Goal: Task Accomplishment & Management: Use online tool/utility

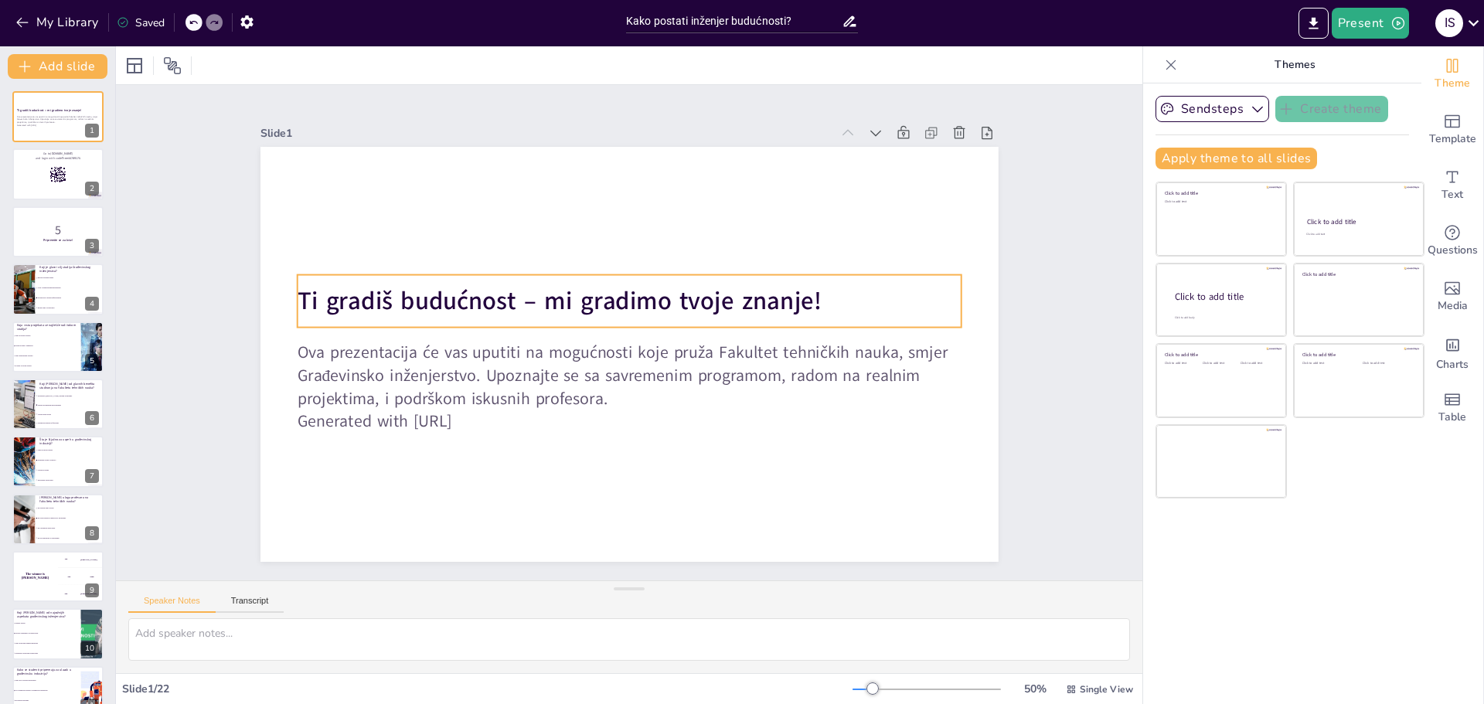
checkbox input "true"
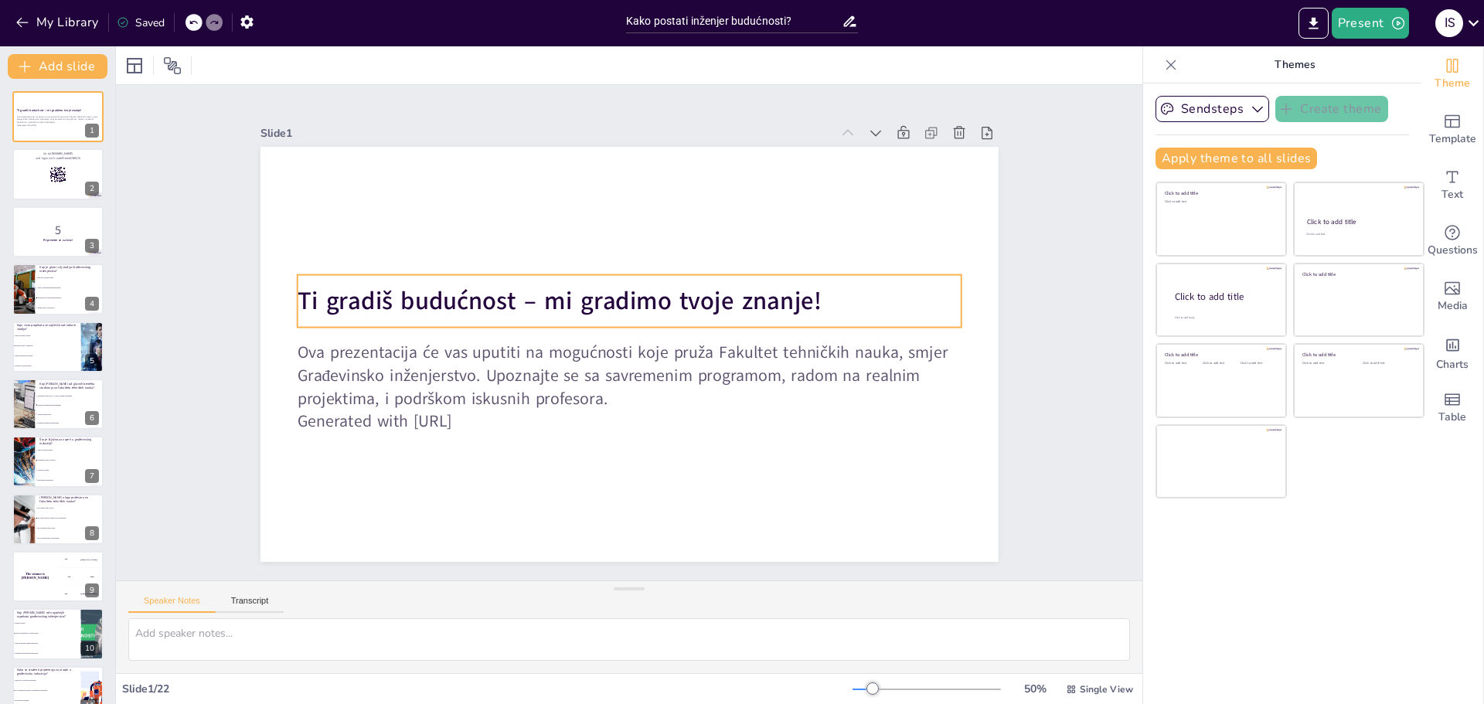
checkbox input "true"
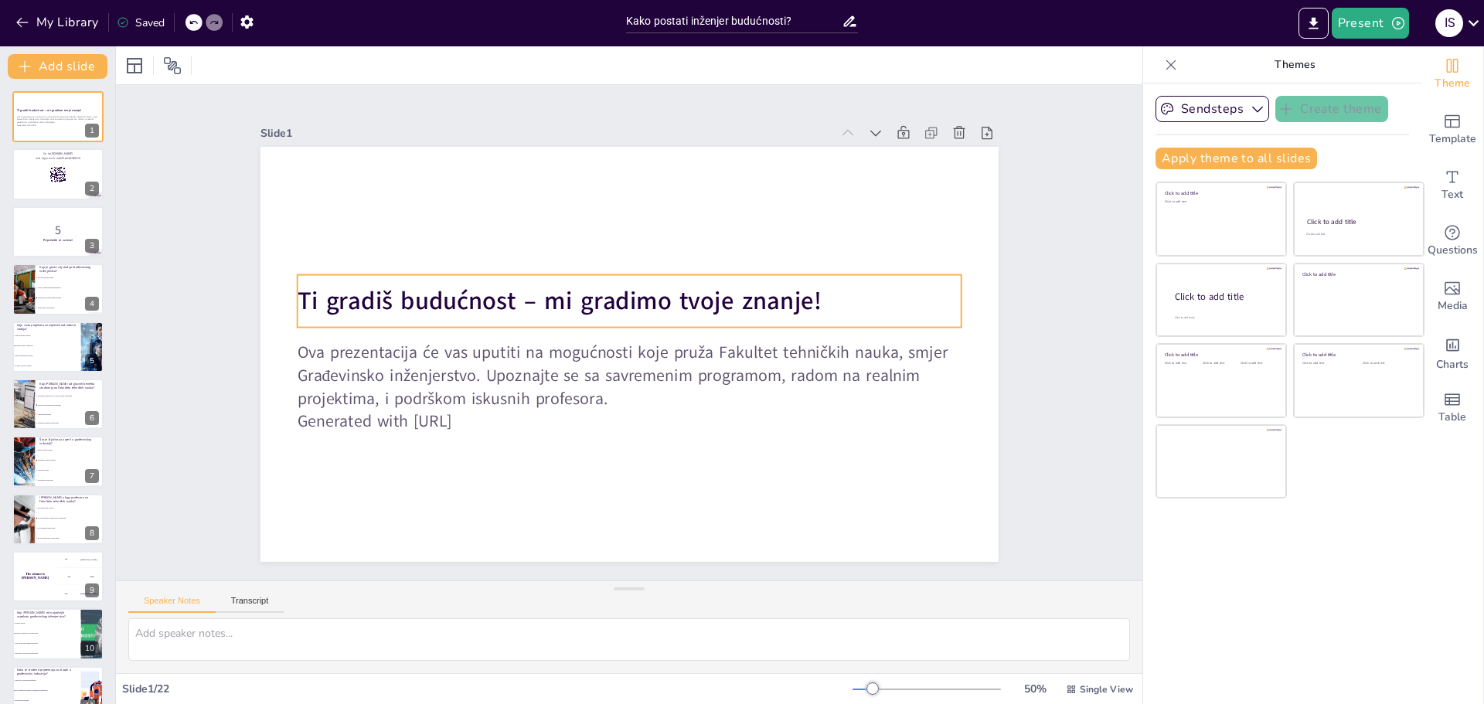
checkbox input "true"
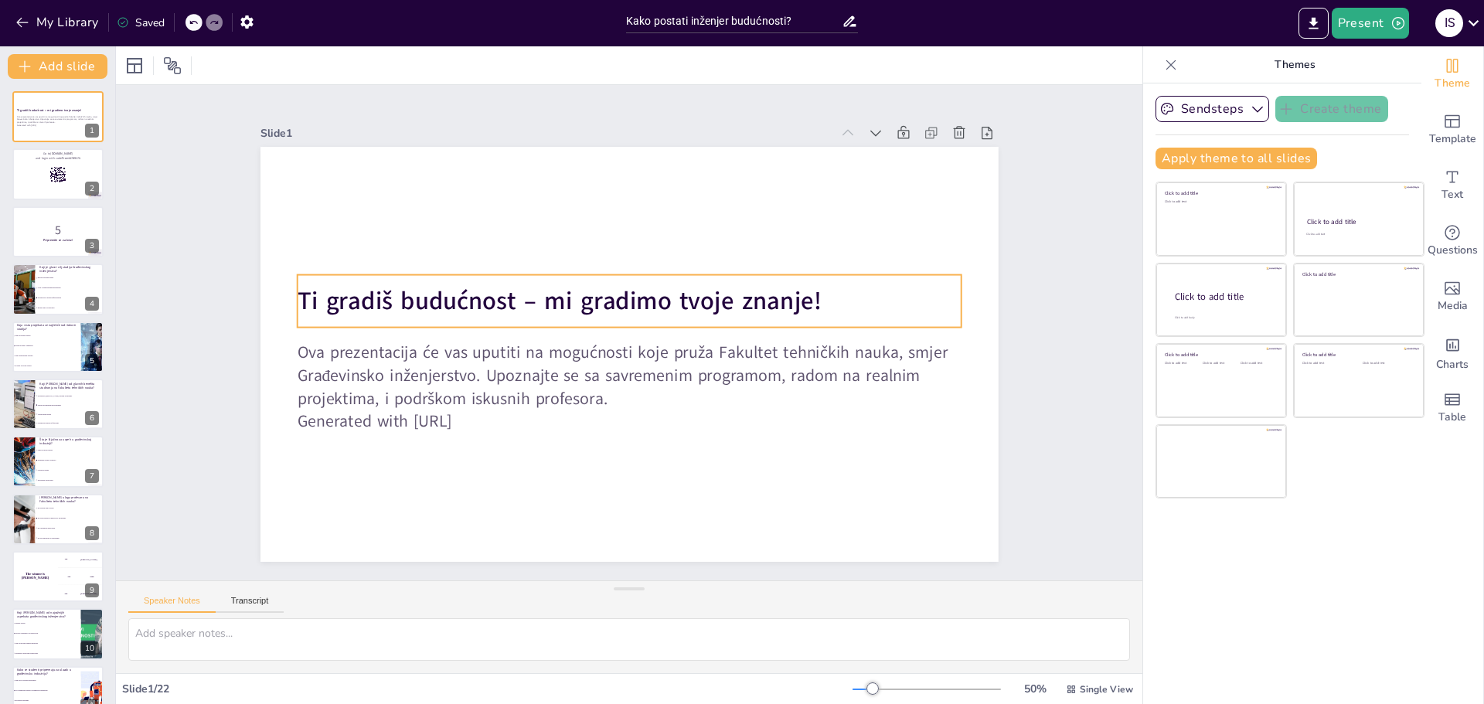
checkbox input "true"
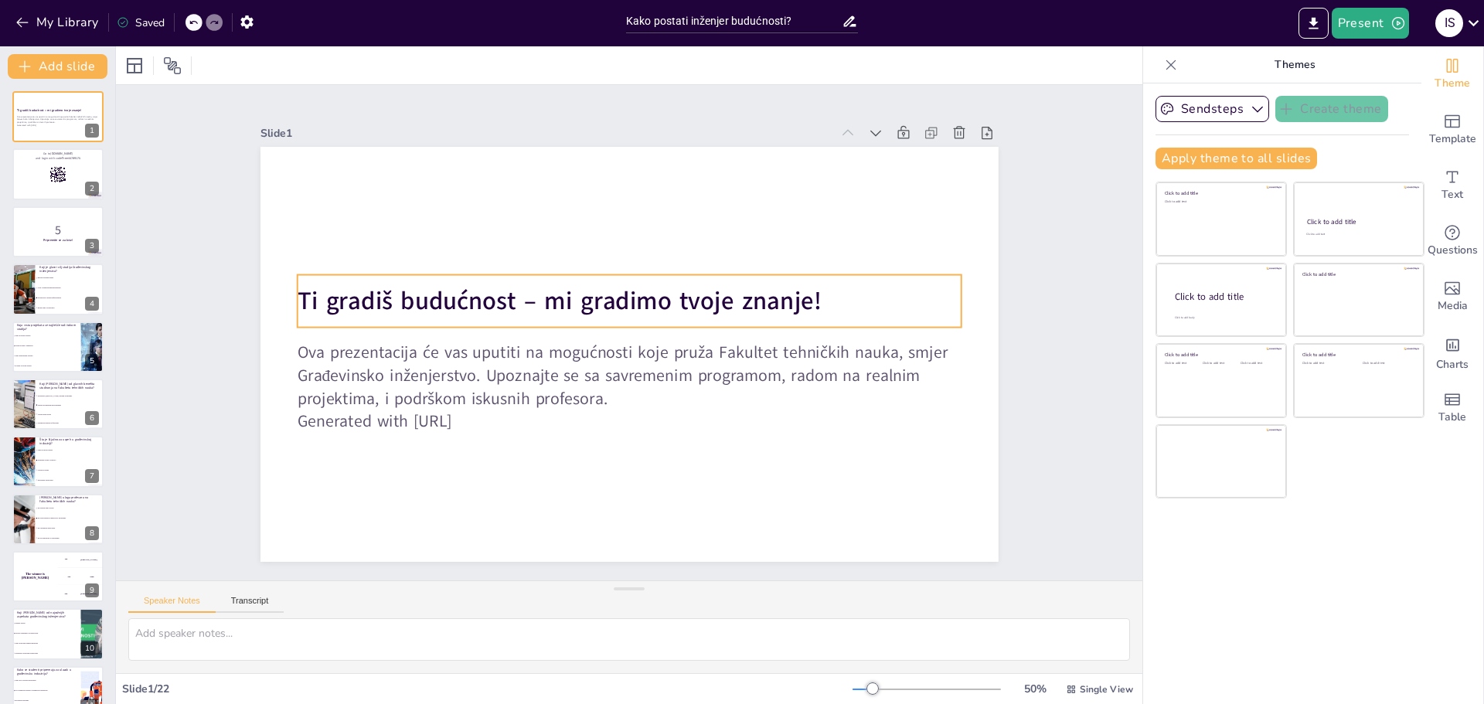
checkbox input "true"
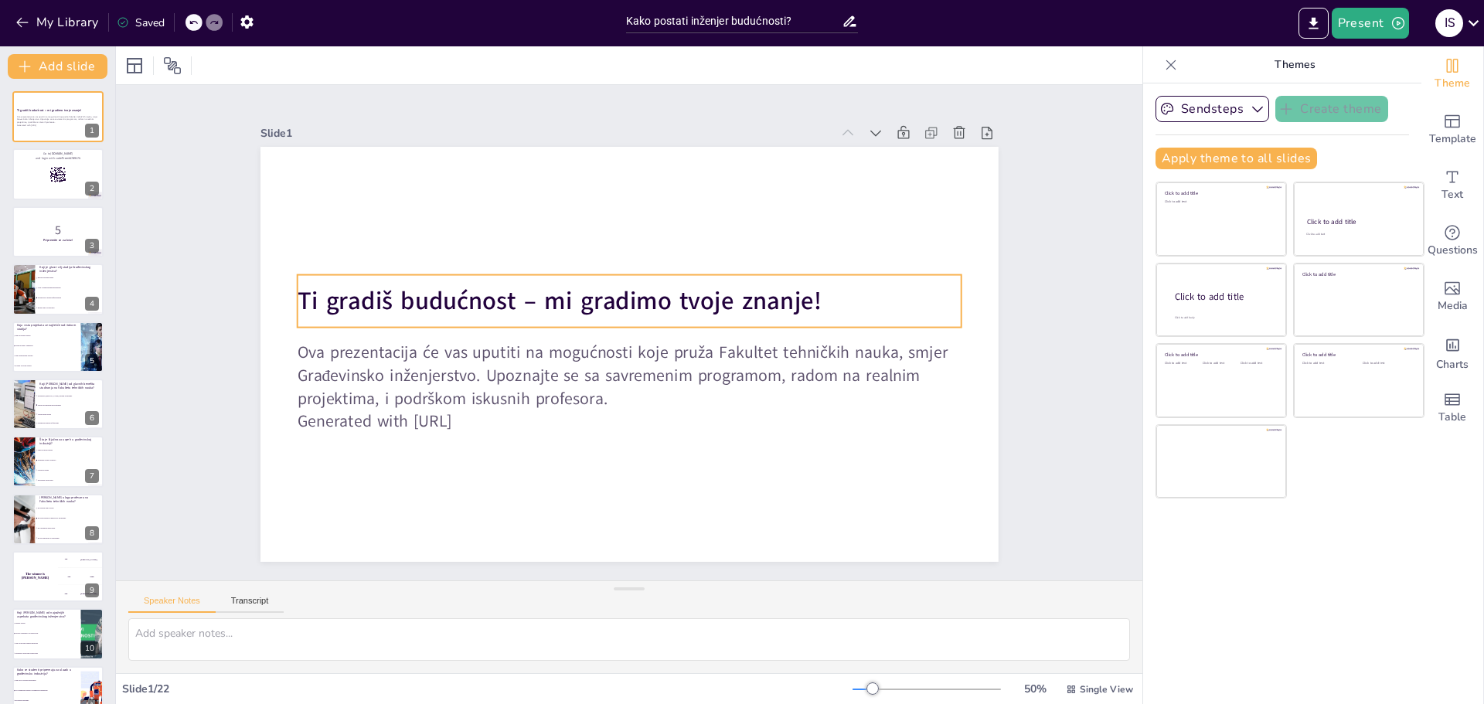
checkbox input "true"
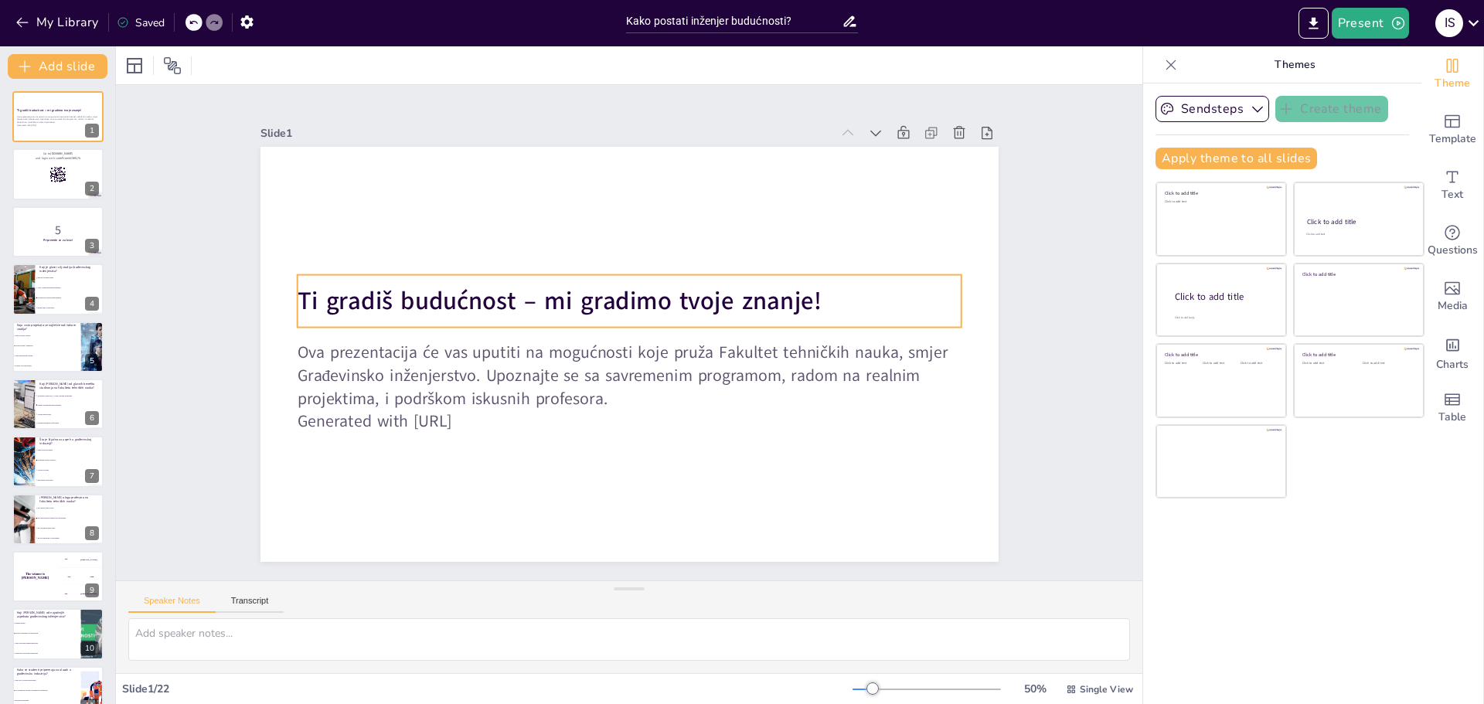
checkbox input "true"
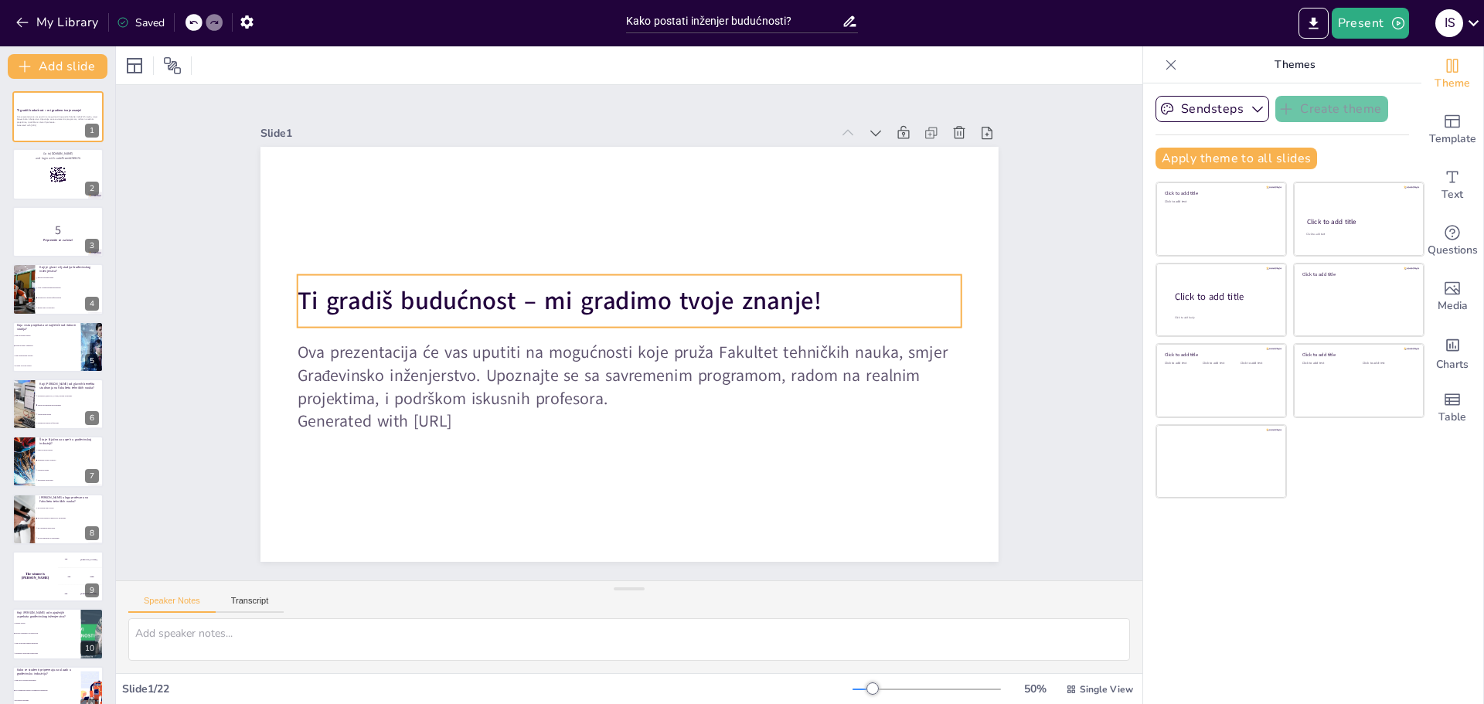
checkbox input "true"
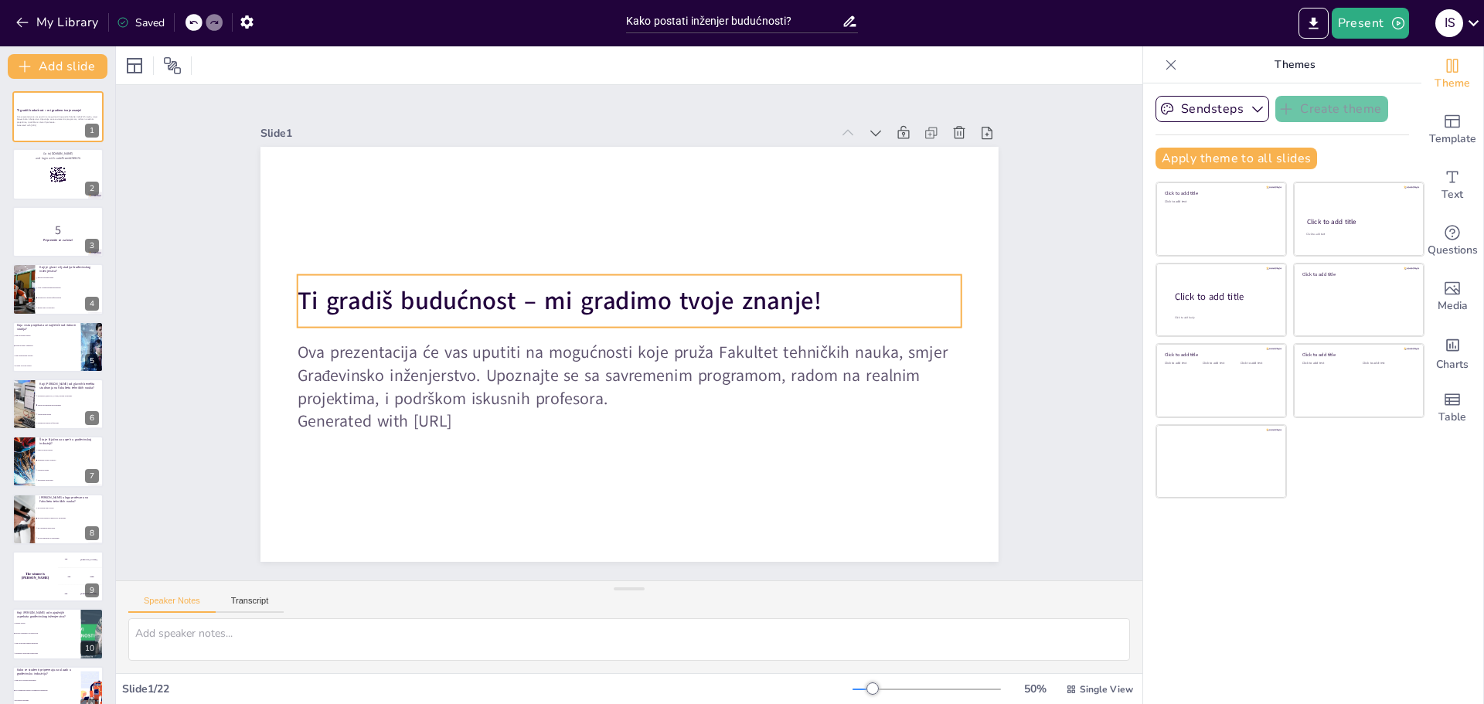
checkbox input "true"
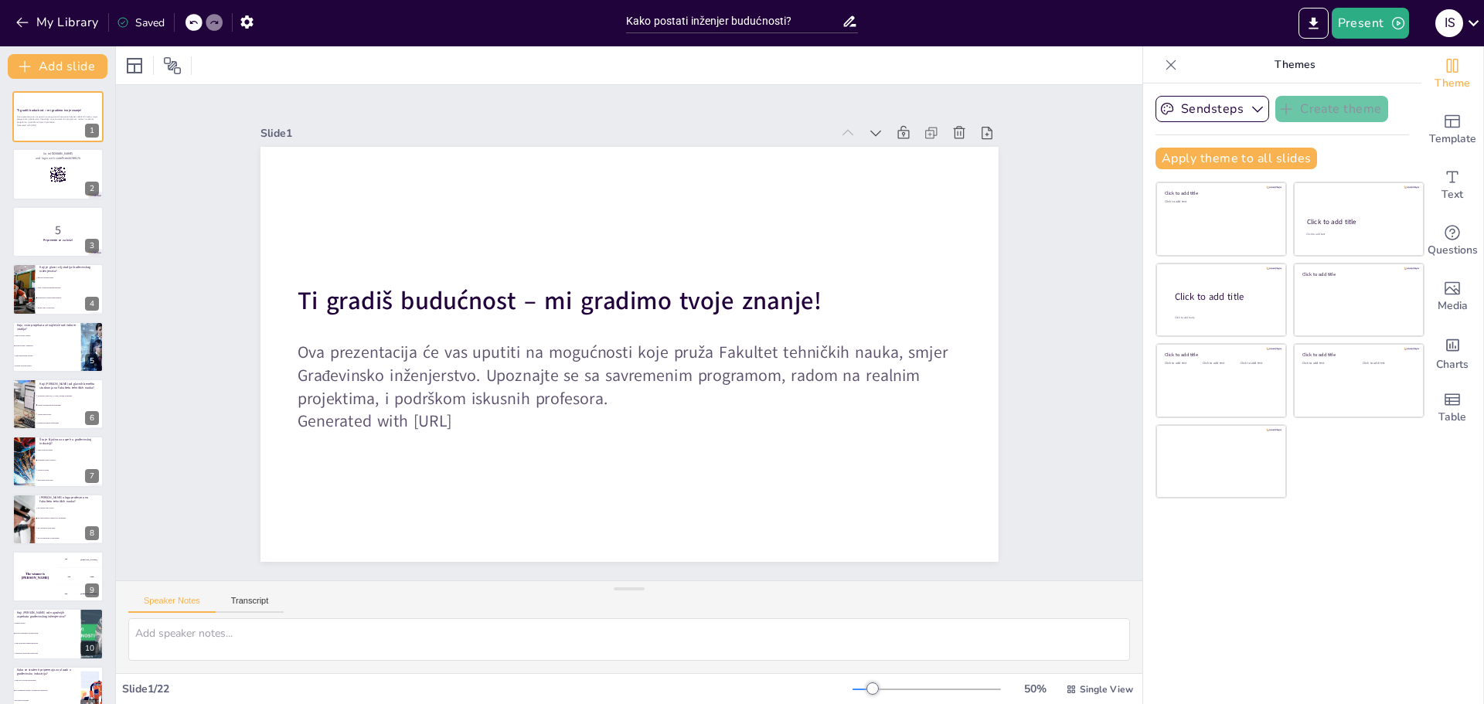
checkbox input "true"
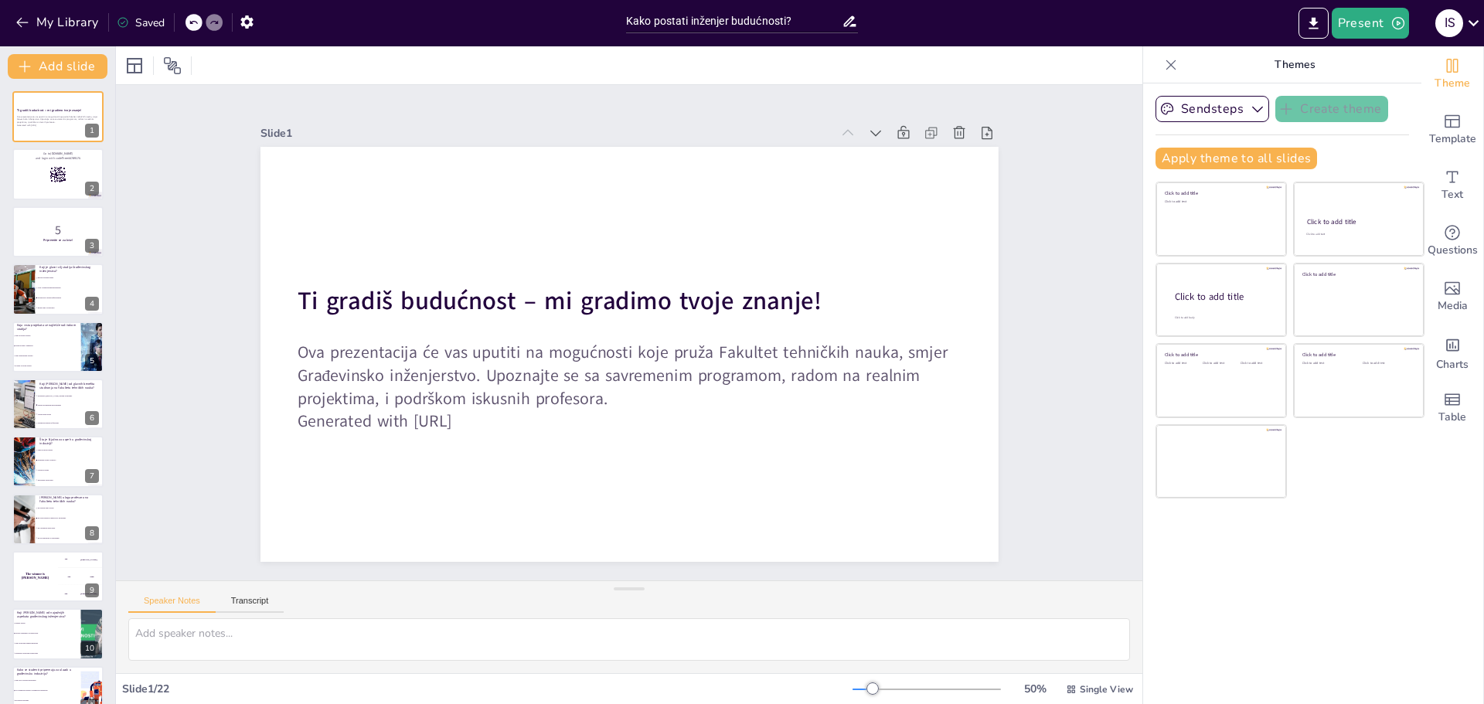
checkbox input "true"
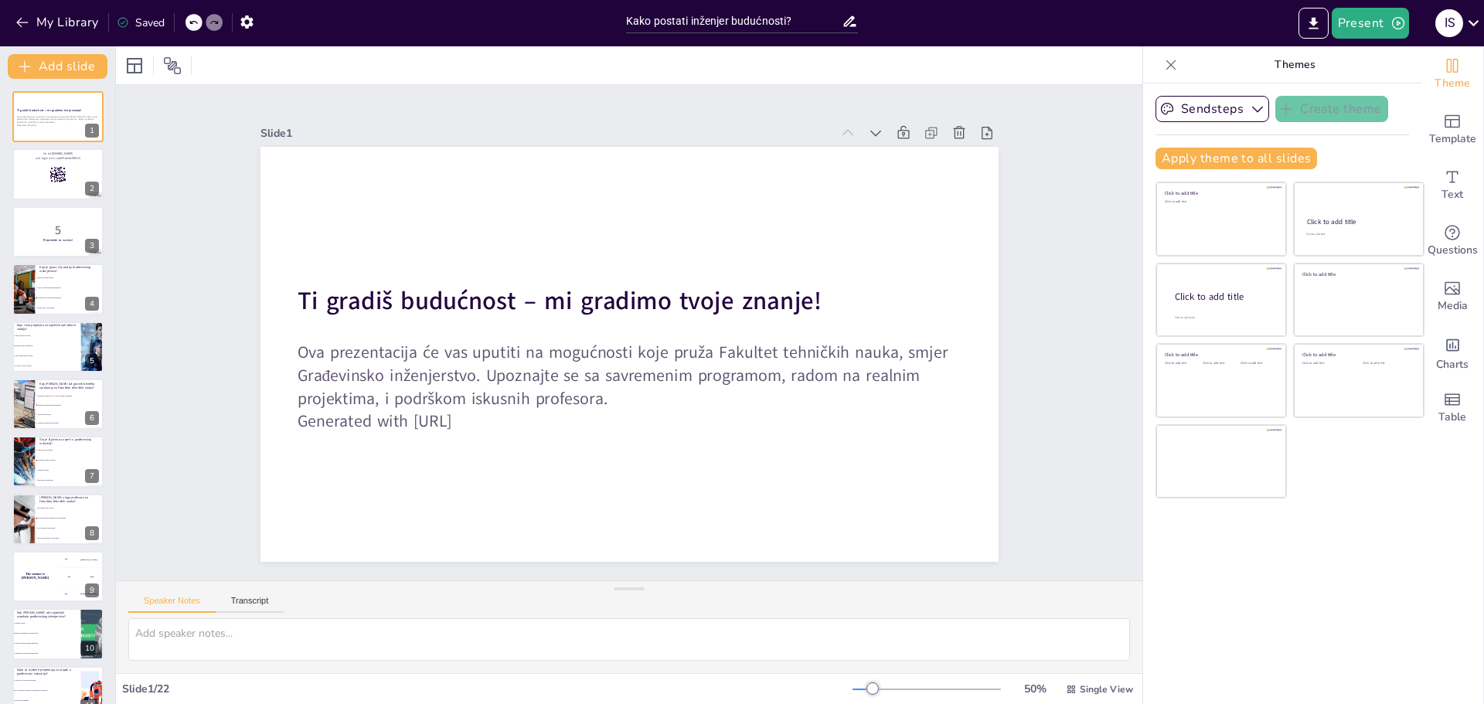
checkbox input "true"
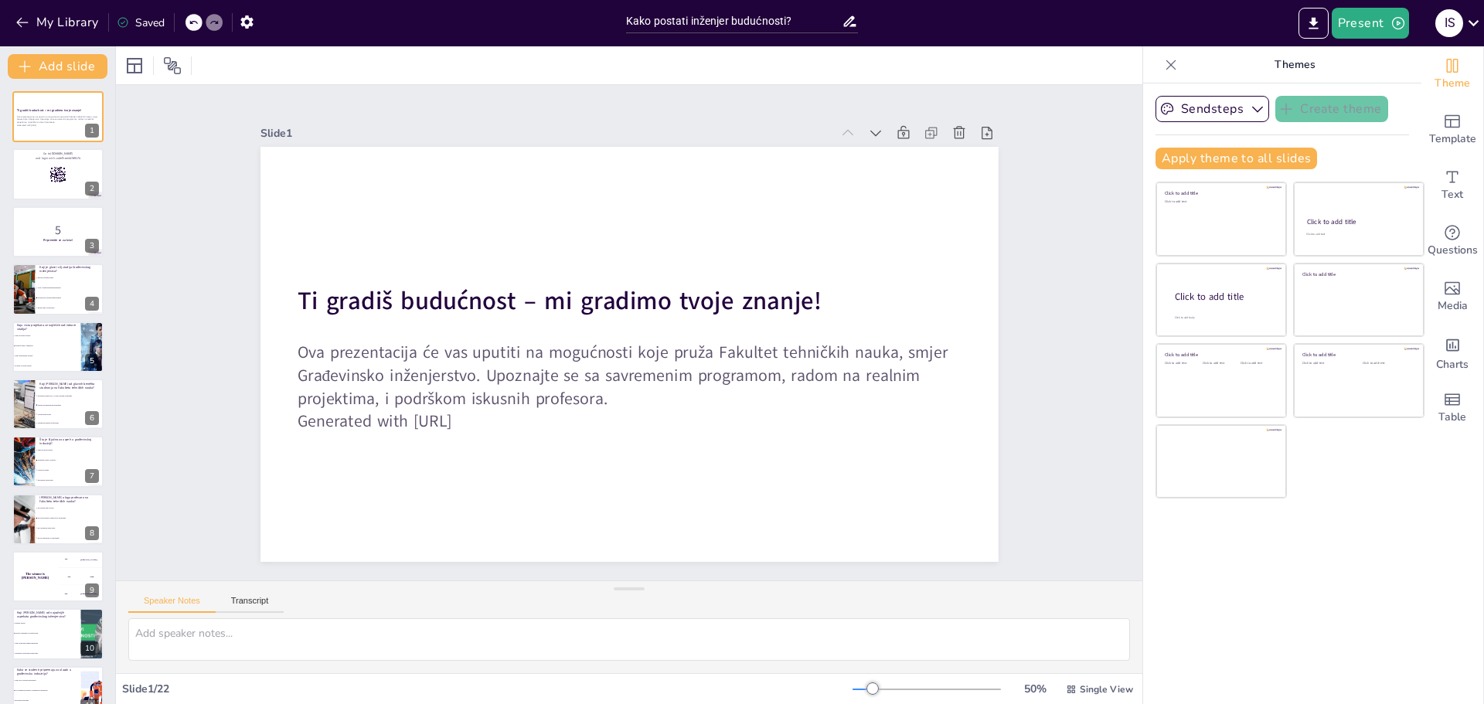
checkbox input "true"
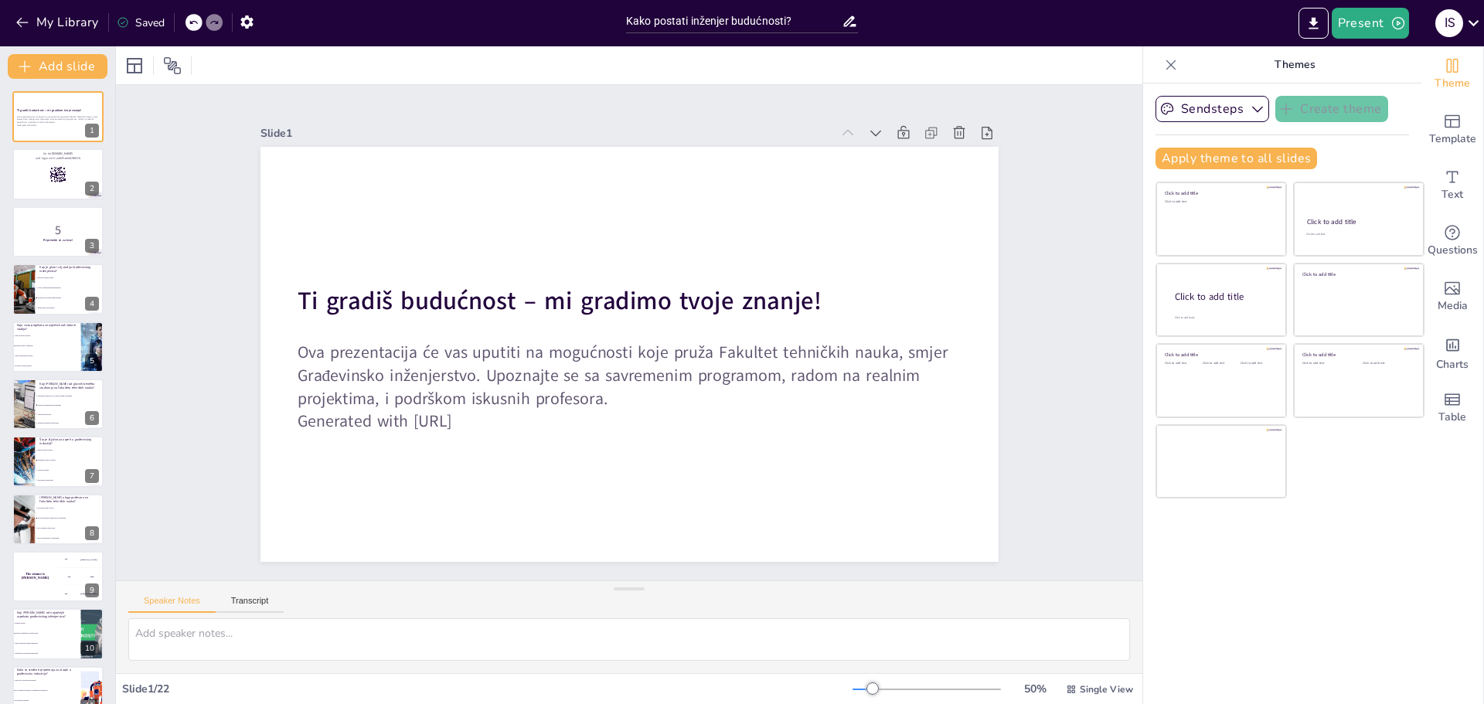
checkbox input "true"
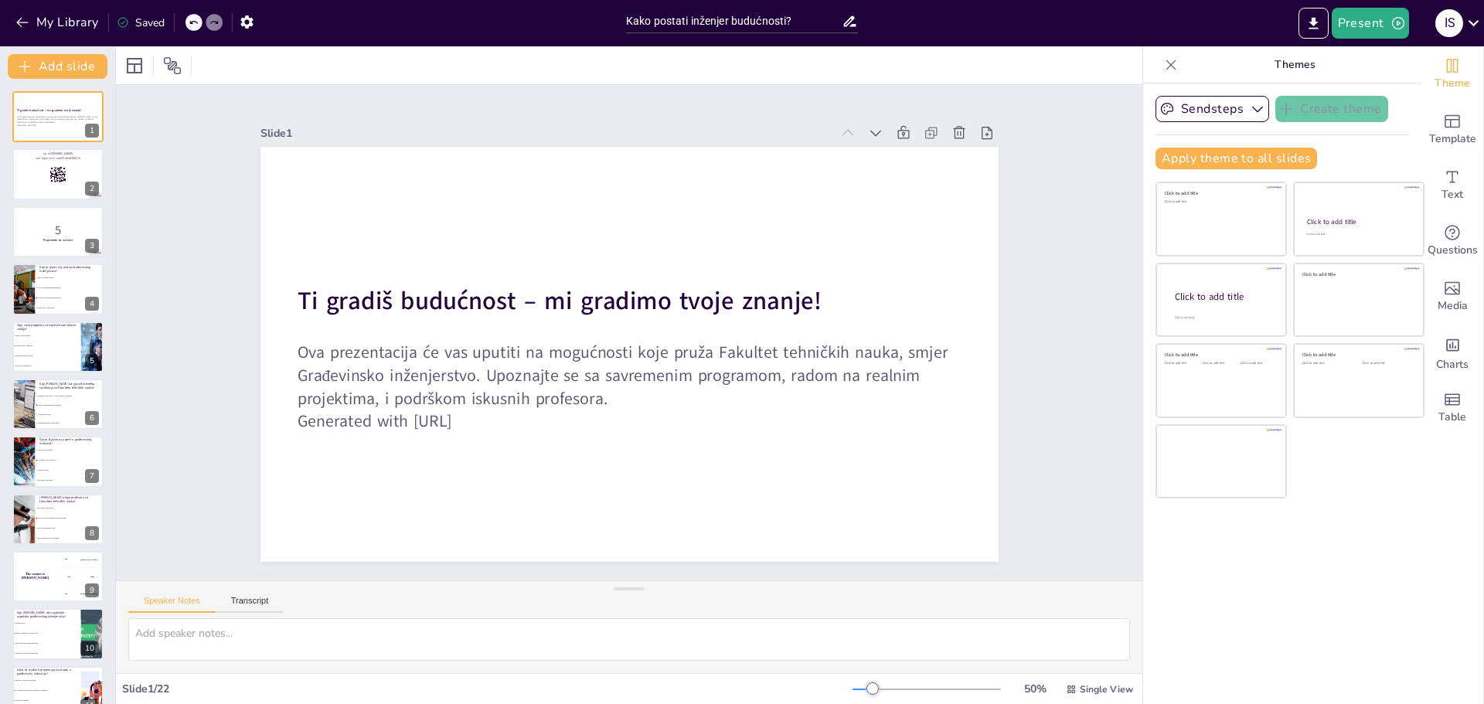
checkbox input "true"
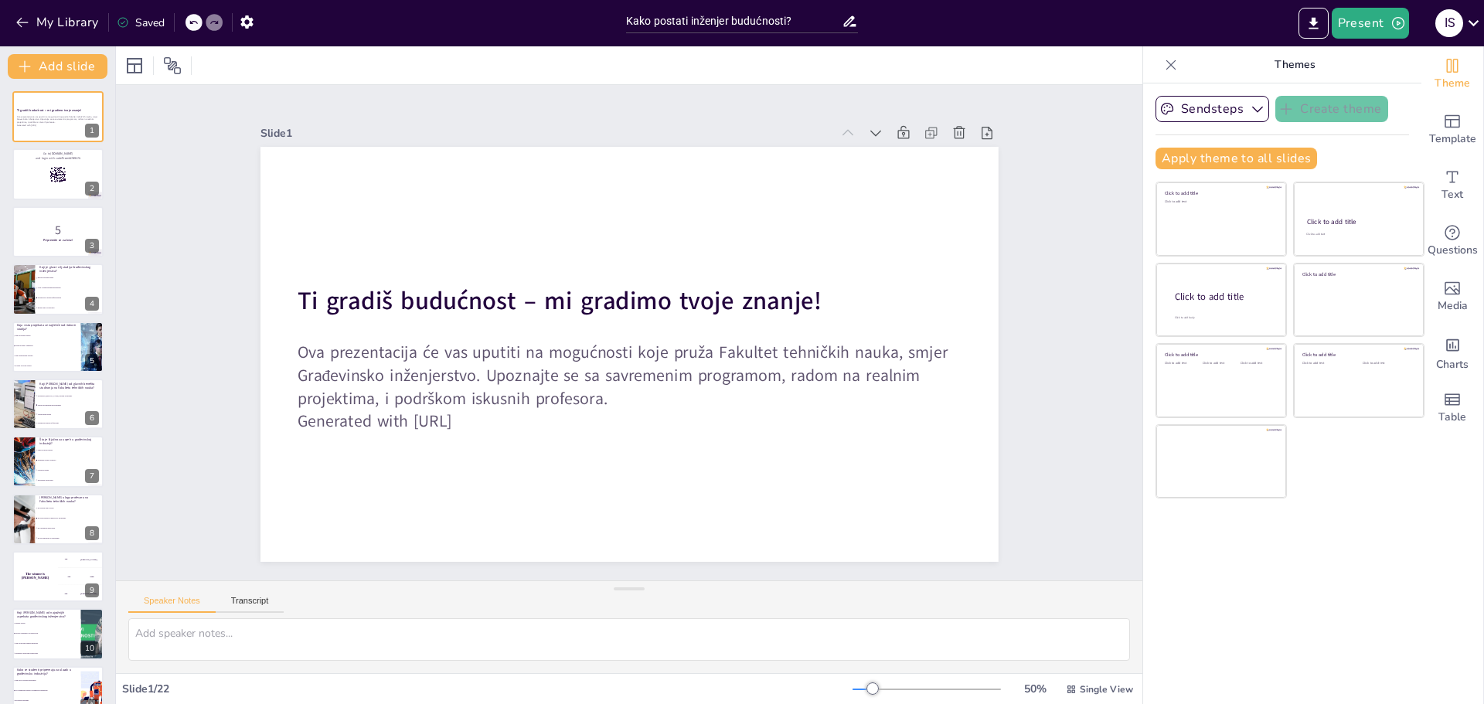
checkbox input "true"
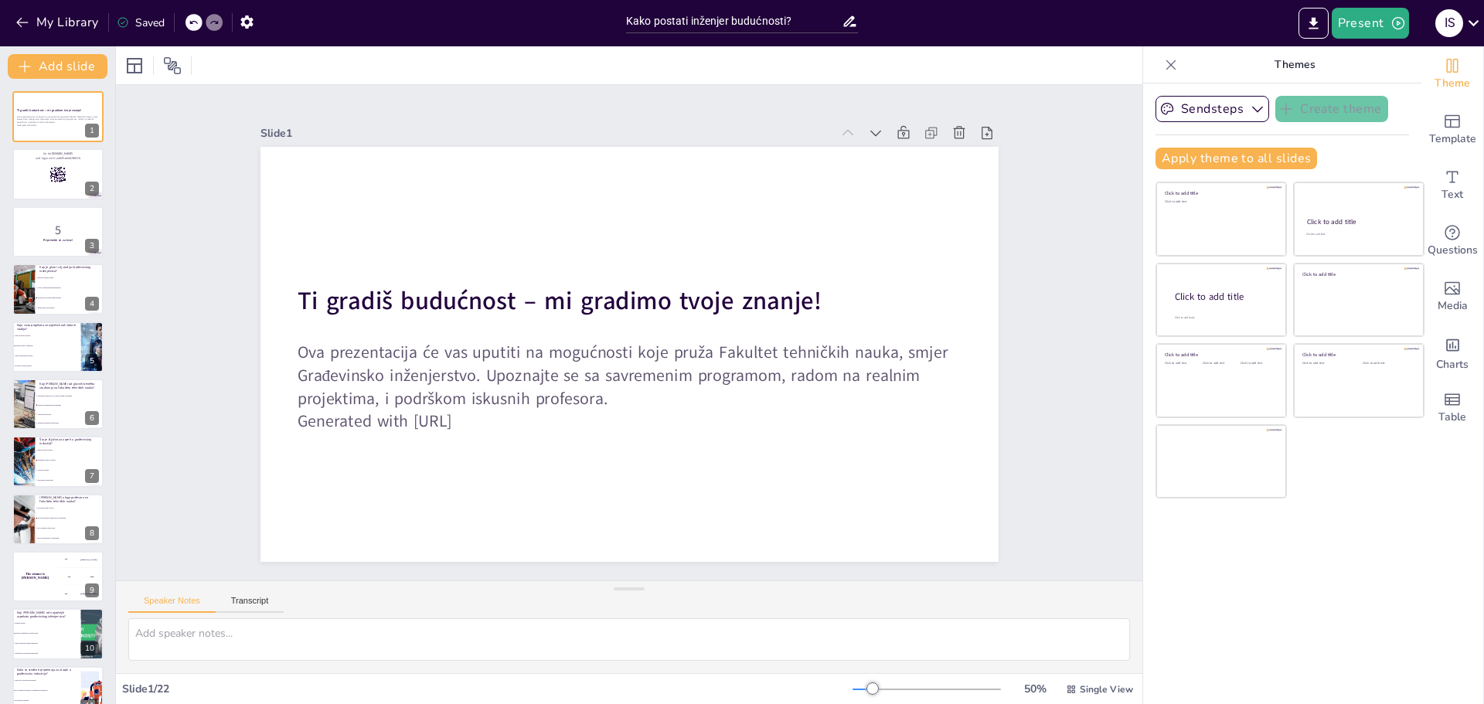
checkbox input "true"
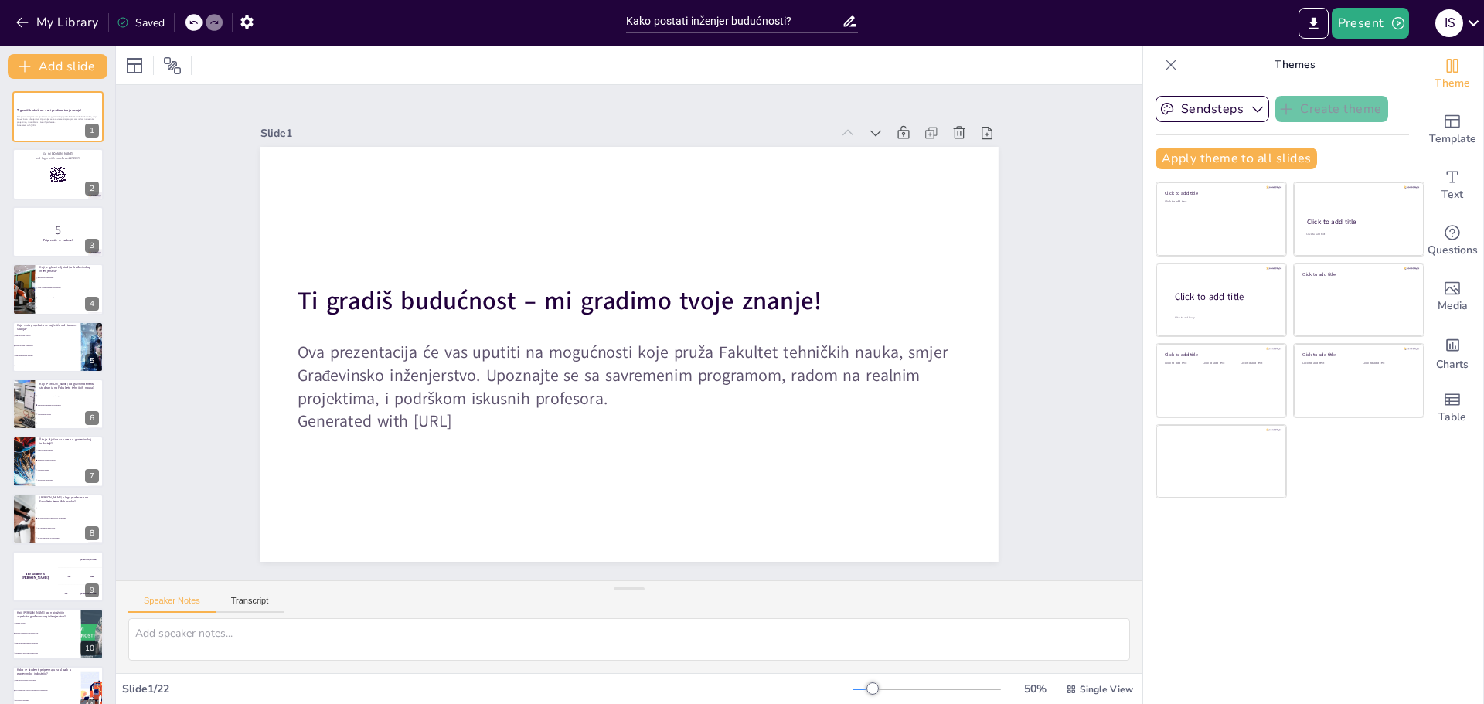
checkbox input "true"
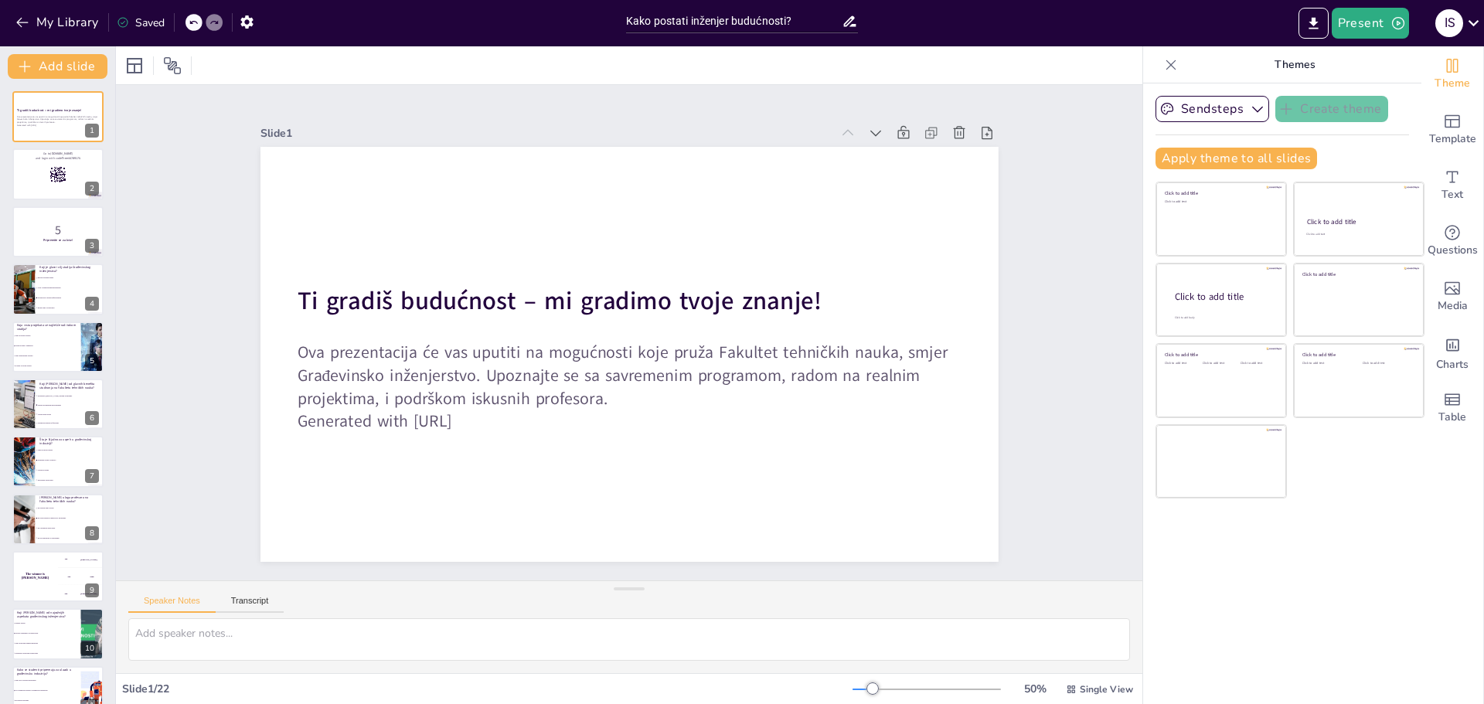
checkbox input "true"
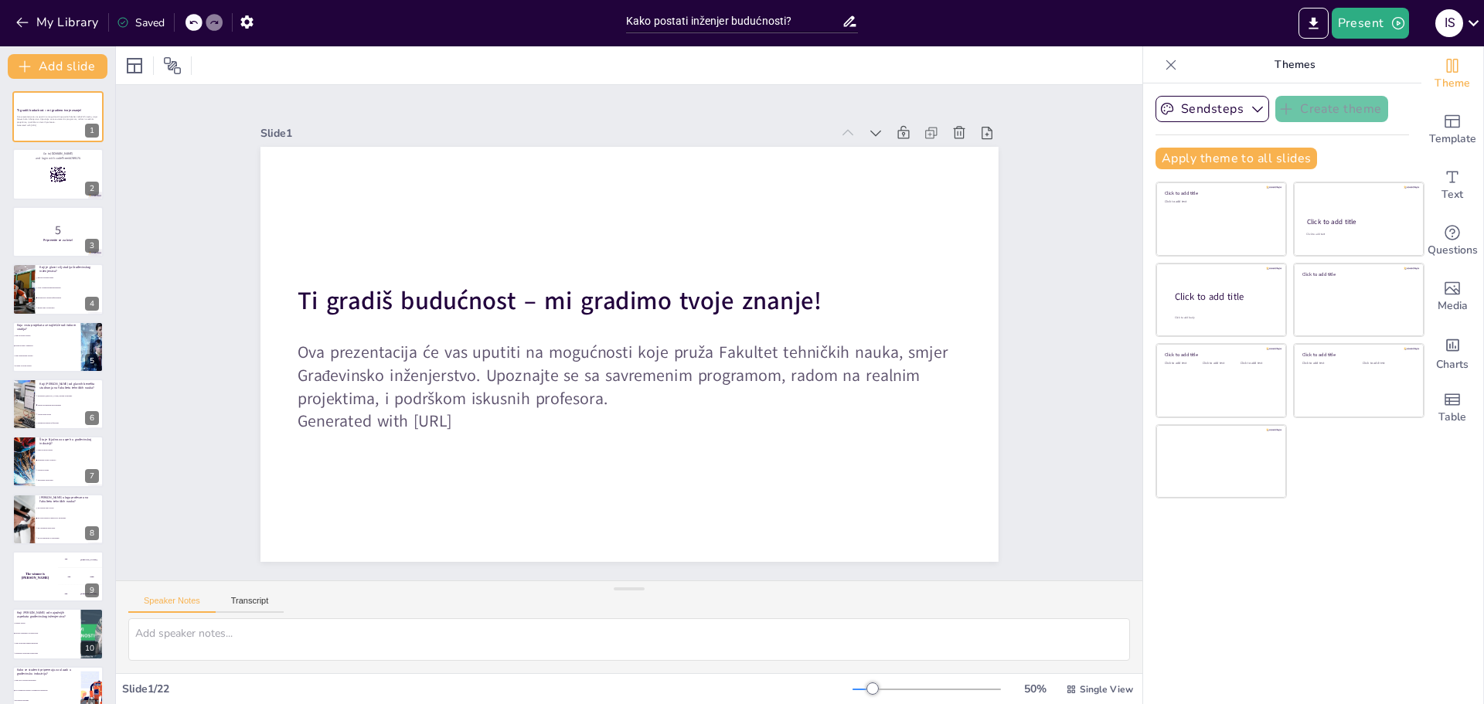
checkbox input "true"
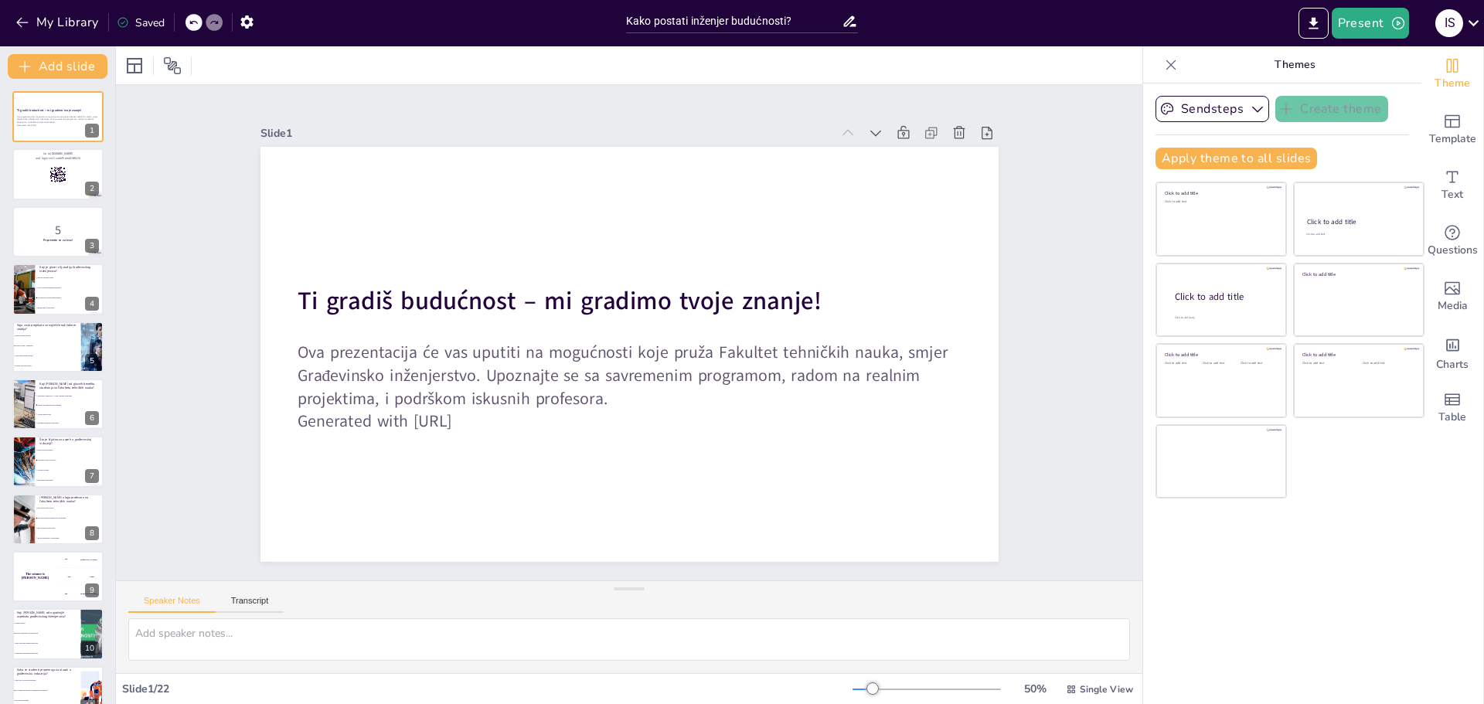
checkbox input "true"
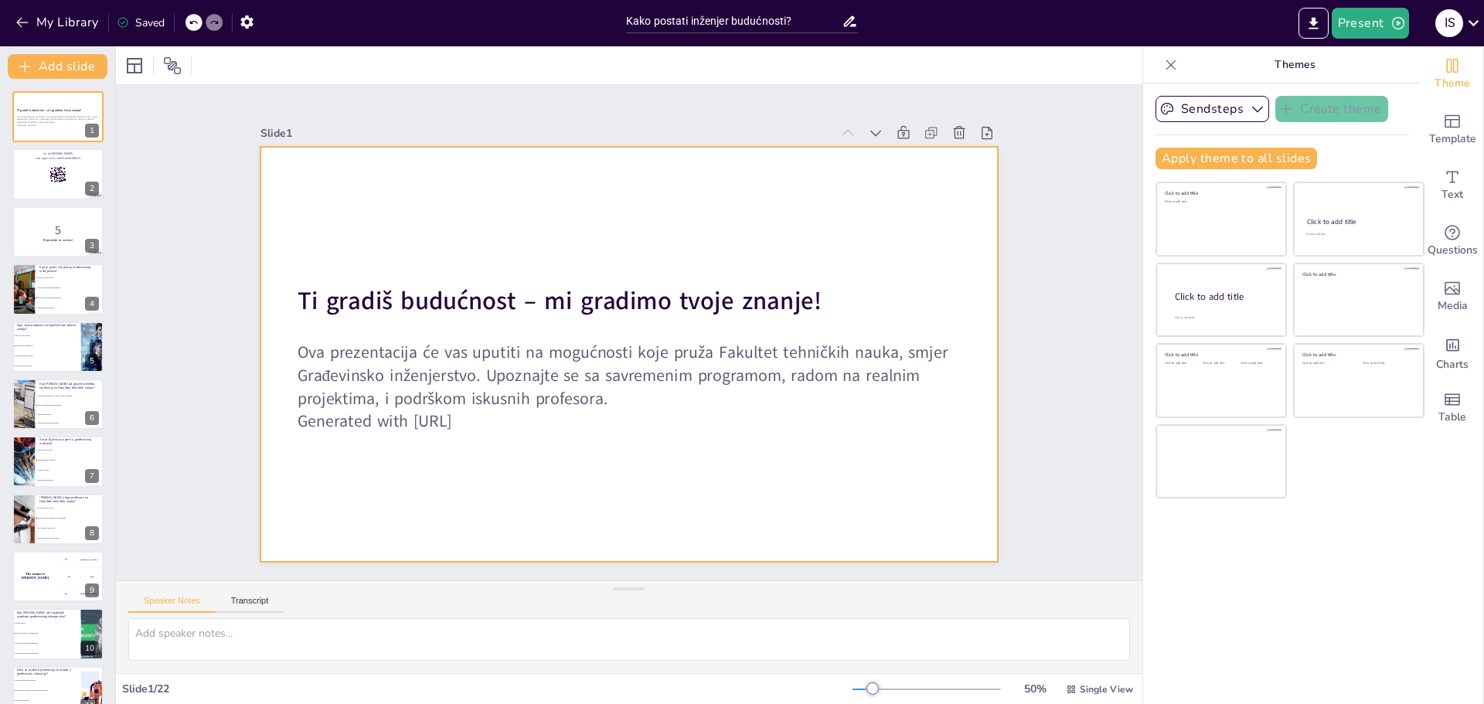
checkbox input "true"
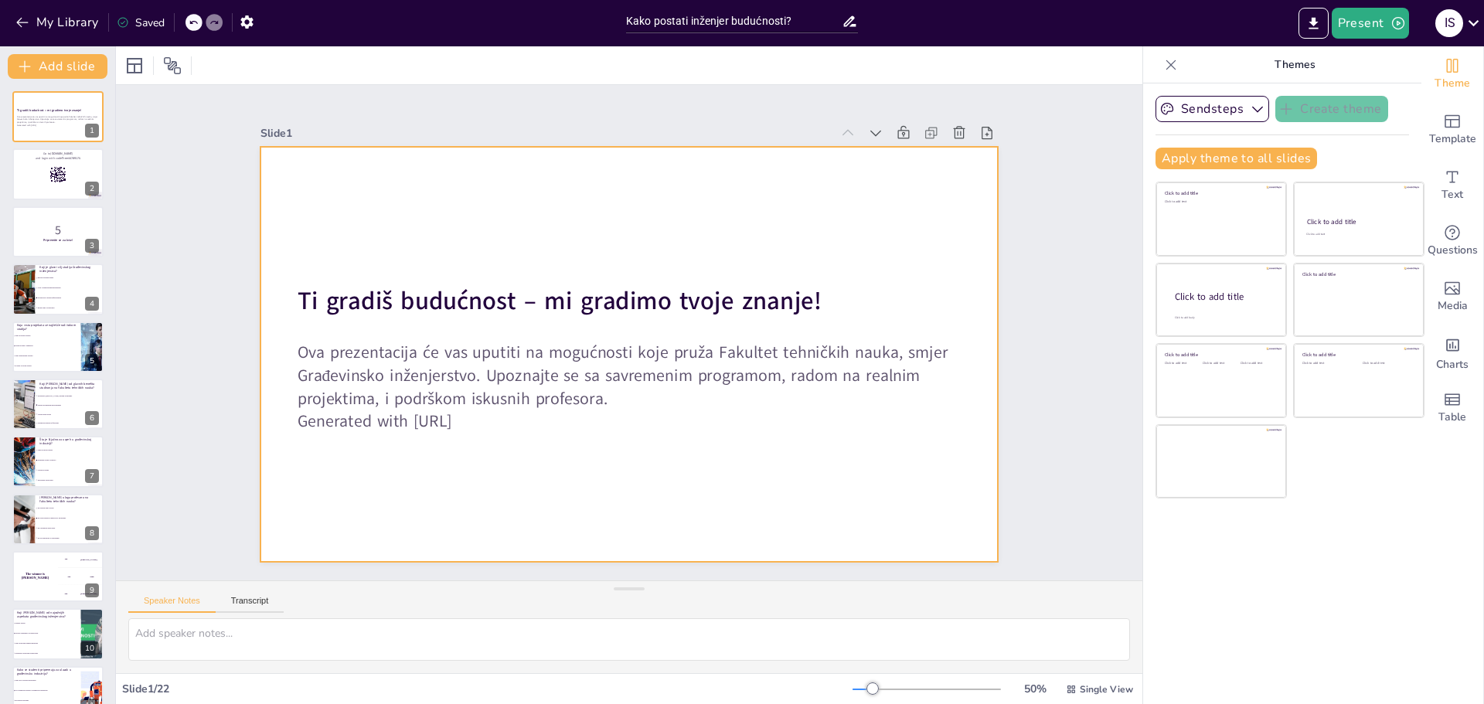
checkbox input "true"
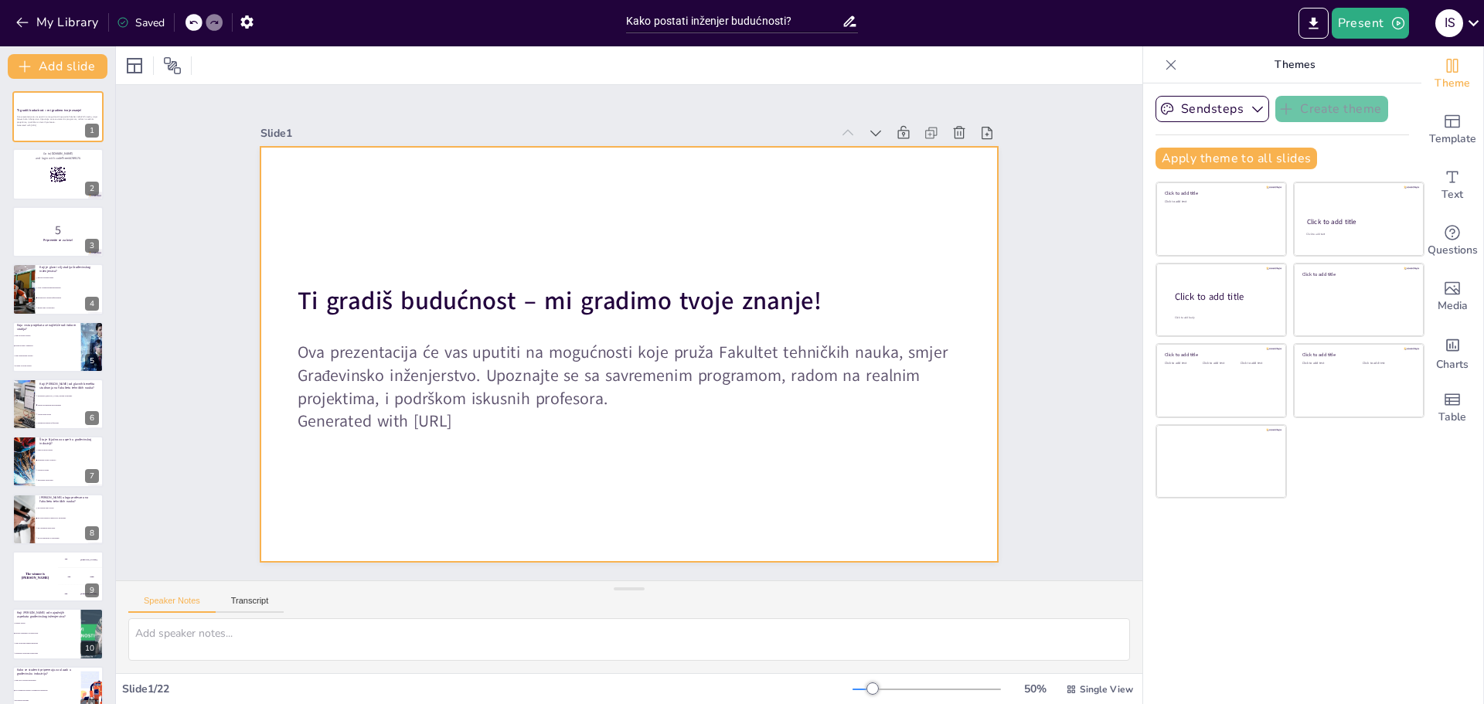
checkbox input "true"
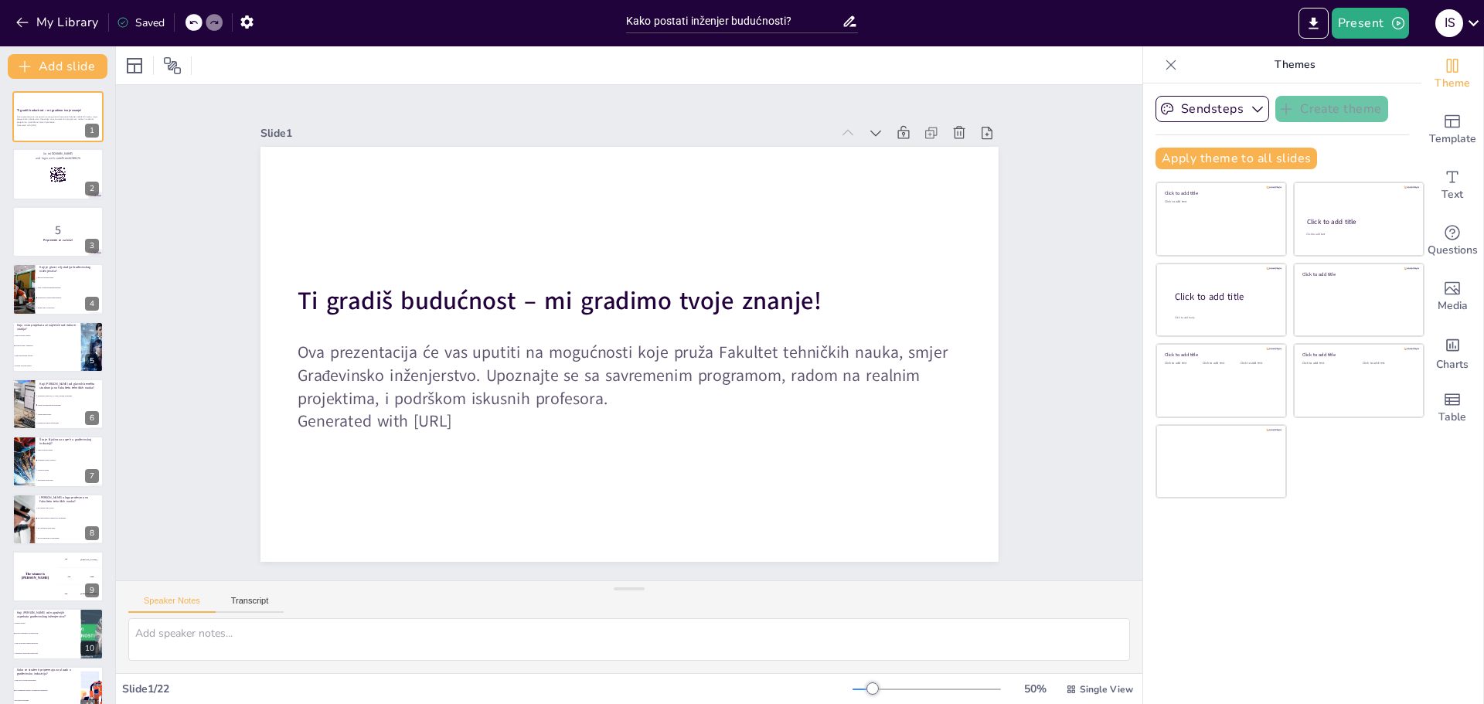
checkbox input "true"
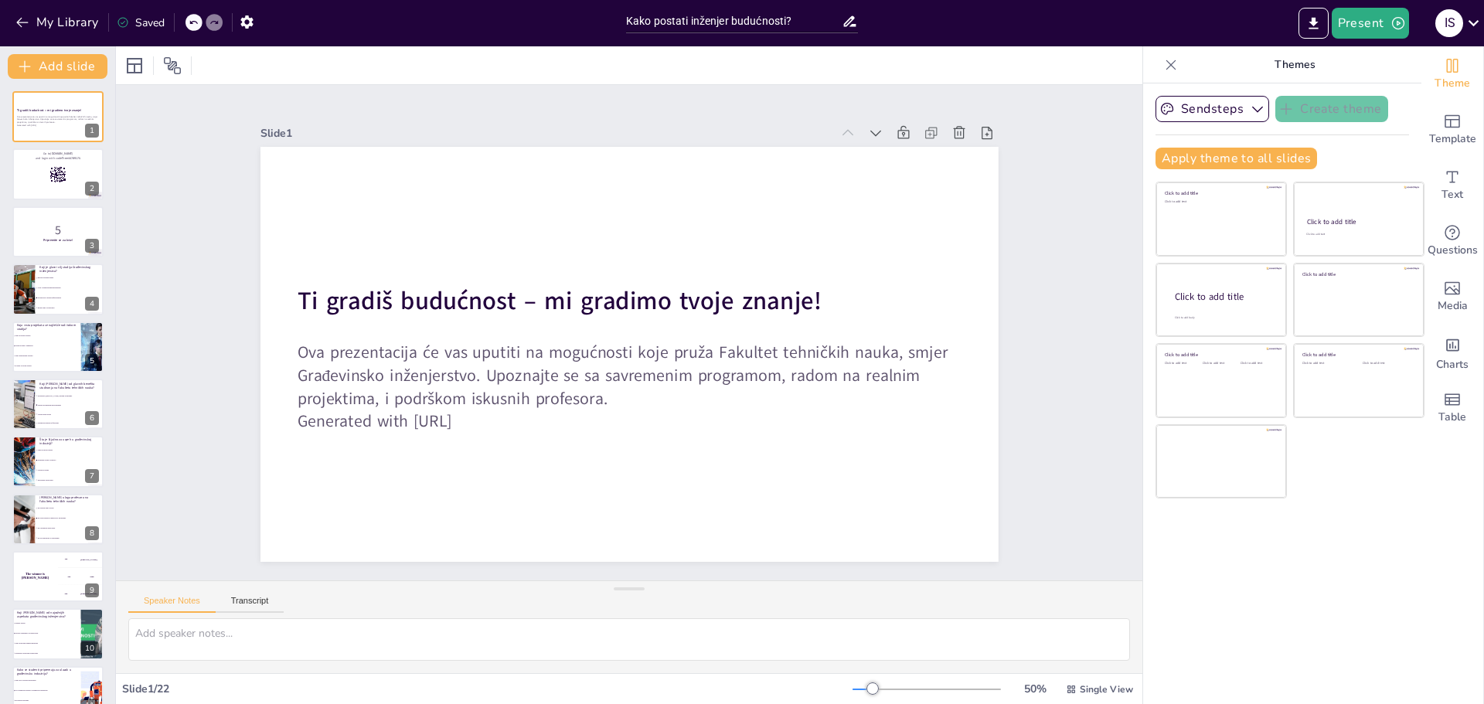
checkbox input "true"
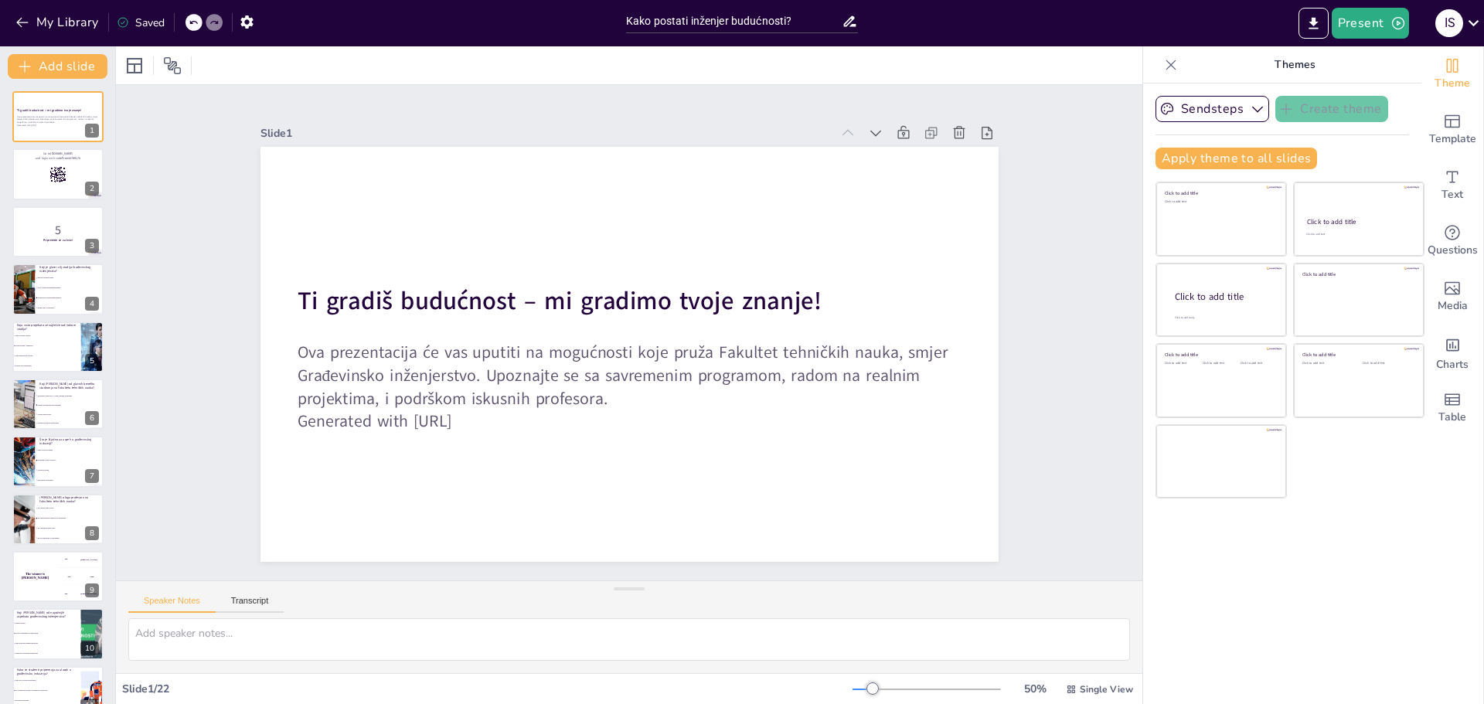
checkbox input "true"
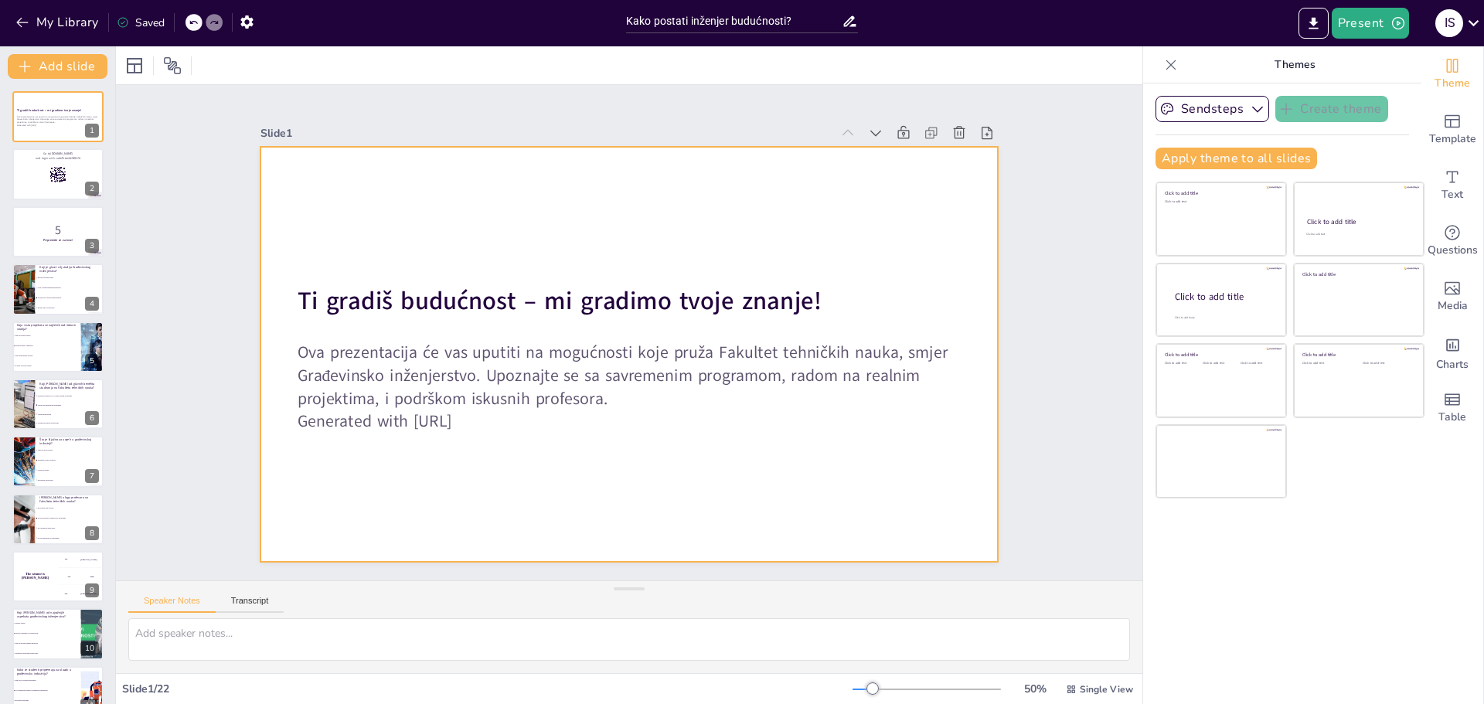
checkbox input "true"
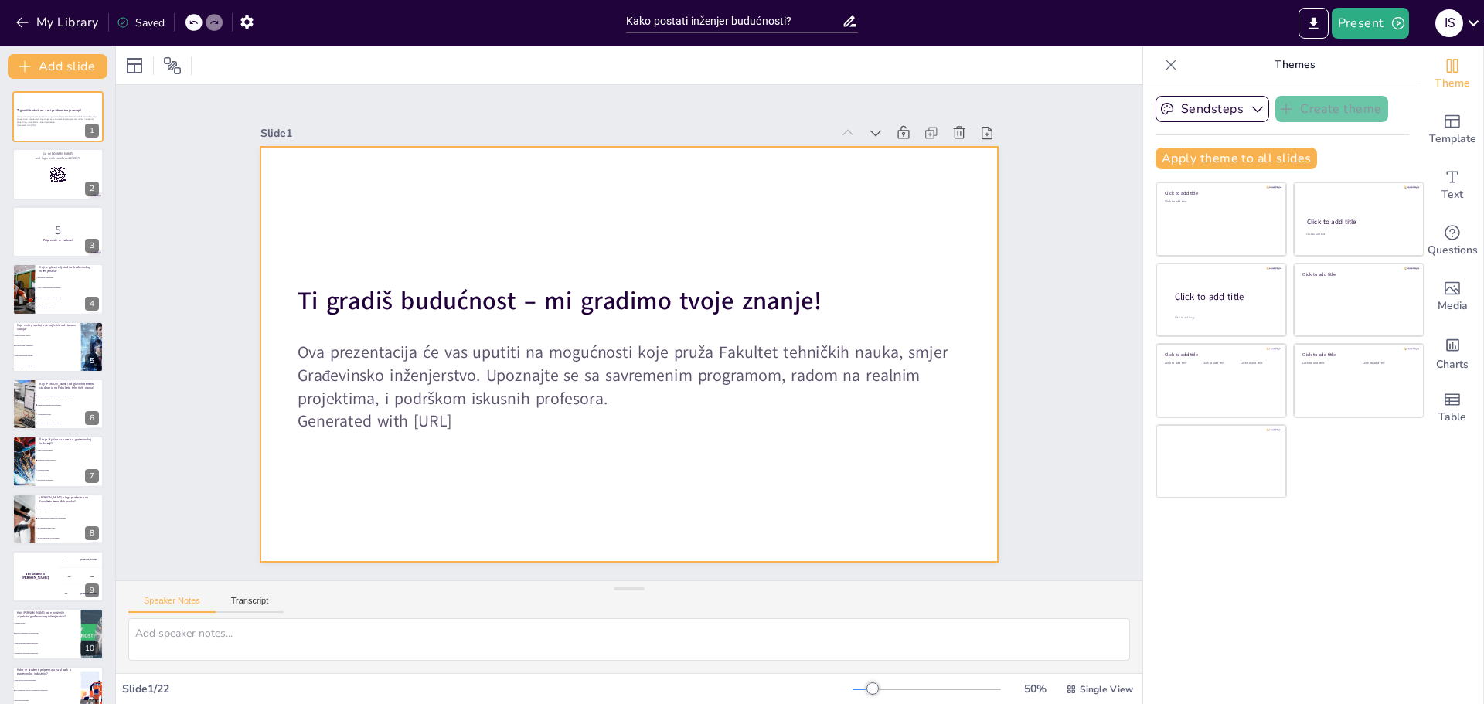
checkbox input "true"
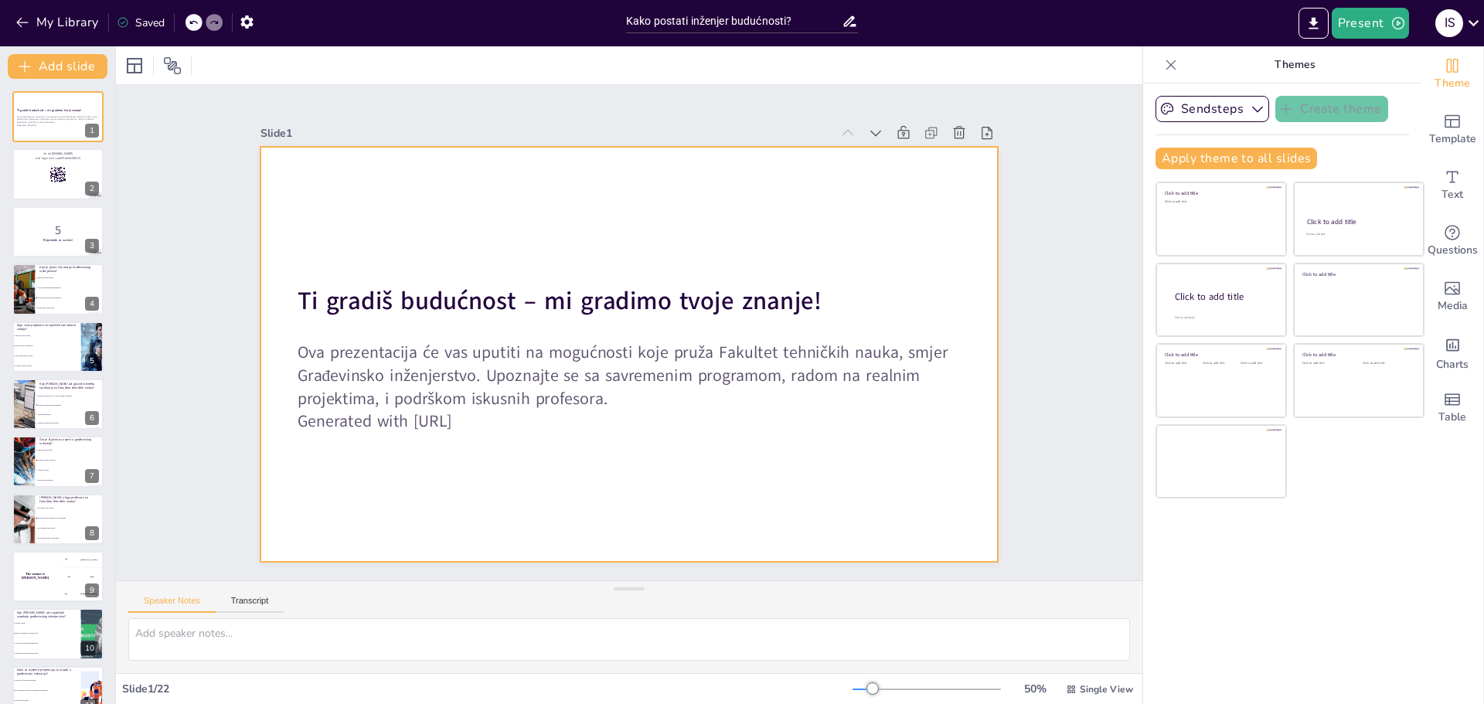
checkbox input "true"
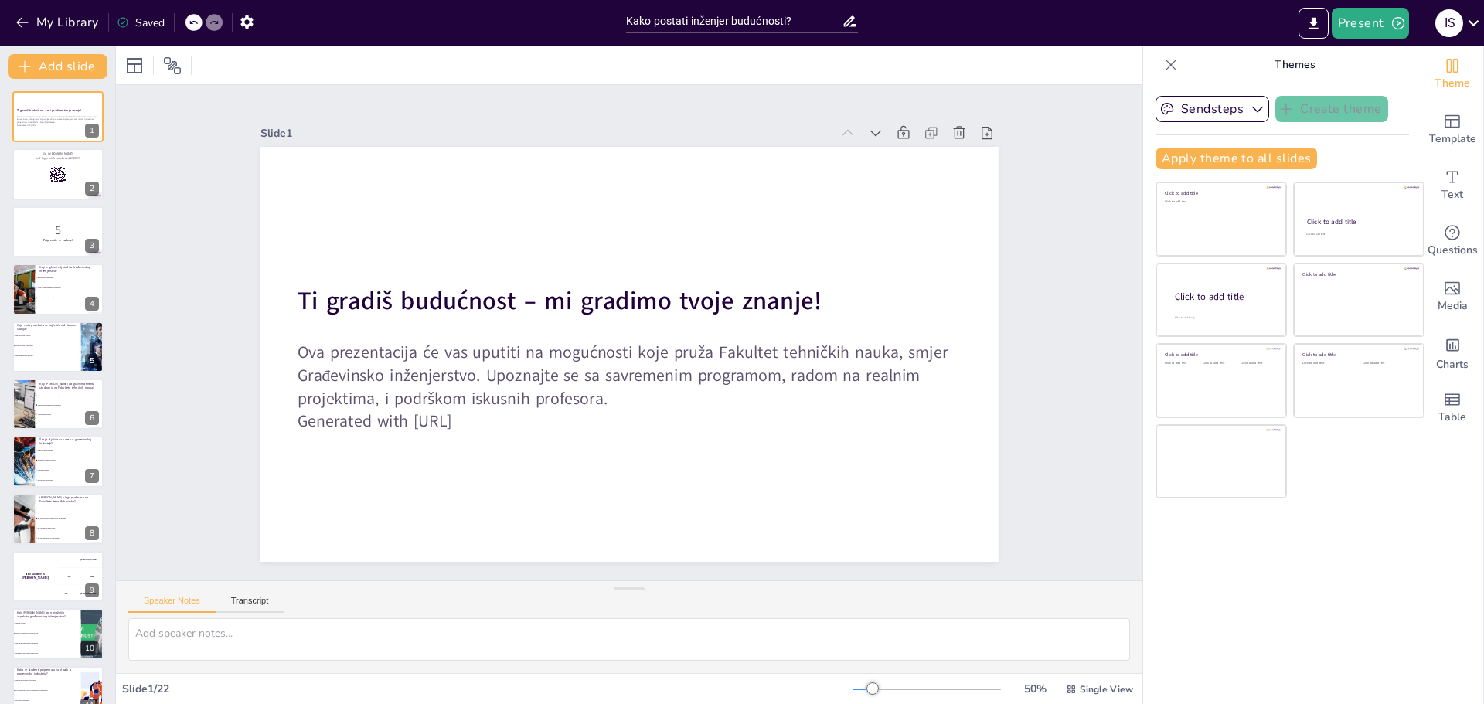
checkbox input "true"
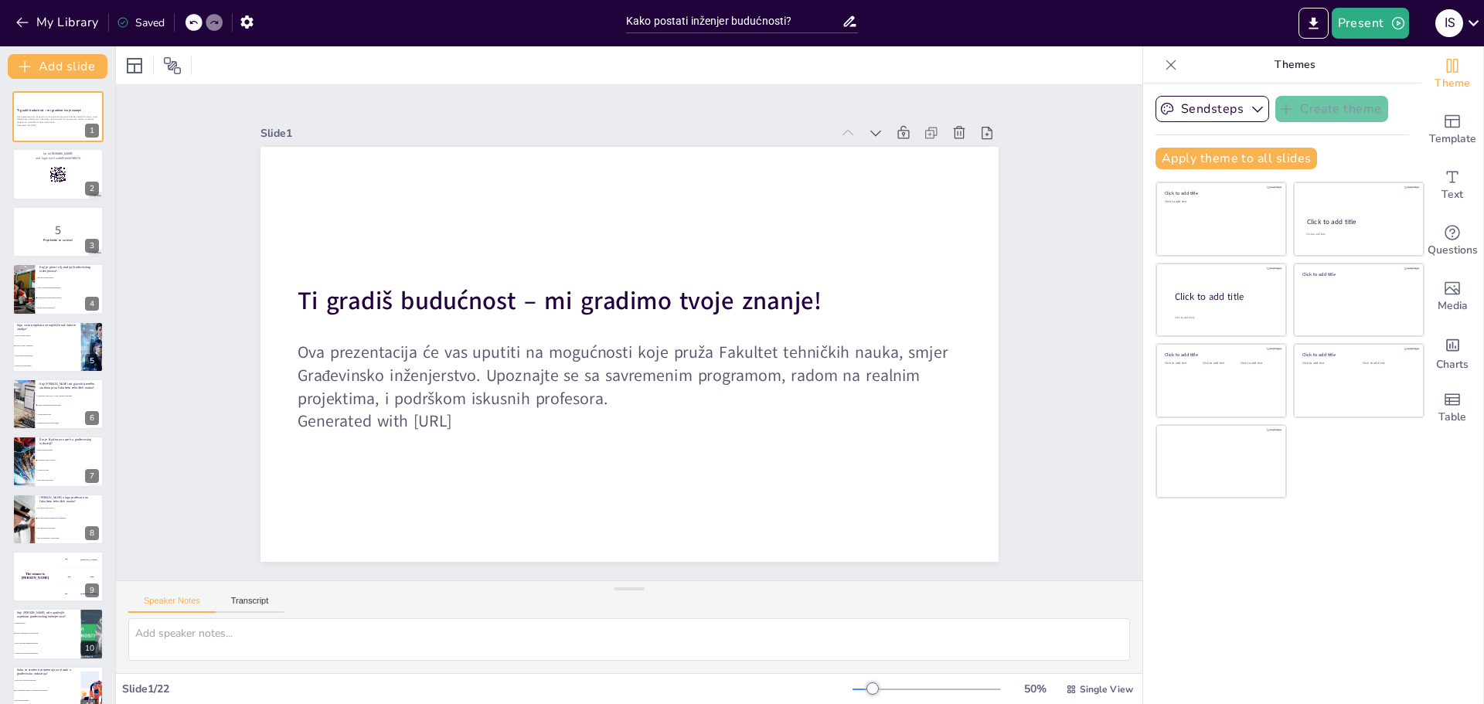
checkbox input "true"
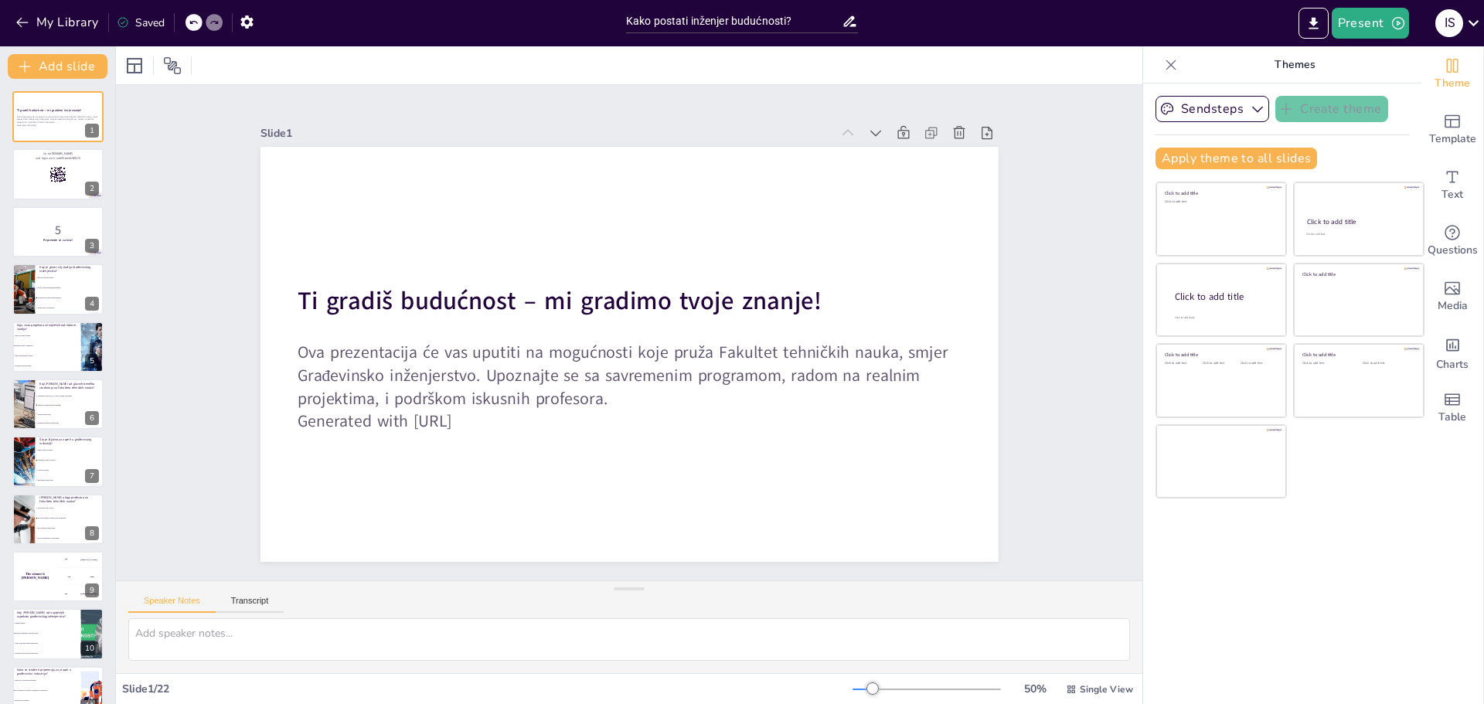
checkbox input "true"
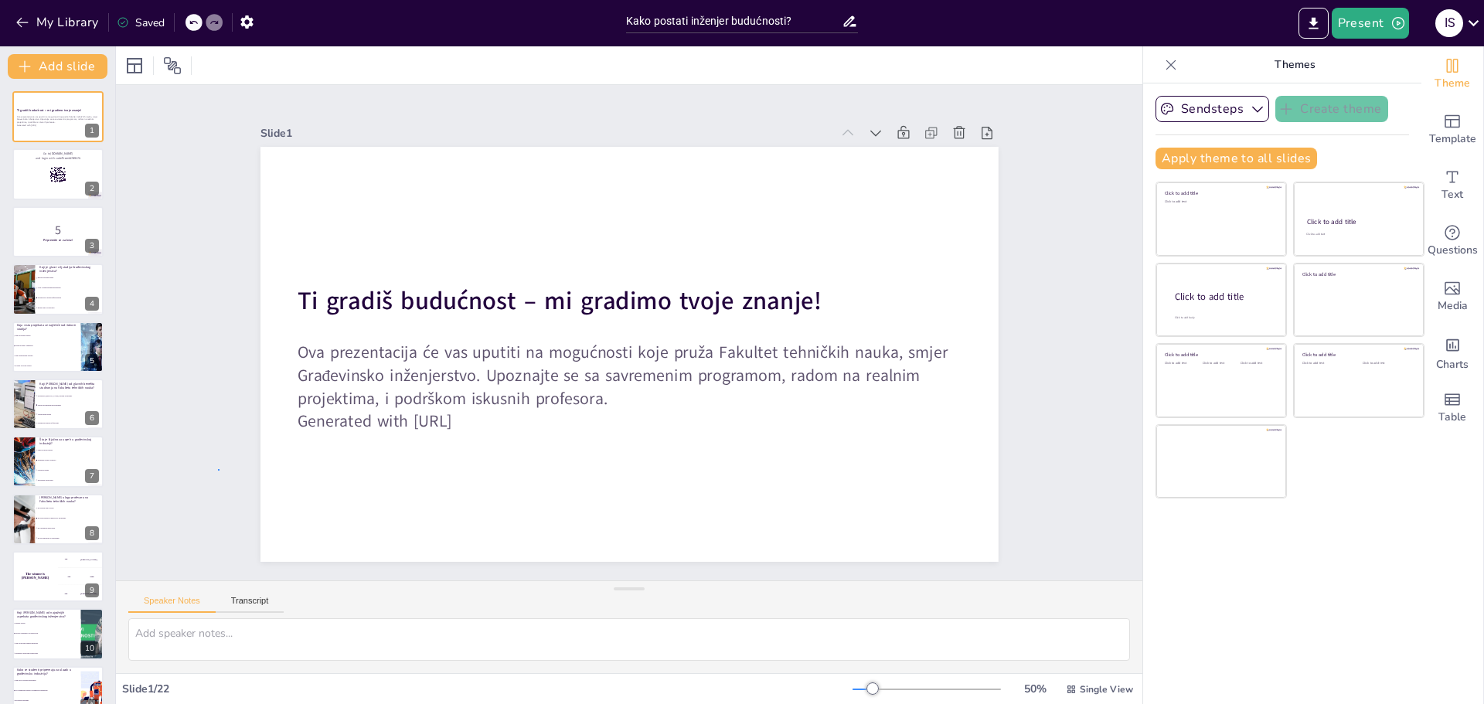
checkbox input "true"
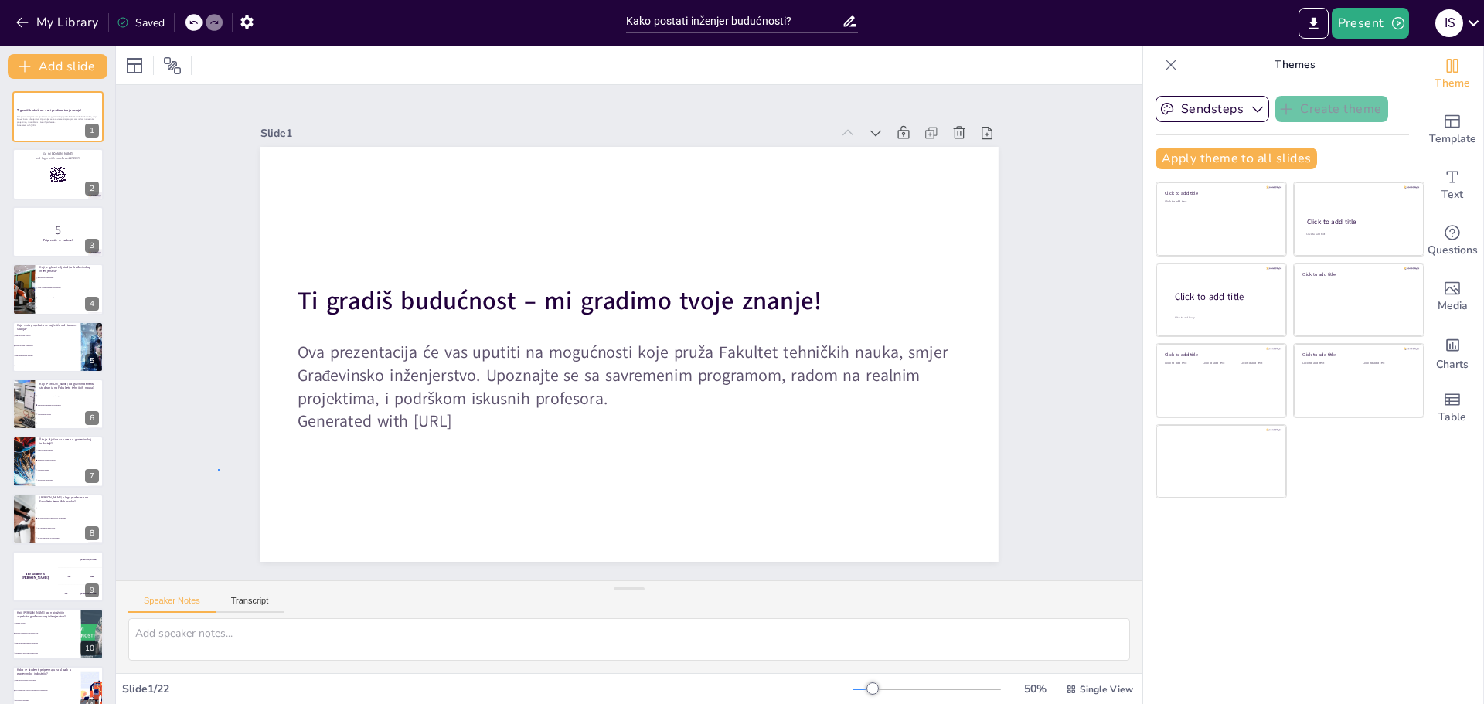
checkbox input "true"
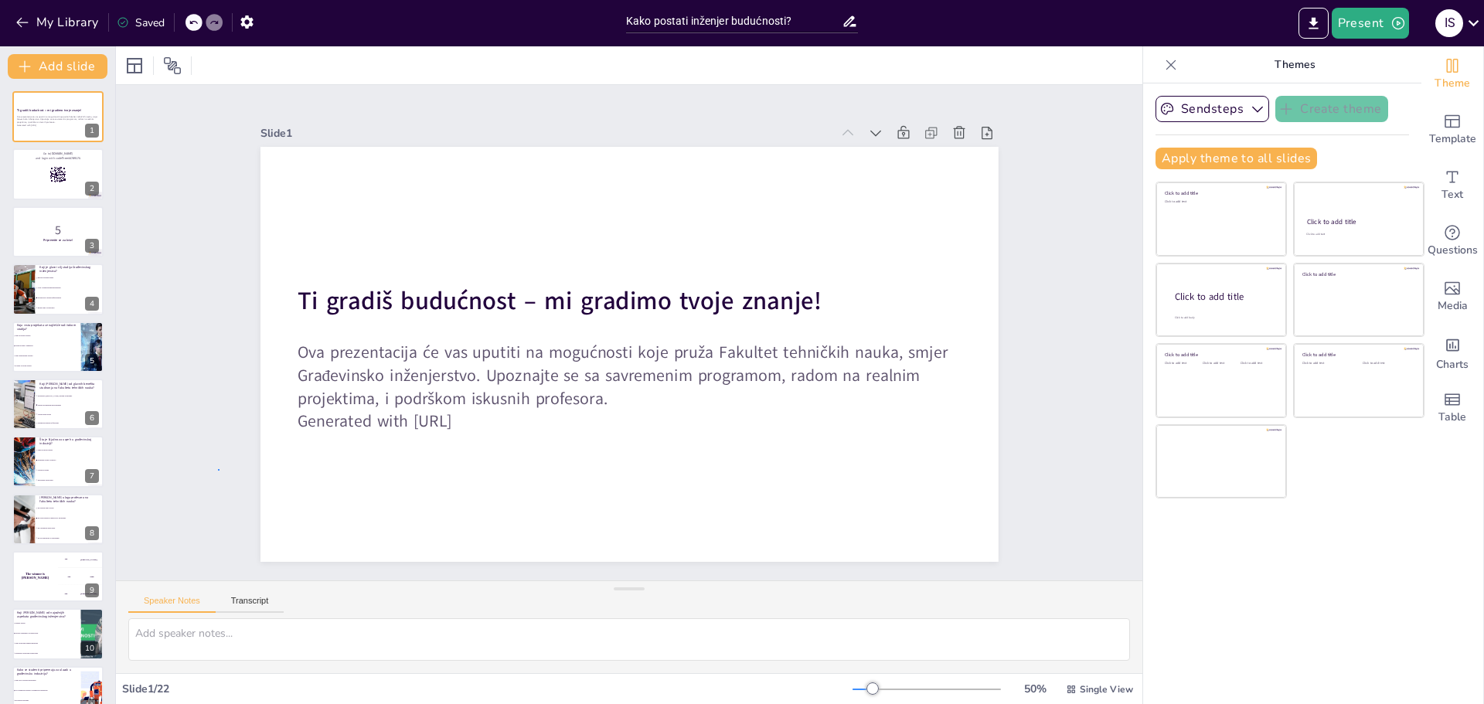
checkbox input "true"
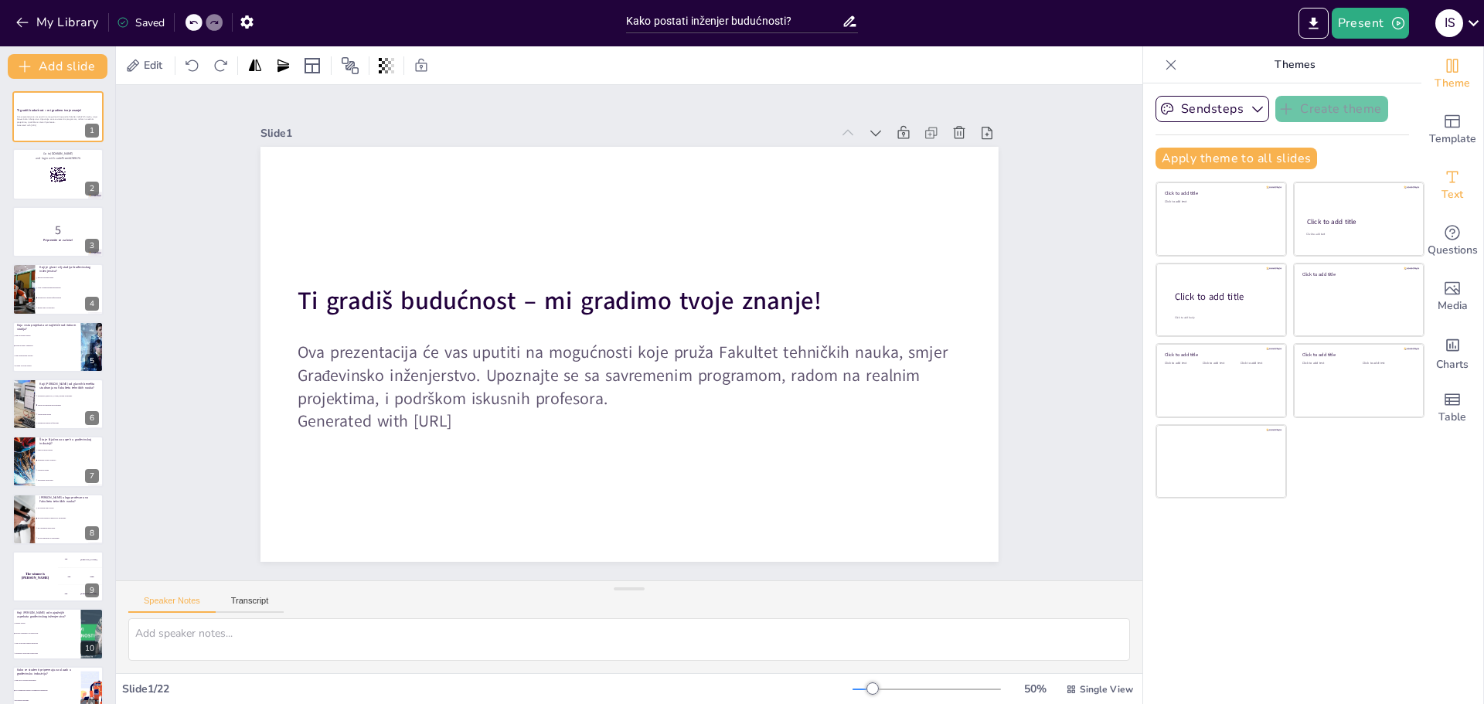
checkbox input "true"
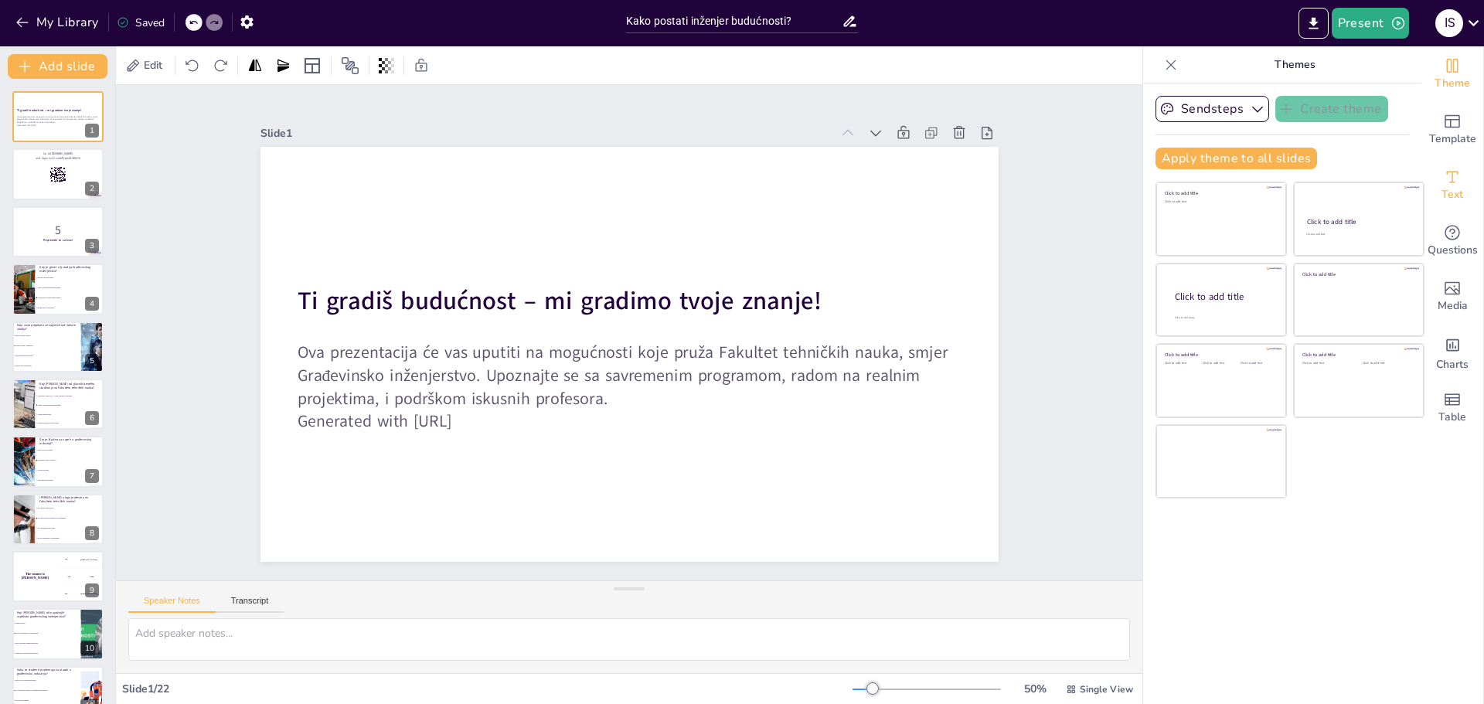
checkbox input "true"
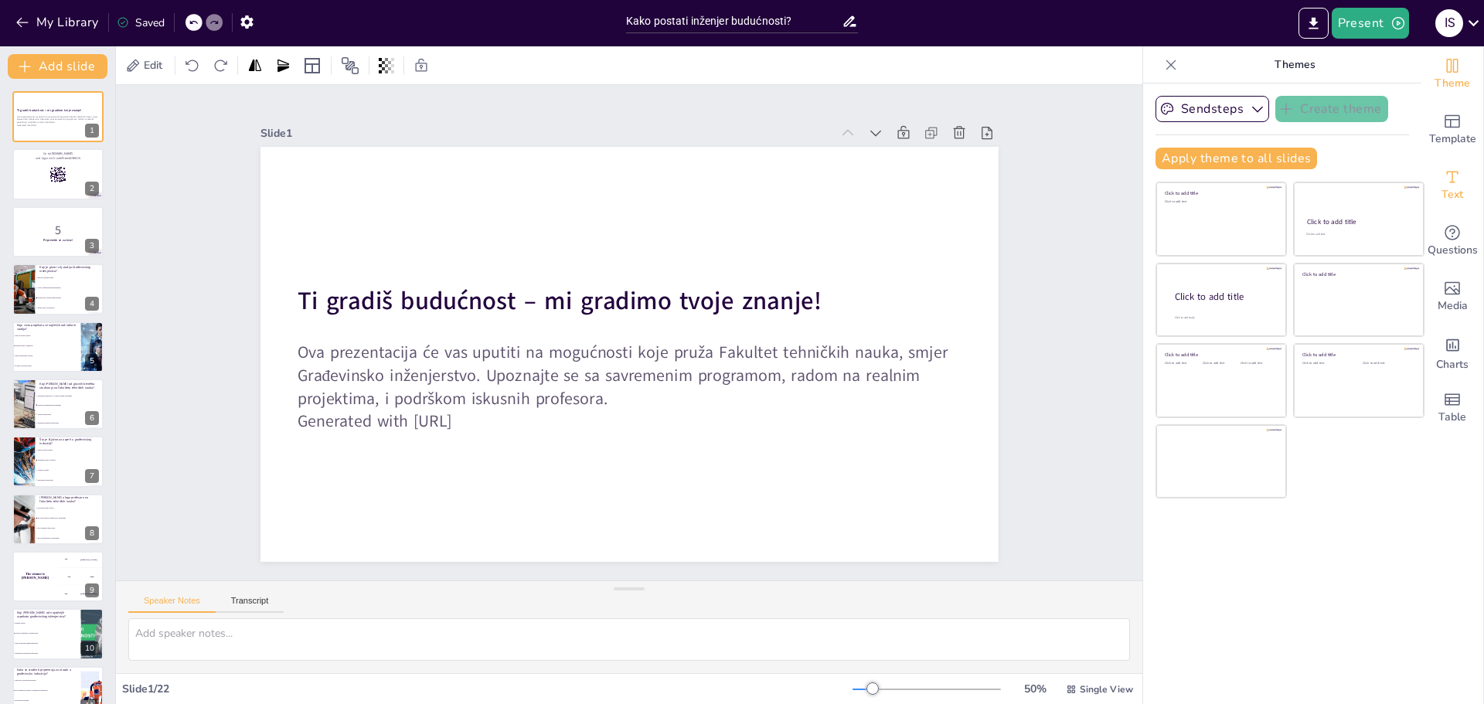
checkbox input "true"
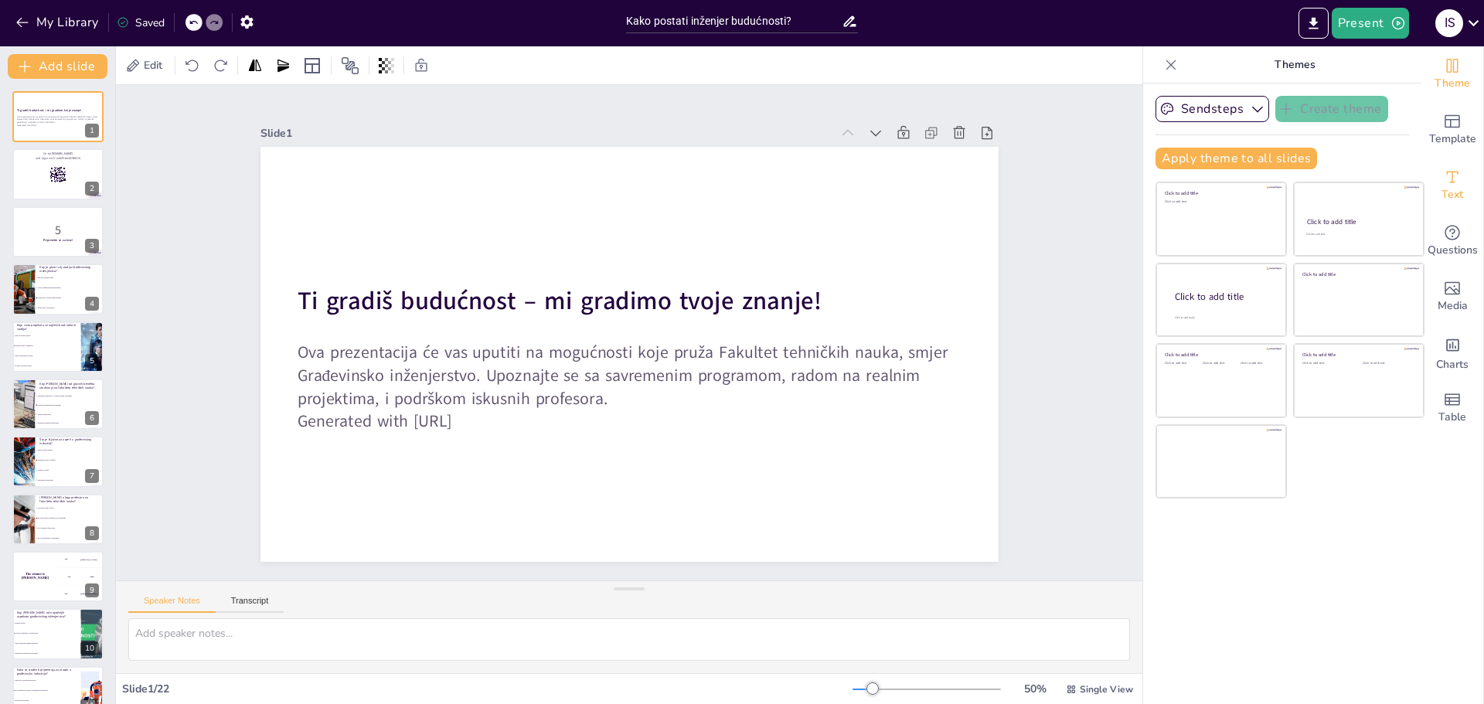
checkbox input "true"
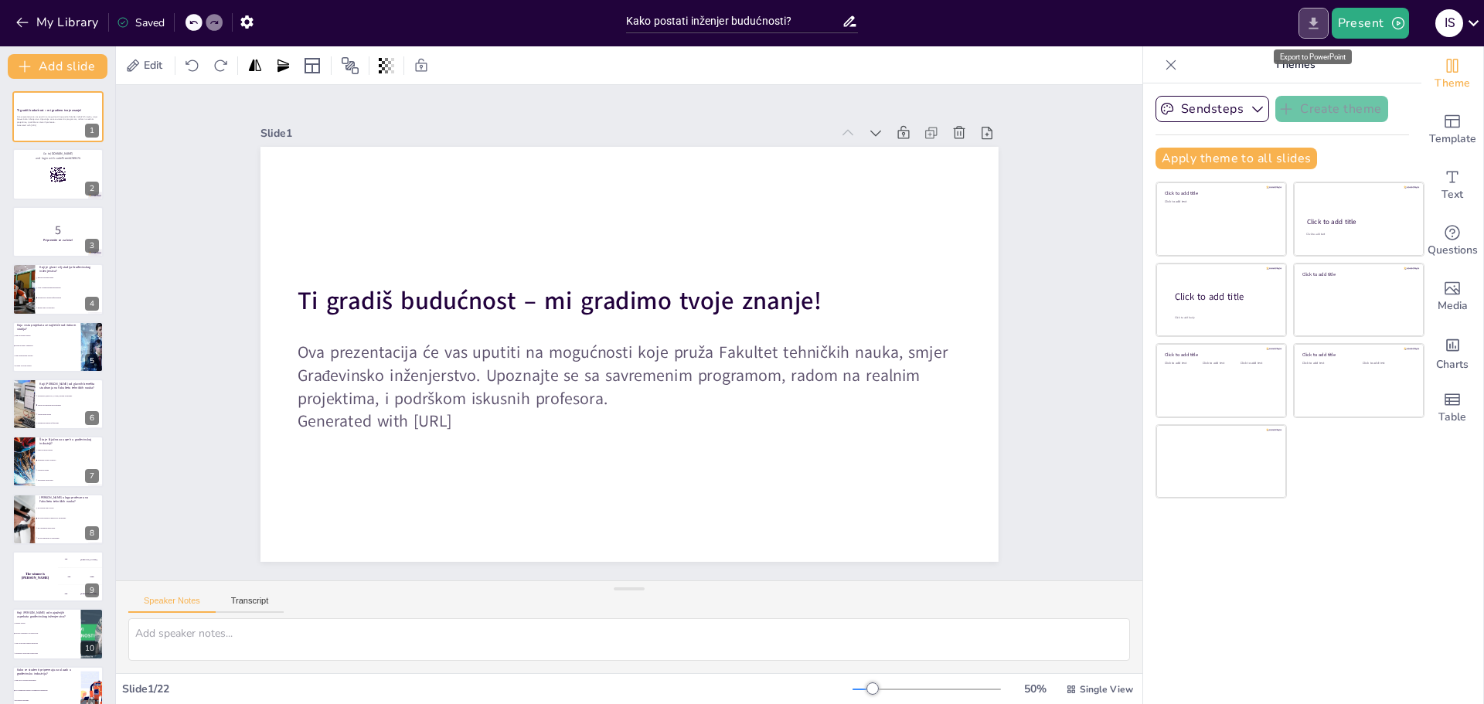
click at [1322, 25] on icon "Export to PowerPoint" at bounding box center [1314, 23] width 16 height 16
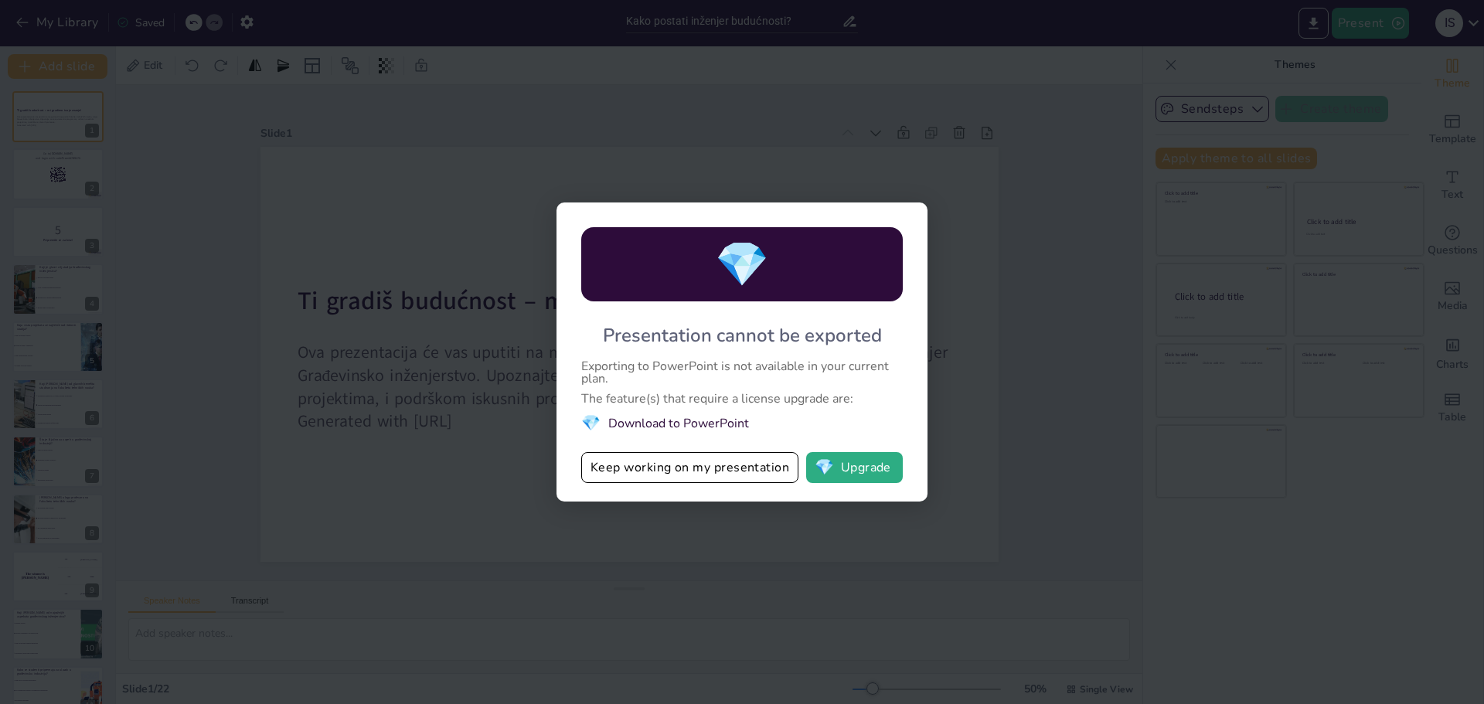
click at [1036, 225] on div "💎 Presentation cannot be exported Exporting to PowerPoint is not available in y…" at bounding box center [742, 352] width 1484 height 704
click at [1028, 215] on div "💎 Presentation cannot be exported Exporting to PowerPoint is not available in y…" at bounding box center [742, 352] width 1484 height 704
click at [653, 550] on div "💎 Presentation cannot be exported Exporting to PowerPoint is not available in y…" at bounding box center [742, 352] width 1484 height 704
click at [631, 464] on button "Keep working on my presentation" at bounding box center [689, 467] width 217 height 31
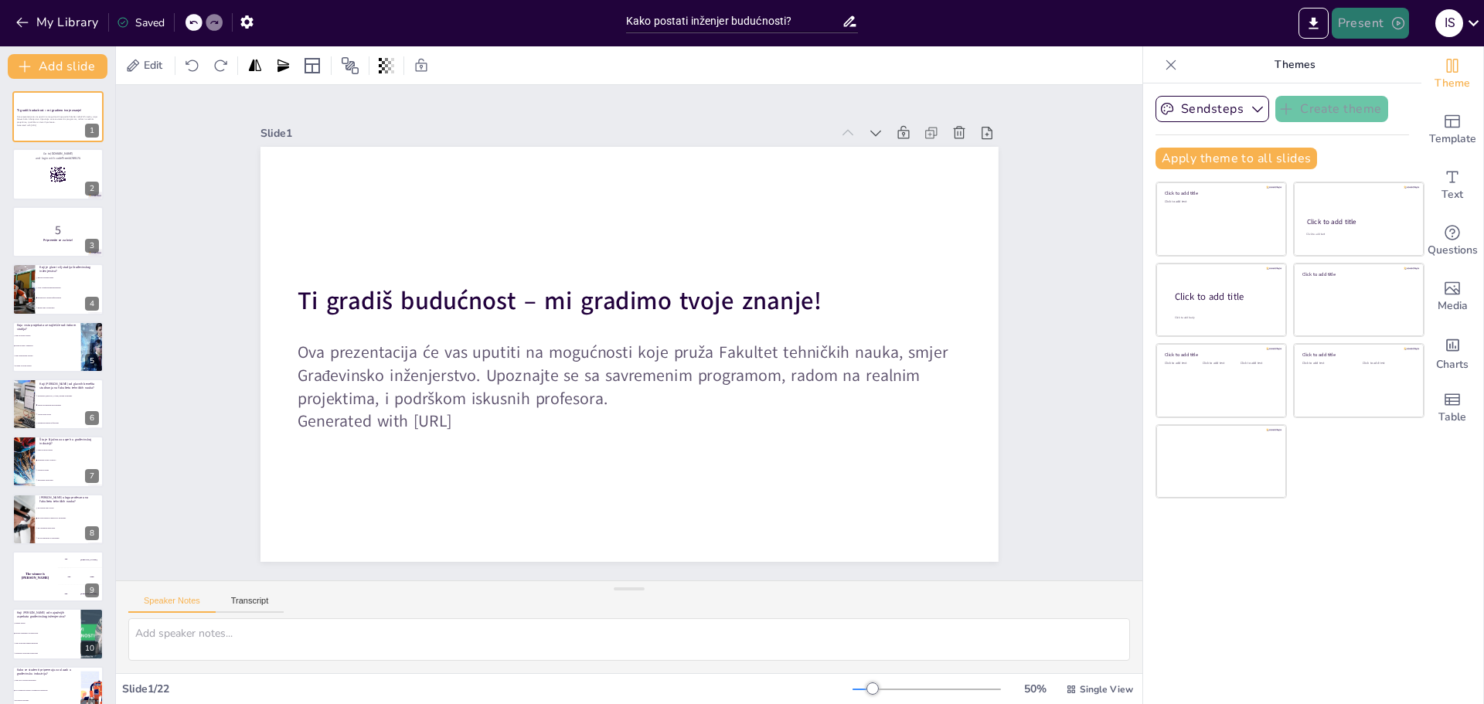
click at [1382, 23] on button "Present" at bounding box center [1370, 23] width 77 height 31
click at [1383, 58] on li "Preview presentation" at bounding box center [1394, 57] width 121 height 25
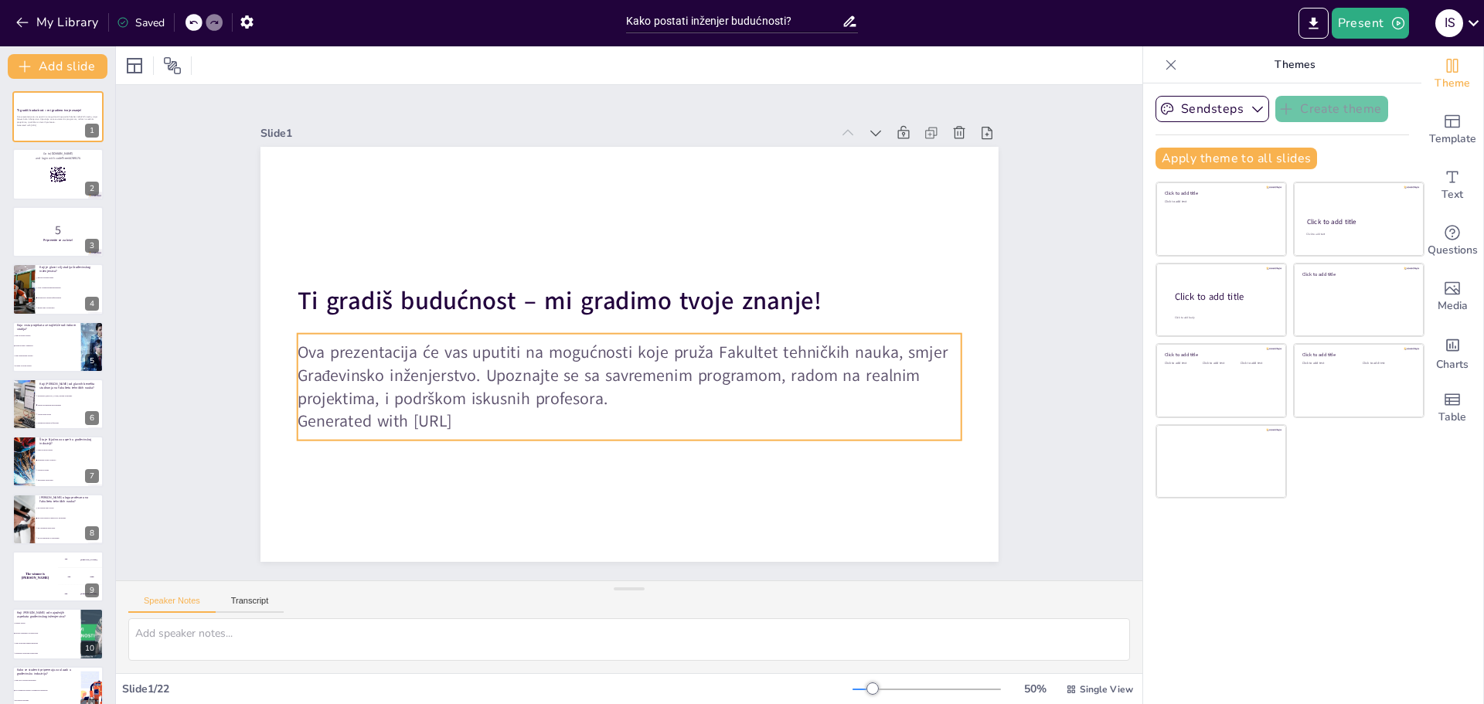
checkbox input "true"
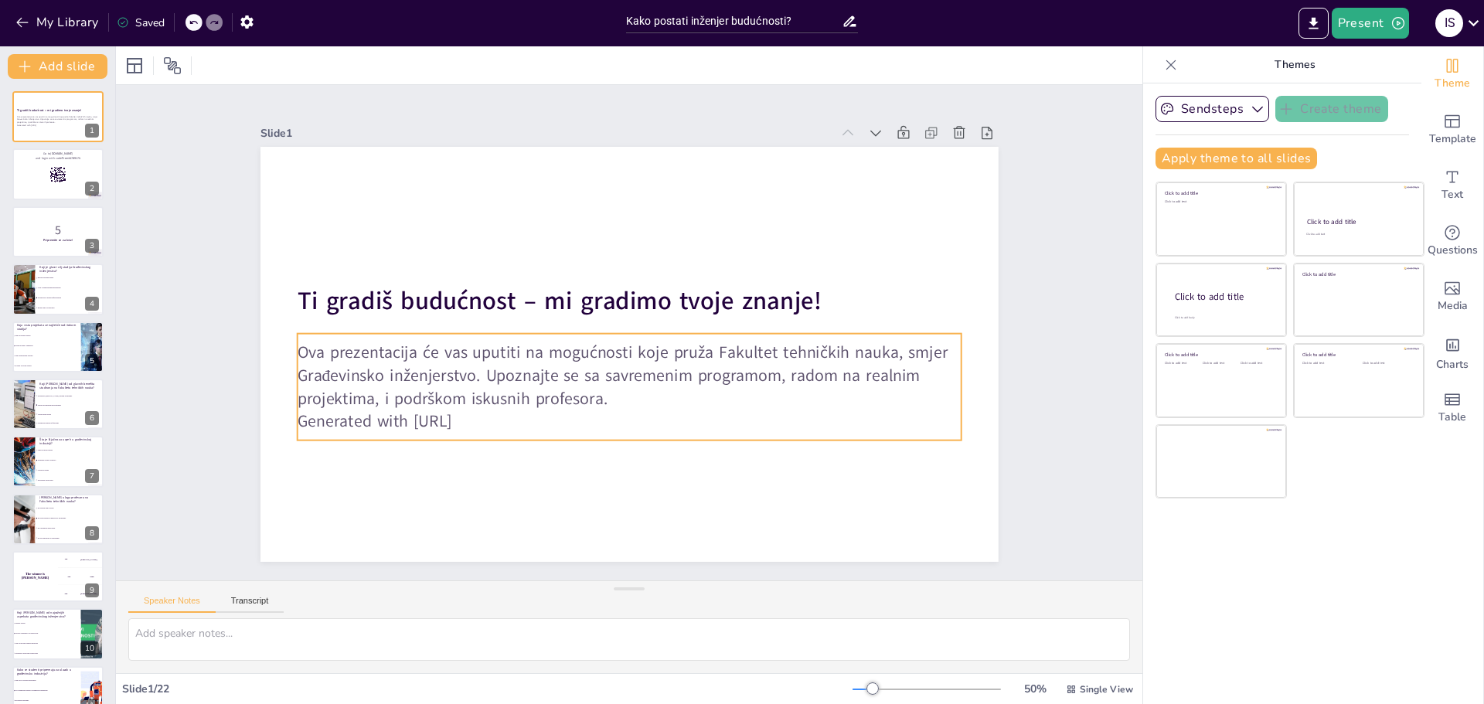
checkbox input "true"
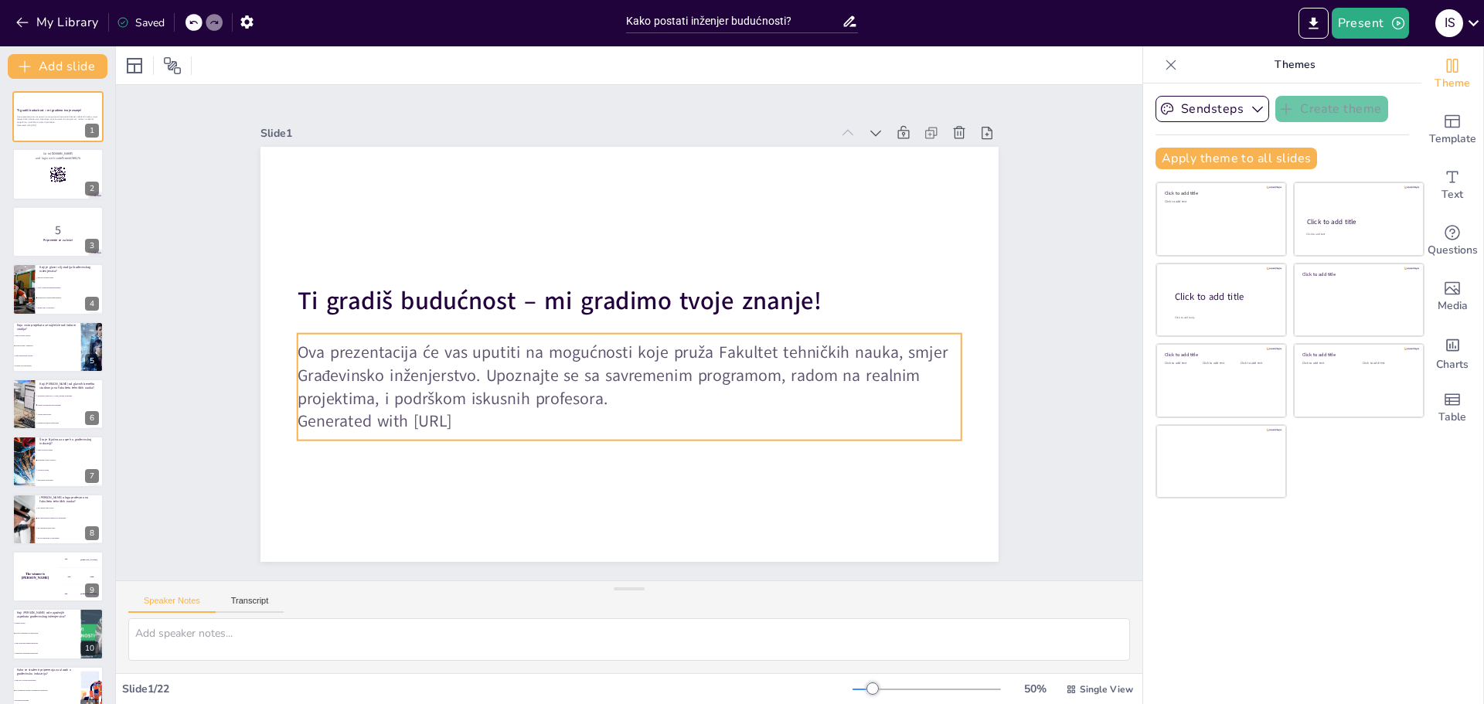
checkbox input "true"
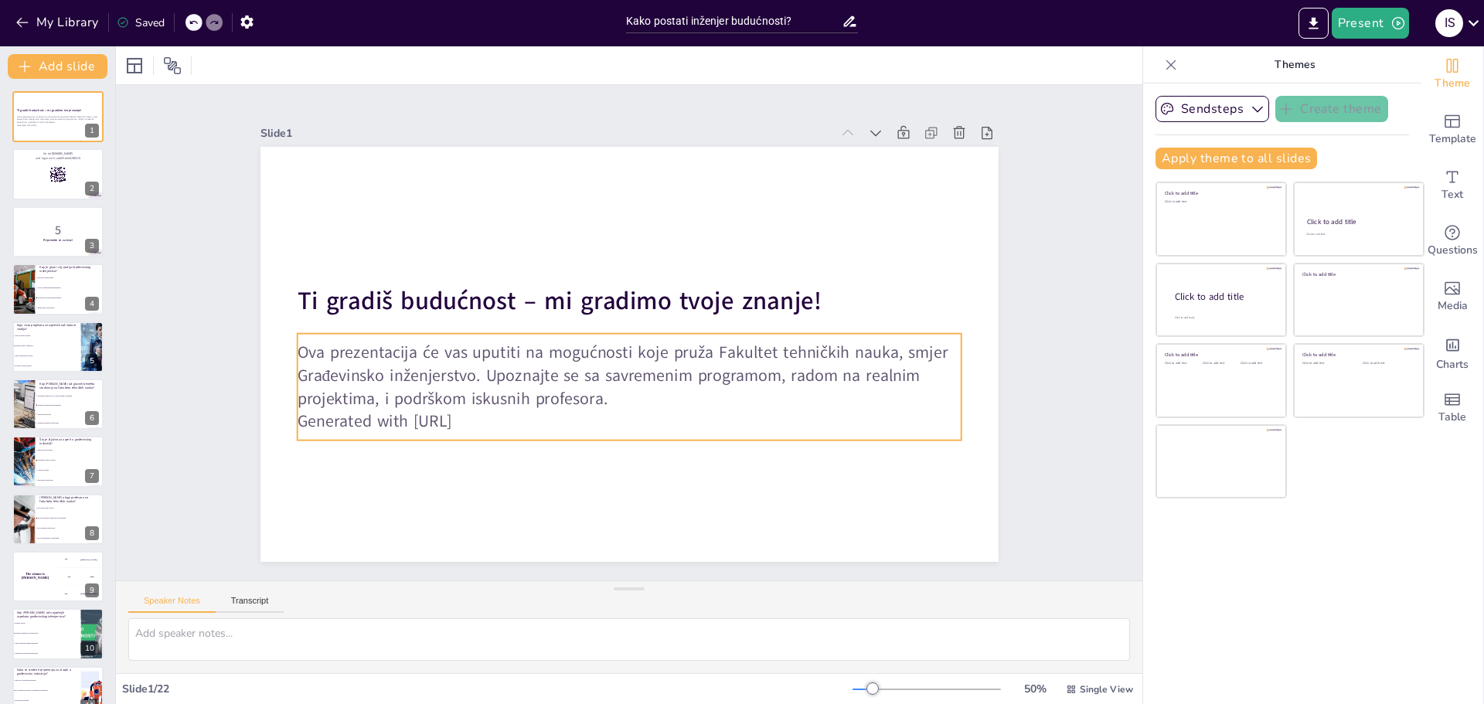
checkbox input "true"
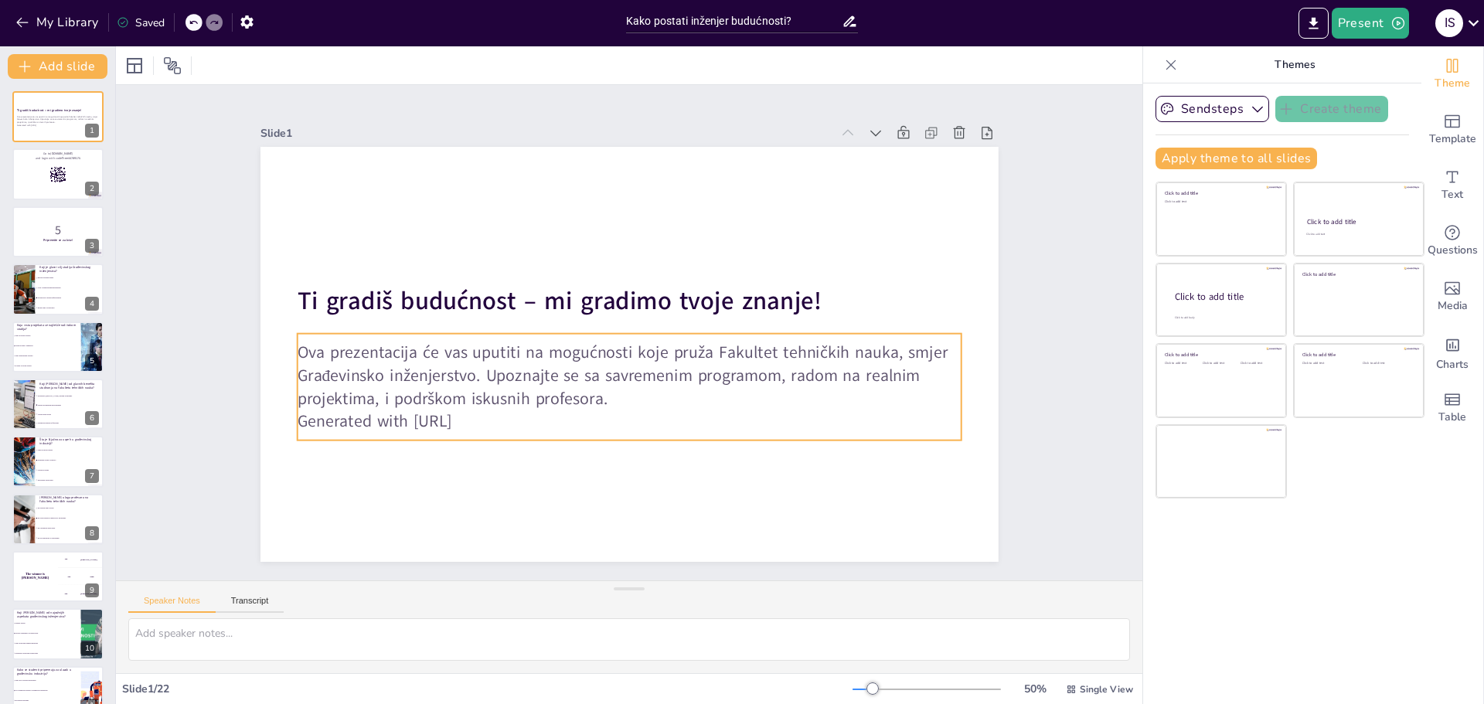
checkbox input "true"
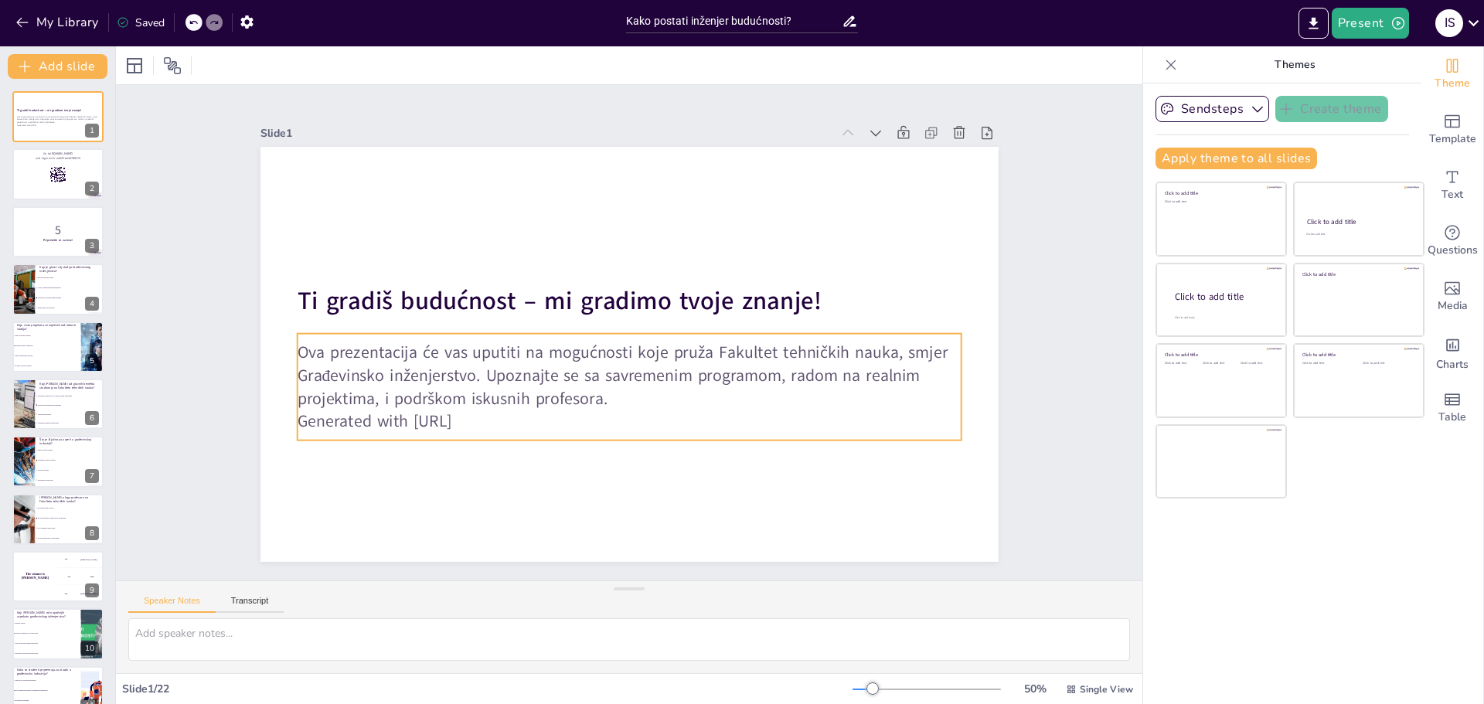
checkbox input "true"
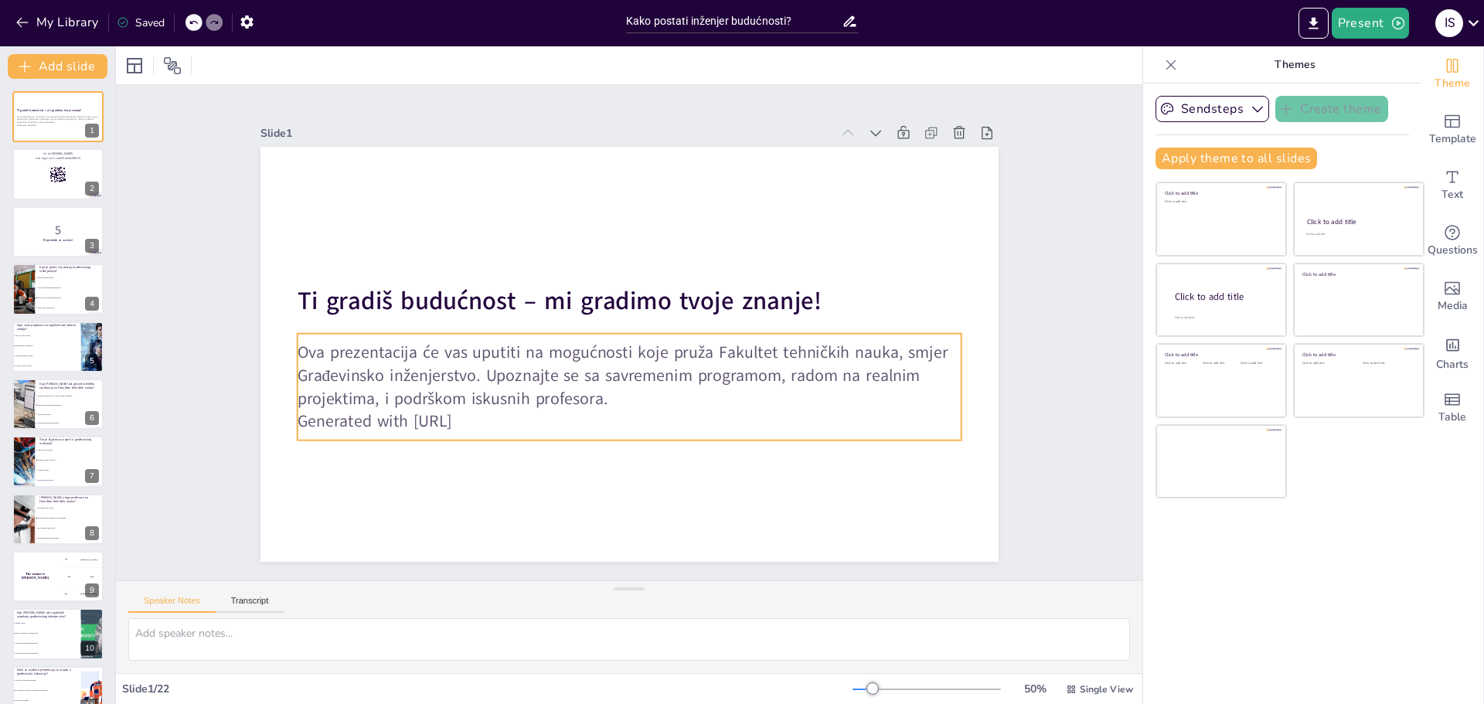
click at [546, 411] on p "Generated with [URL]" at bounding box center [629, 421] width 664 height 23
checkbox input "true"
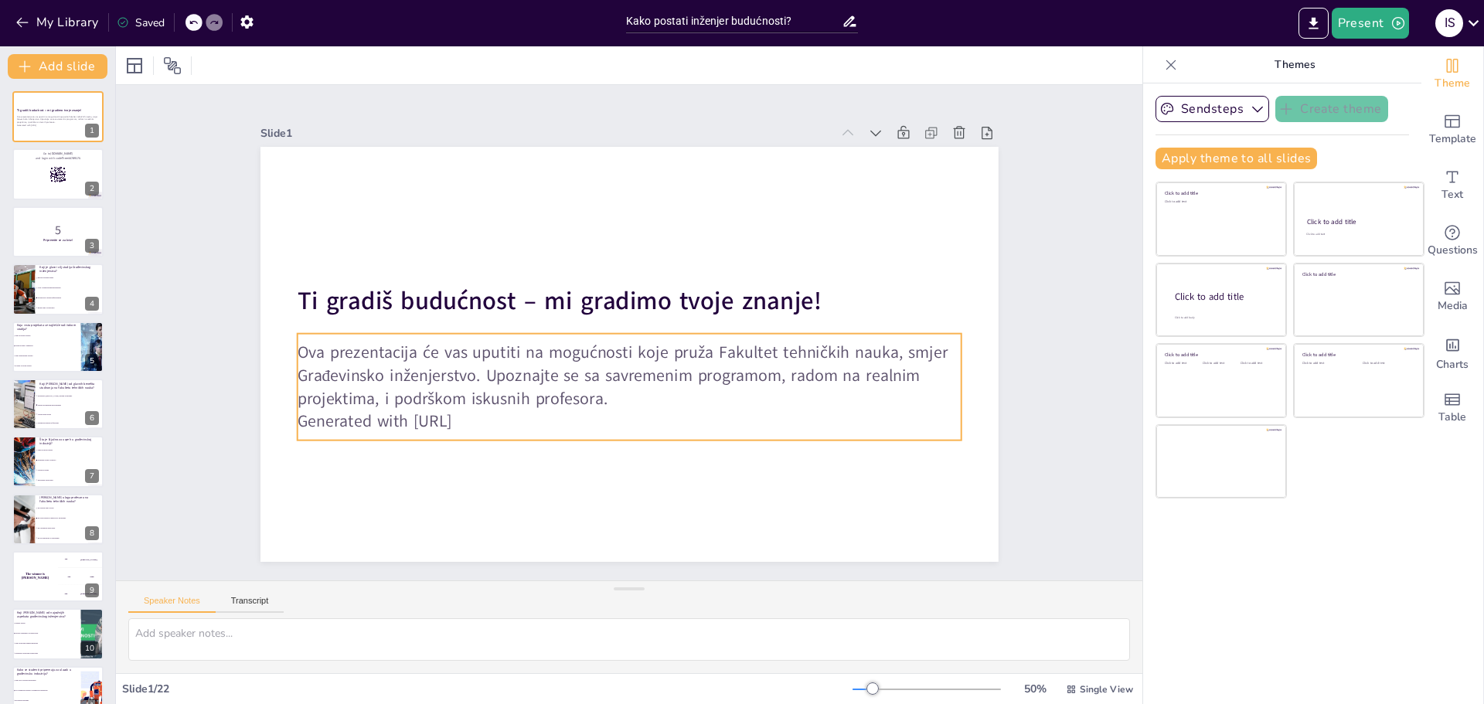
checkbox input "true"
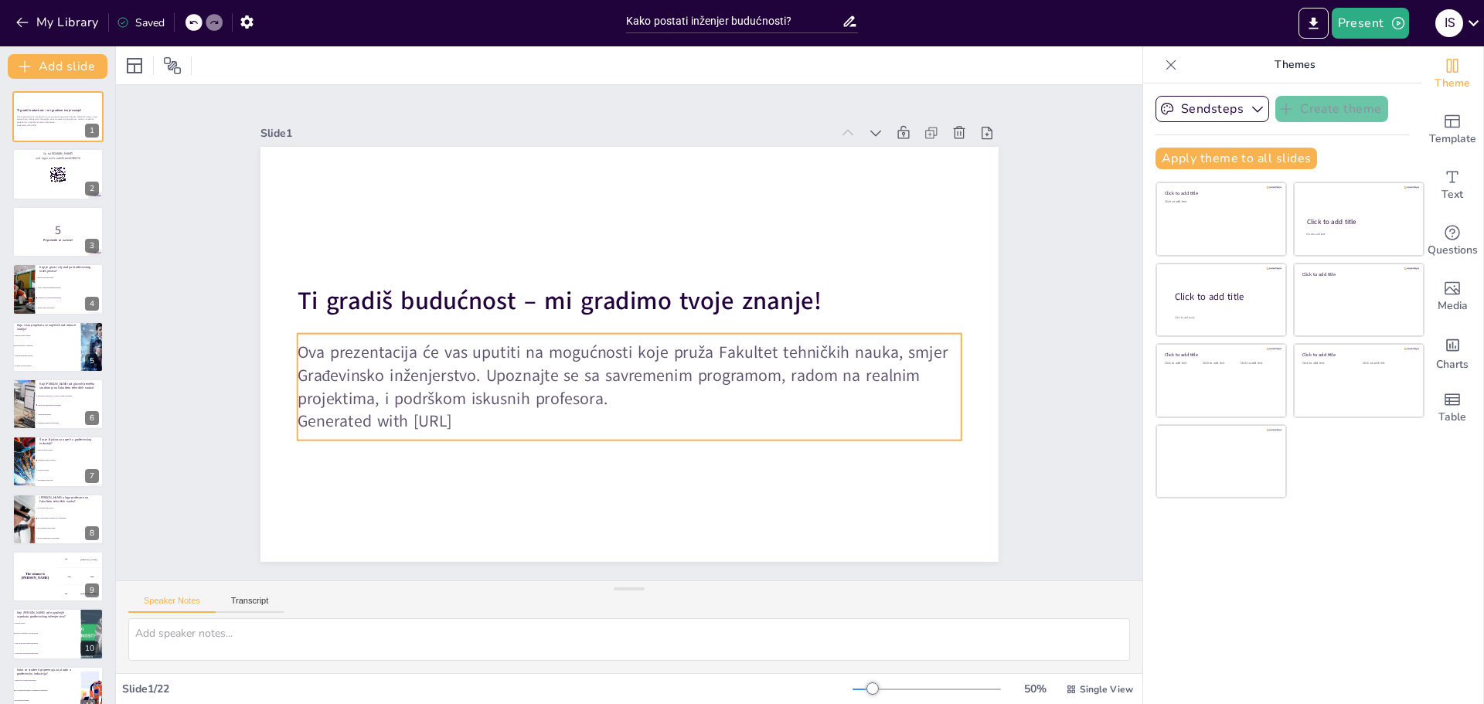
checkbox input "true"
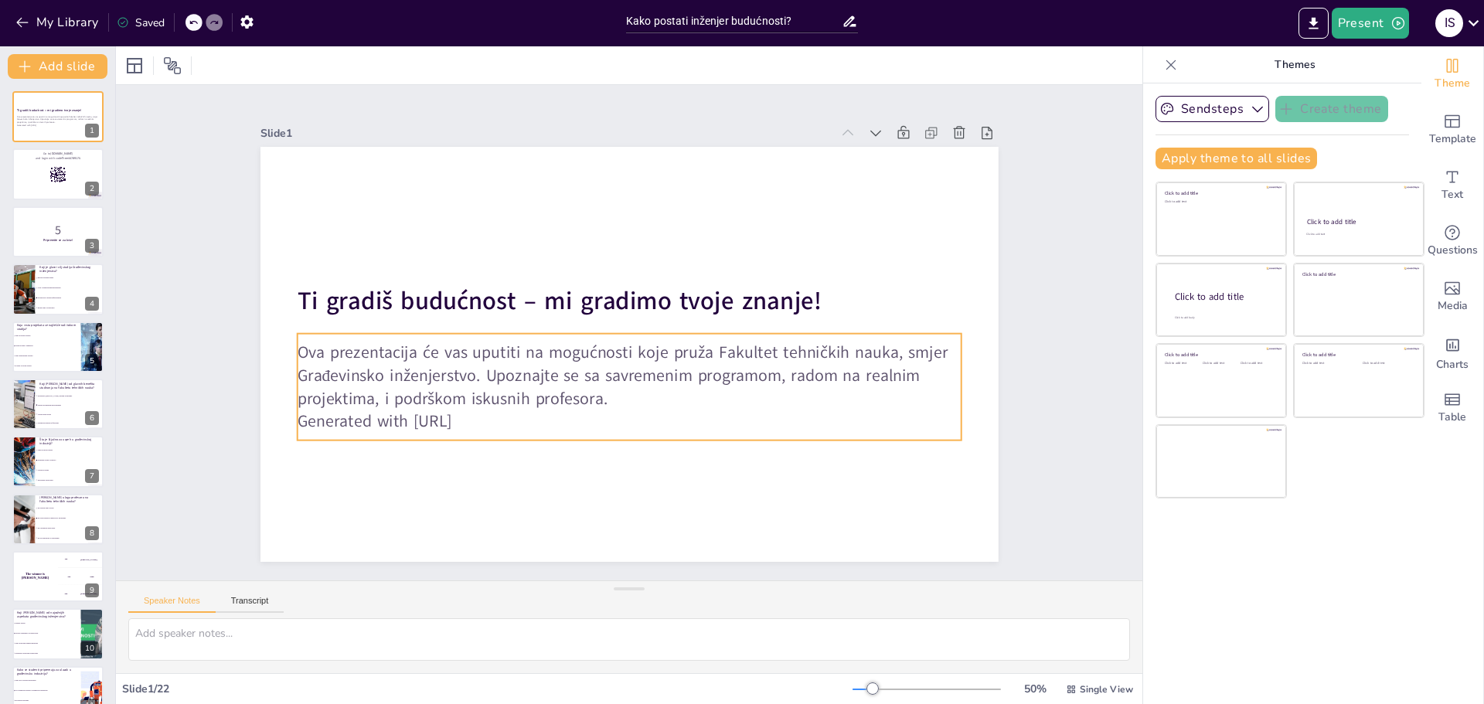
checkbox input "true"
click at [498, 414] on p "Generated with [URL]" at bounding box center [629, 421] width 664 height 23
checkbox input "true"
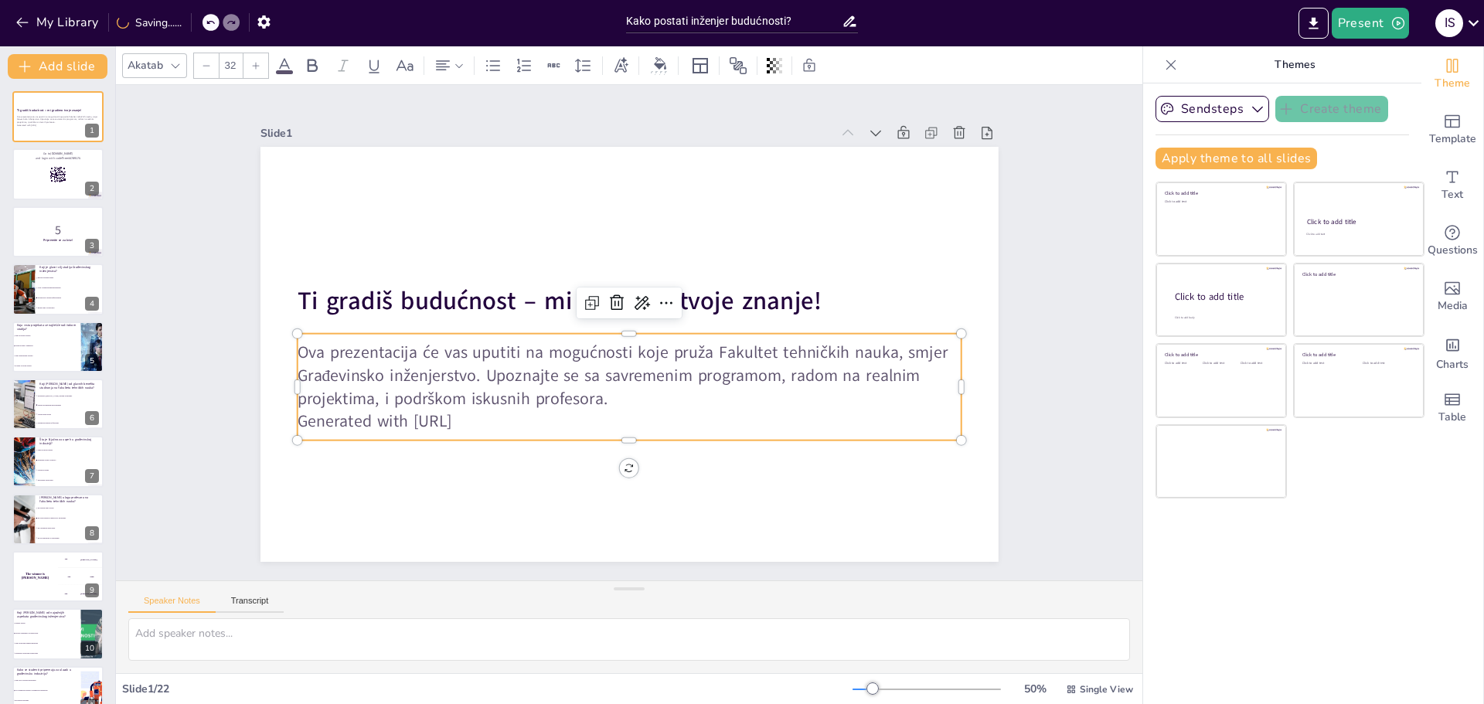
checkbox input "true"
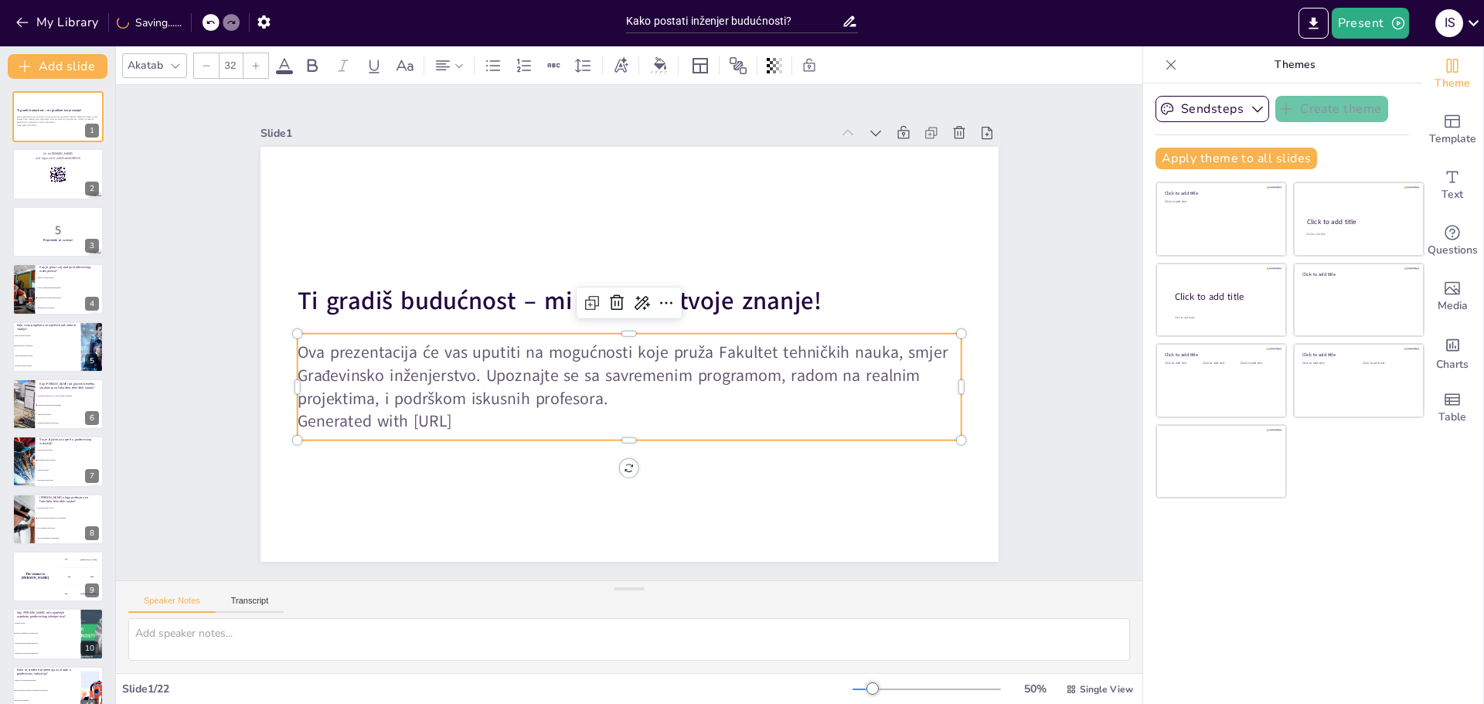
checkbox input "true"
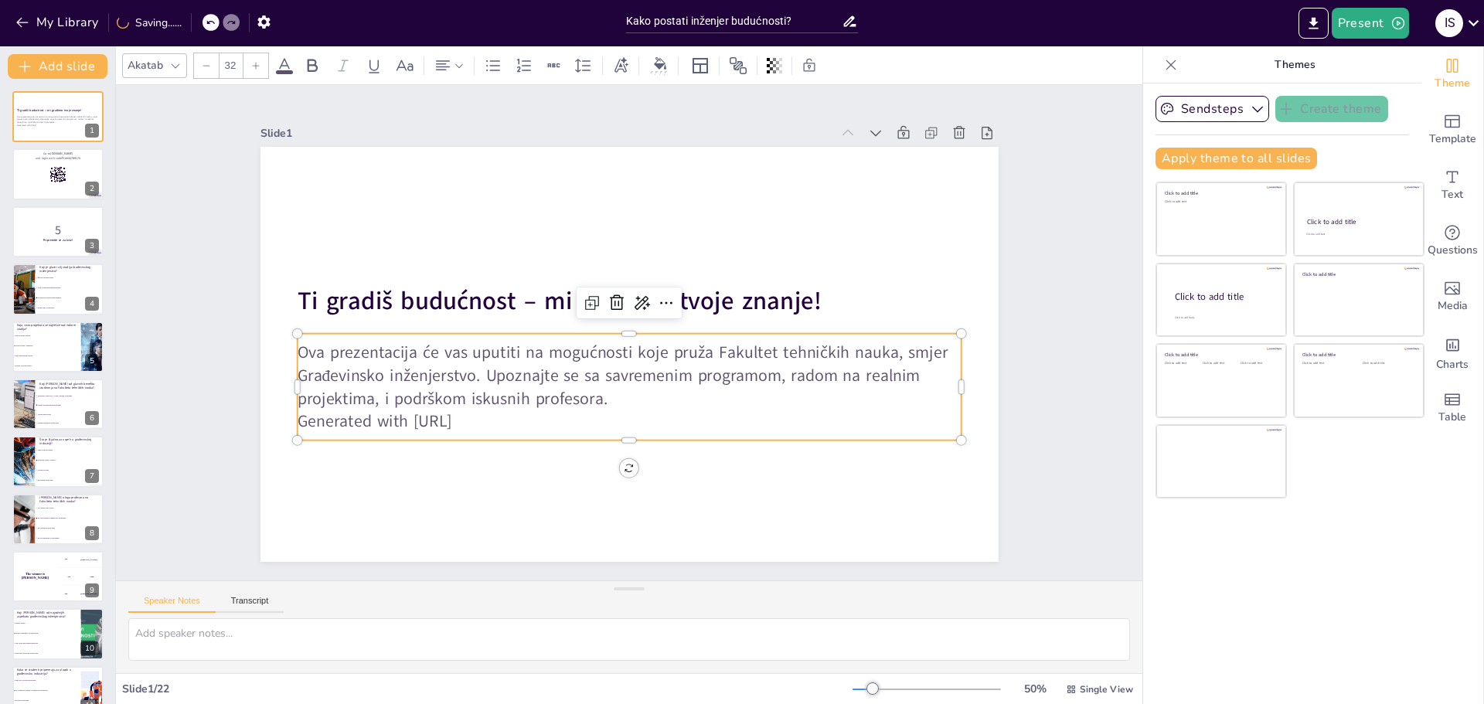
checkbox input "true"
click at [498, 414] on p "Generated with [URL]" at bounding box center [629, 421] width 664 height 23
checkbox input "true"
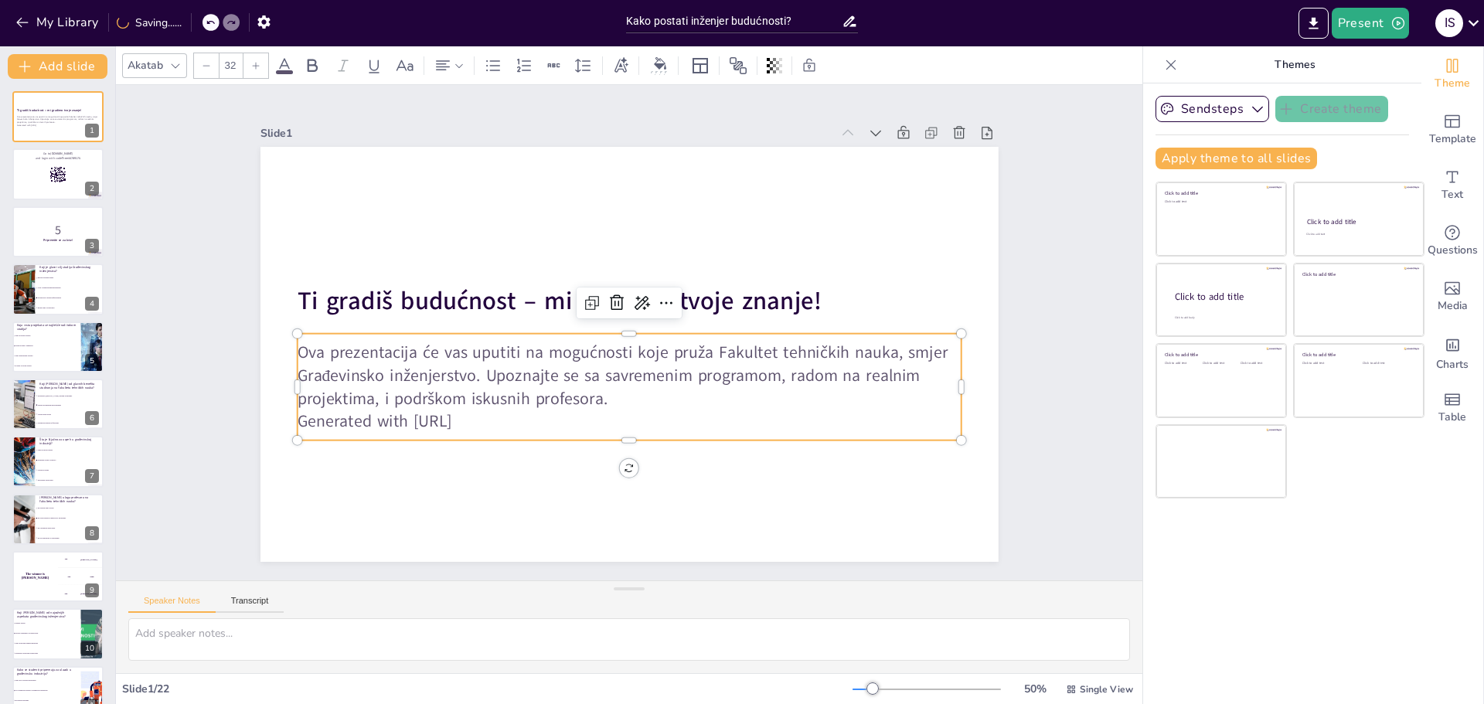
checkbox input "true"
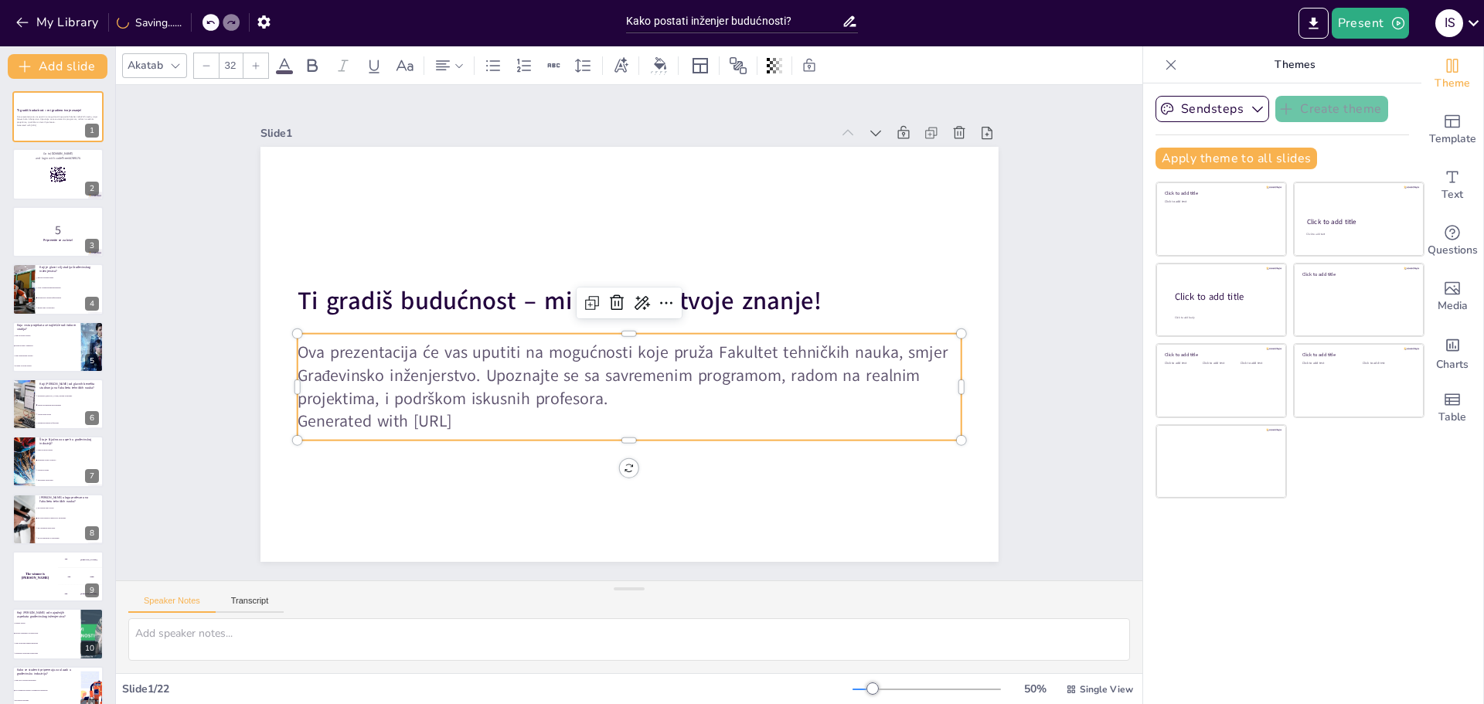
checkbox input "true"
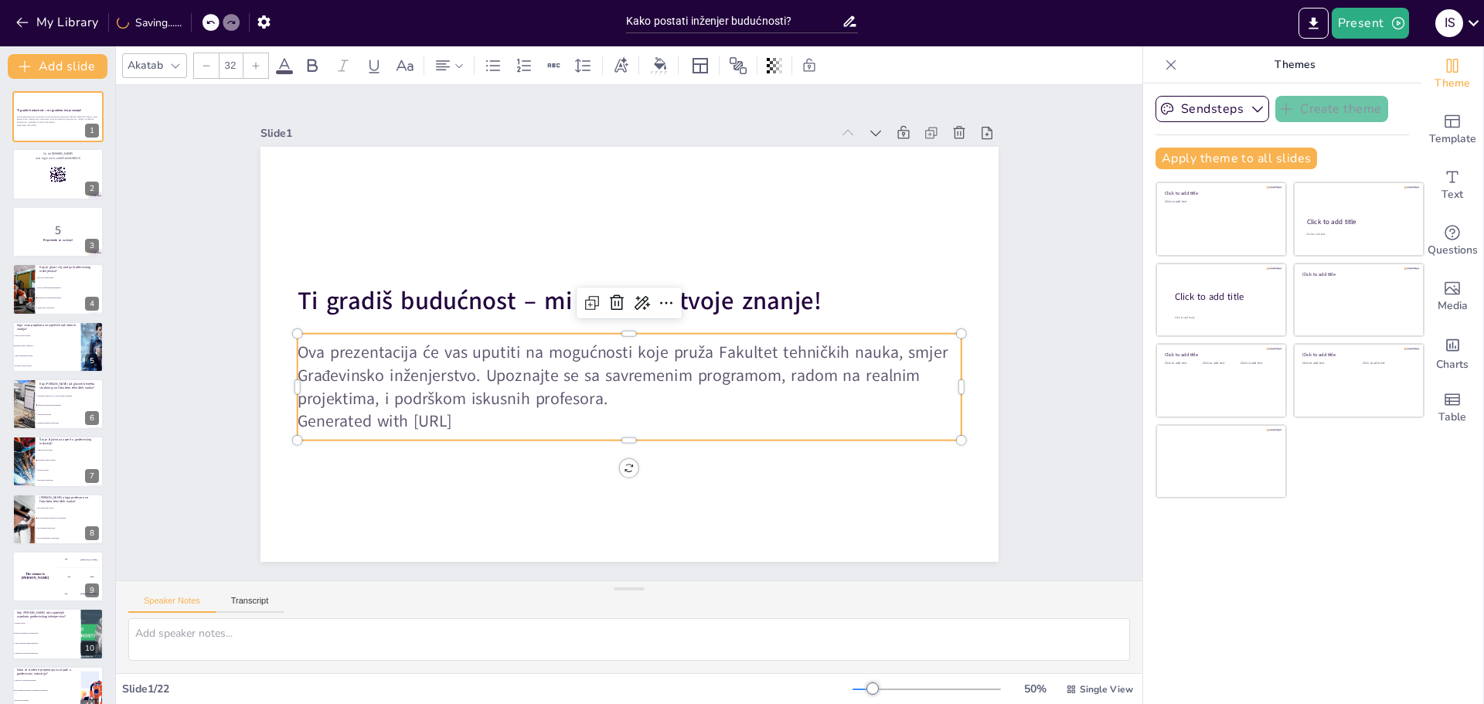
checkbox input "true"
click at [498, 414] on p "Generated with [URL]" at bounding box center [629, 421] width 664 height 23
checkbox input "true"
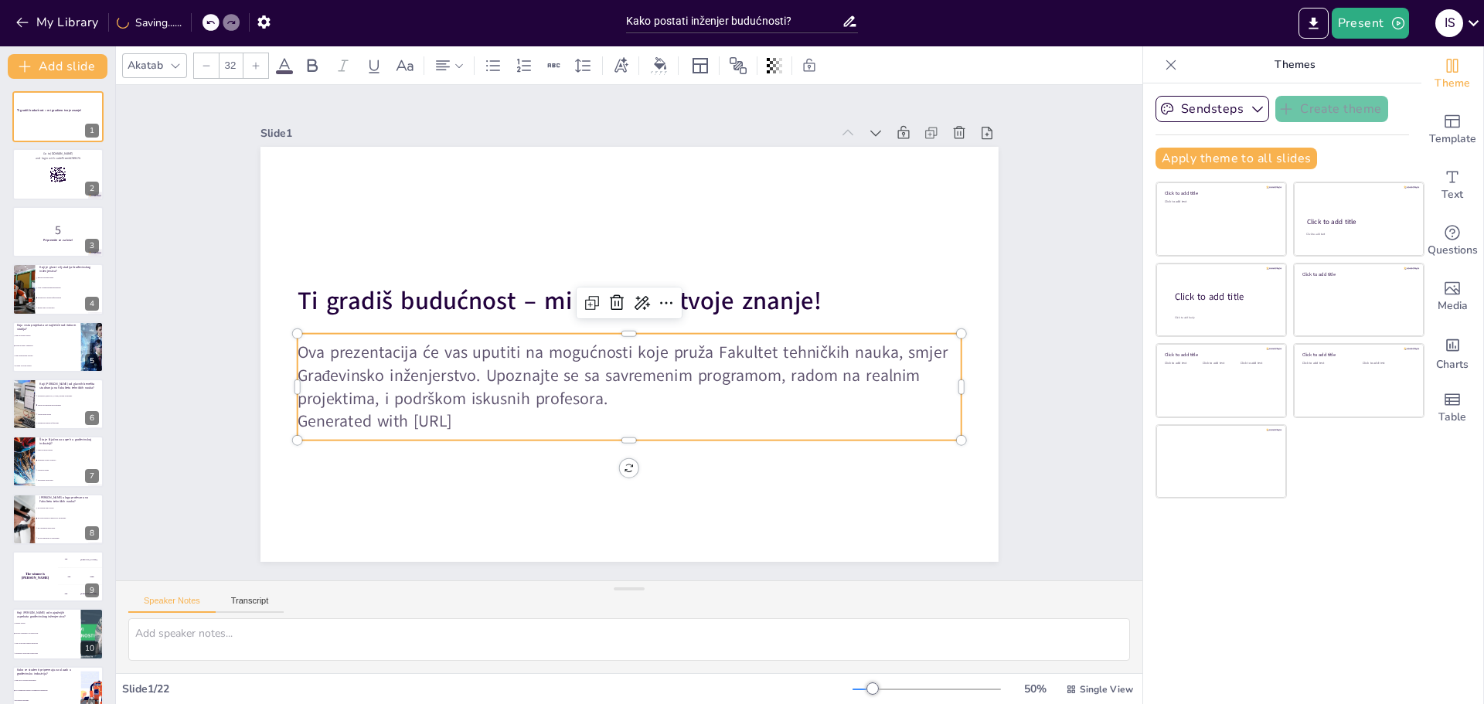
checkbox input "true"
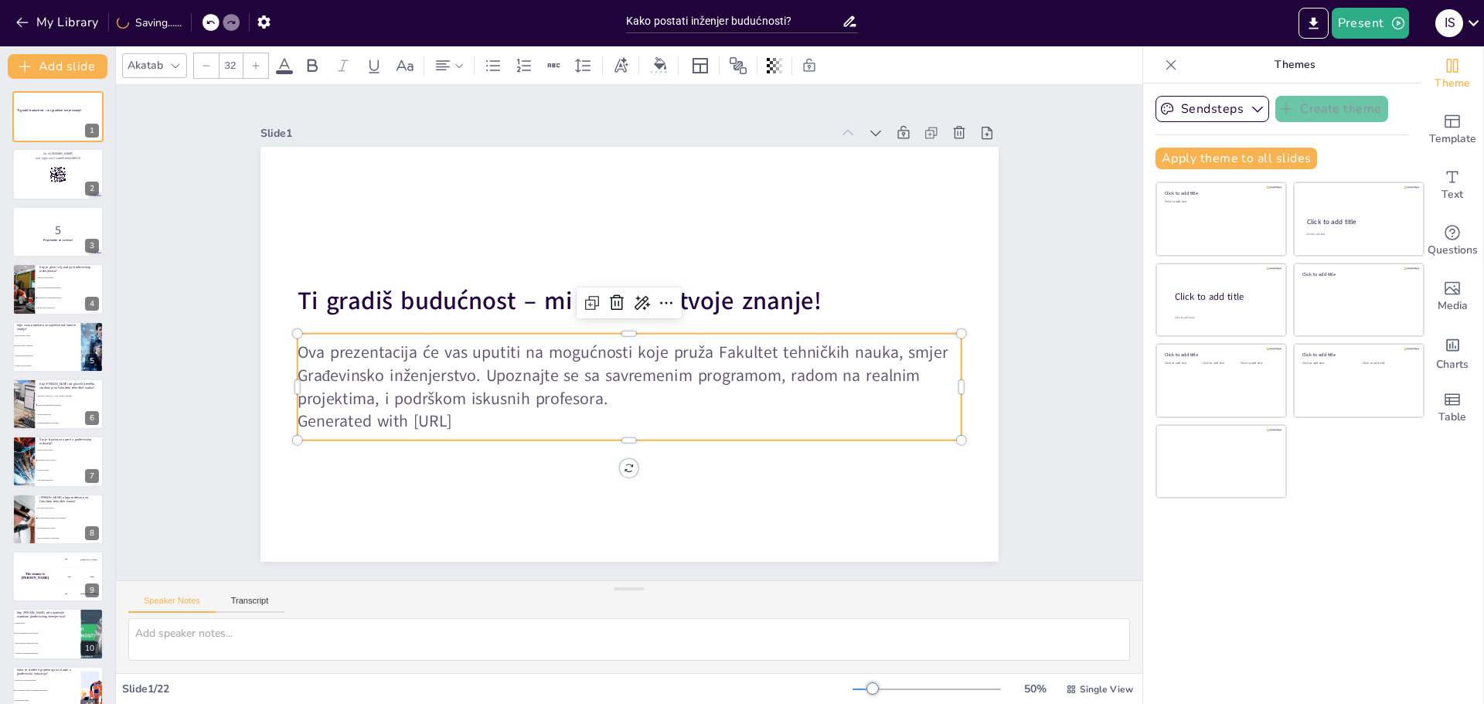
checkbox input "true"
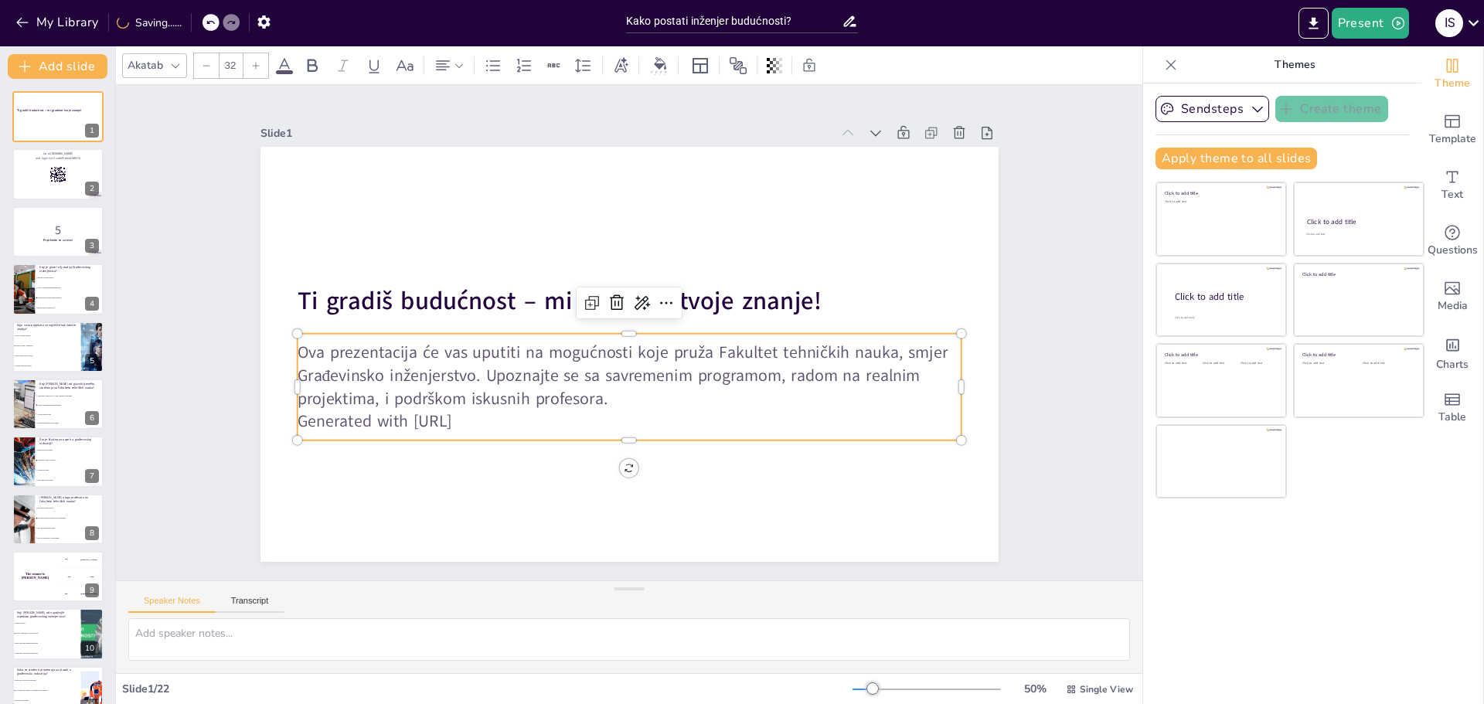
checkbox input "true"
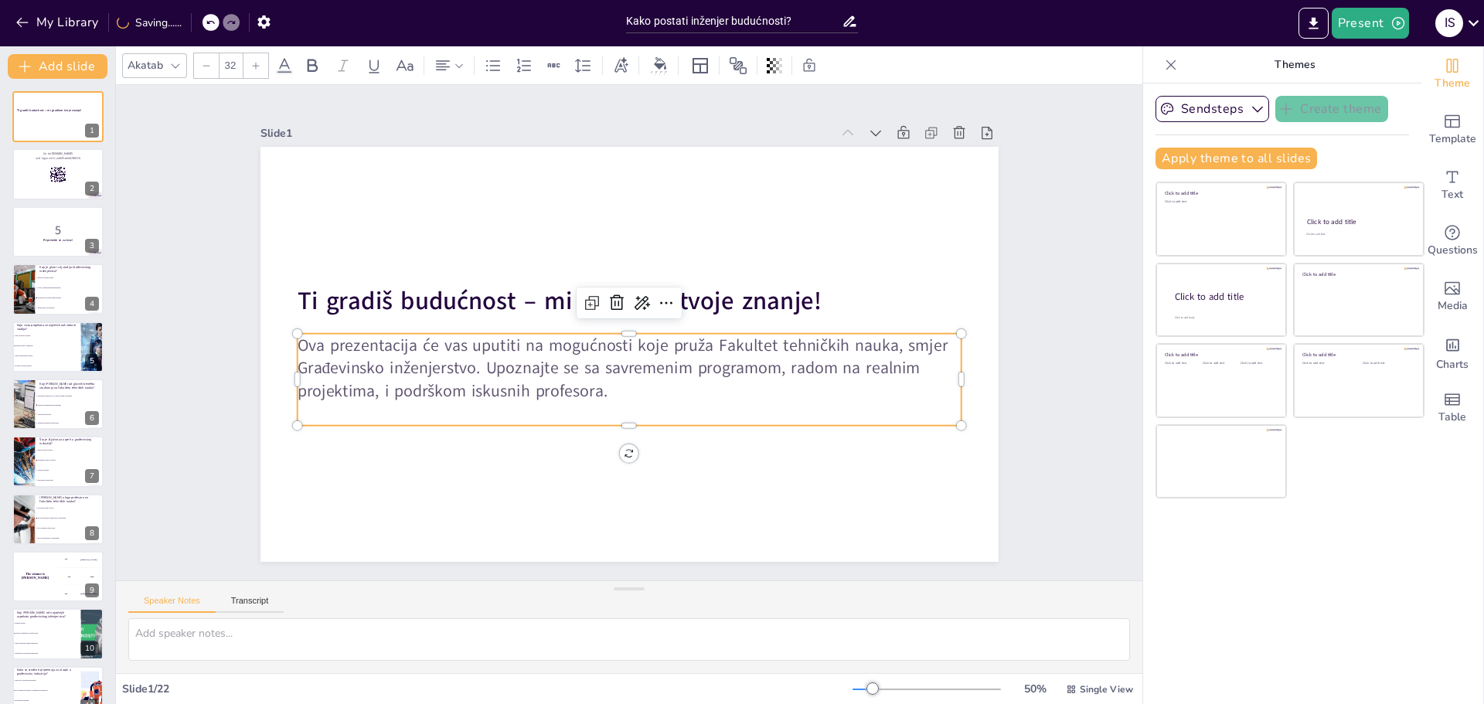
checkbox input "true"
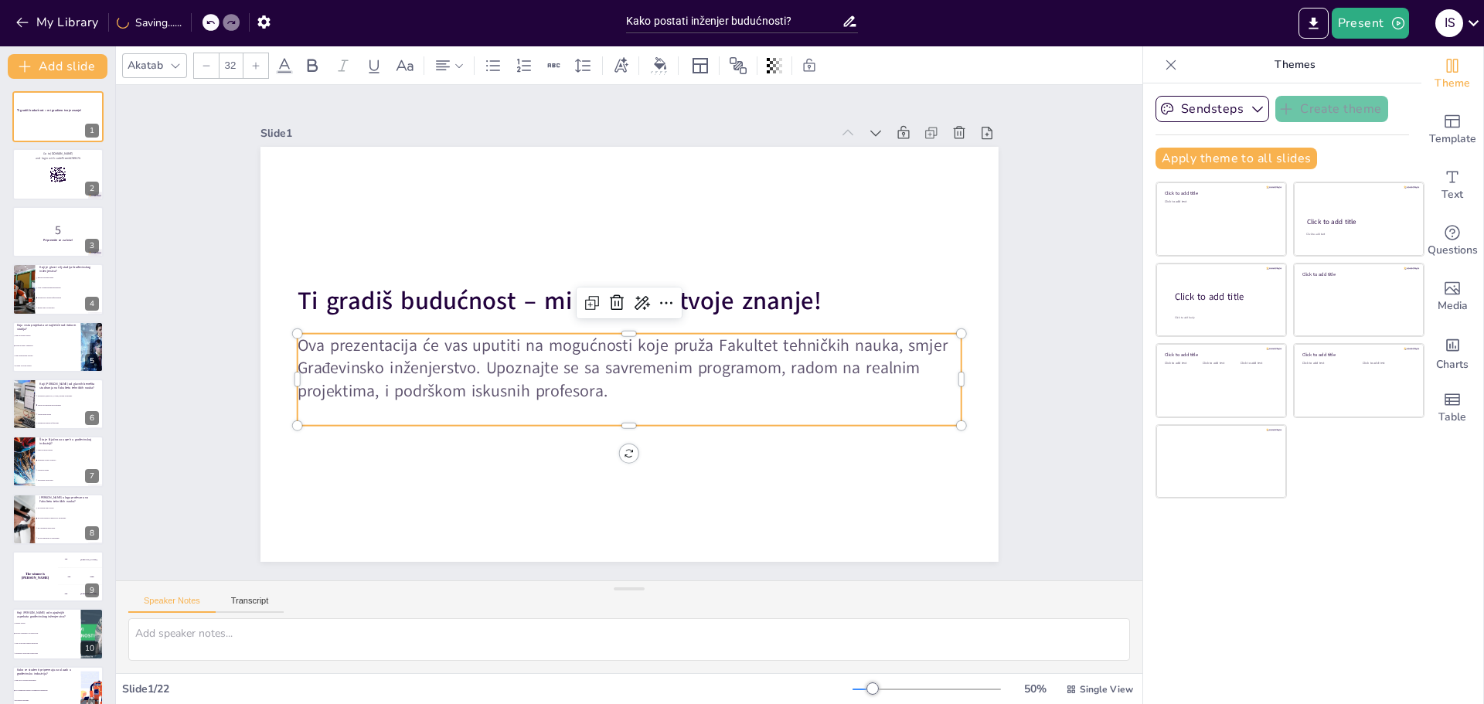
checkbox input "true"
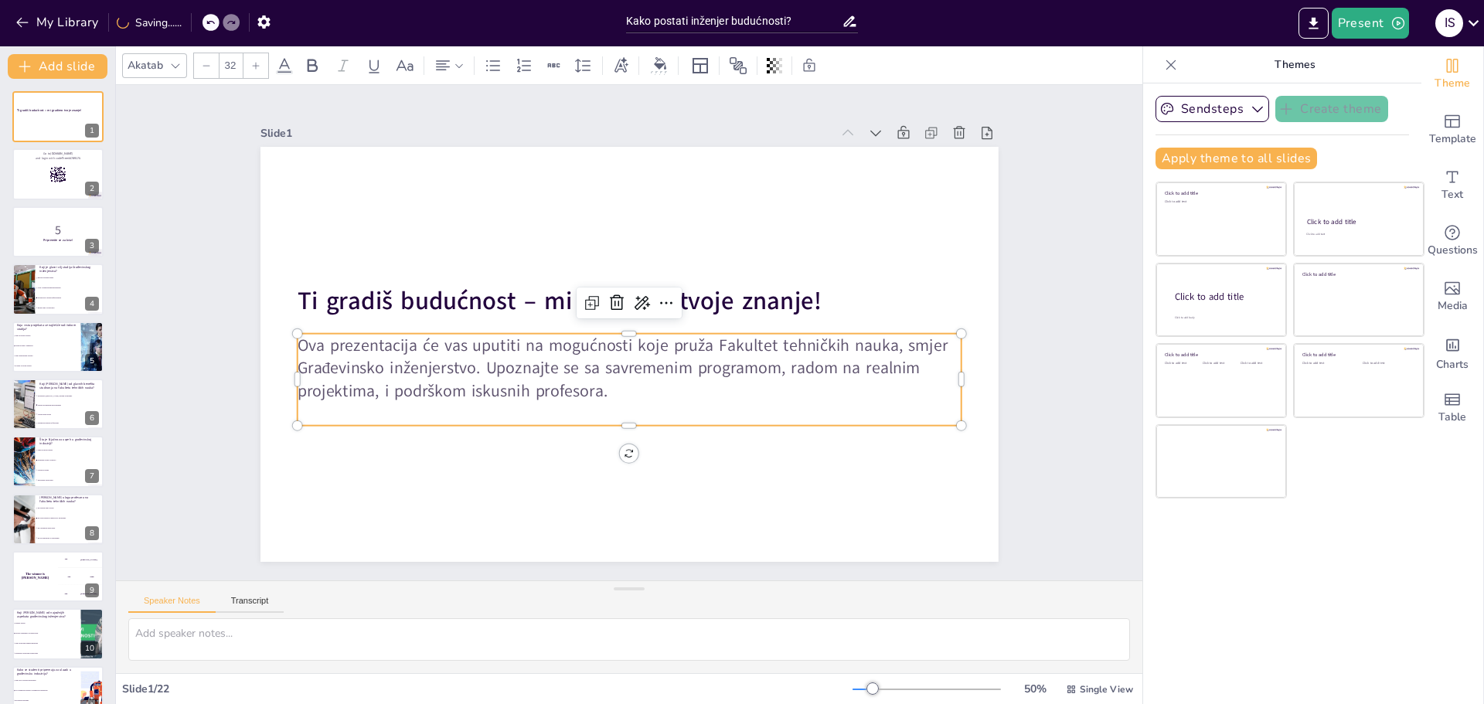
checkbox input "true"
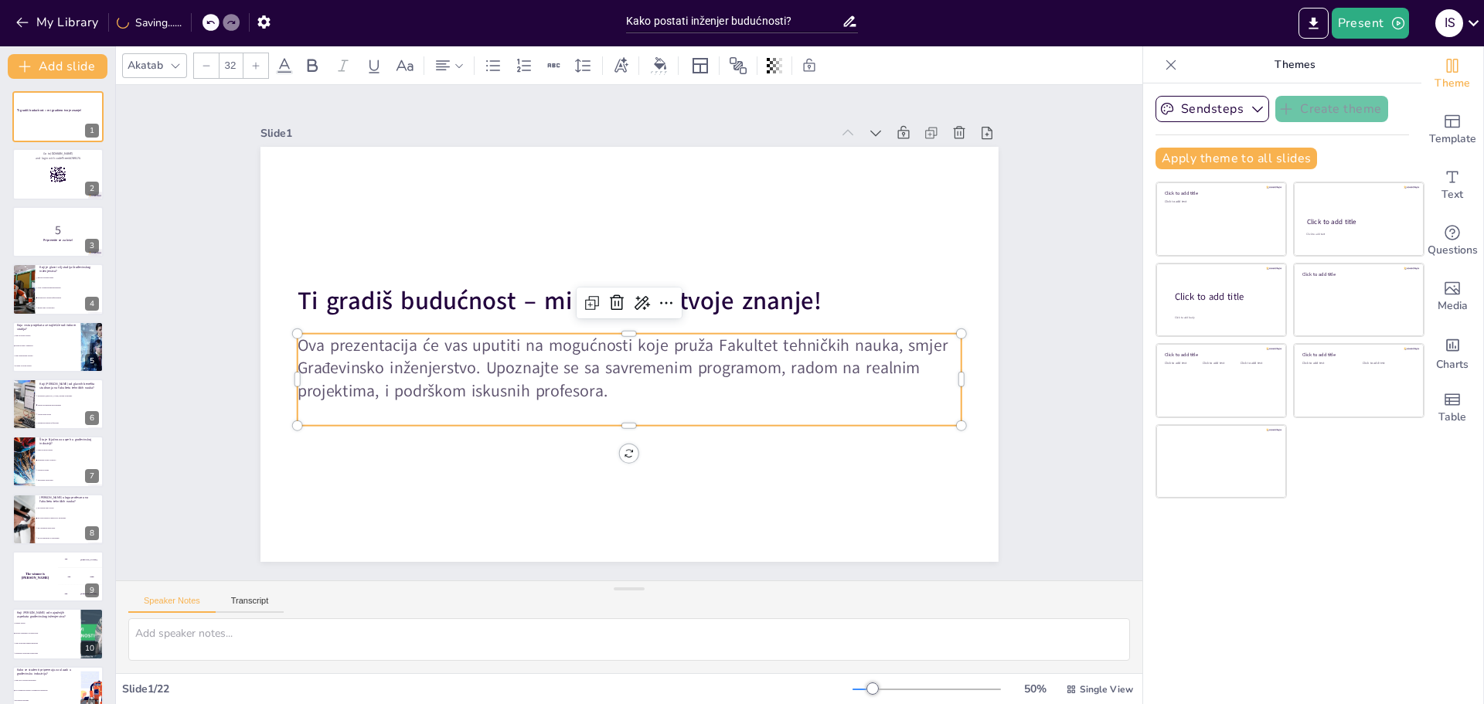
checkbox input "true"
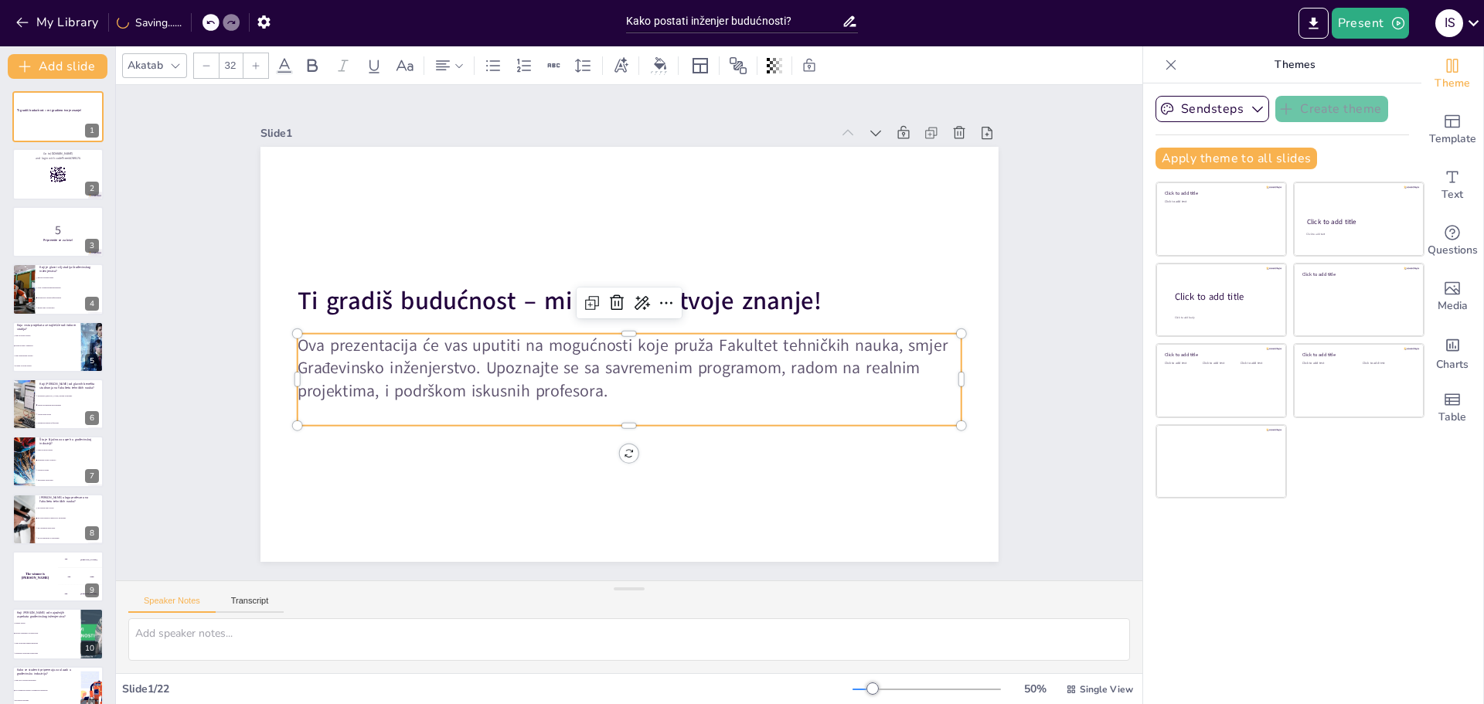
checkbox input "true"
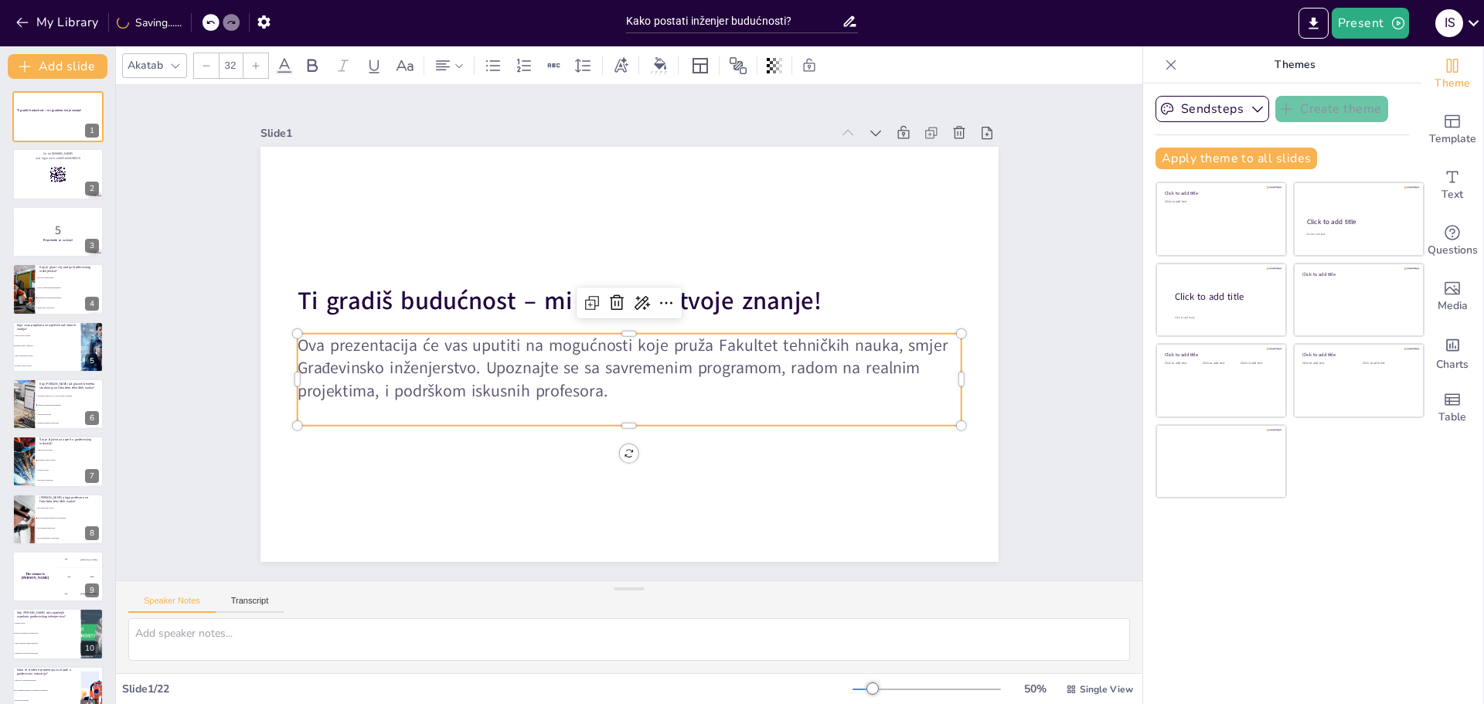
checkbox input "true"
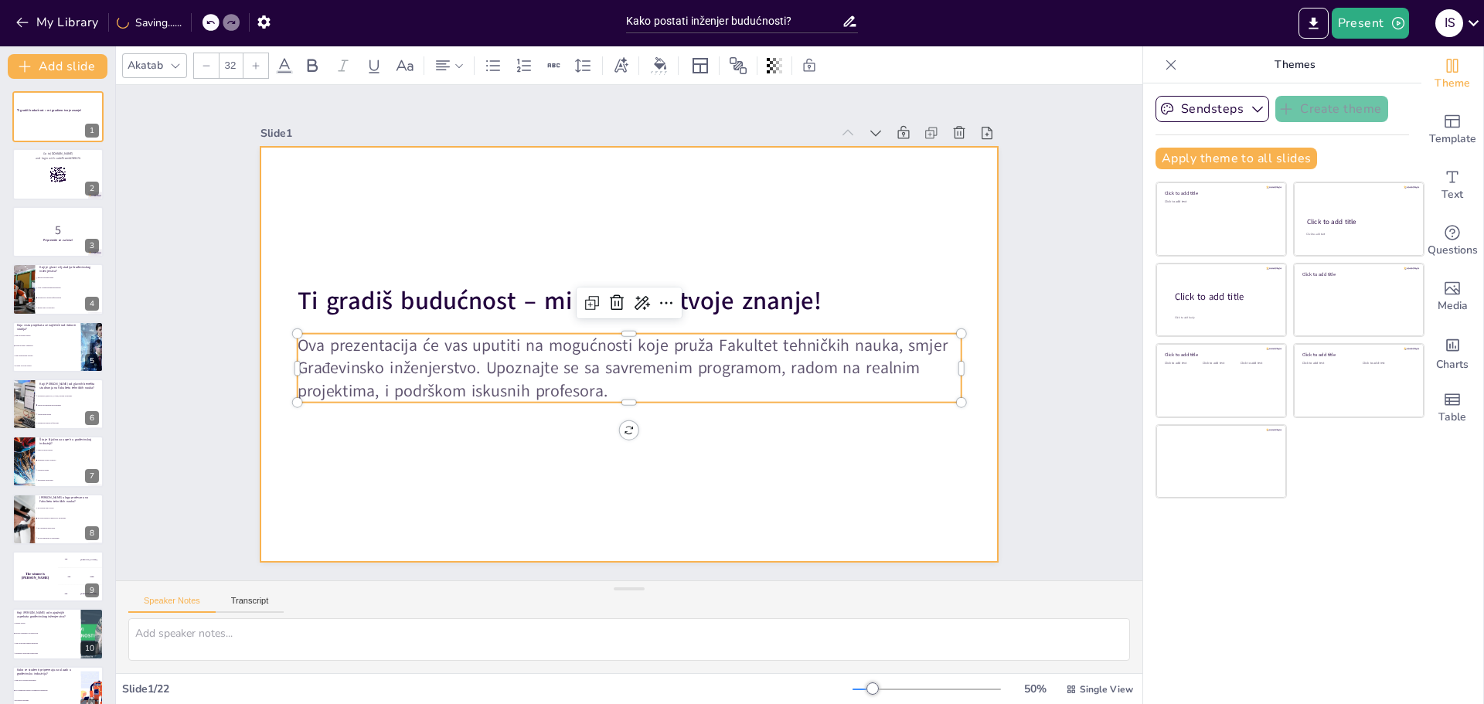
checkbox input "true"
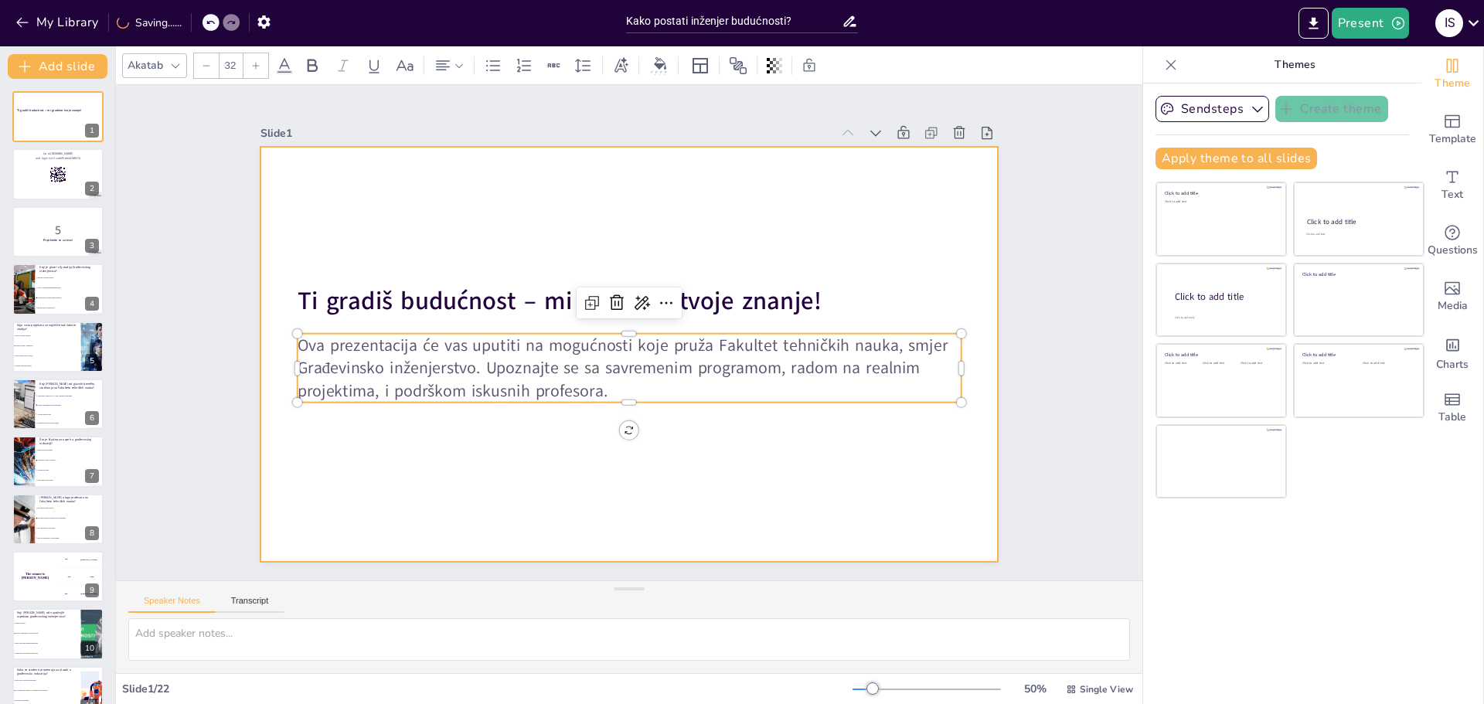
checkbox input "true"
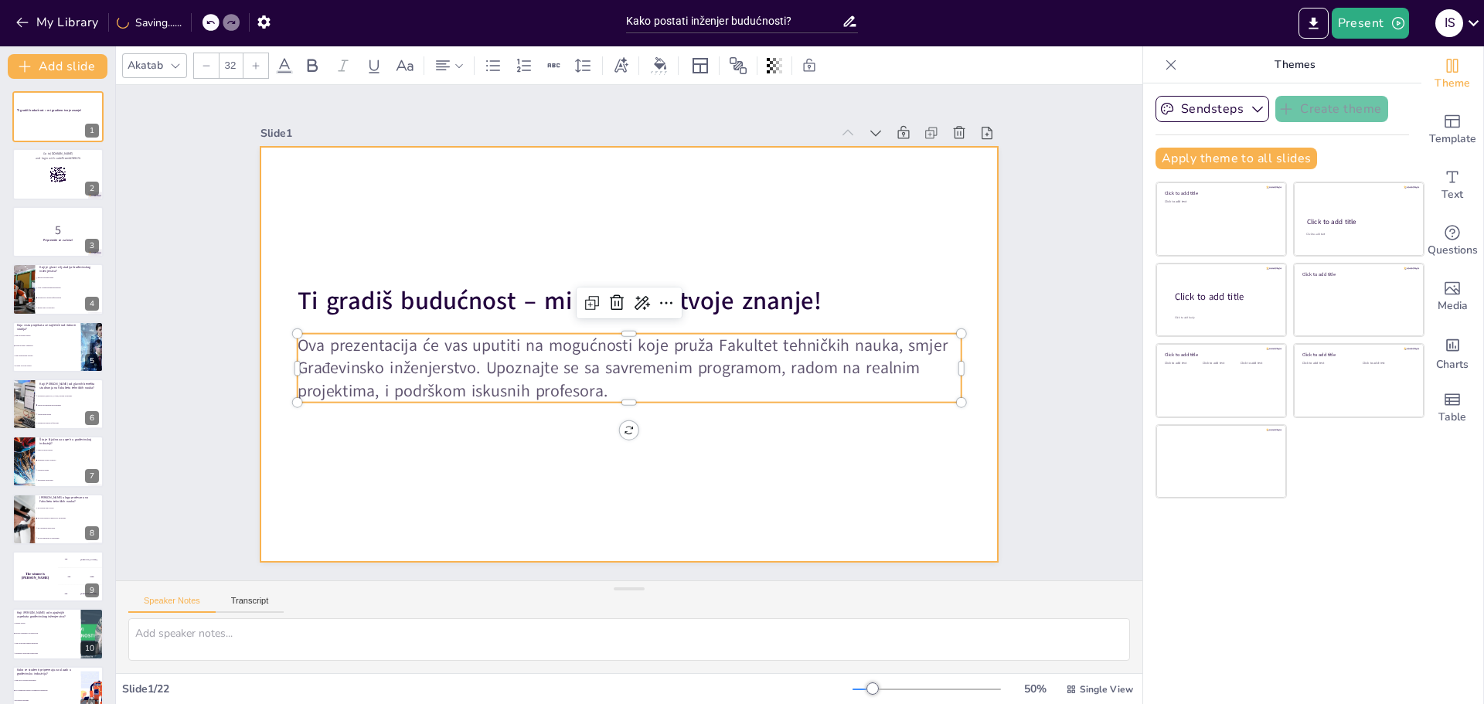
checkbox input "true"
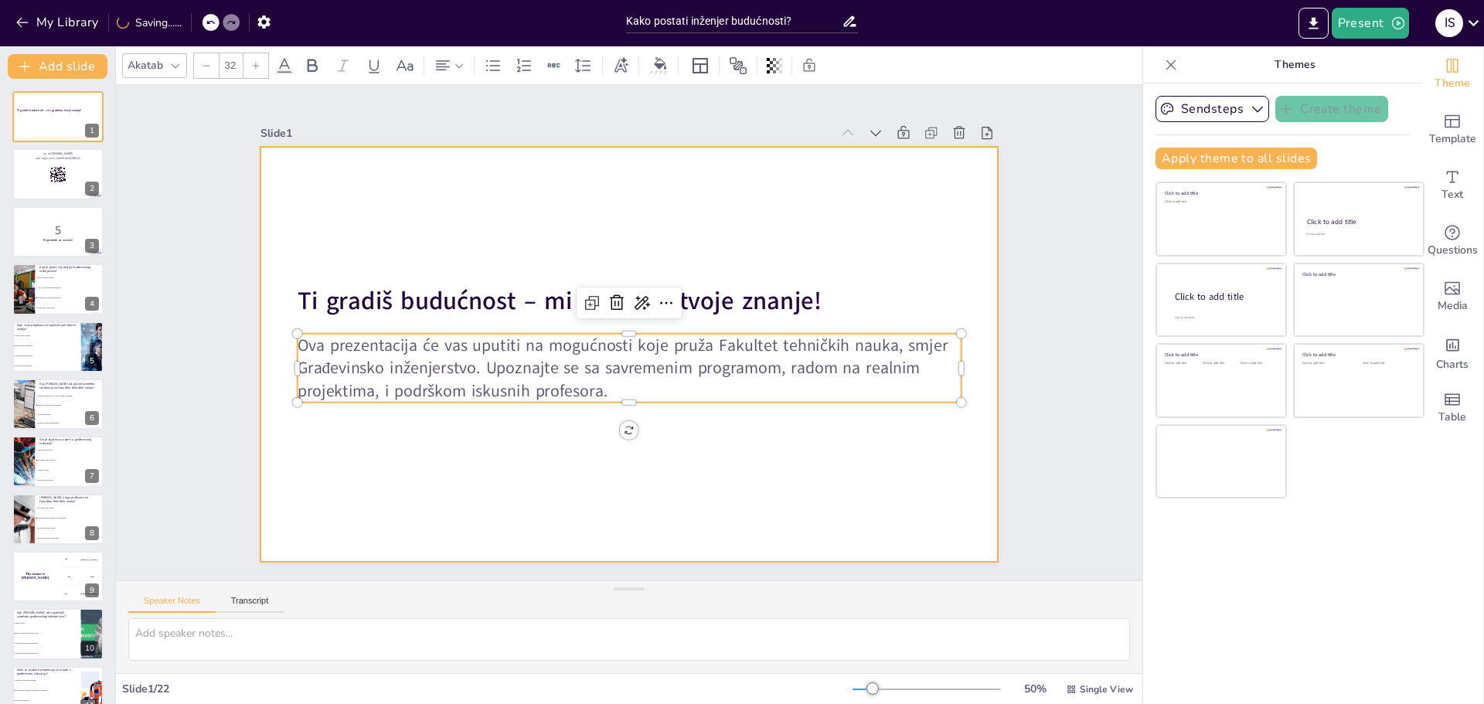
checkbox input "true"
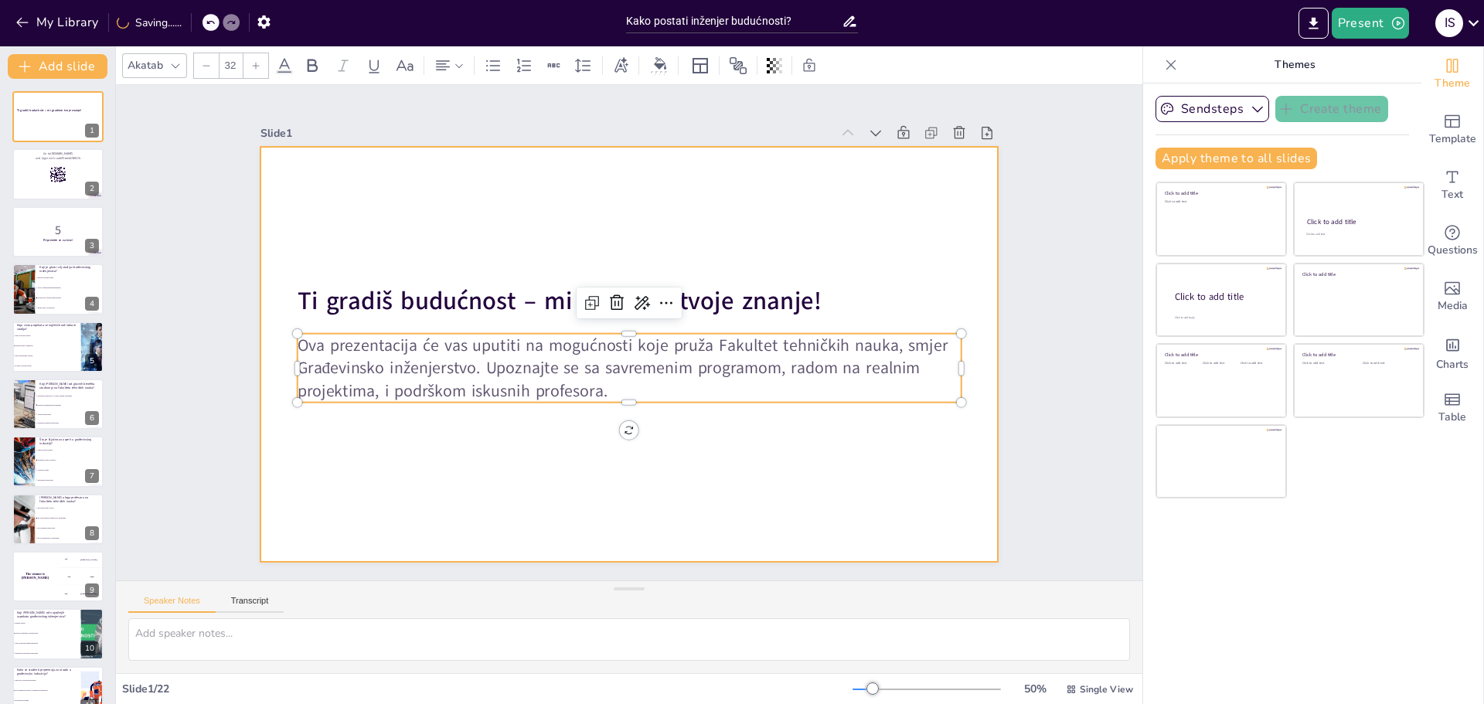
checkbox input "true"
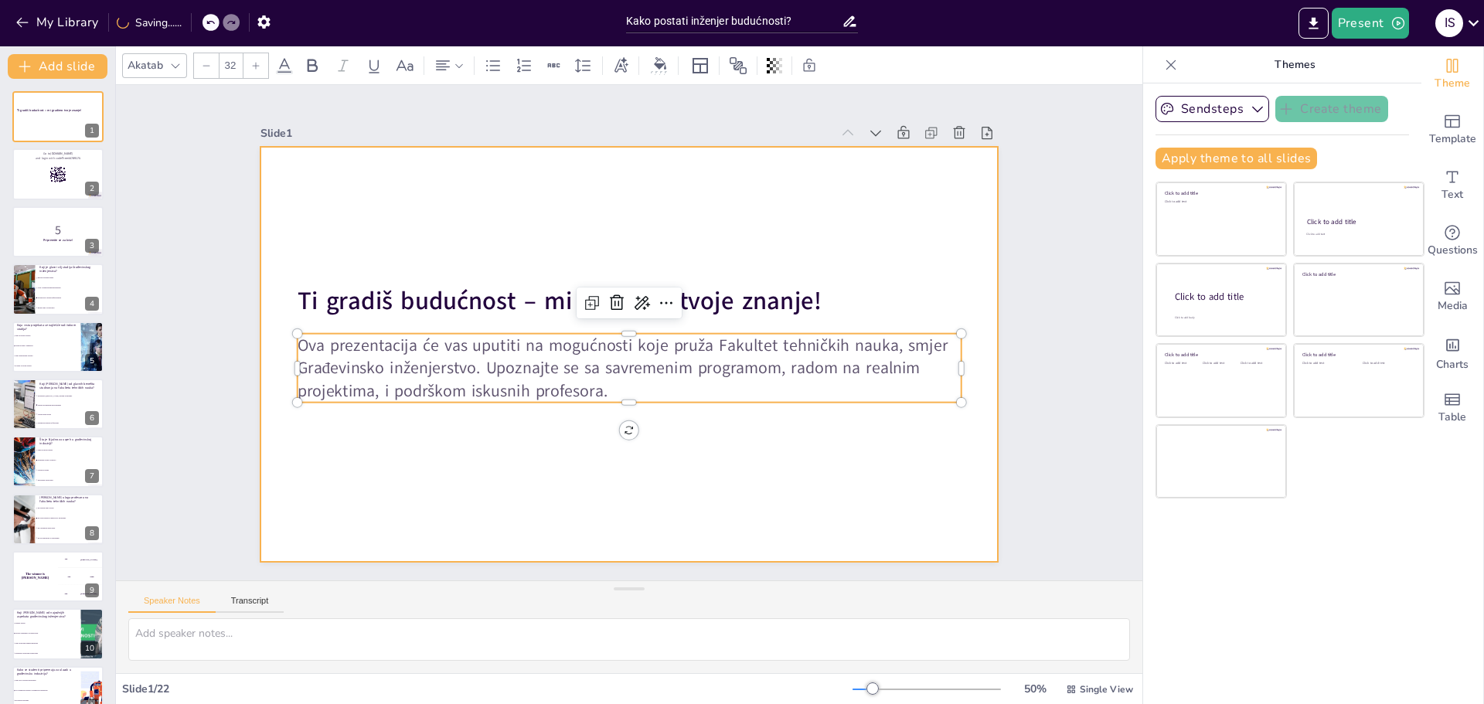
checkbox input "true"
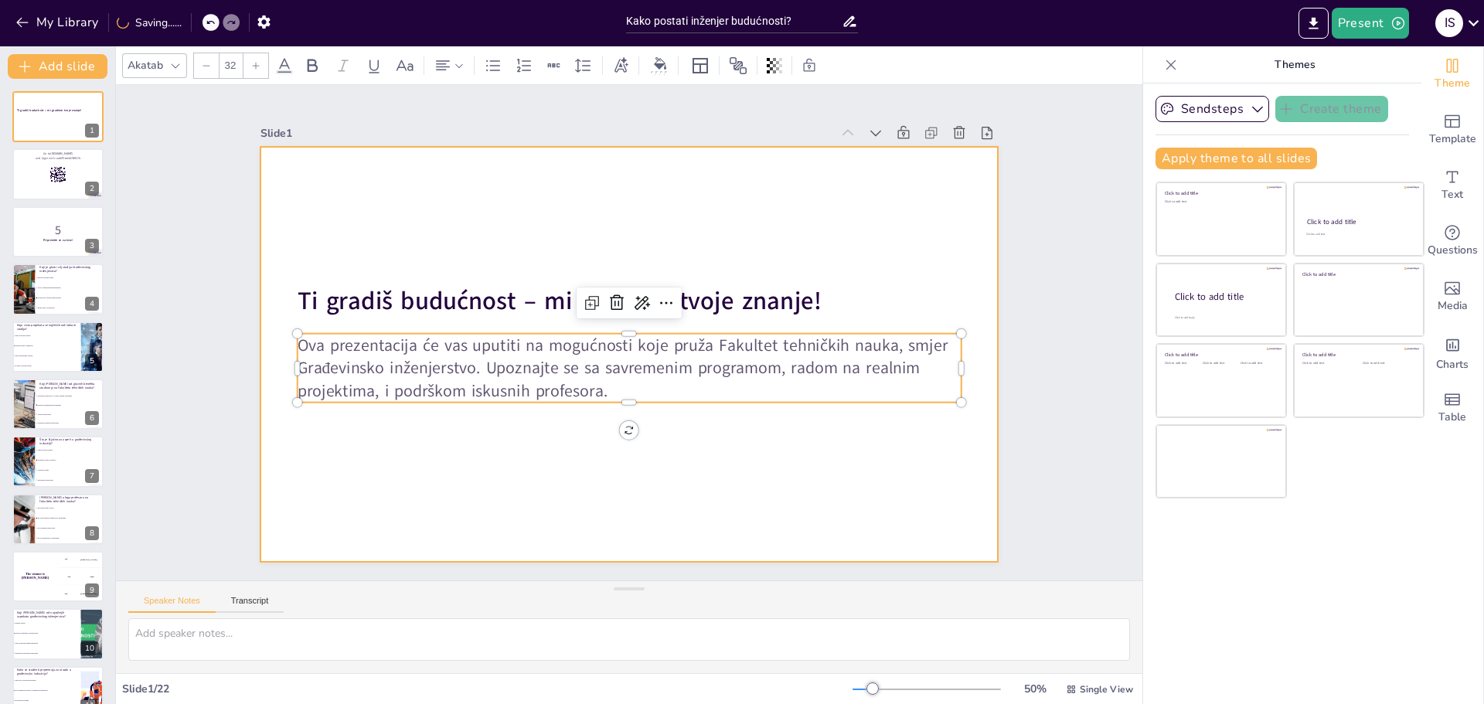
checkbox input "true"
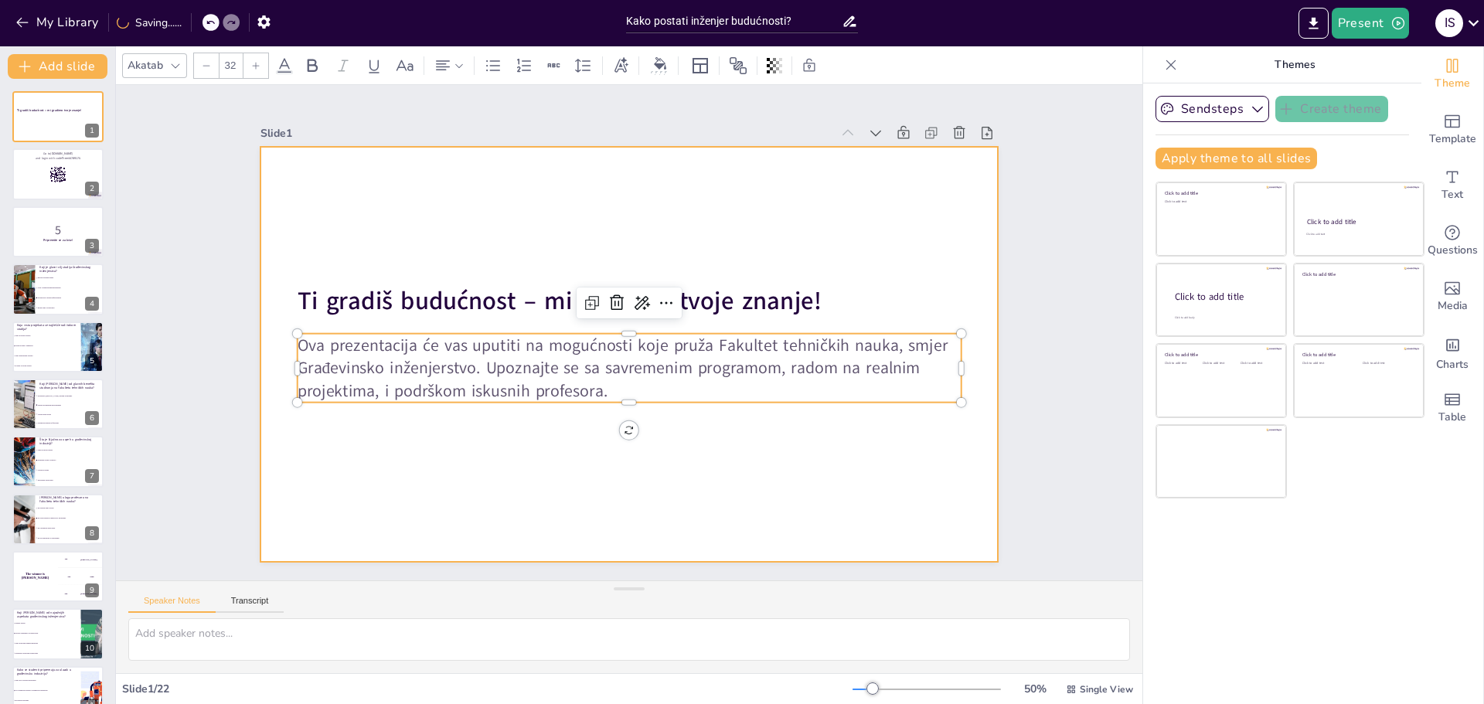
checkbox input "true"
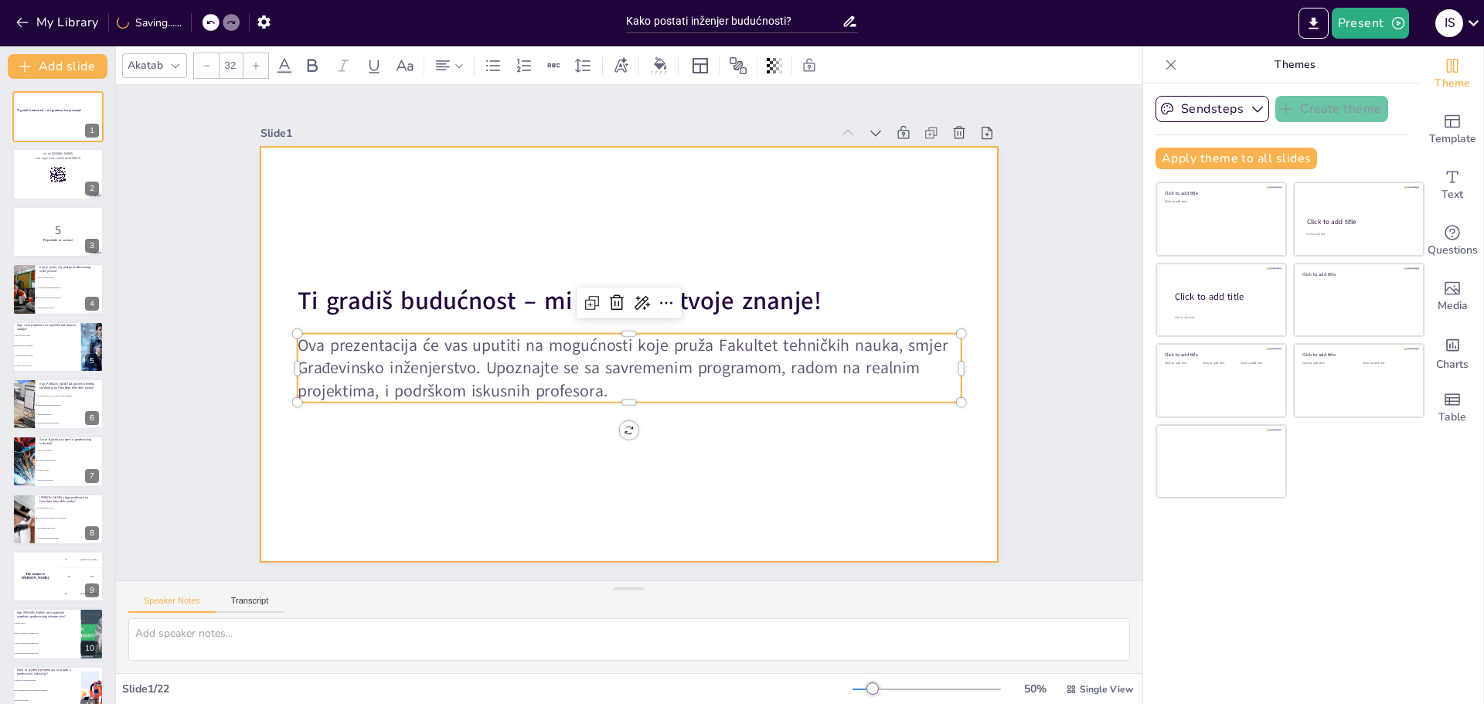
checkbox input "true"
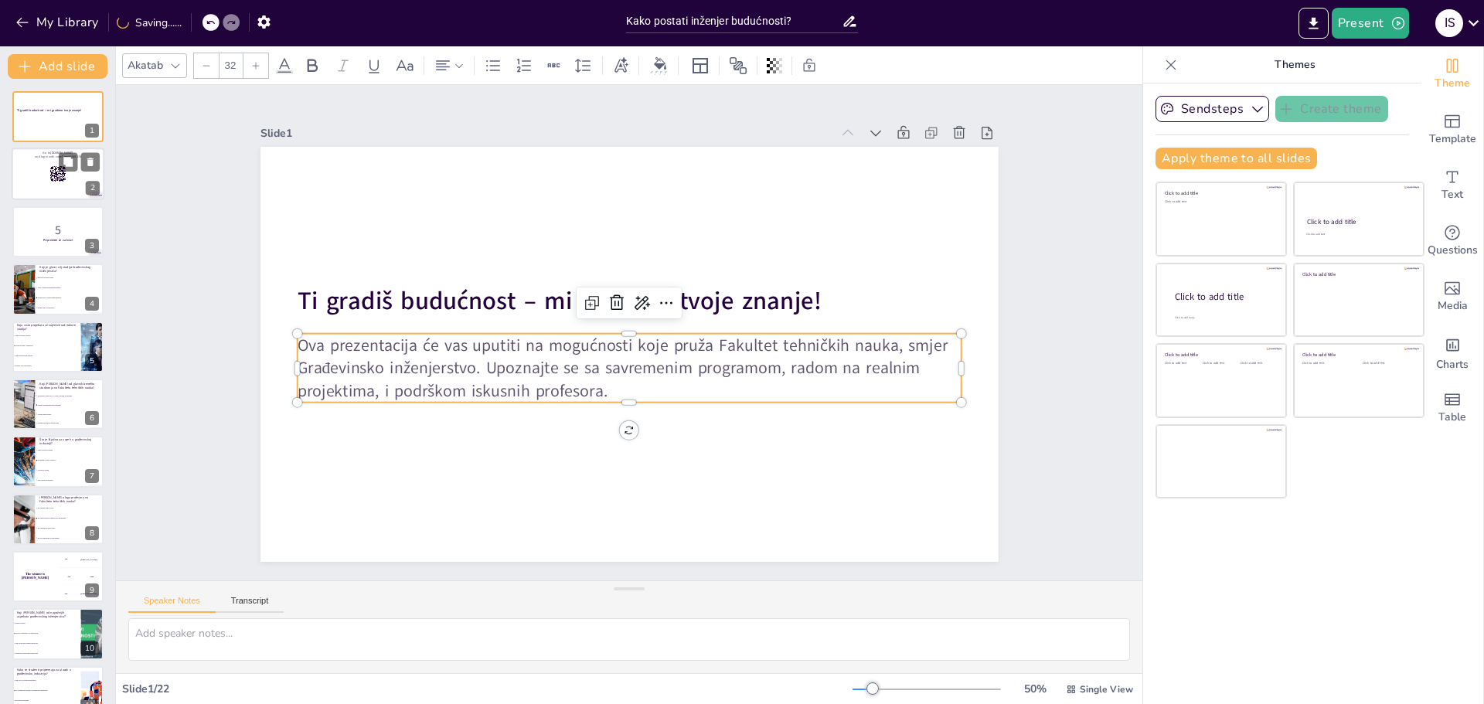
checkbox input "true"
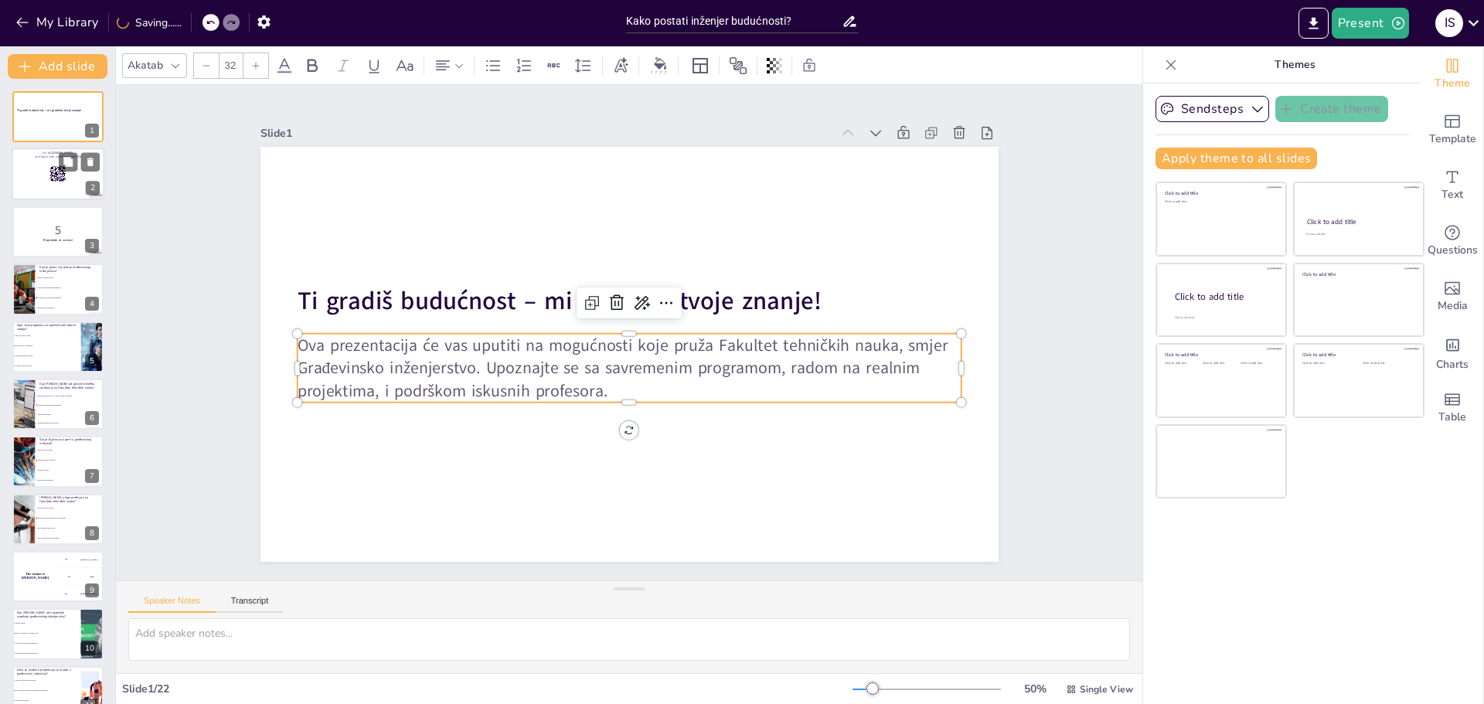
checkbox input "true"
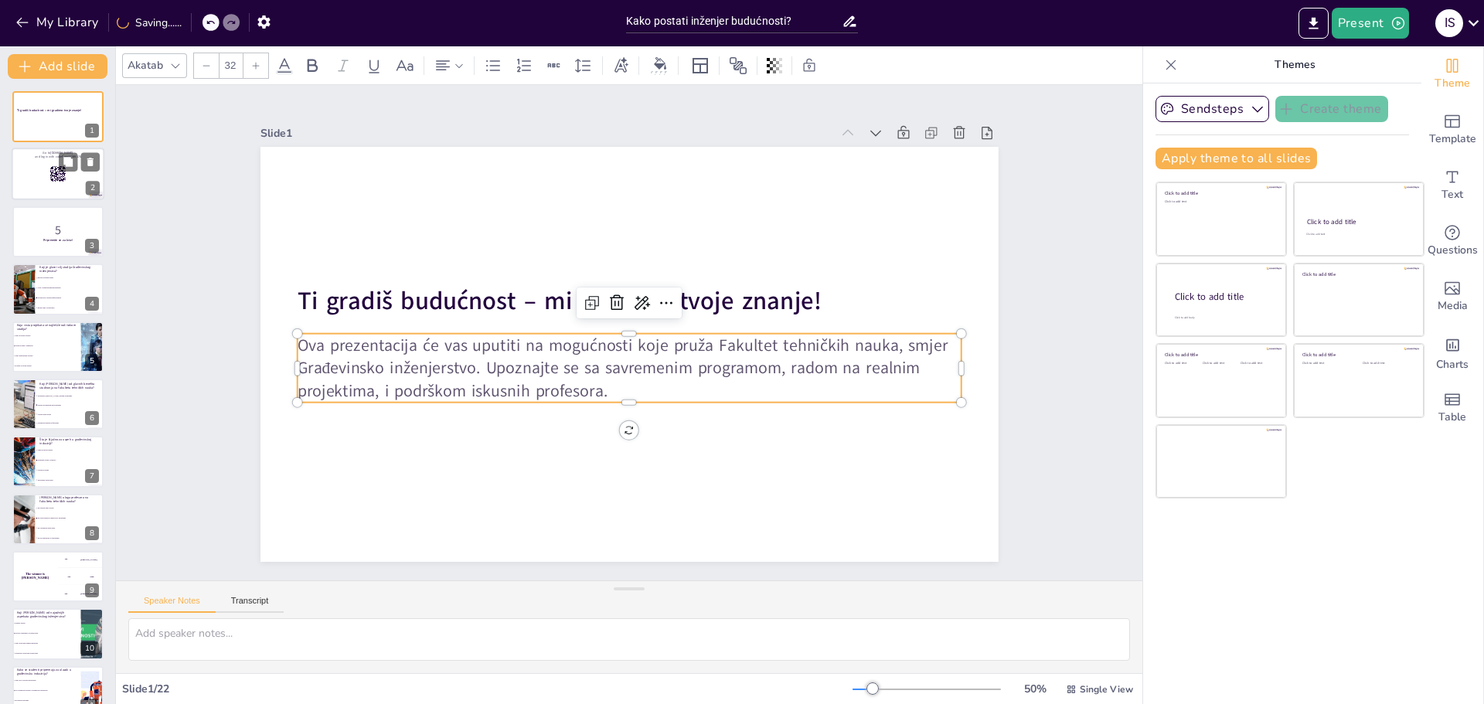
checkbox input "true"
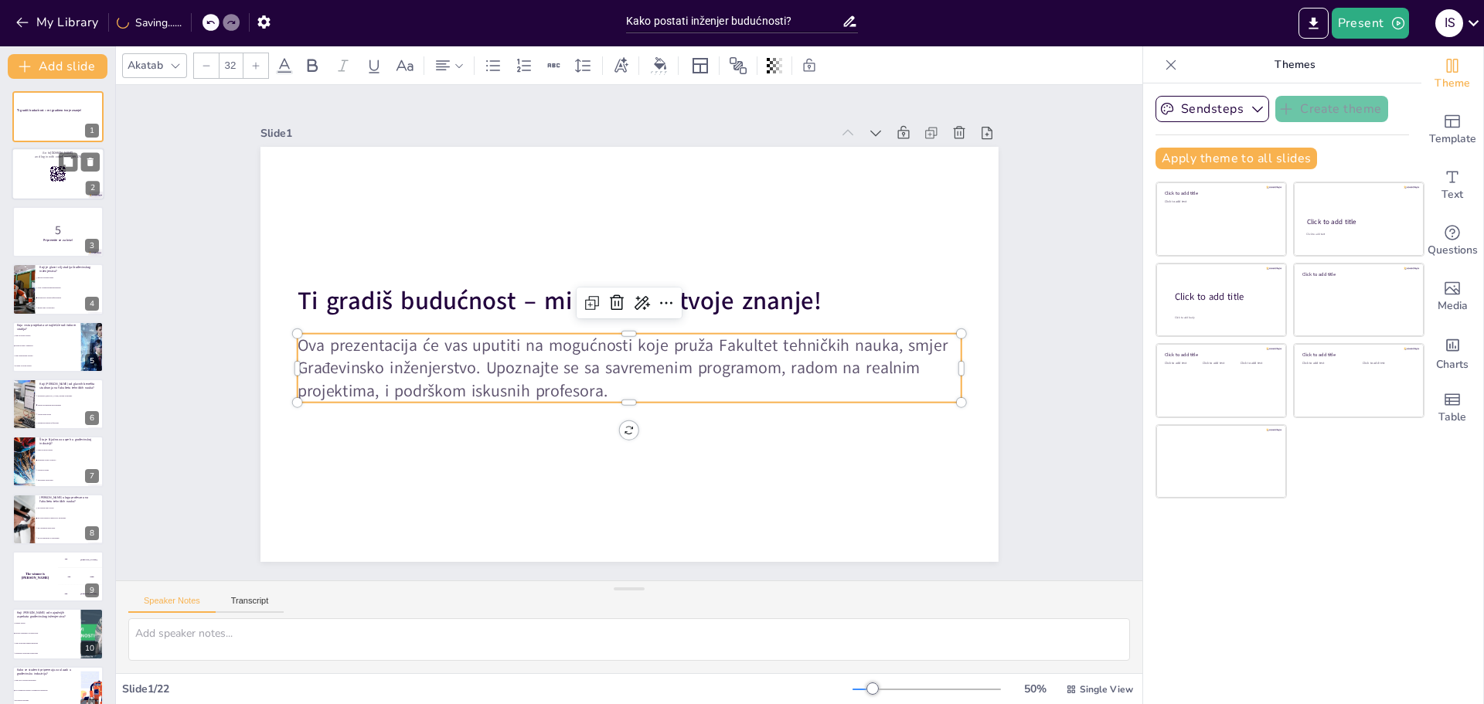
checkbox input "true"
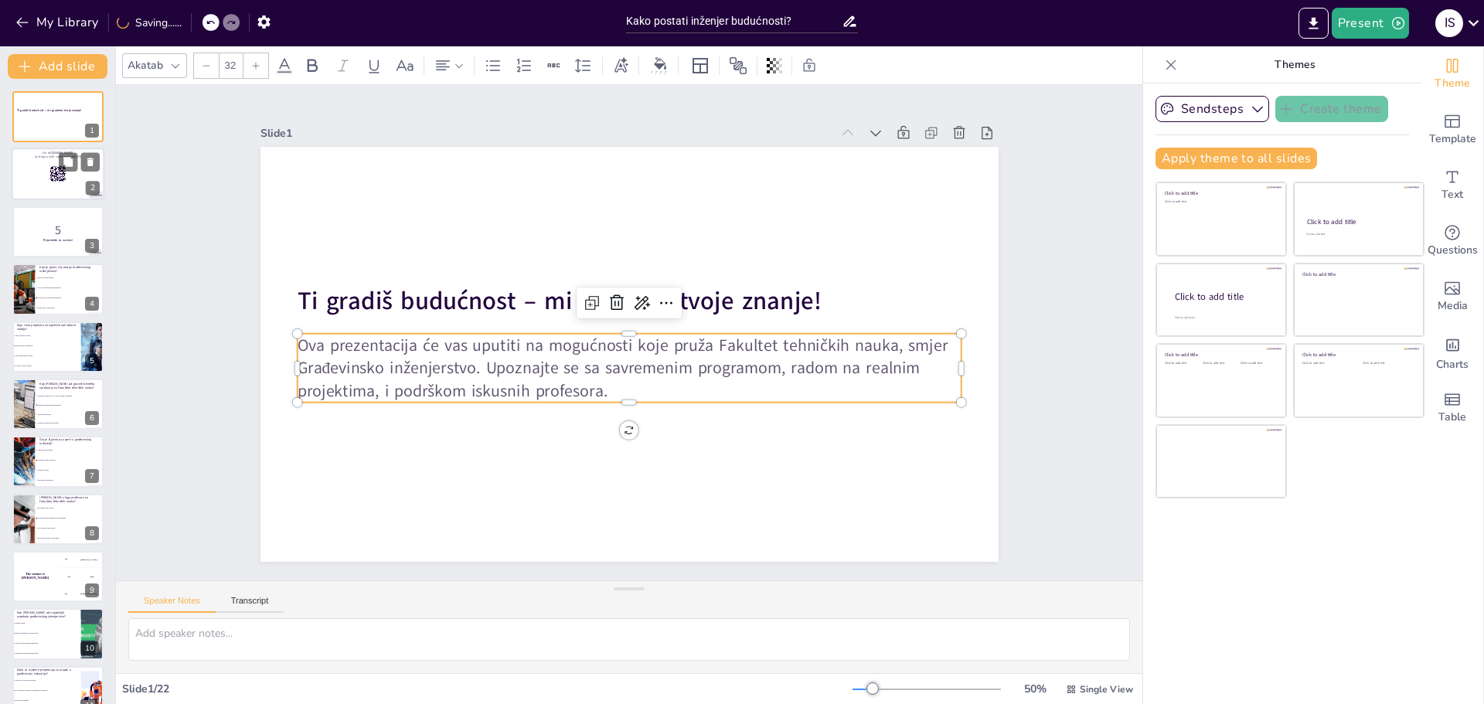
checkbox input "true"
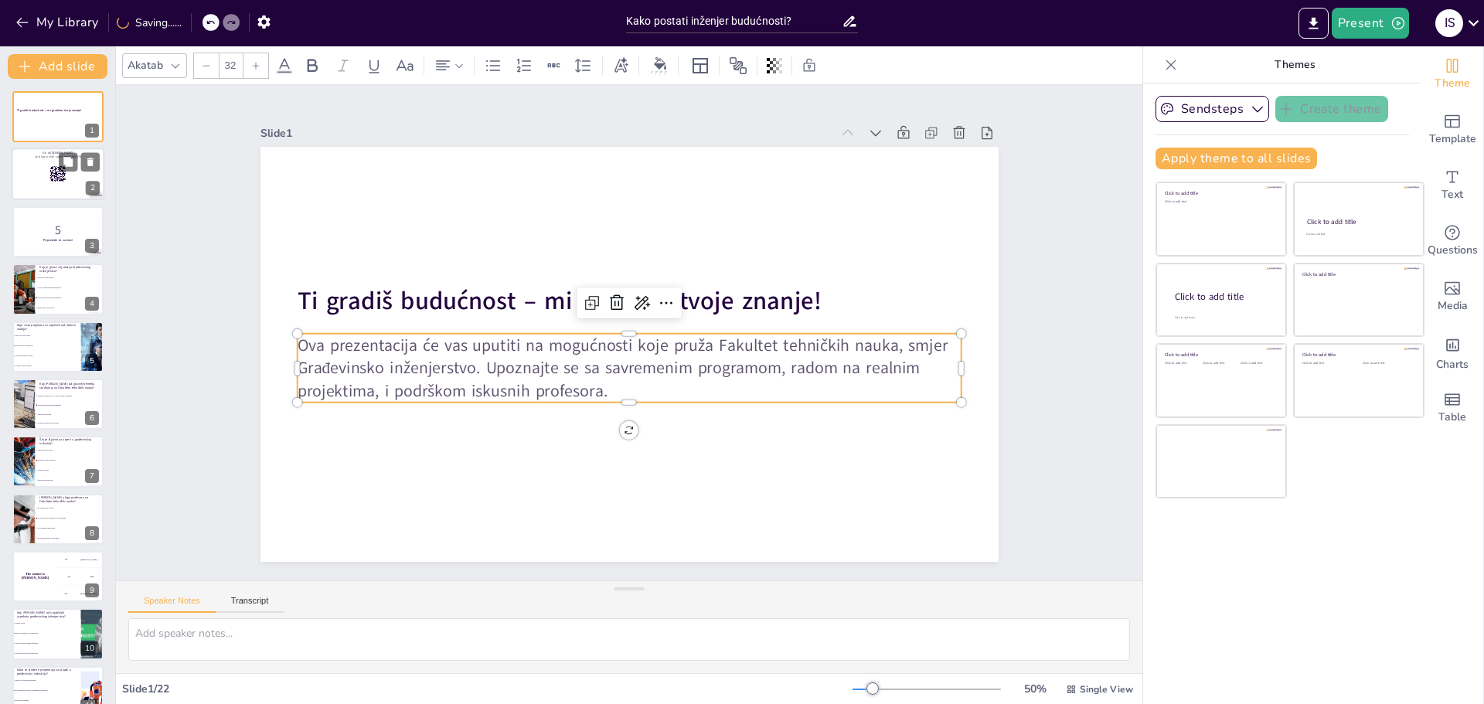
checkbox input "true"
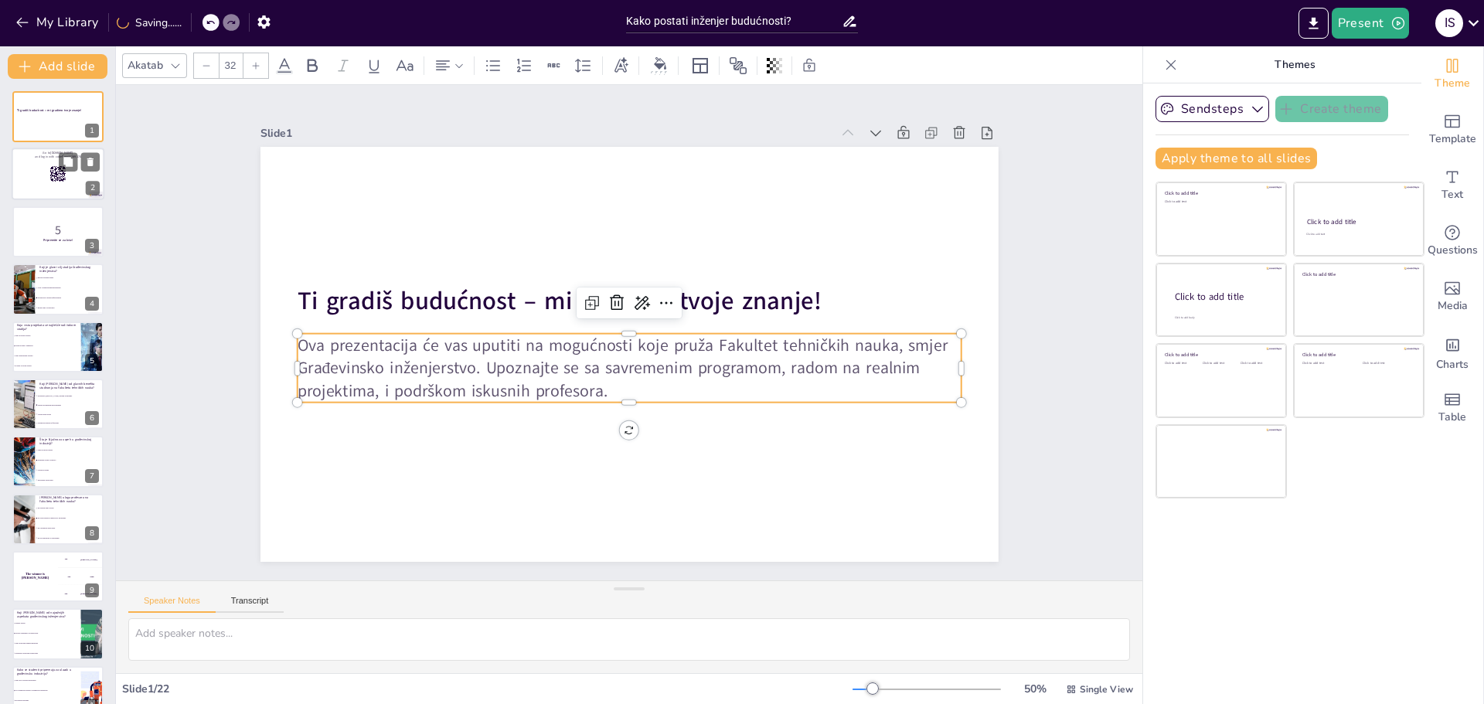
checkbox input "true"
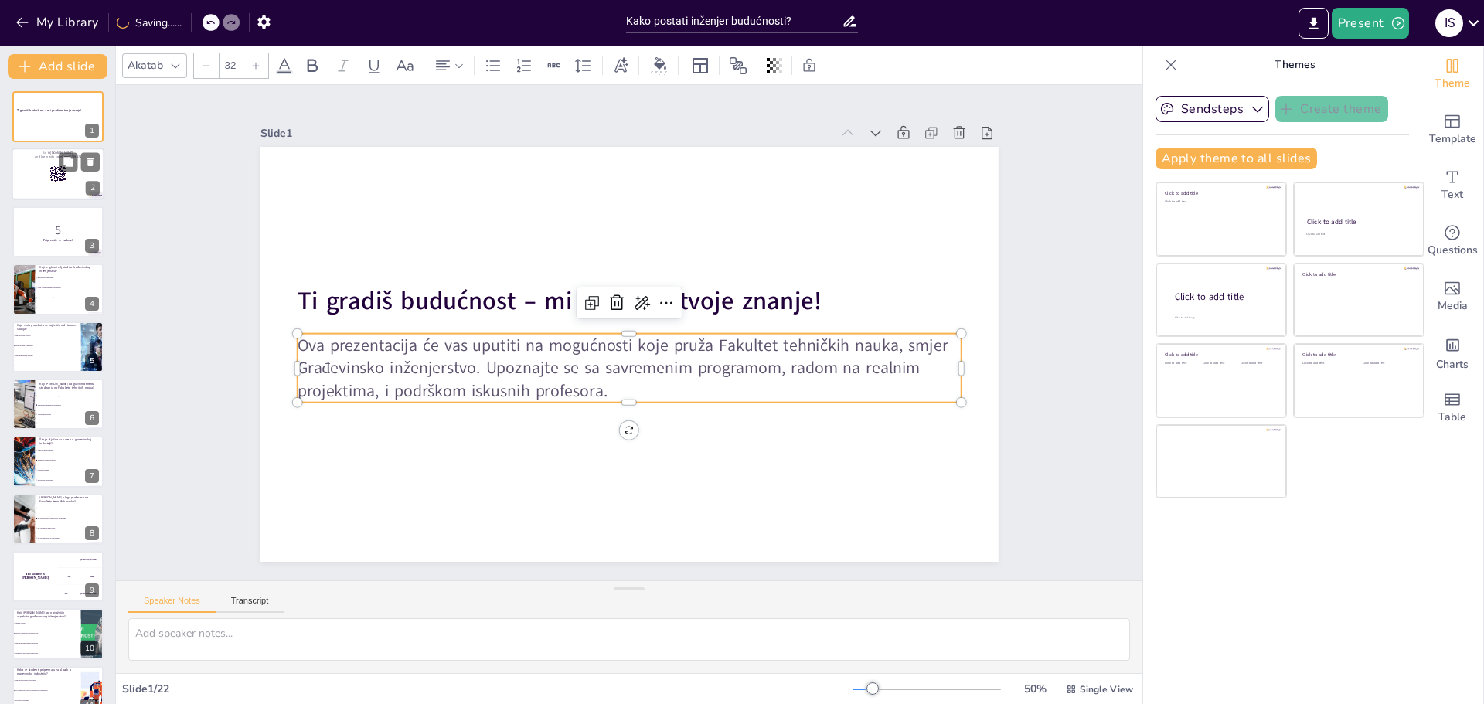
click at [42, 167] on div at bounding box center [58, 174] width 93 height 53
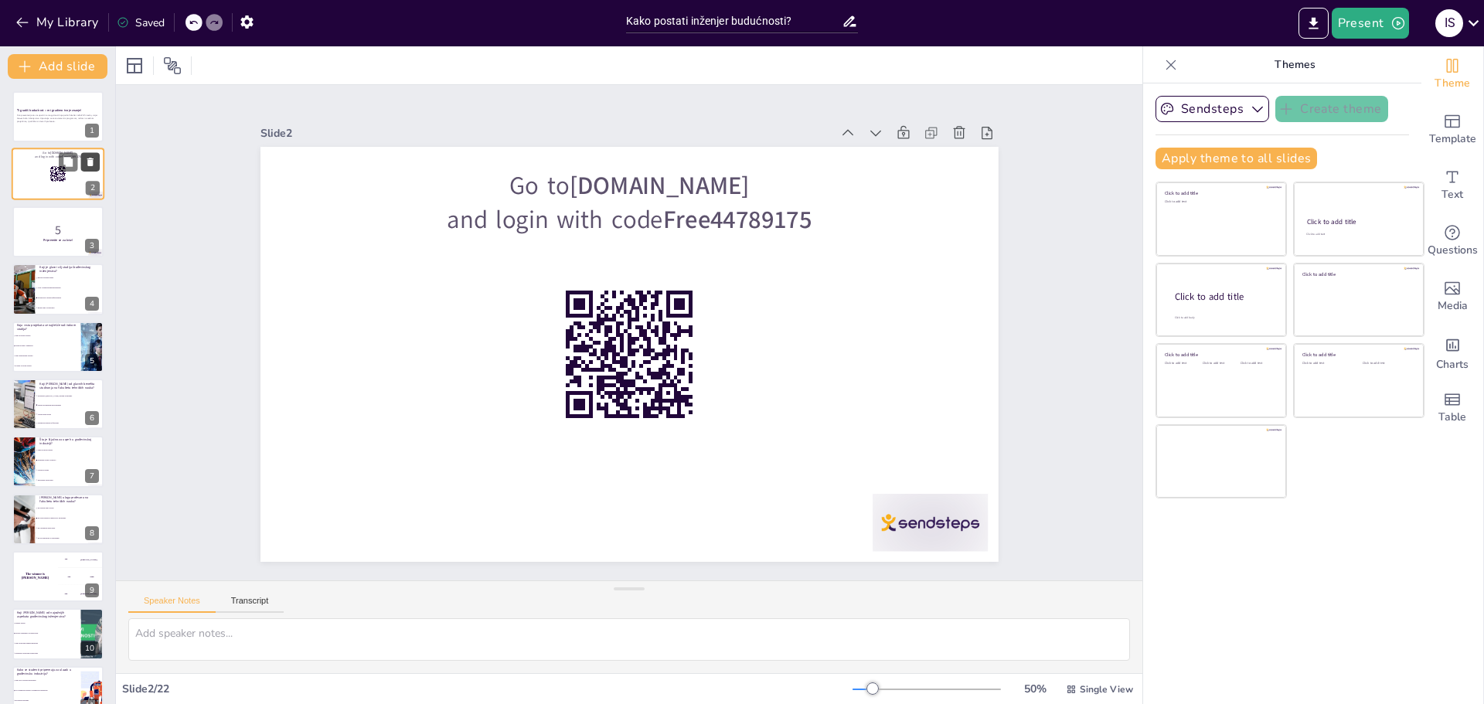
click at [85, 163] on icon at bounding box center [90, 162] width 11 height 11
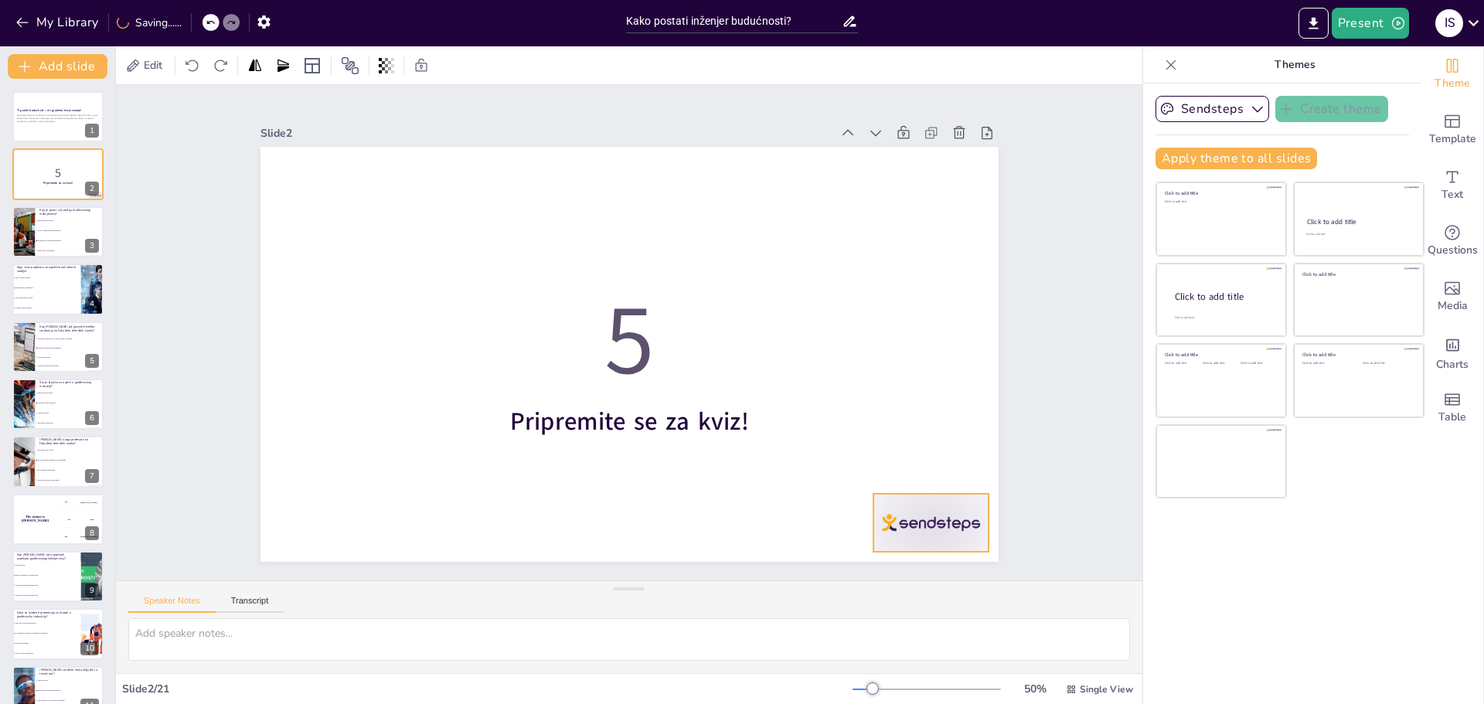
click at [909, 529] on div at bounding box center [931, 523] width 115 height 58
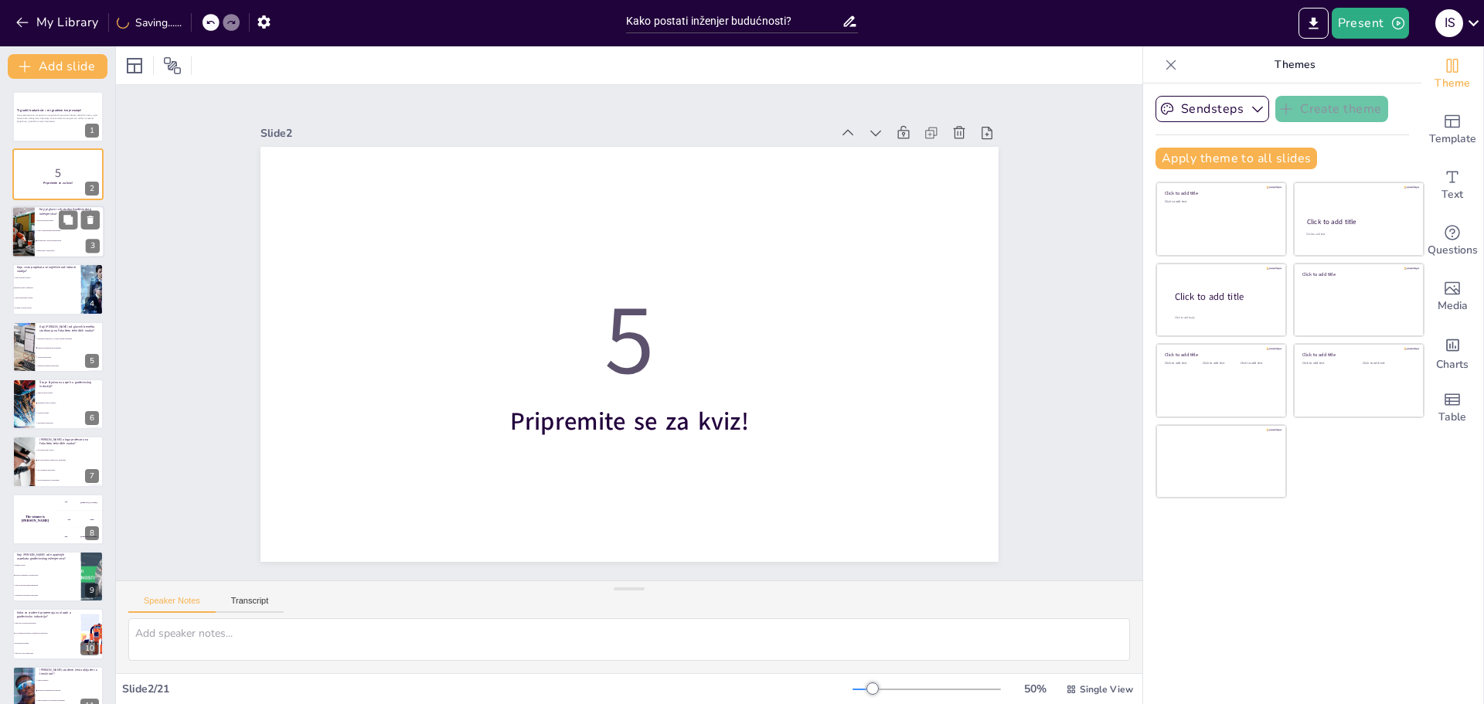
click at [32, 227] on div at bounding box center [23, 232] width 79 height 53
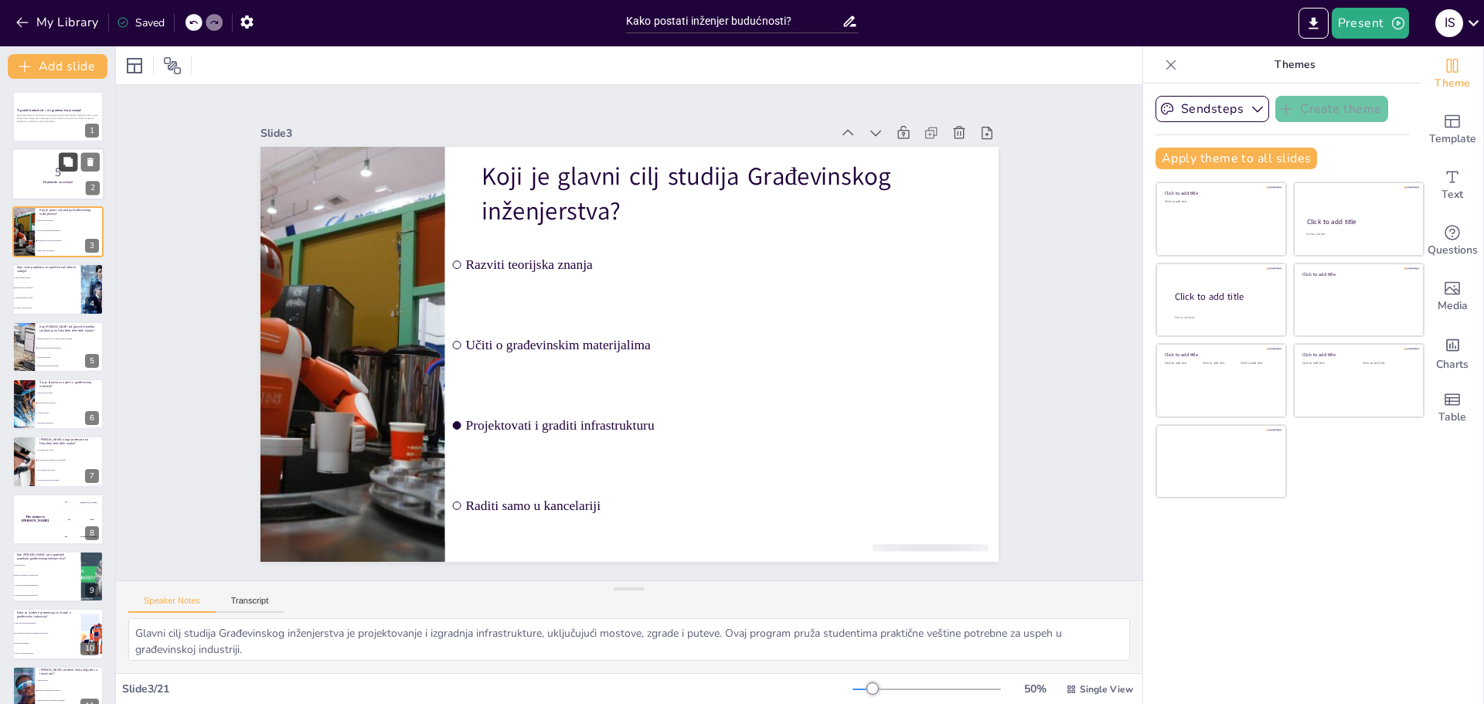
click at [70, 163] on icon at bounding box center [67, 162] width 9 height 9
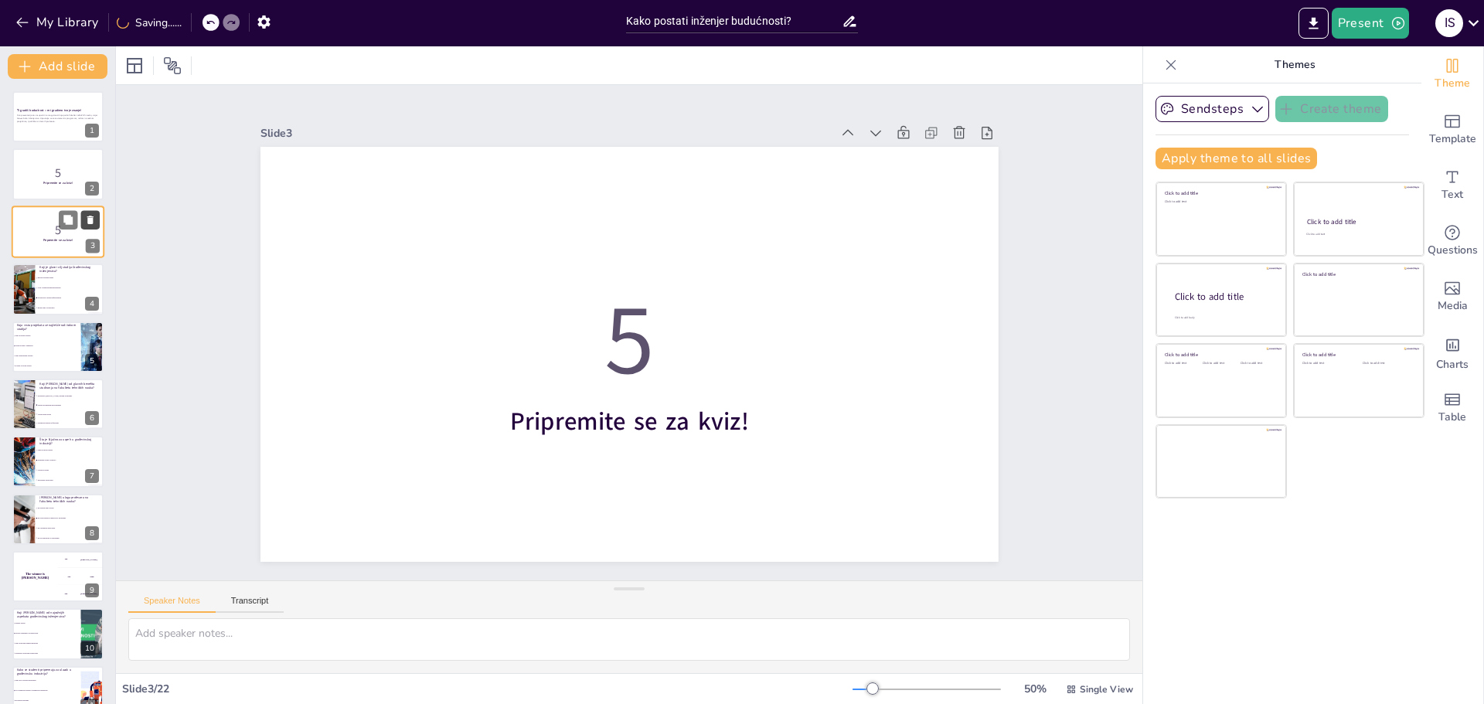
click at [85, 220] on icon at bounding box center [90, 219] width 11 height 11
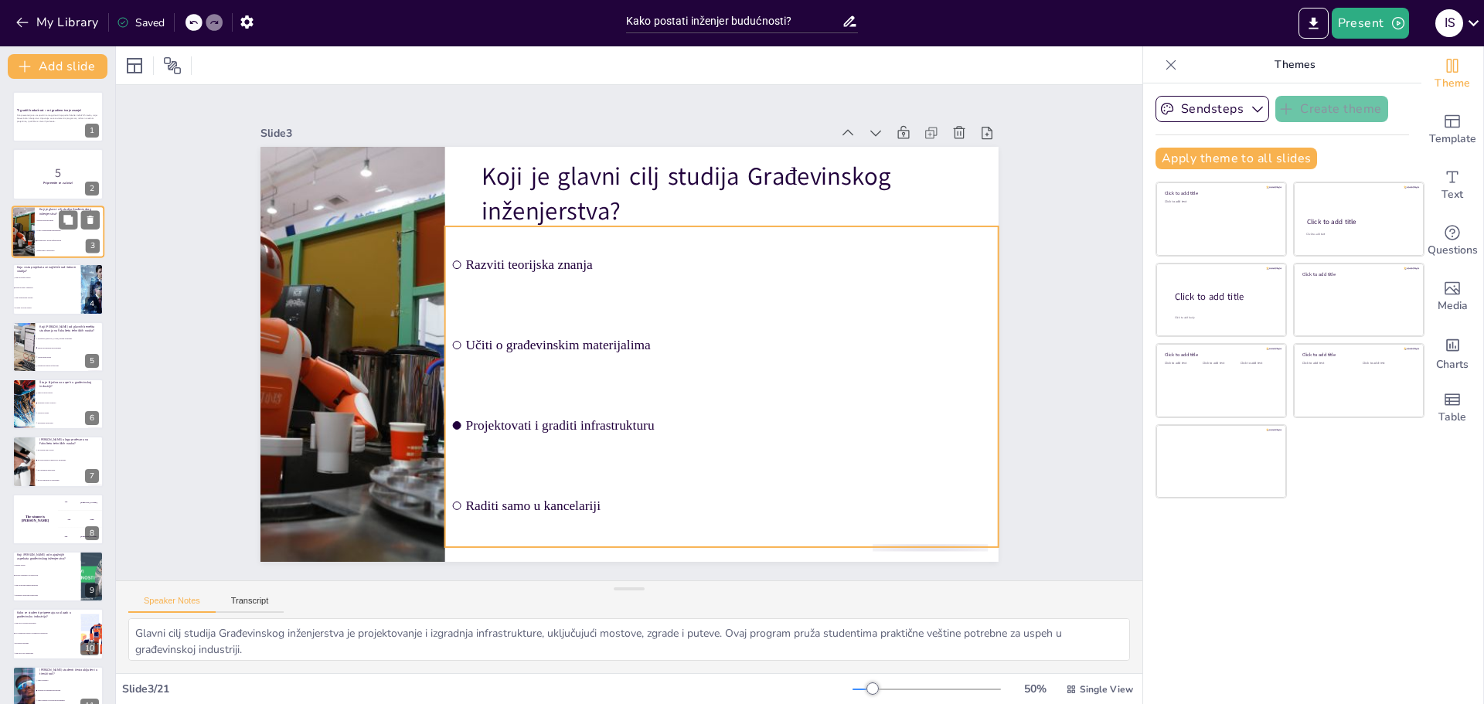
click at [52, 237] on li "Projektovati i graditi infrastrukturu" at bounding box center [70, 241] width 70 height 10
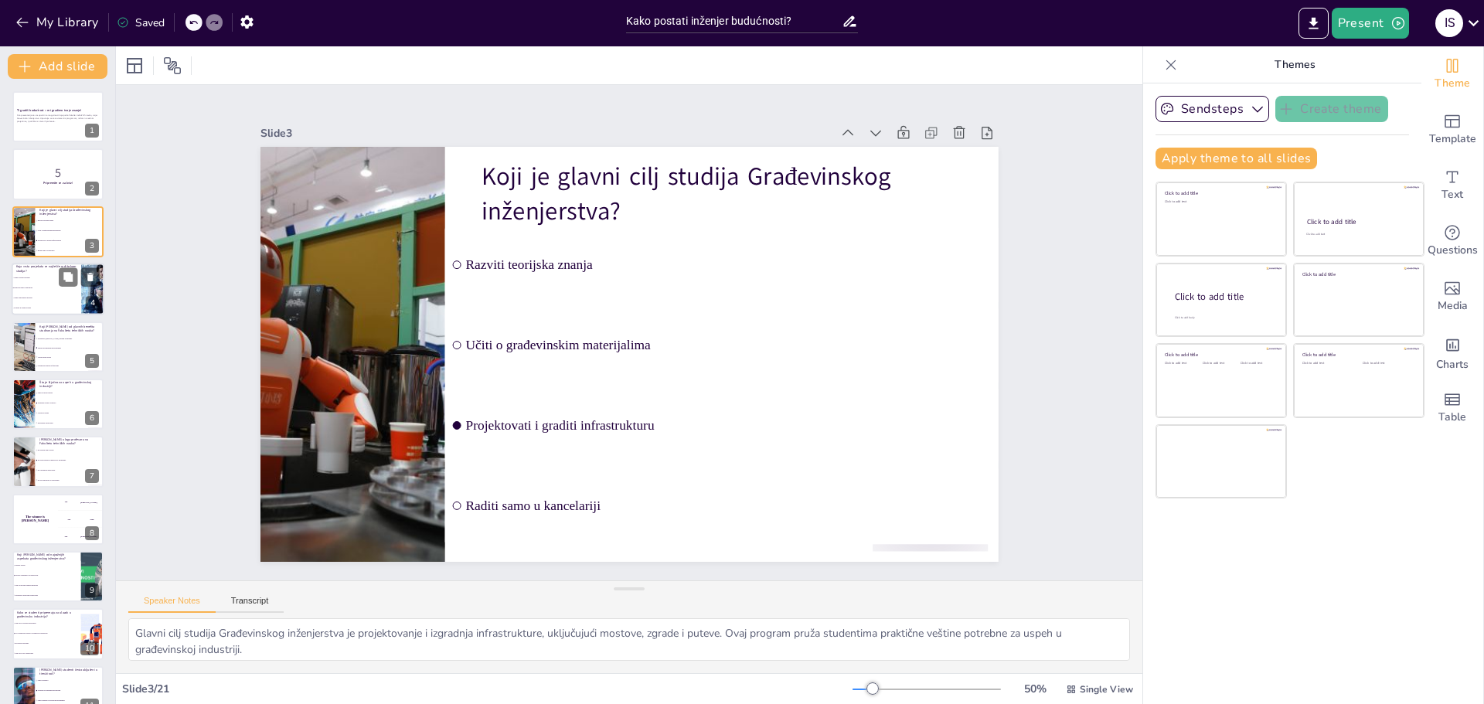
click at [49, 288] on span "Realni projekti i simulacije" at bounding box center [47, 289] width 66 height 2
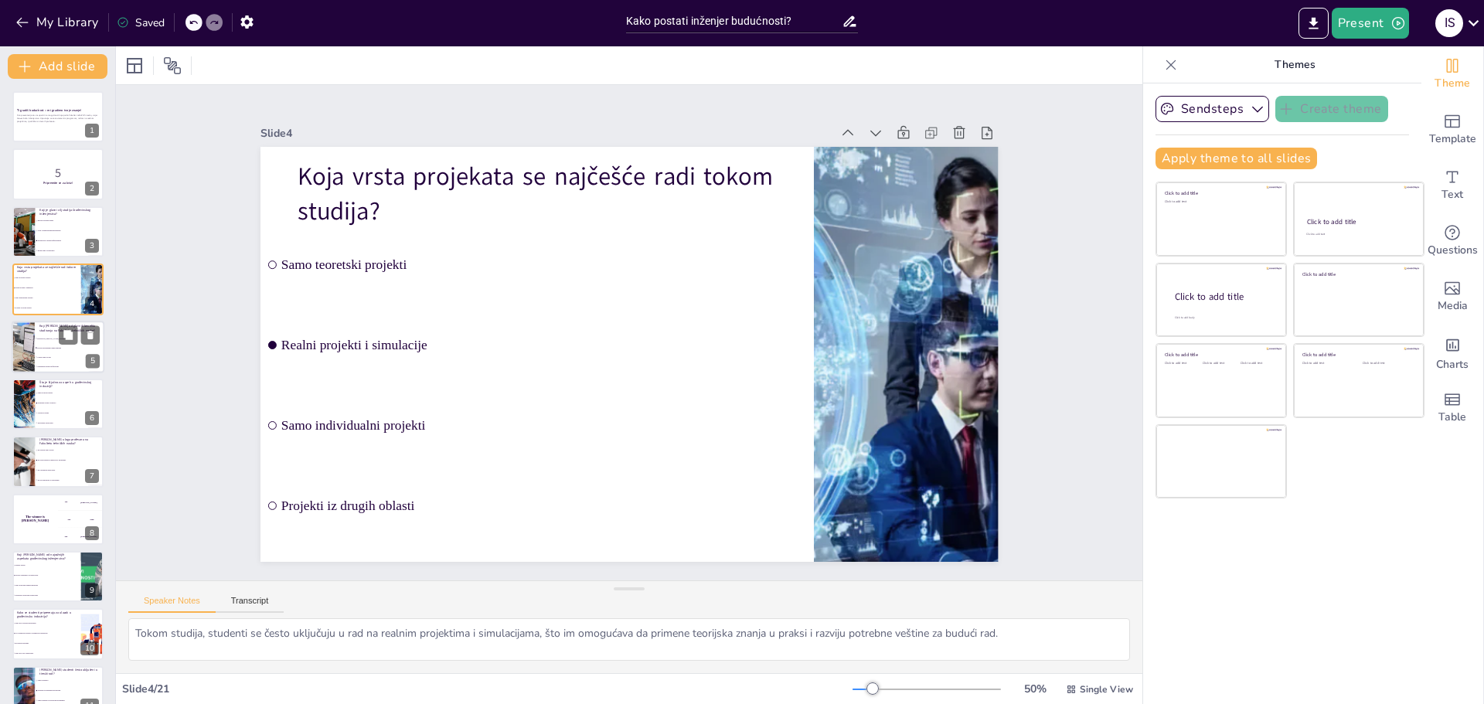
click at [38, 350] on li "Pristup savremenim tehnologijama" at bounding box center [70, 347] width 70 height 9
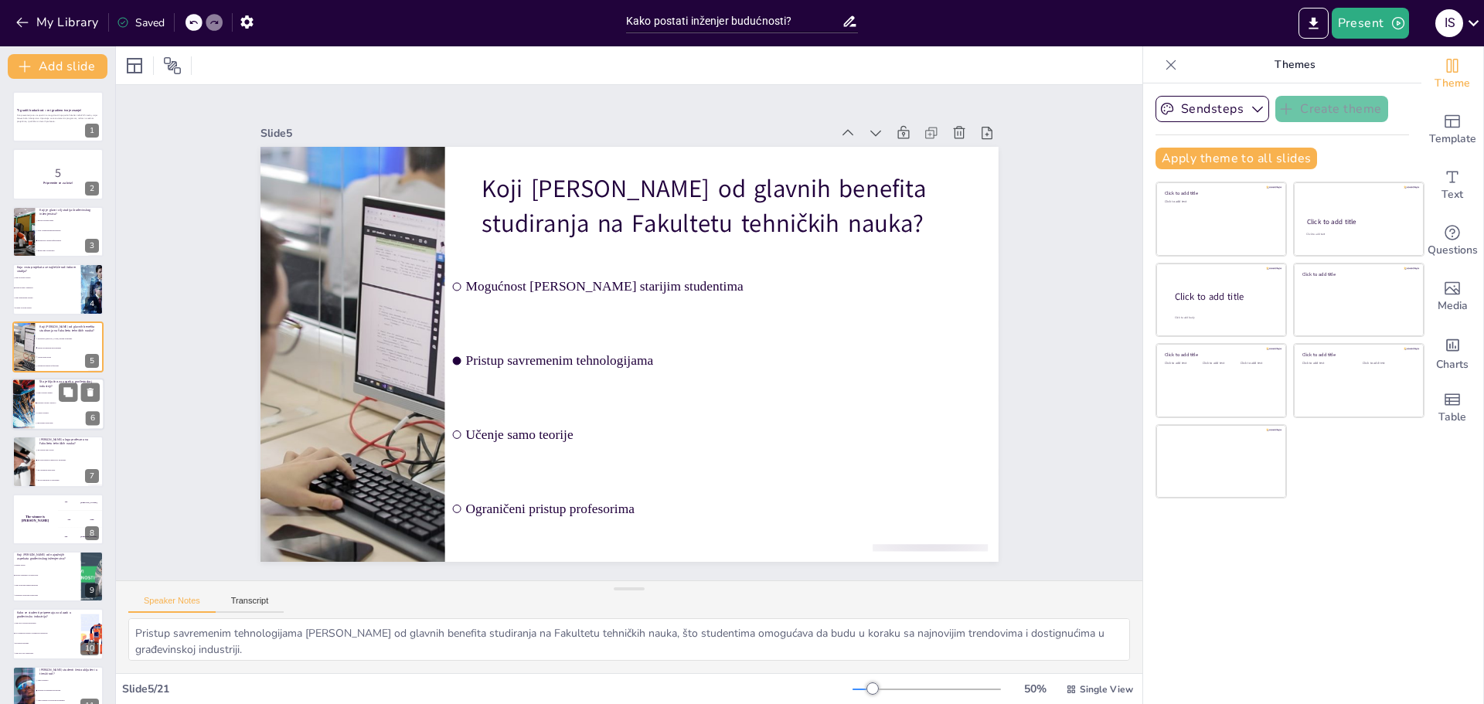
click at [53, 413] on span "Učenje iz knjiga" at bounding box center [70, 413] width 66 height 2
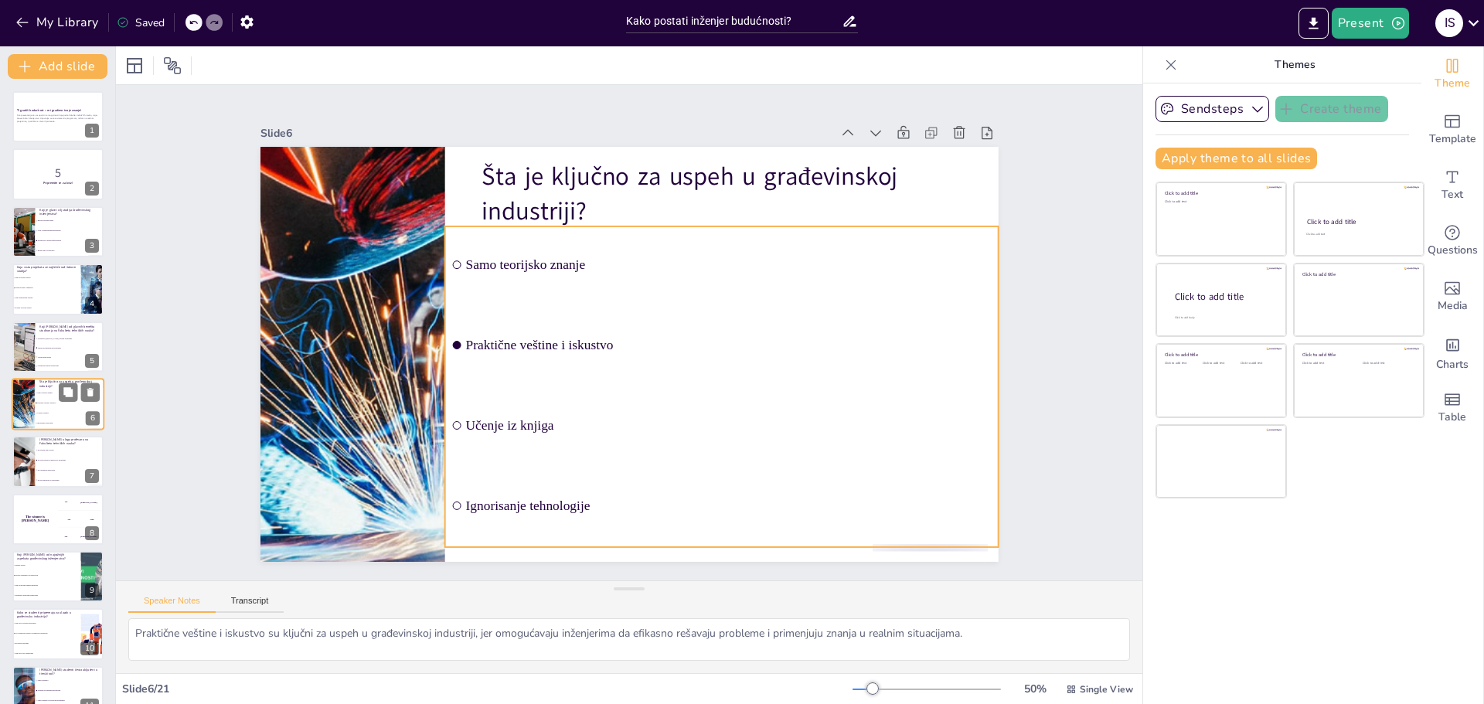
scroll to position [13, 0]
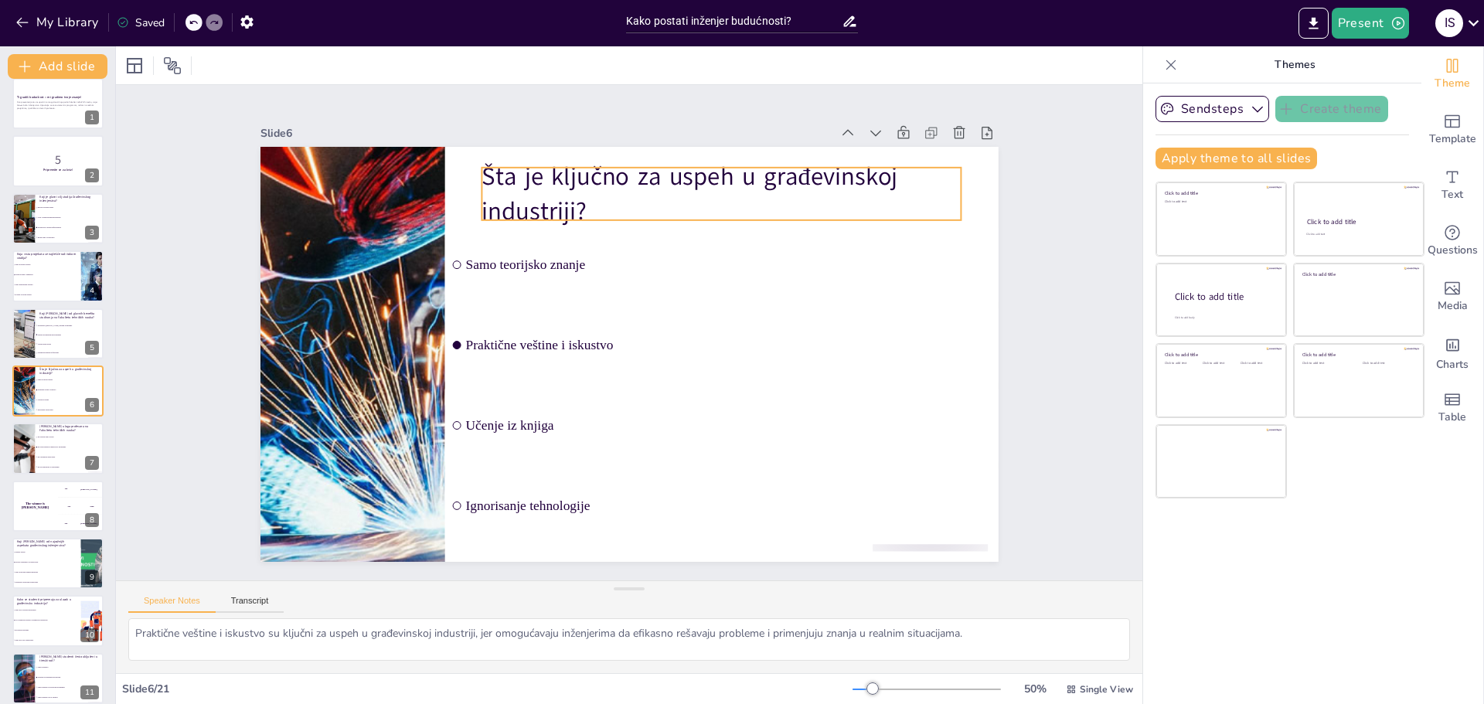
click at [695, 171] on p "Šta je ključno za uspeh u građevinskoj industriji?" at bounding box center [722, 193] width 480 height 69
click at [693, 172] on p "Šta je ključno za uspeh u građevinskoj industriji?" at bounding box center [722, 193] width 480 height 69
click at [695, 172] on p "Šta je ključno za uspeh u građevinskoj industriji?" at bounding box center [722, 193] width 480 height 69
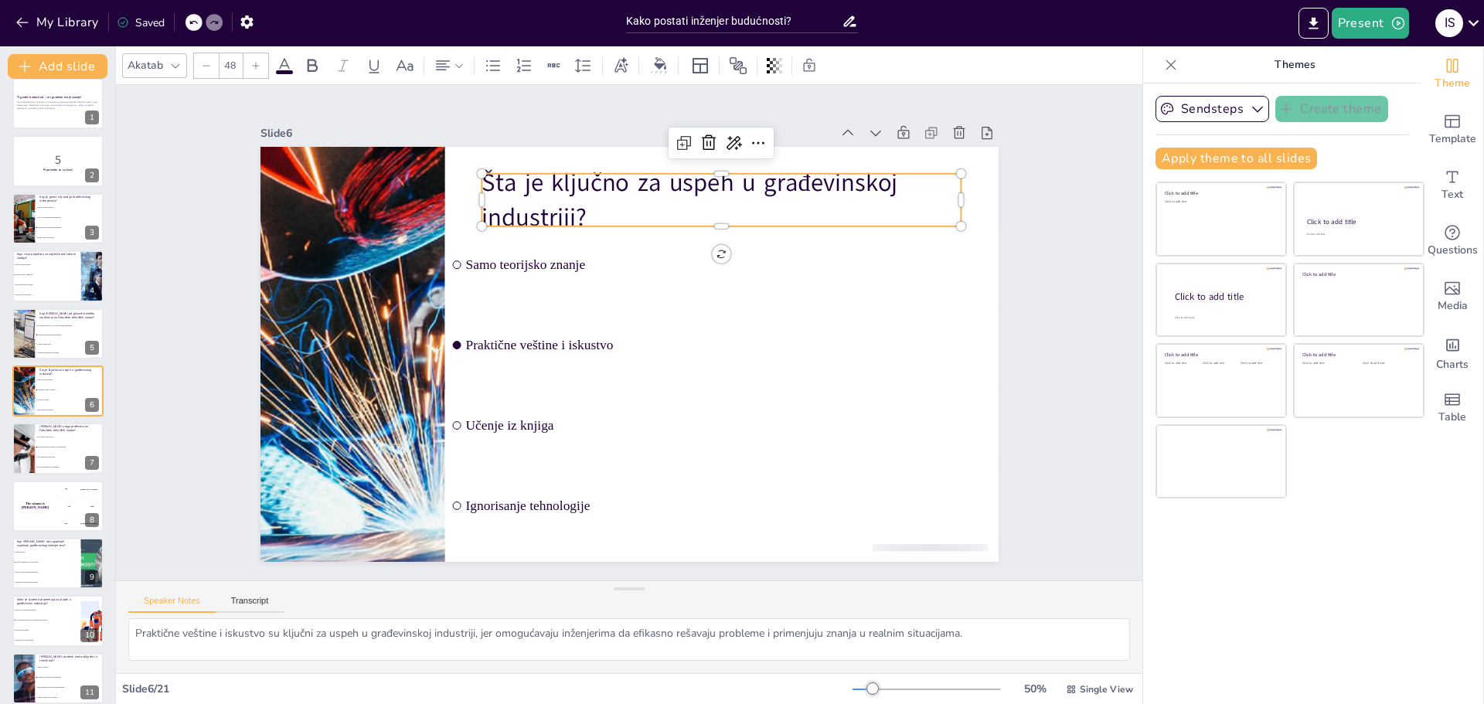
click at [695, 176] on p "Šta je ključno za uspeh u građevinskoj industriji?" at bounding box center [722, 199] width 480 height 69
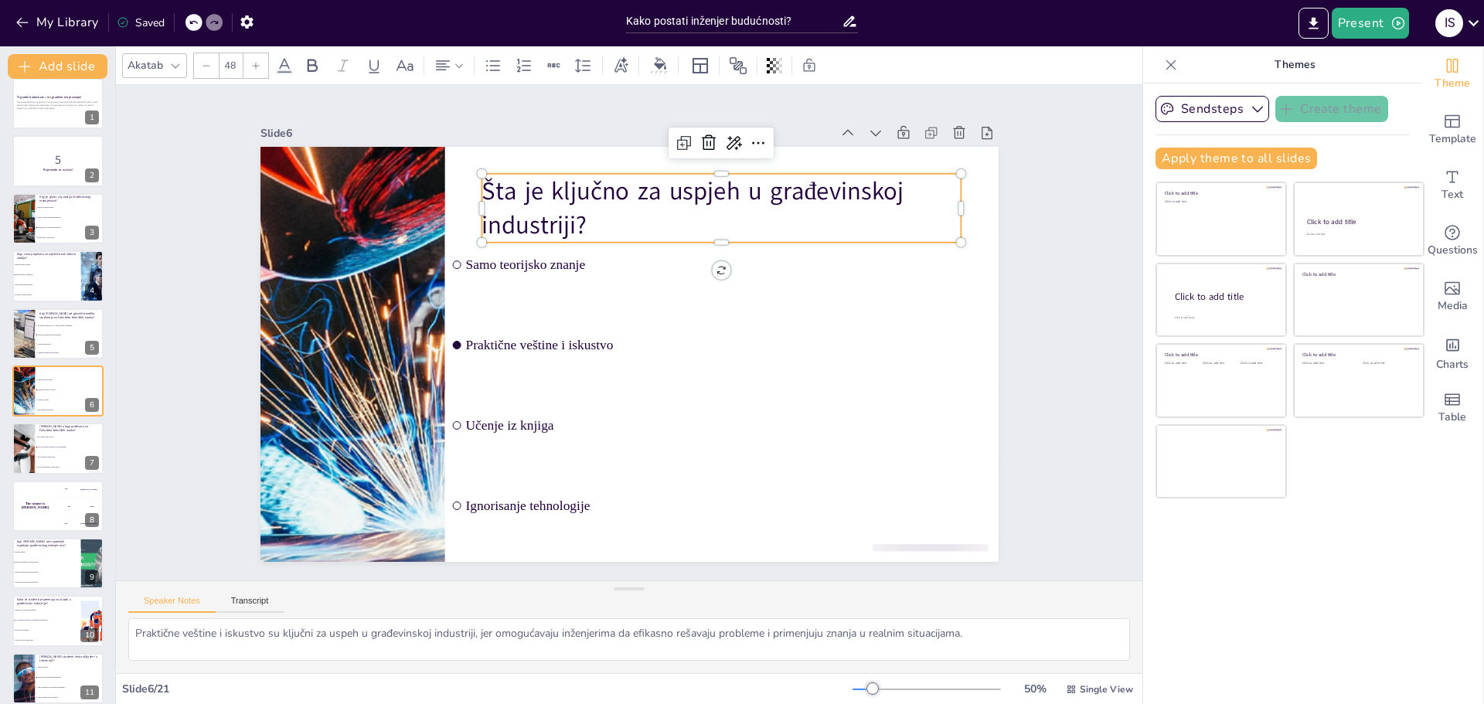
click at [689, 191] on p "Šta je ključno za uspjeh u građevinskoj industriji?" at bounding box center [722, 208] width 480 height 69
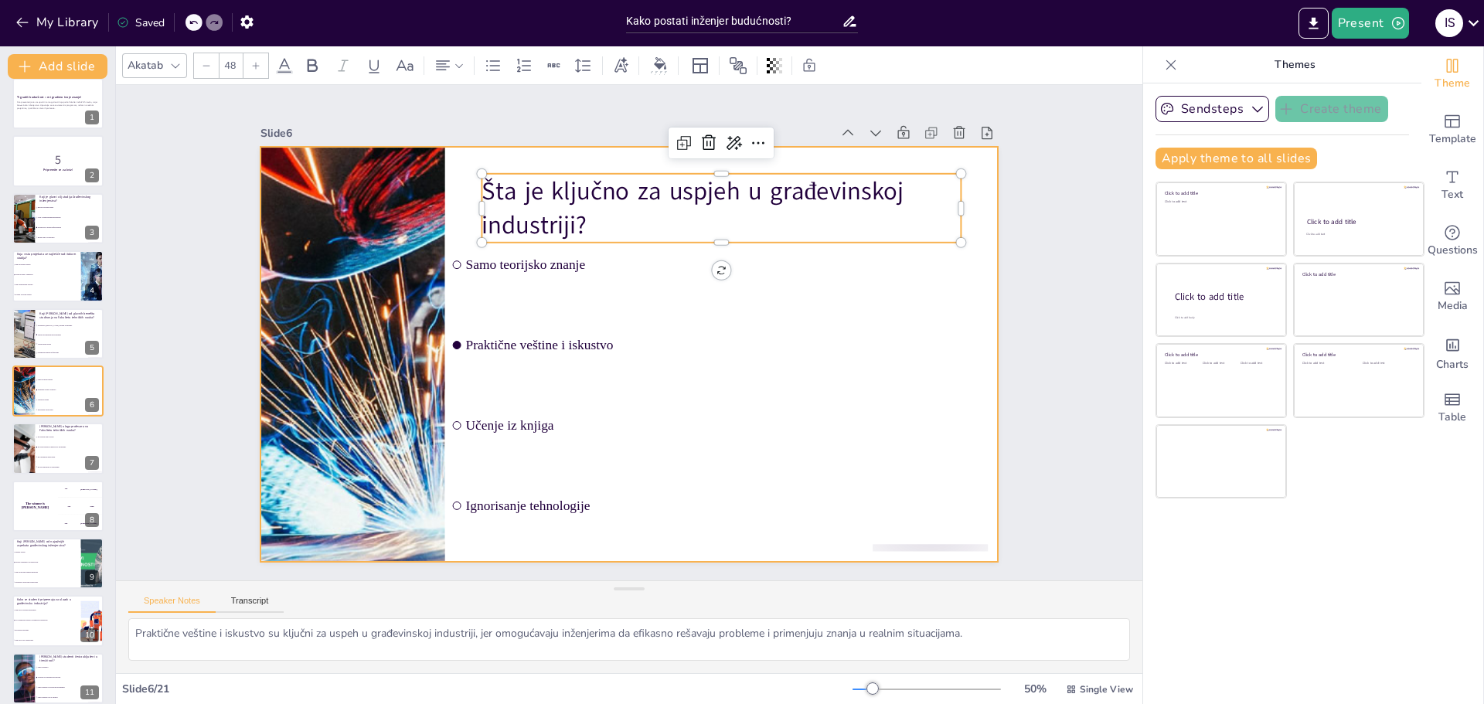
click at [641, 161] on div at bounding box center [630, 354] width 738 height 415
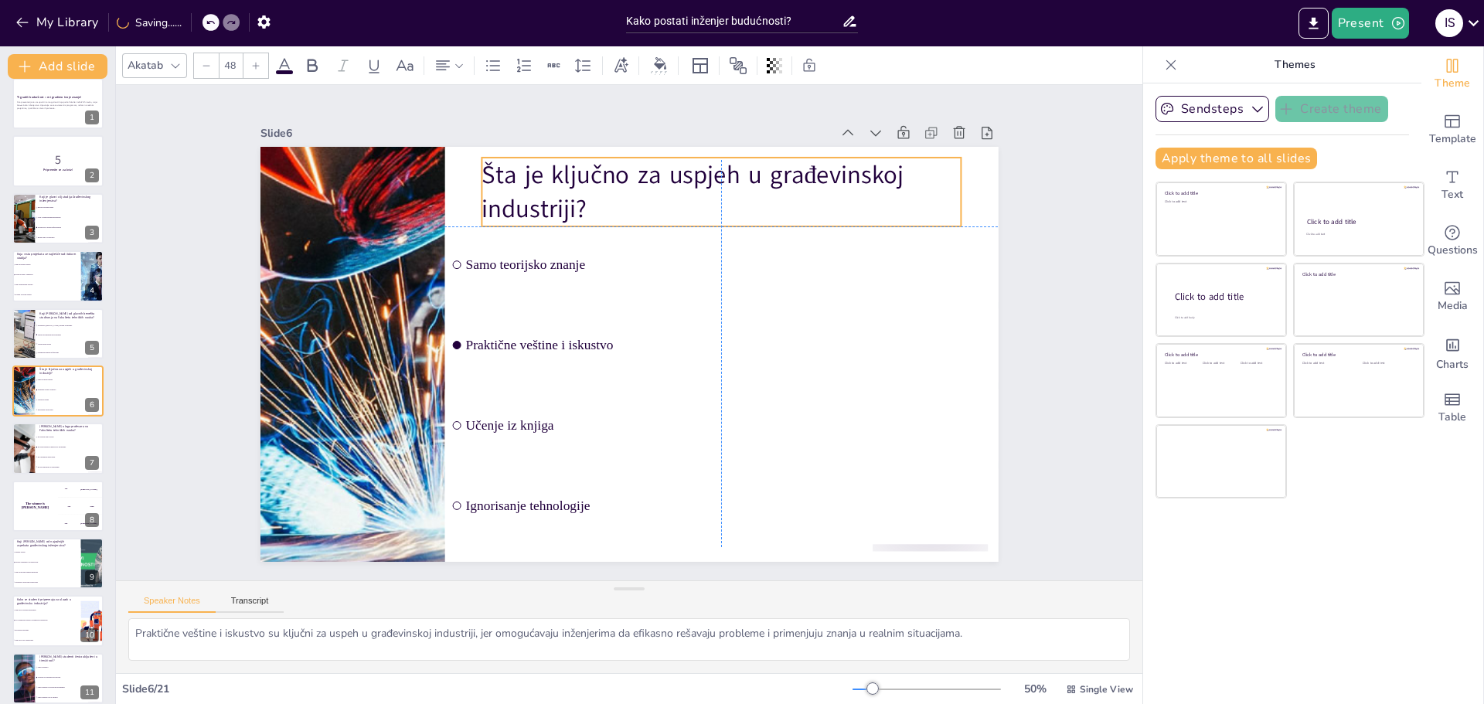
drag, startPoint x: 663, startPoint y: 179, endPoint x: 663, endPoint y: 165, distance: 13.9
click at [663, 165] on p "Šta je ključno za uspjeh u građevinskoj industriji?" at bounding box center [722, 192] width 480 height 69
click at [60, 121] on div at bounding box center [58, 103] width 93 height 53
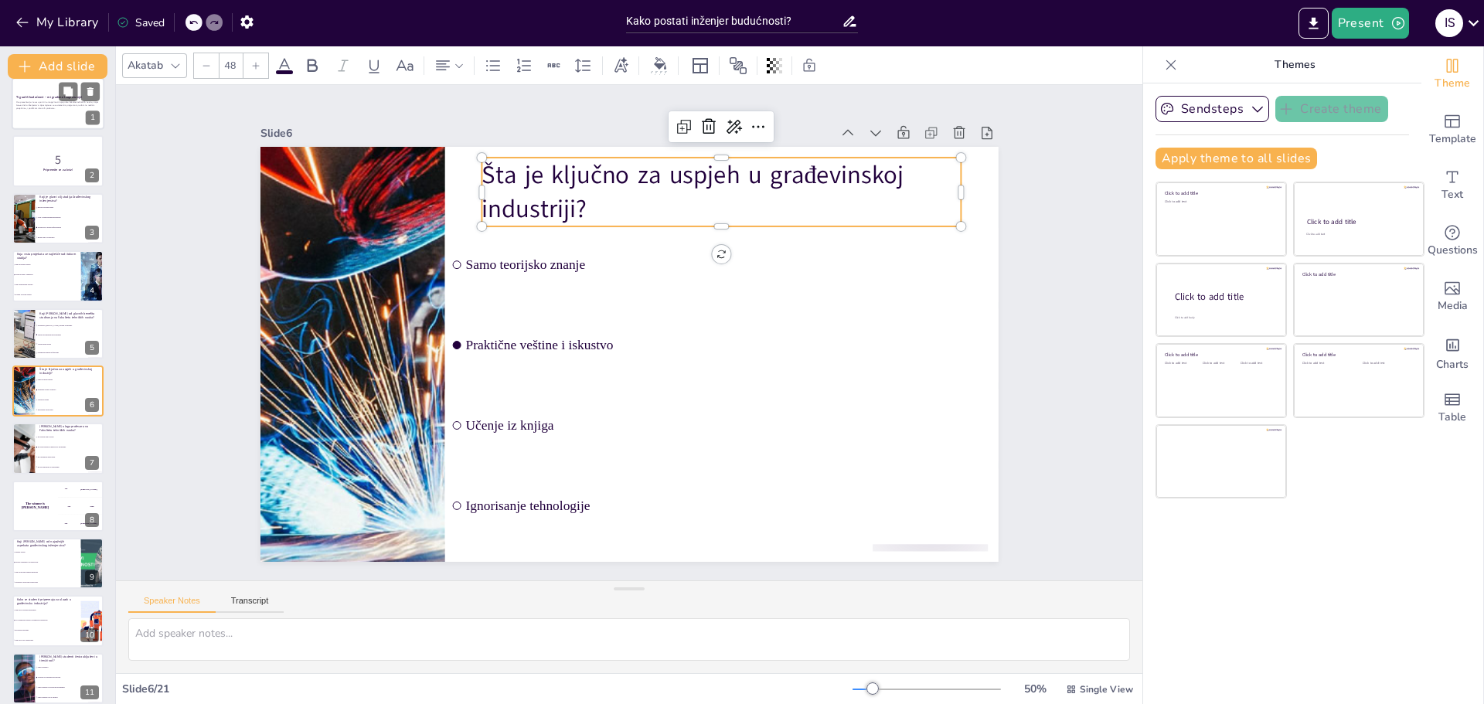
scroll to position [0, 0]
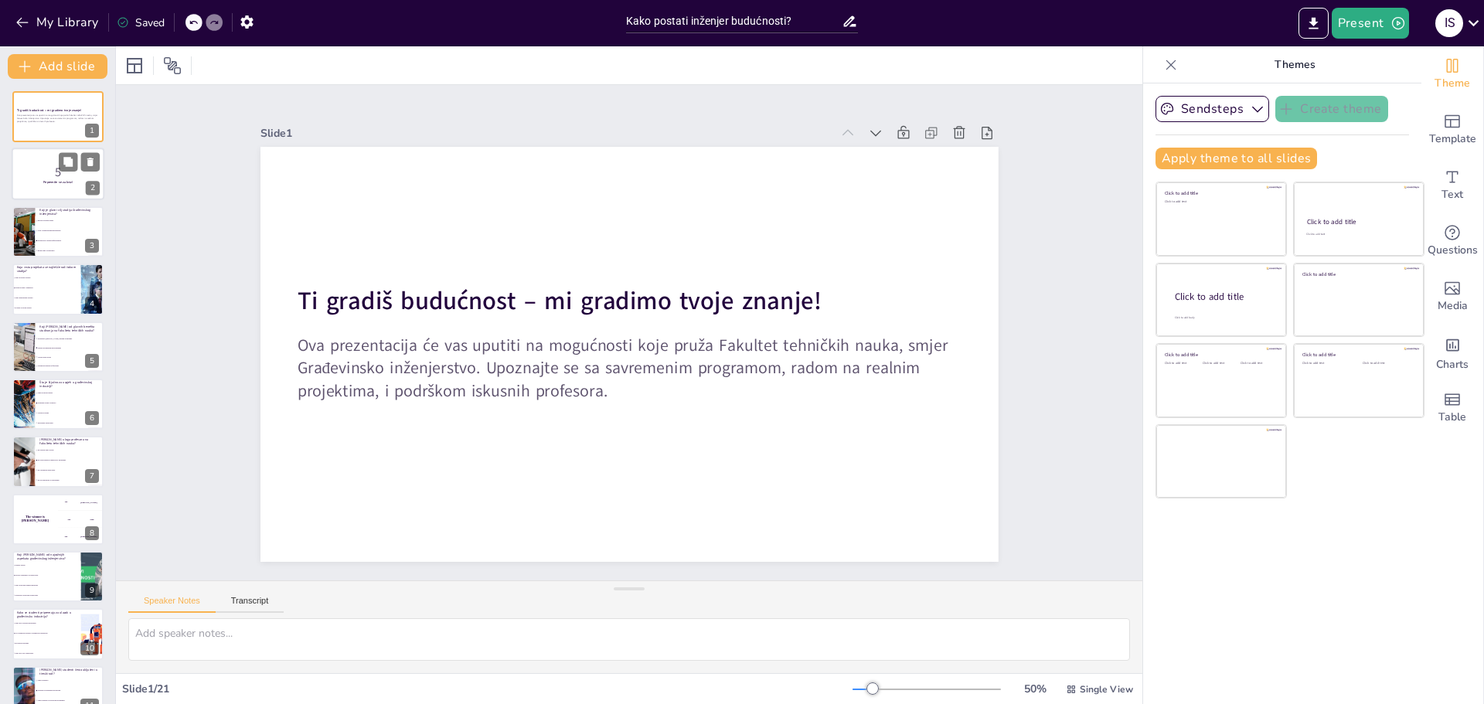
click at [45, 175] on p "5" at bounding box center [57, 172] width 83 height 17
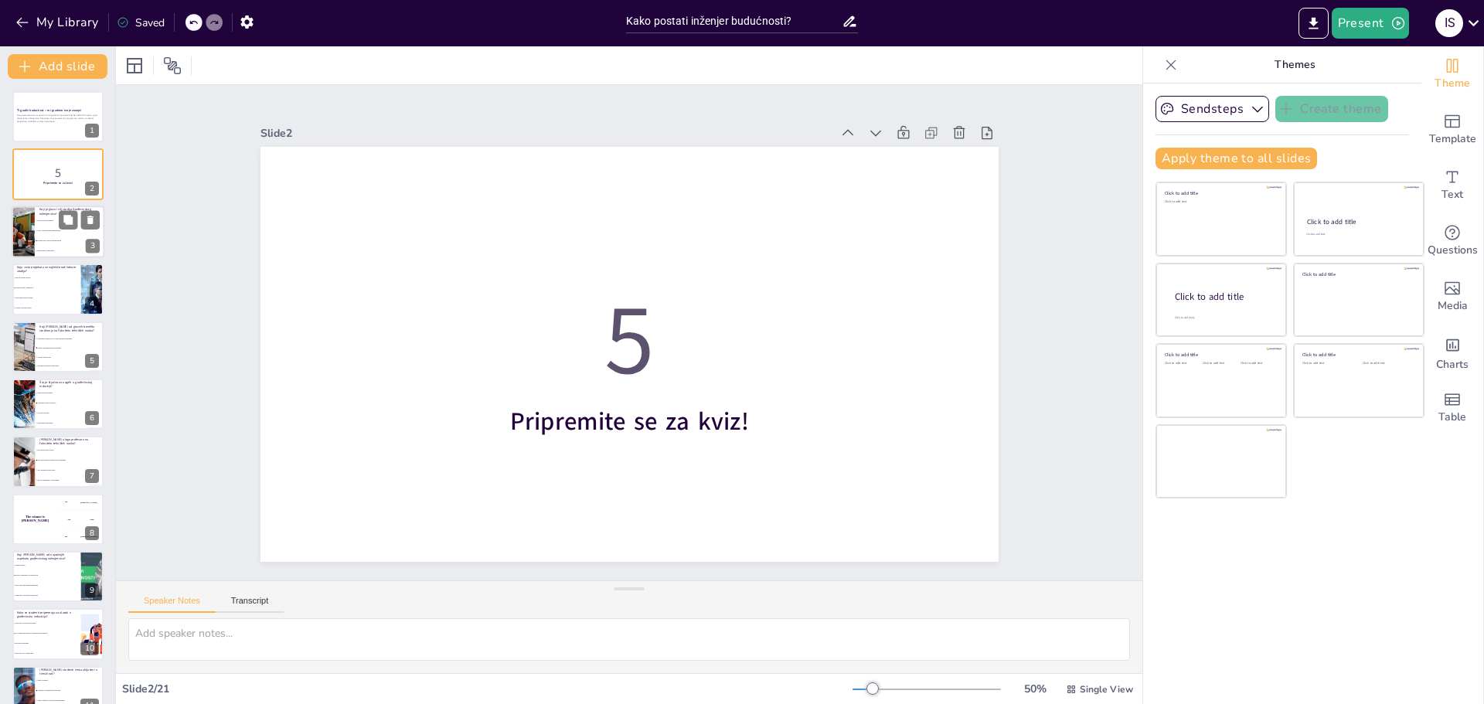
click at [35, 251] on li "Raditi samo u kancelariji" at bounding box center [70, 251] width 70 height 10
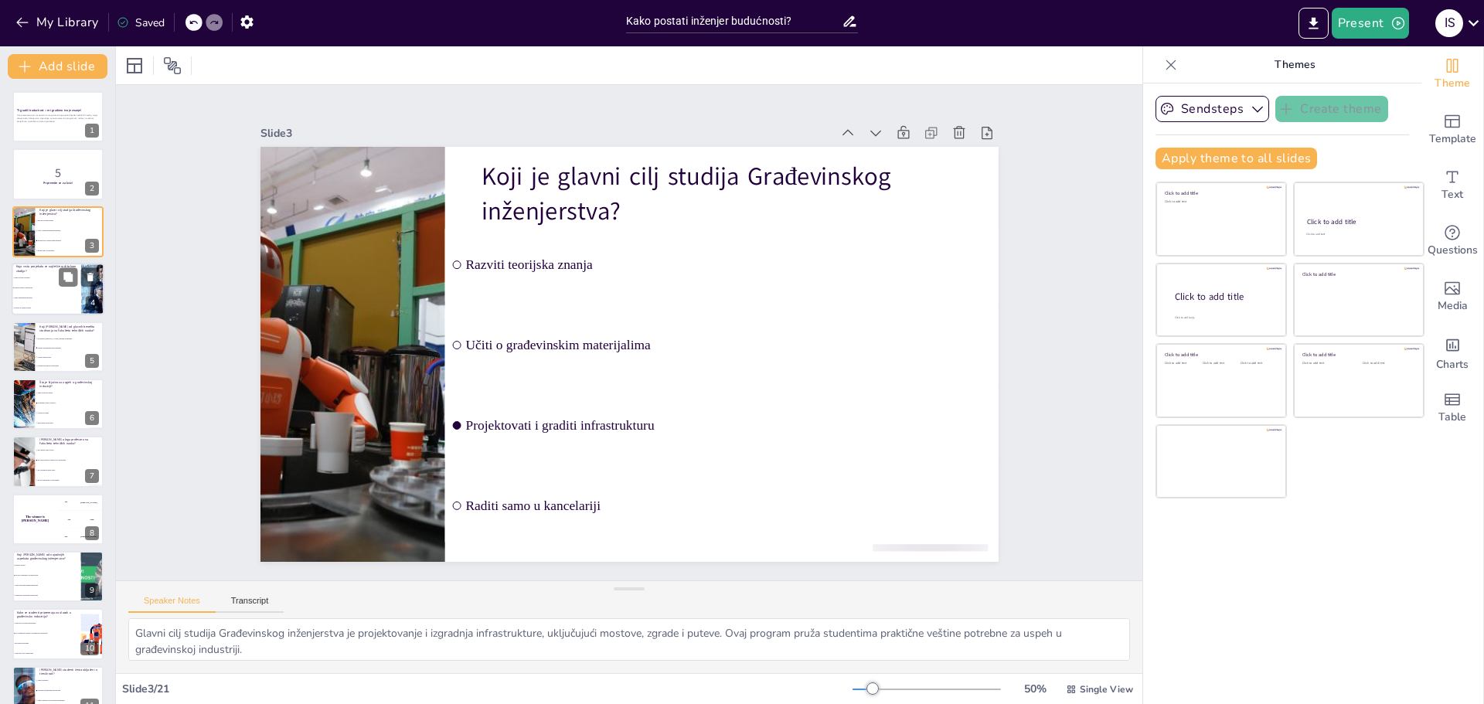
click at [51, 288] on span "Realni projekti i simulacije" at bounding box center [47, 289] width 66 height 2
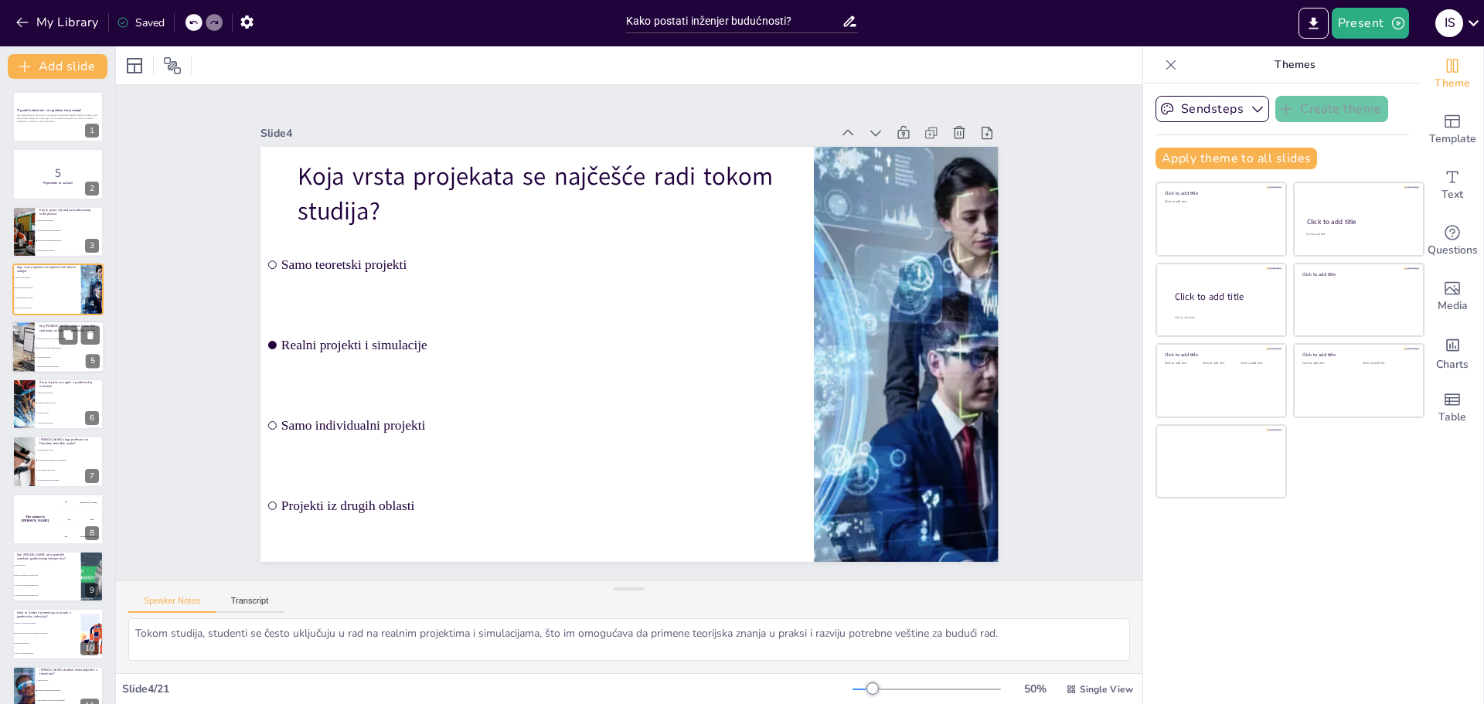
click at [39, 349] on span "Pristup savremenim tehnologijama" at bounding box center [70, 347] width 66 height 2
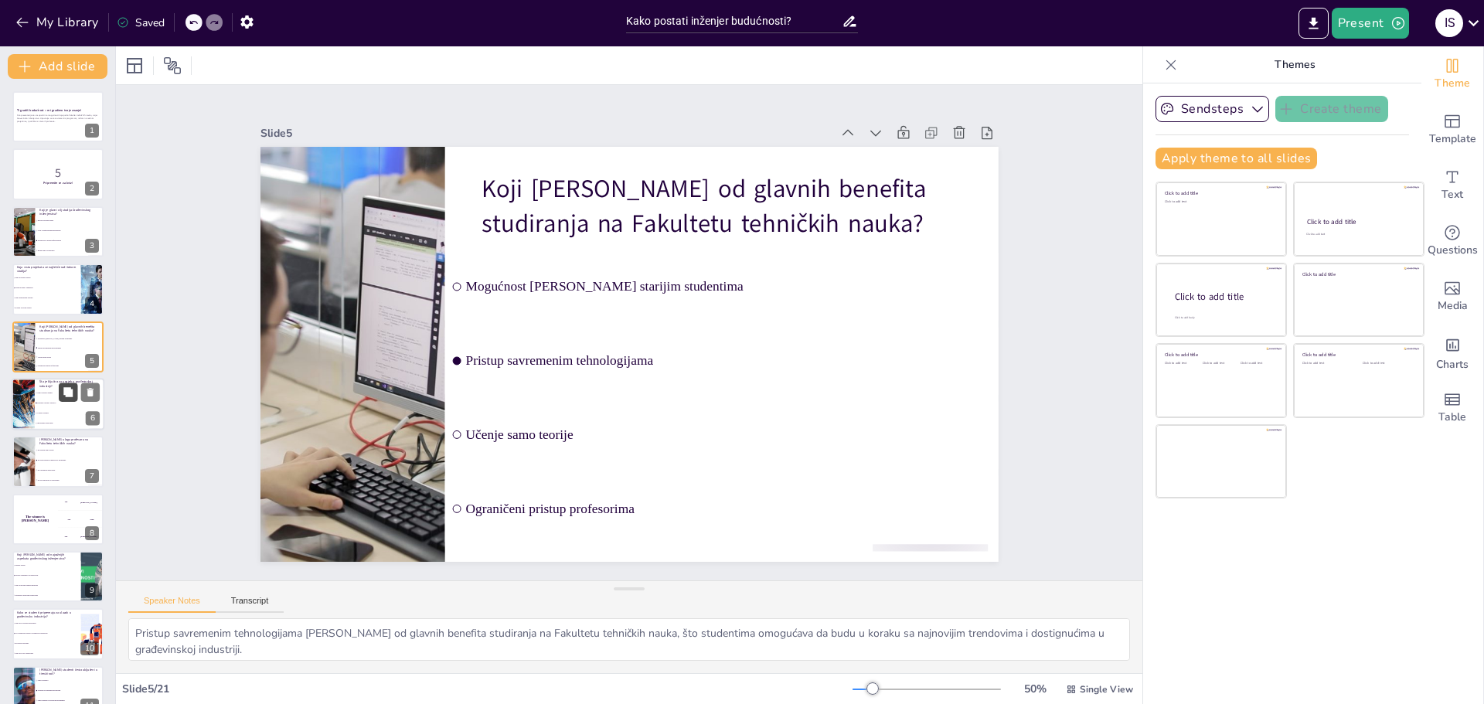
click at [63, 394] on icon at bounding box center [68, 392] width 11 height 11
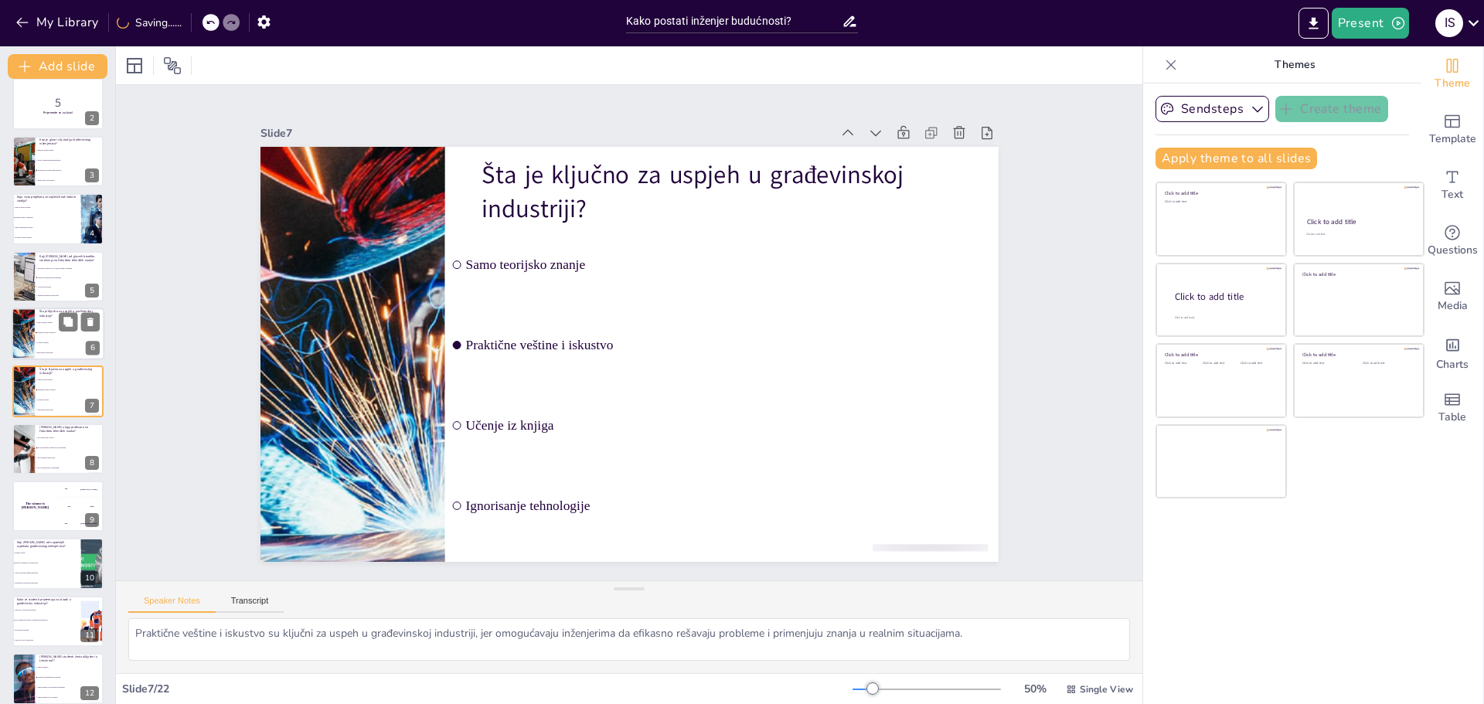
click at [26, 336] on div at bounding box center [23, 334] width 114 height 53
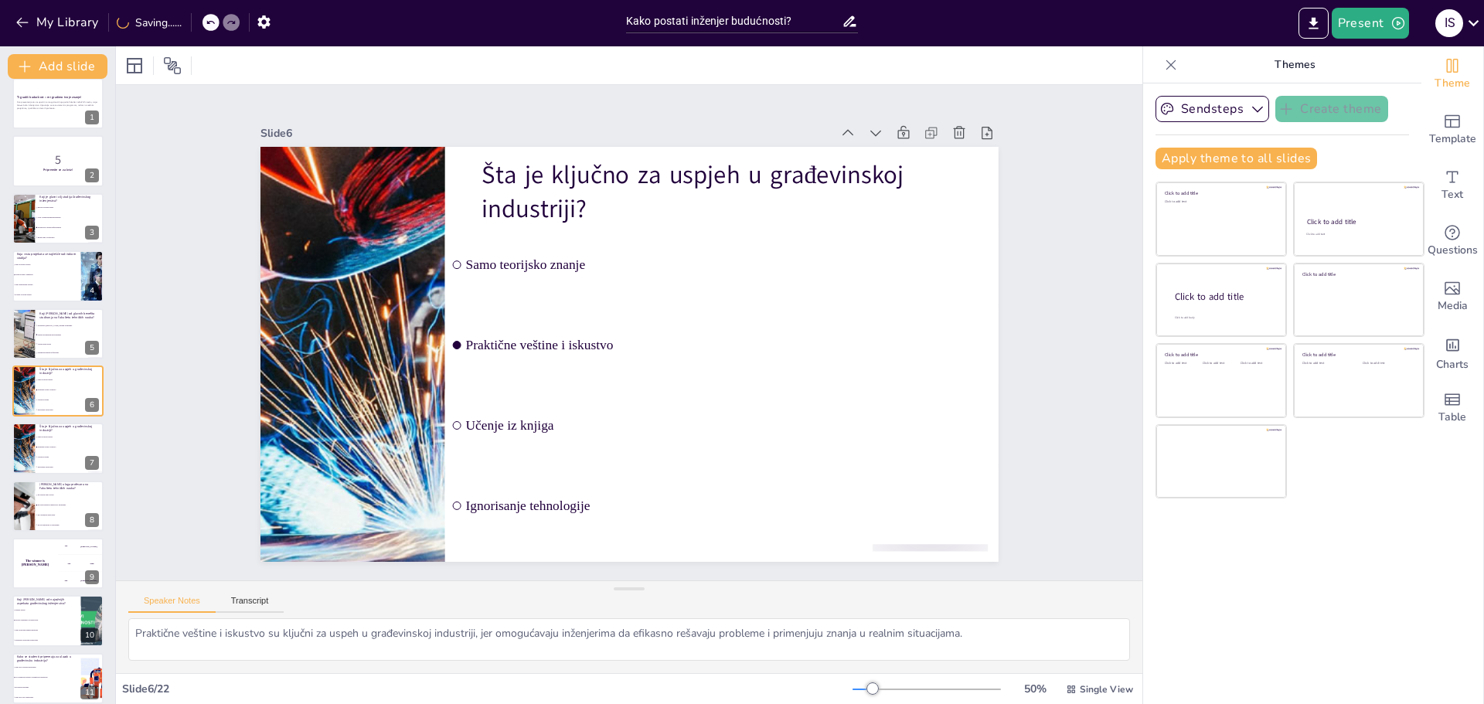
click at [36, 417] on div "Ti gradiš budućnost – mi gradimo tvoje znanje! Ova prezentacija će vas uputiti …" at bounding box center [57, 707] width 115 height 1259
click at [94, 378] on icon at bounding box center [90, 378] width 11 height 11
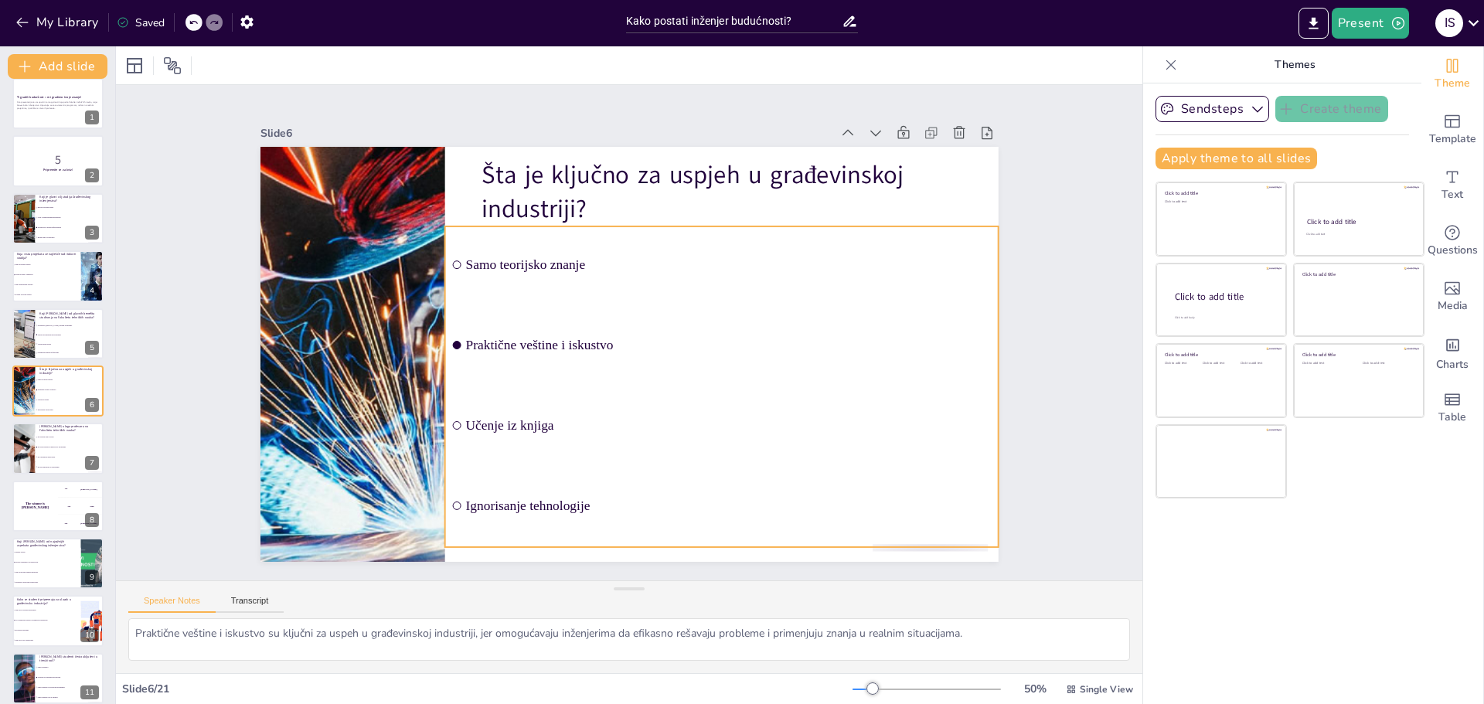
click at [524, 346] on span "Praktične veštine i iskustvo" at bounding box center [728, 345] width 527 height 15
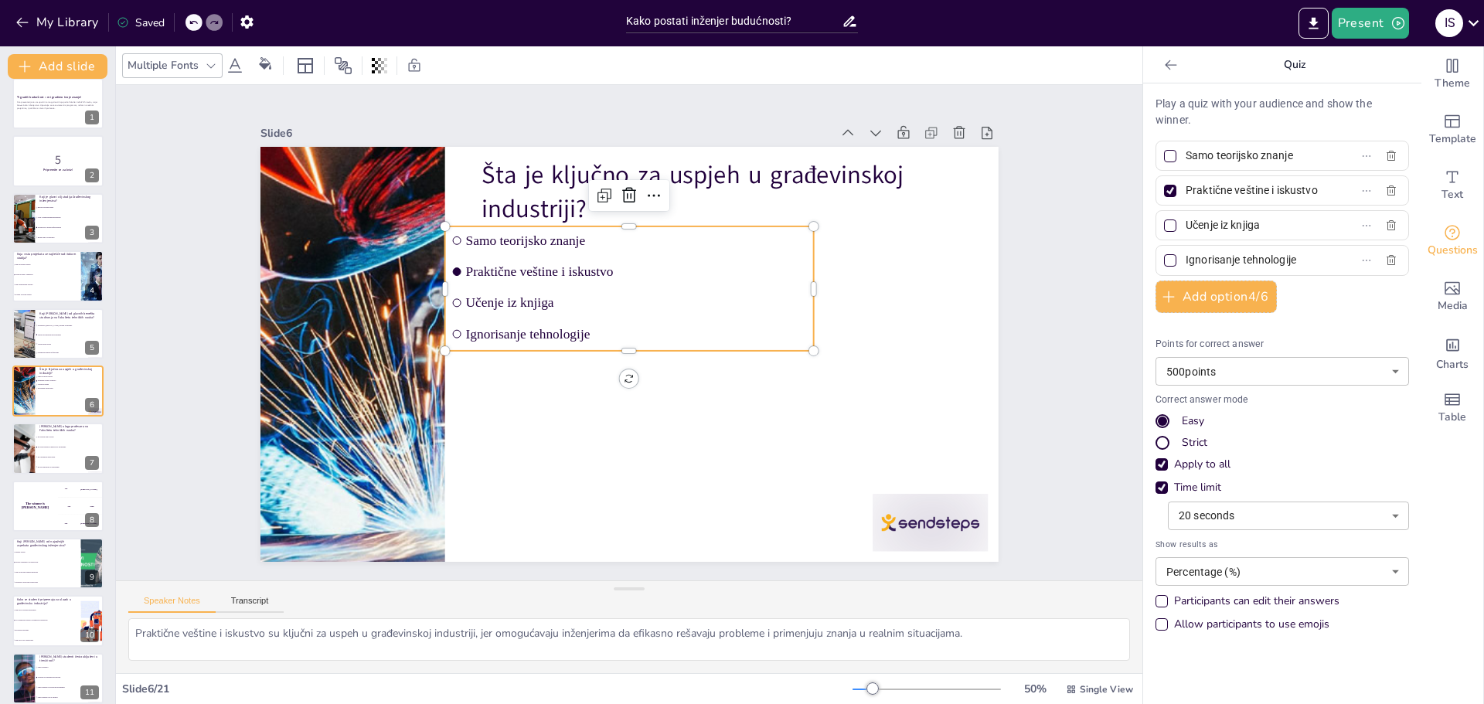
click at [509, 267] on span "Praktične veštine i iskustvo" at bounding box center [636, 271] width 342 height 15
click at [515, 265] on span "Praktične veštine i iskustvo" at bounding box center [636, 271] width 342 height 15
click at [512, 265] on span "Praktične veštine i iskustvo" at bounding box center [636, 271] width 342 height 15
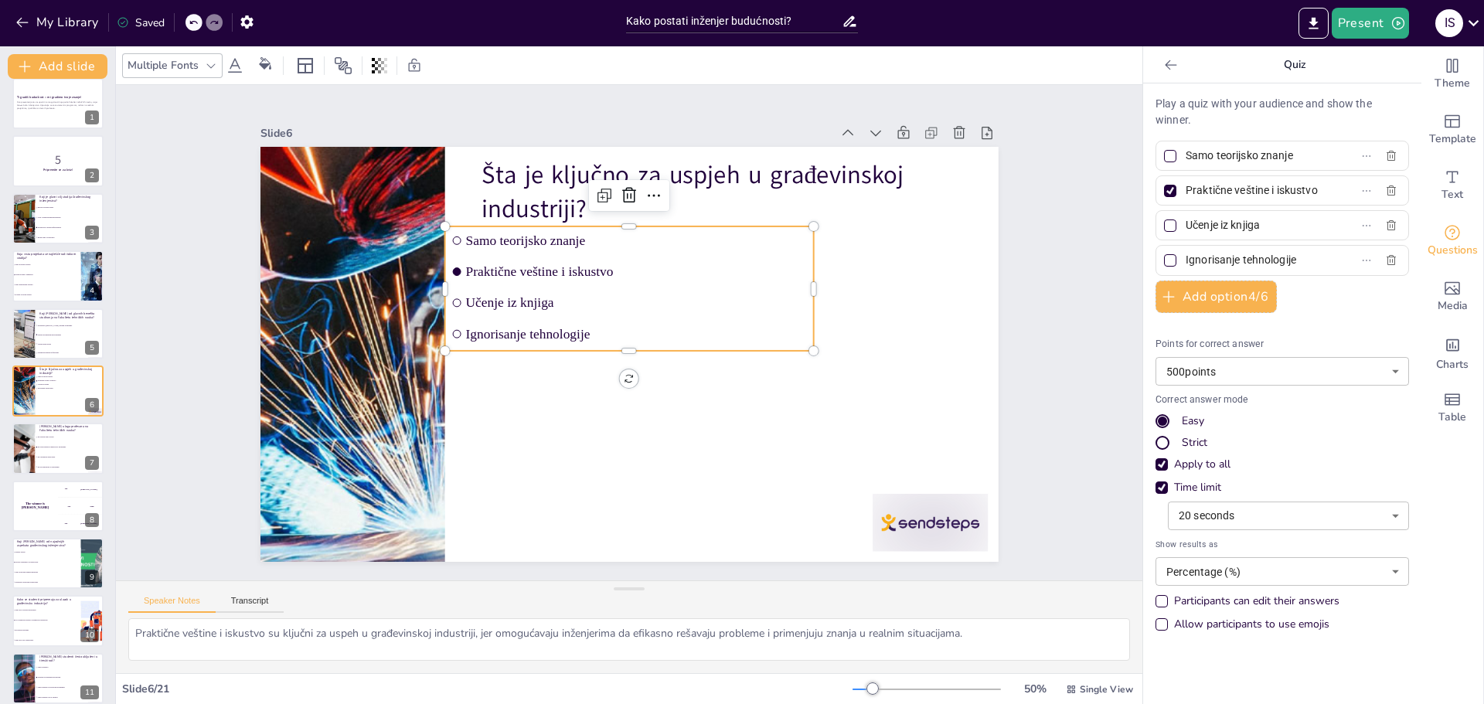
click at [512, 265] on span "Praktične veštine i iskustvo" at bounding box center [636, 271] width 342 height 15
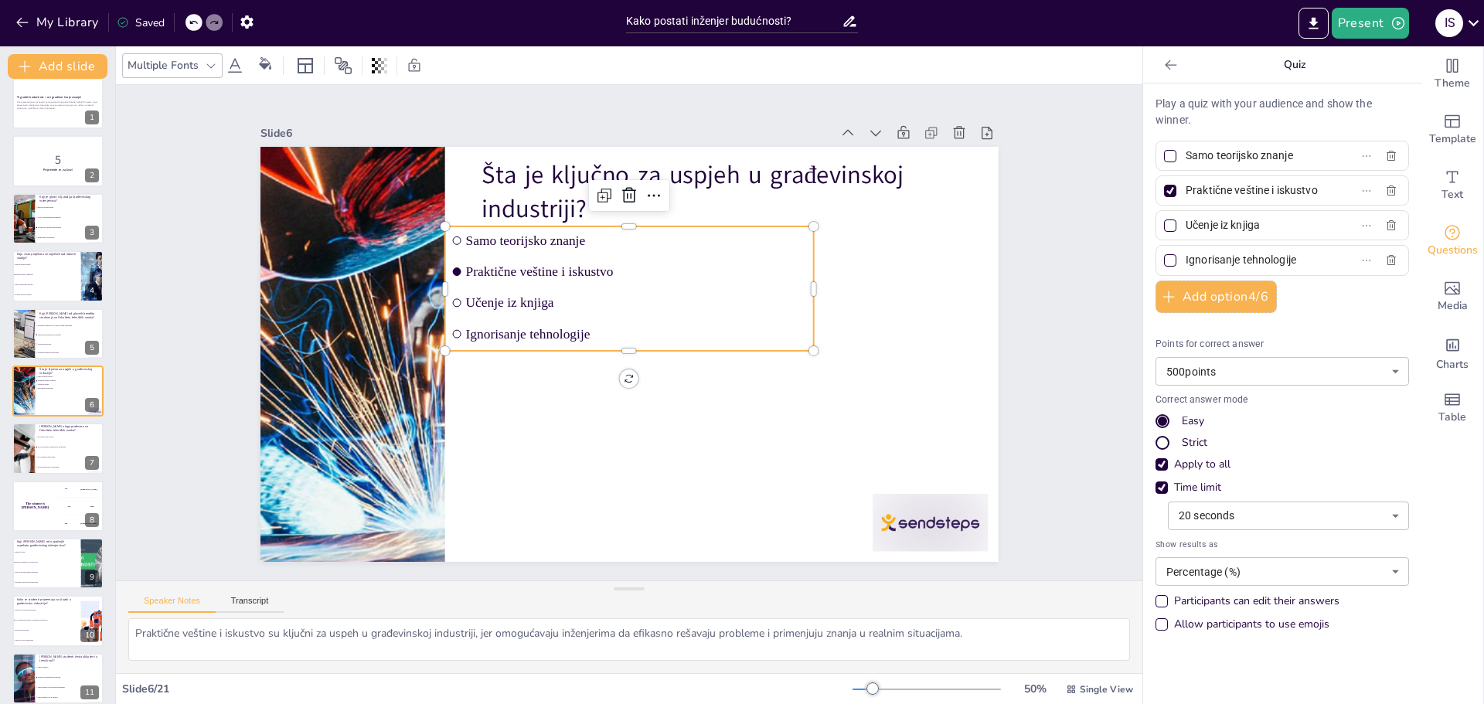
click at [537, 269] on span "Praktične veštine i iskustvo" at bounding box center [636, 271] width 342 height 15
click at [517, 281] on ul "Samo teorijsko znanje Praktične veštine i iskustvo Učenje iz knjiga Ignorisanje…" at bounding box center [629, 289] width 369 height 124
click at [1239, 196] on input "Praktične veštine i iskustvo" at bounding box center [1258, 190] width 144 height 22
click at [1228, 196] on input "Praktične veštine i iskustvo" at bounding box center [1258, 190] width 144 height 22
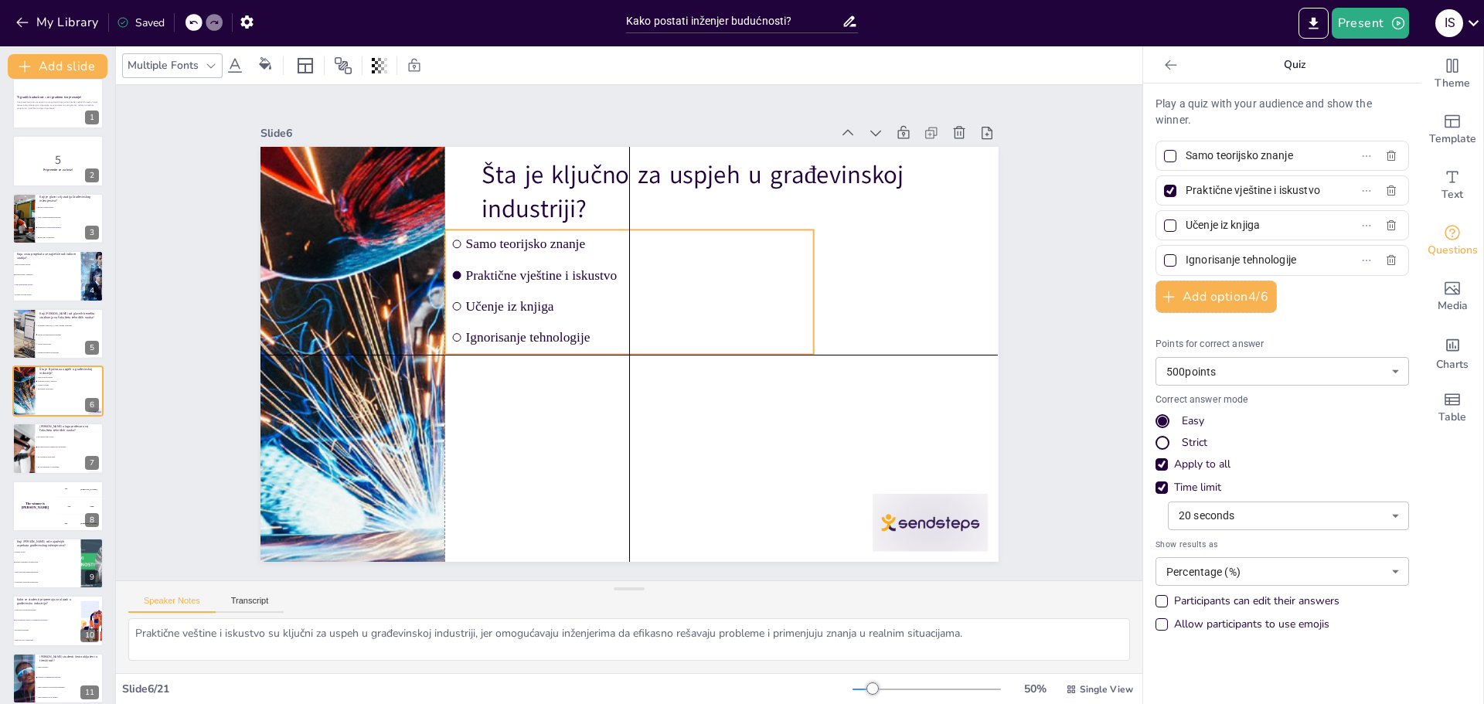
click at [688, 298] on span "Učenje iz knjiga" at bounding box center [636, 305] width 342 height 15
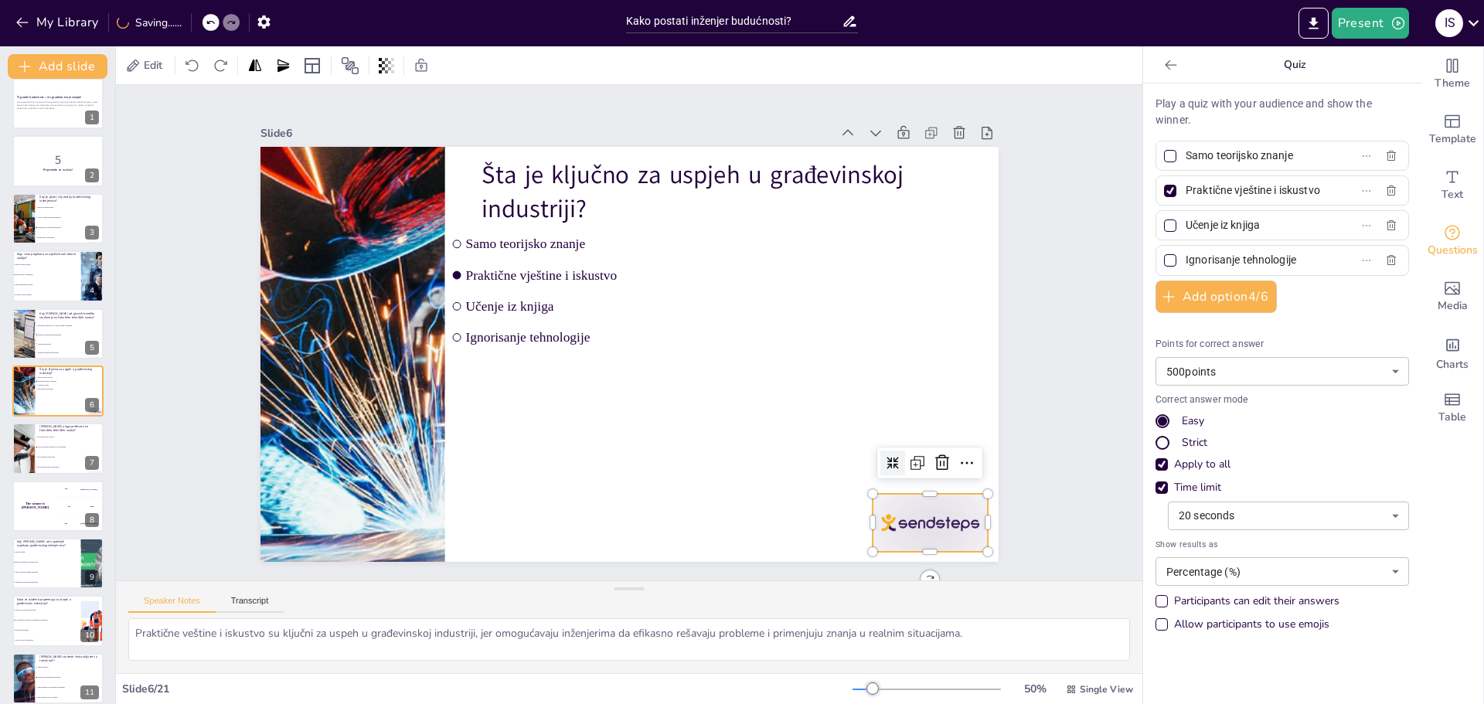
click at [902, 508] on div at bounding box center [930, 523] width 115 height 58
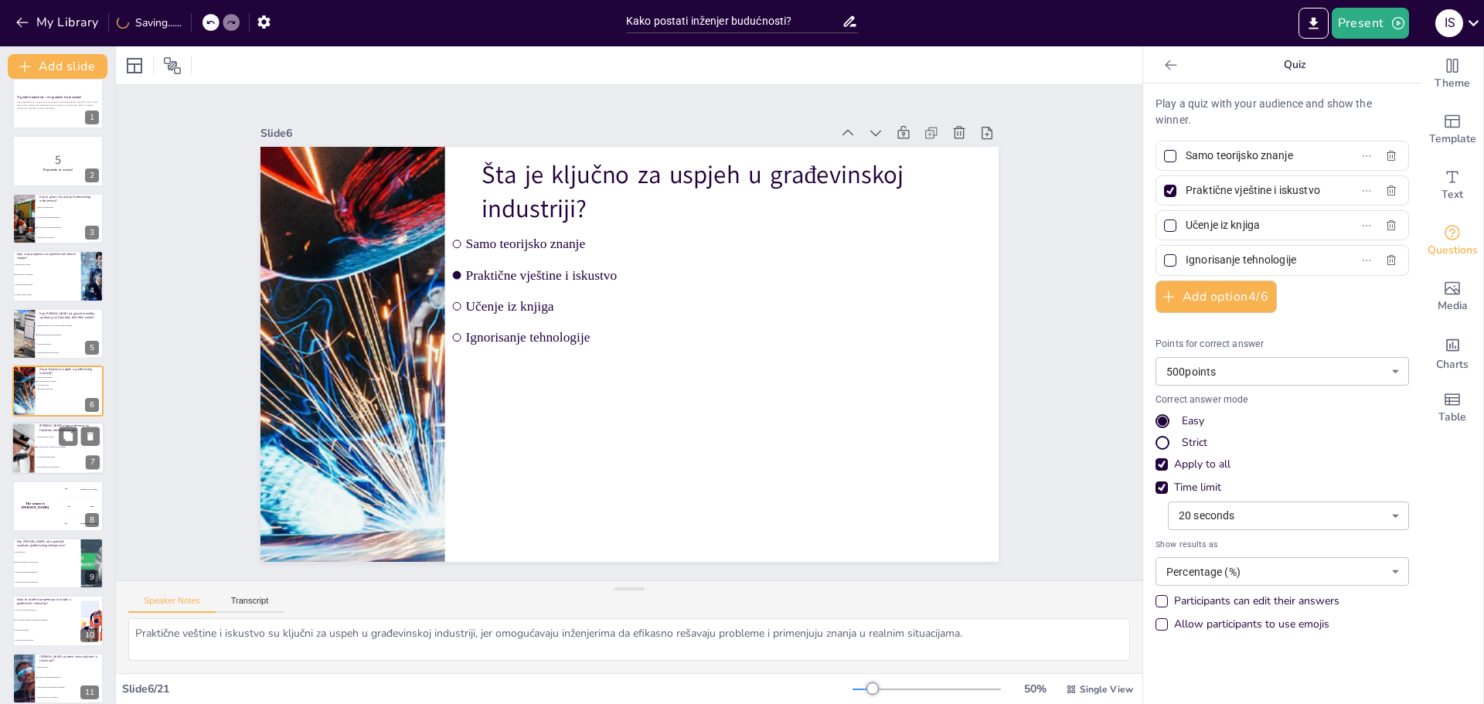
click at [45, 454] on li "Da organizuje samo ispite" at bounding box center [70, 458] width 70 height 10
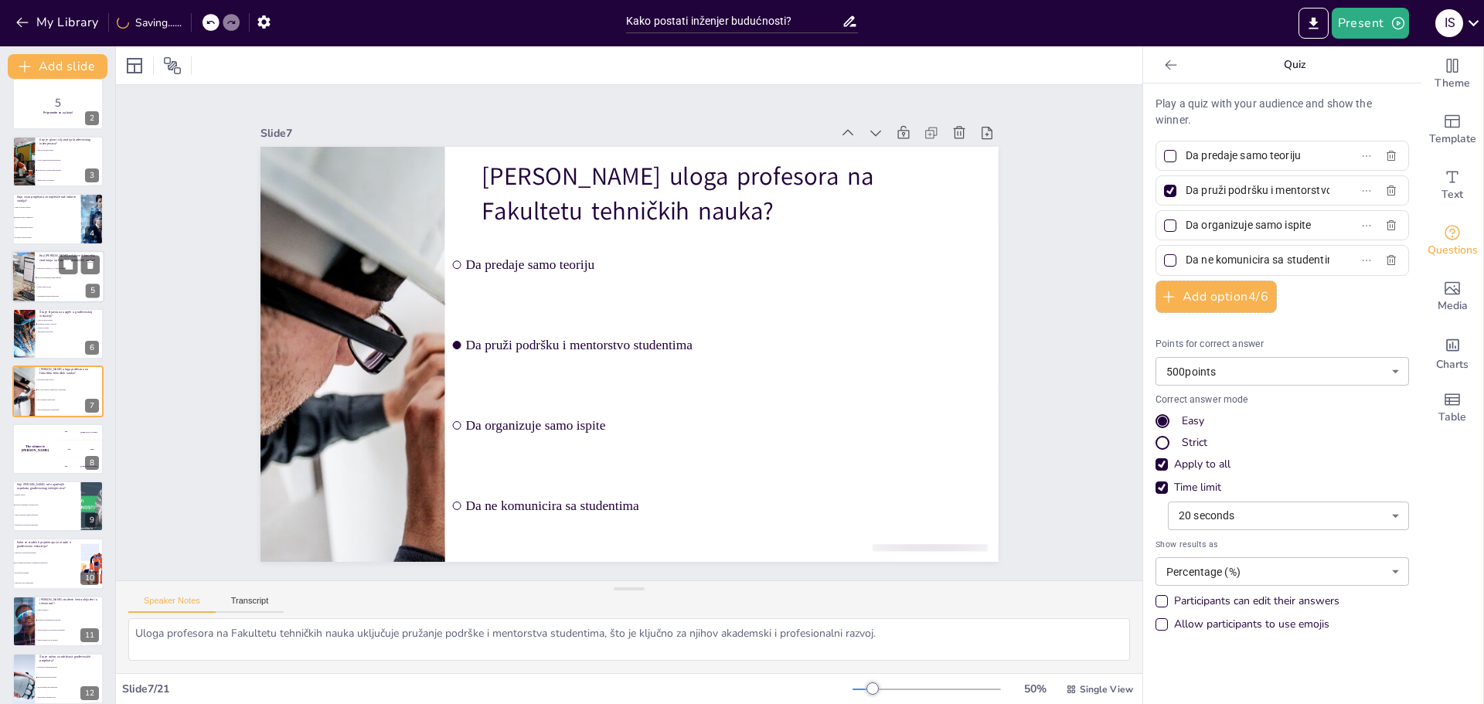
click at [42, 266] on li "Mogućnost [PERSON_NAME] starijim studentima" at bounding box center [70, 268] width 70 height 9
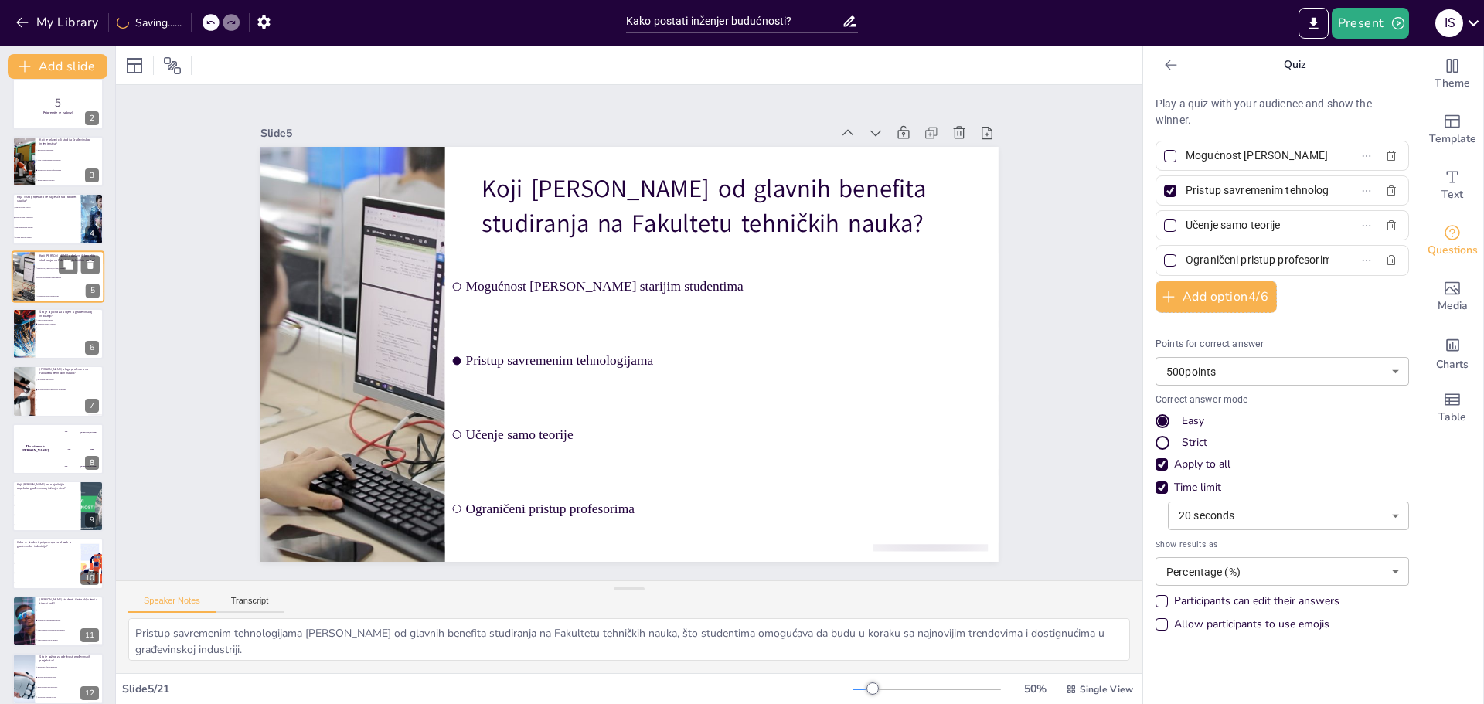
scroll to position [0, 0]
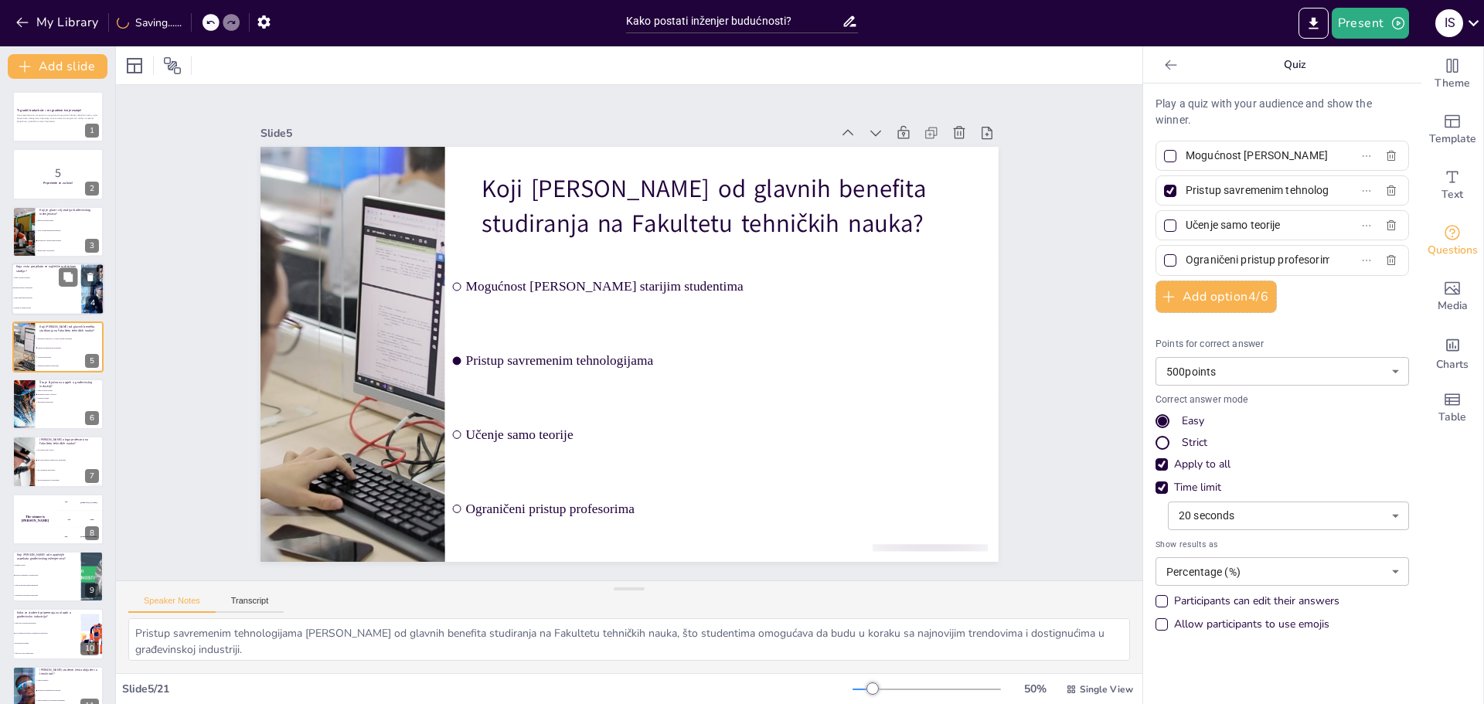
click at [32, 272] on p "Koja vrsta projekata se najčešće radi tokom studija?" at bounding box center [46, 269] width 60 height 9
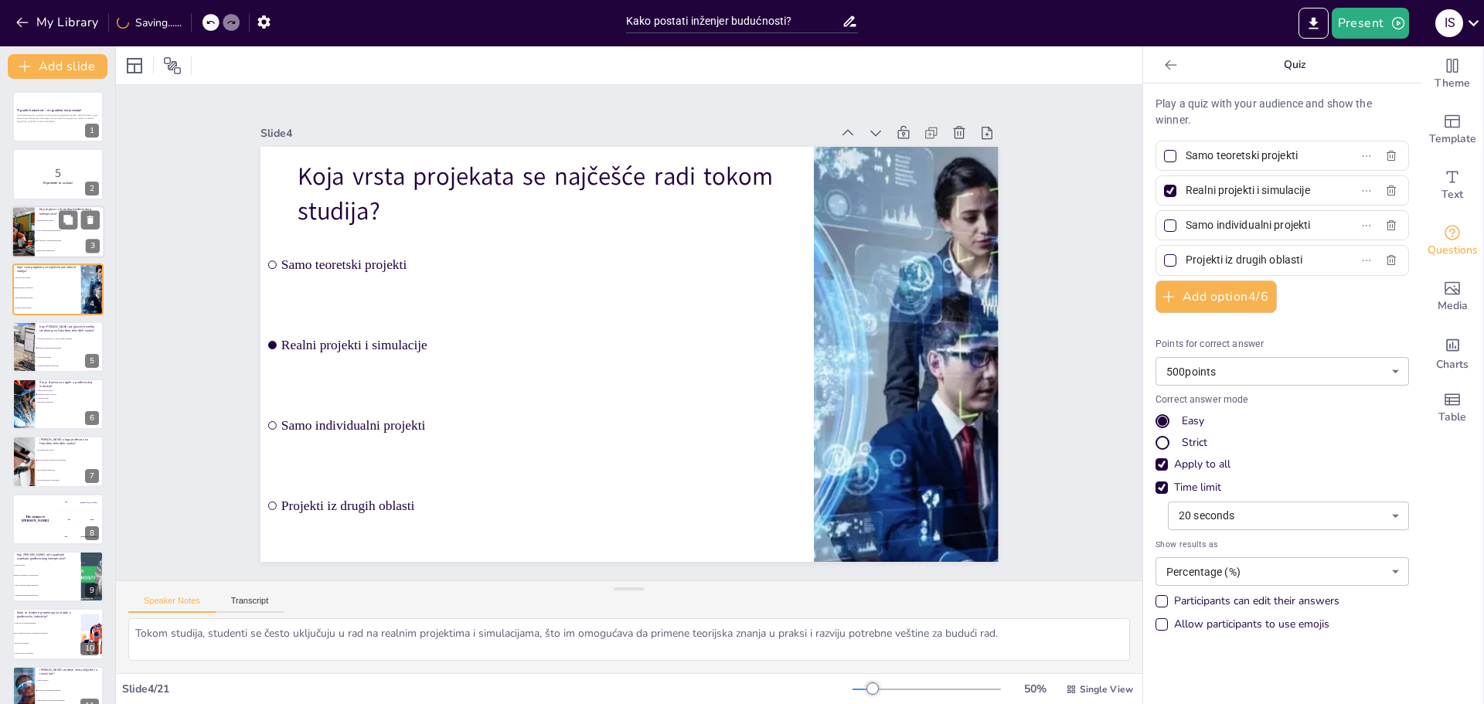
click at [43, 225] on li "Razviti teorijska znanja" at bounding box center [70, 221] width 70 height 10
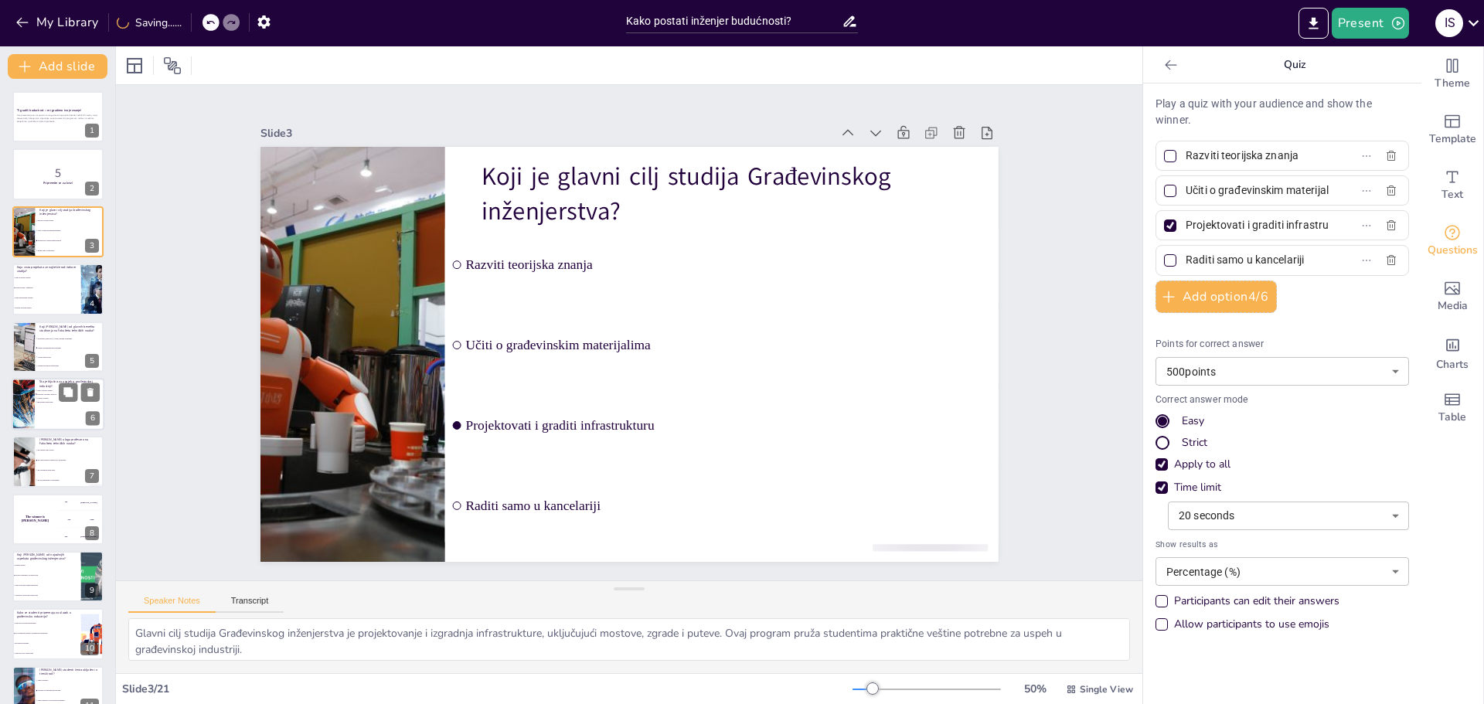
click at [42, 402] on span "Ignorisanje tehnologije" at bounding box center [58, 402] width 43 height 2
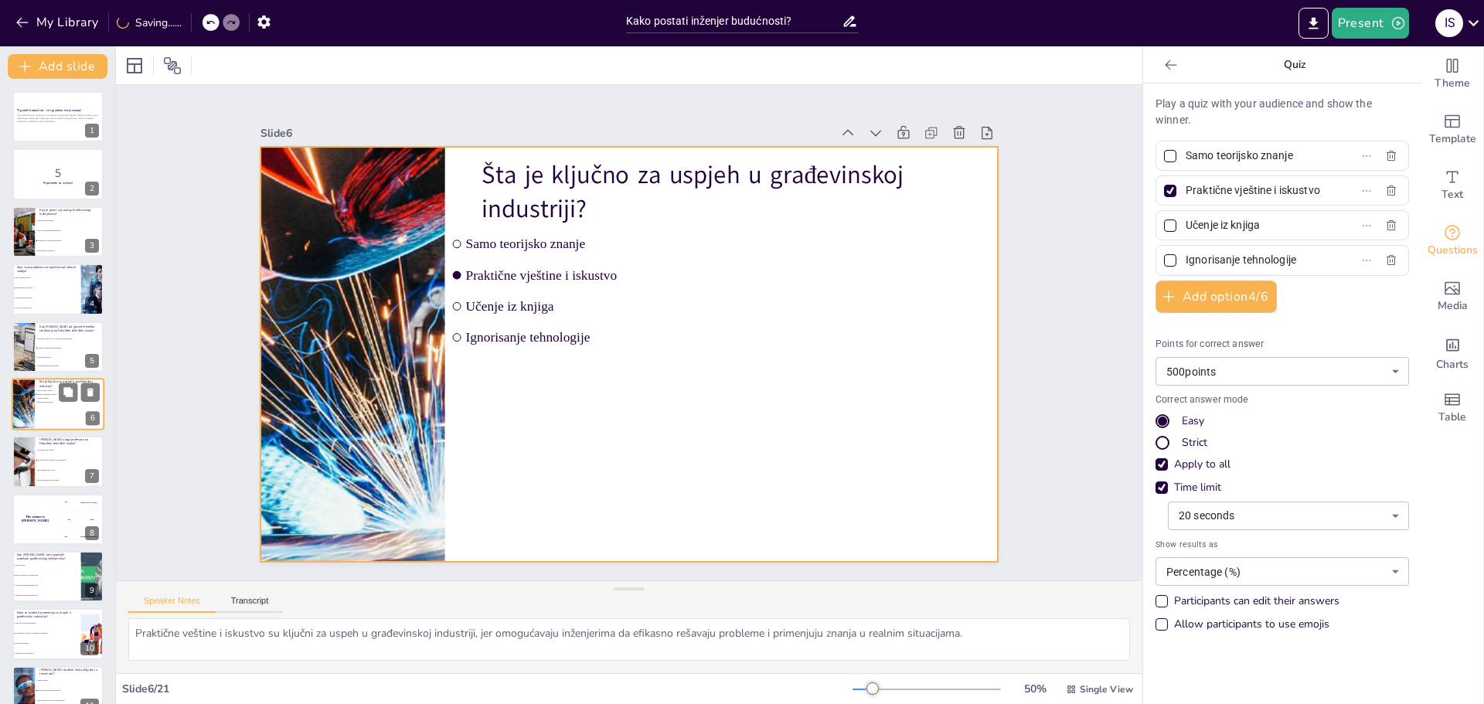
scroll to position [13, 0]
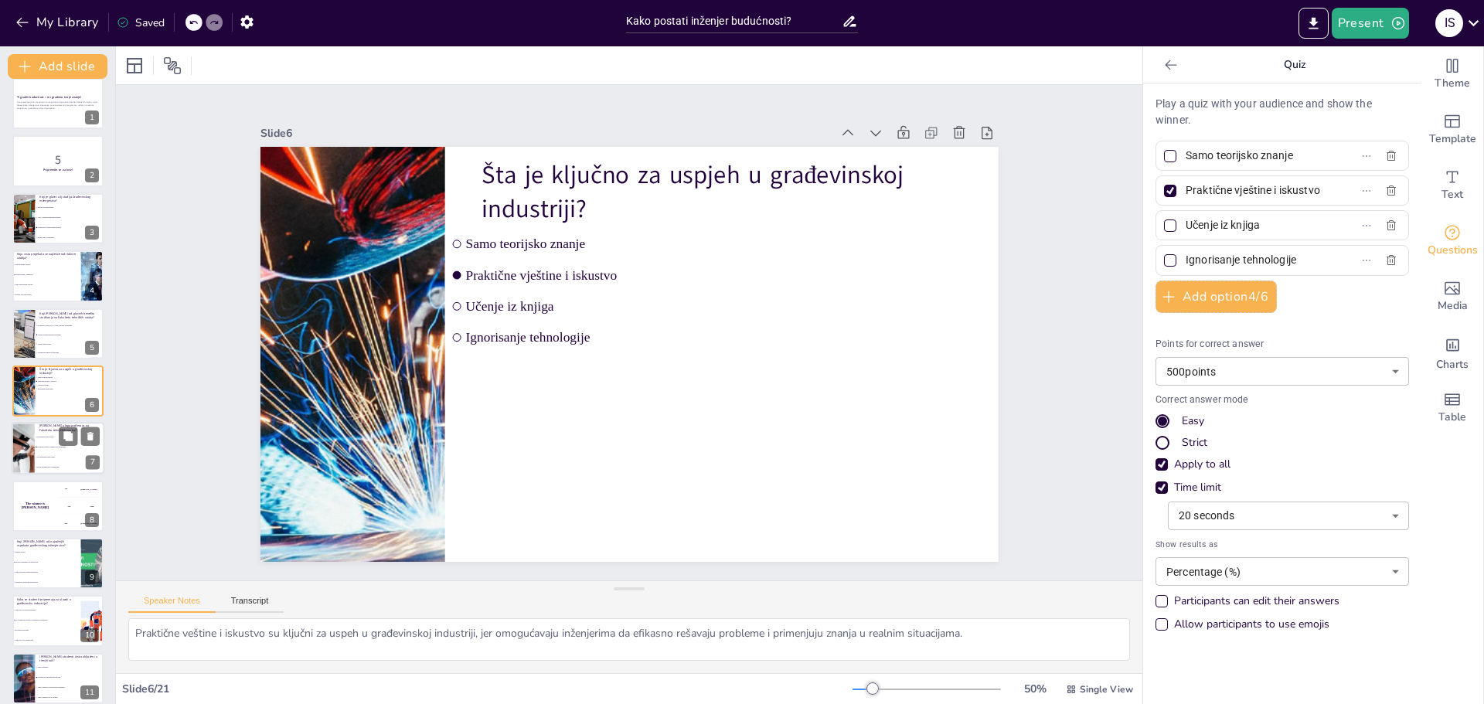
click at [43, 463] on li "Da ne komunicira sa studentima" at bounding box center [70, 468] width 70 height 10
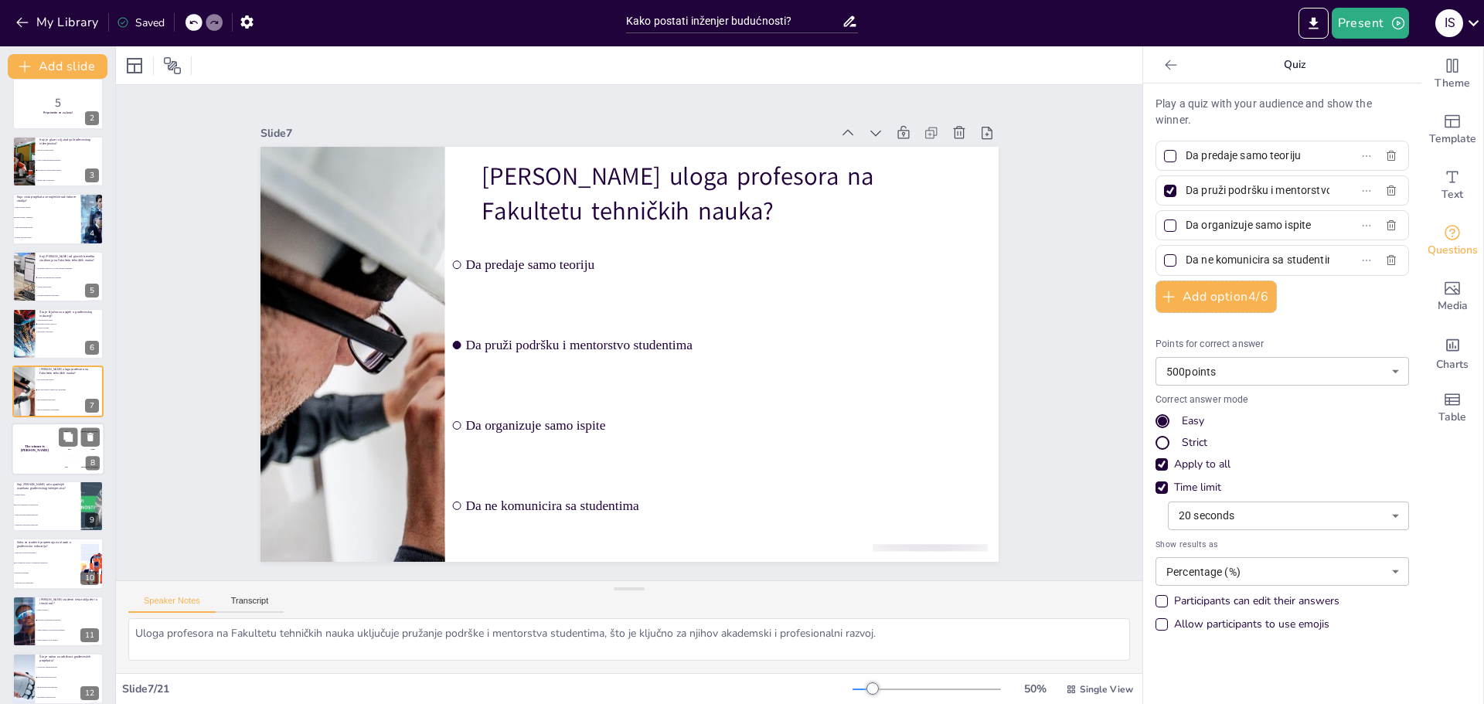
click at [43, 461] on div "The winner is Niels 🏆" at bounding box center [35, 449] width 46 height 53
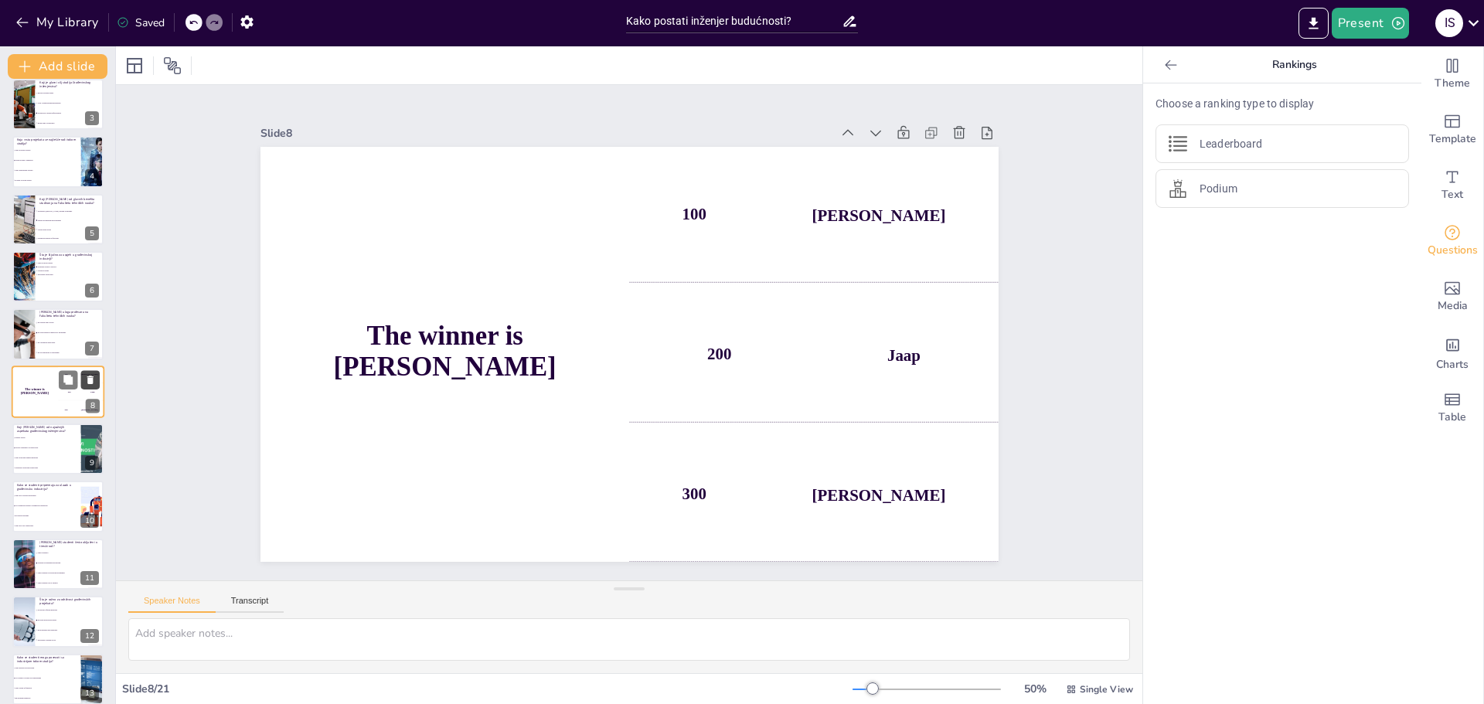
click at [88, 377] on icon at bounding box center [90, 380] width 6 height 9
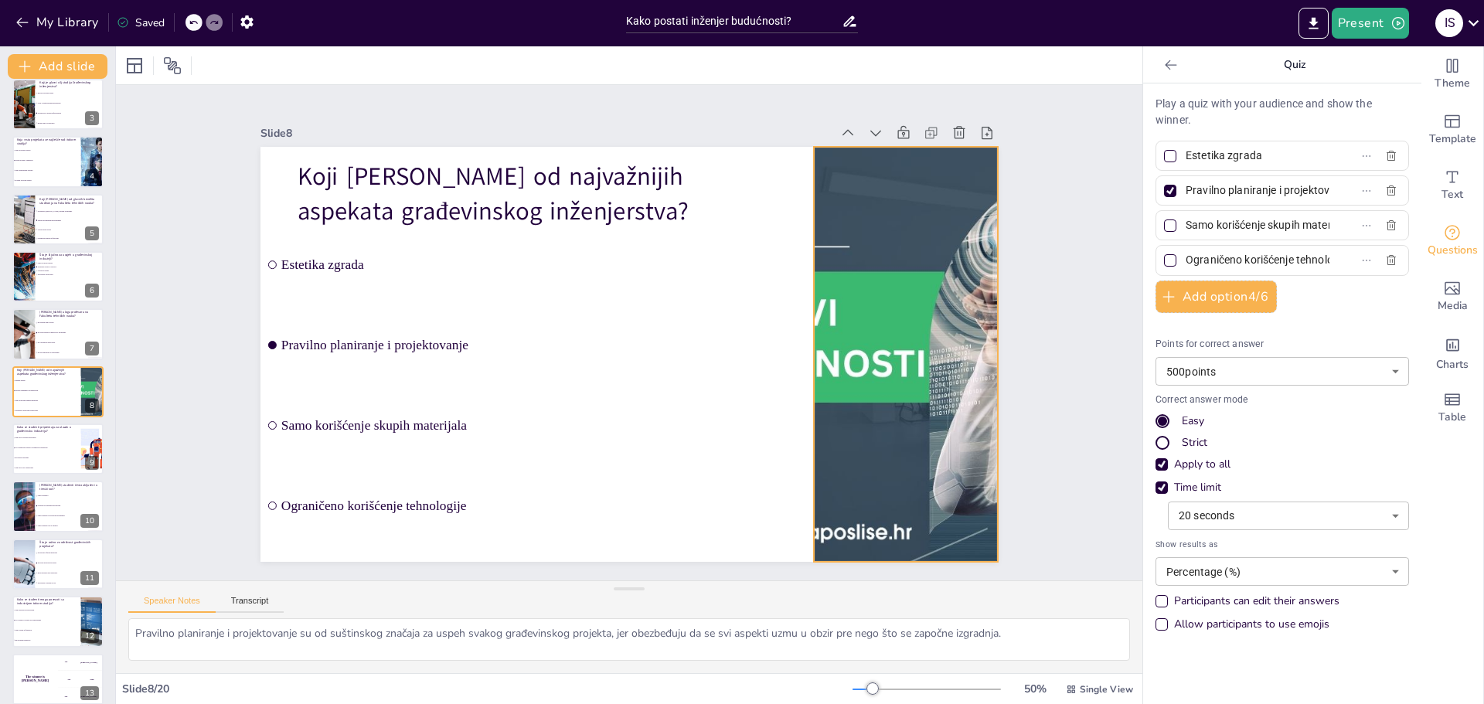
click at [919, 442] on div at bounding box center [906, 354] width 738 height 415
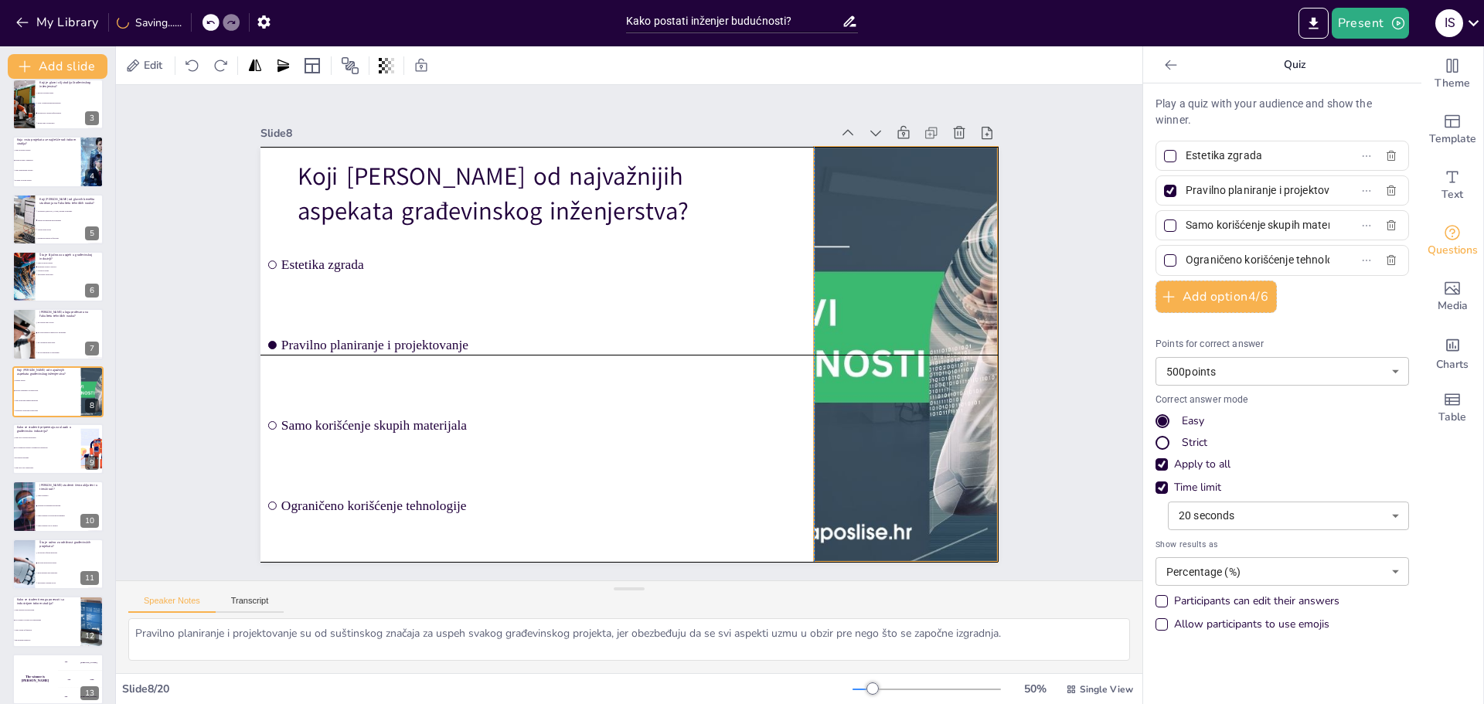
click at [928, 440] on div at bounding box center [906, 354] width 738 height 415
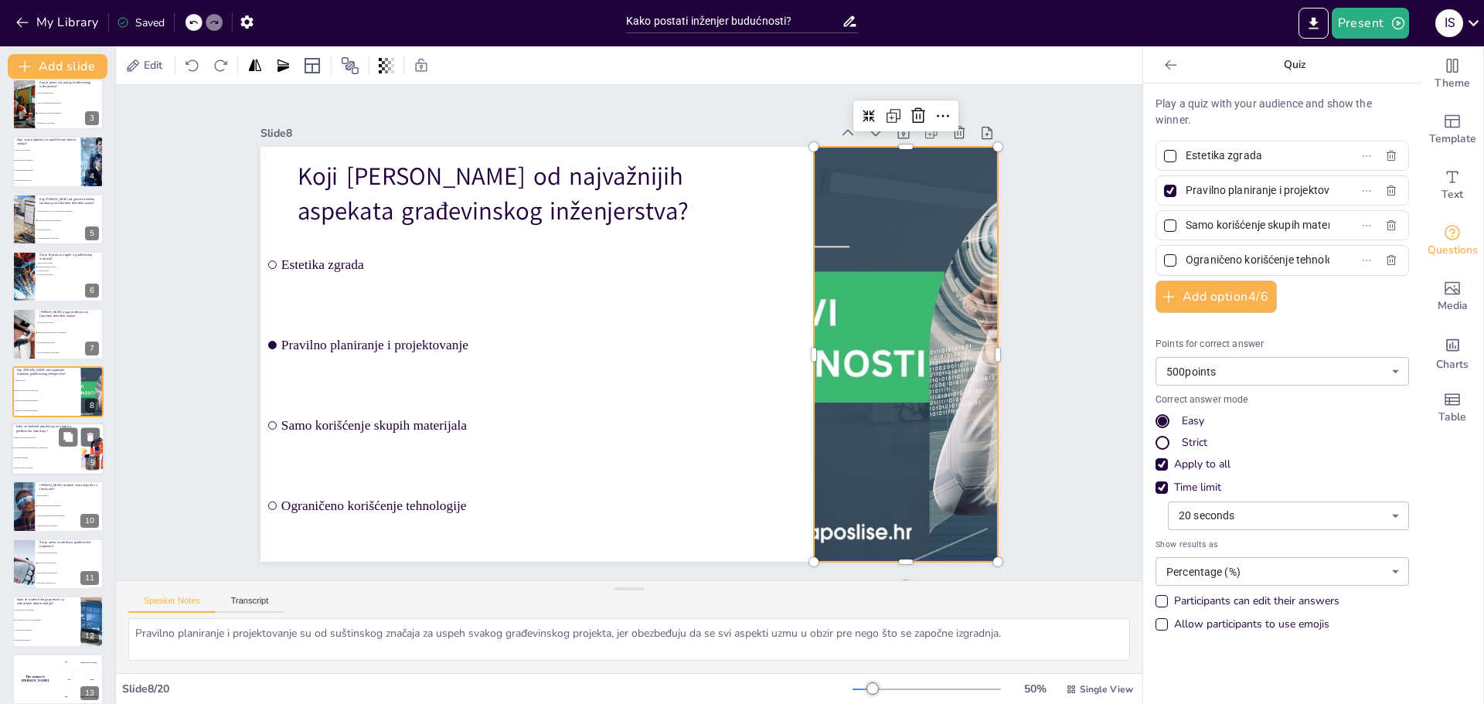
click at [39, 452] on li "Kroz praktične projekte i saradnju sa industrijom" at bounding box center [47, 448] width 70 height 10
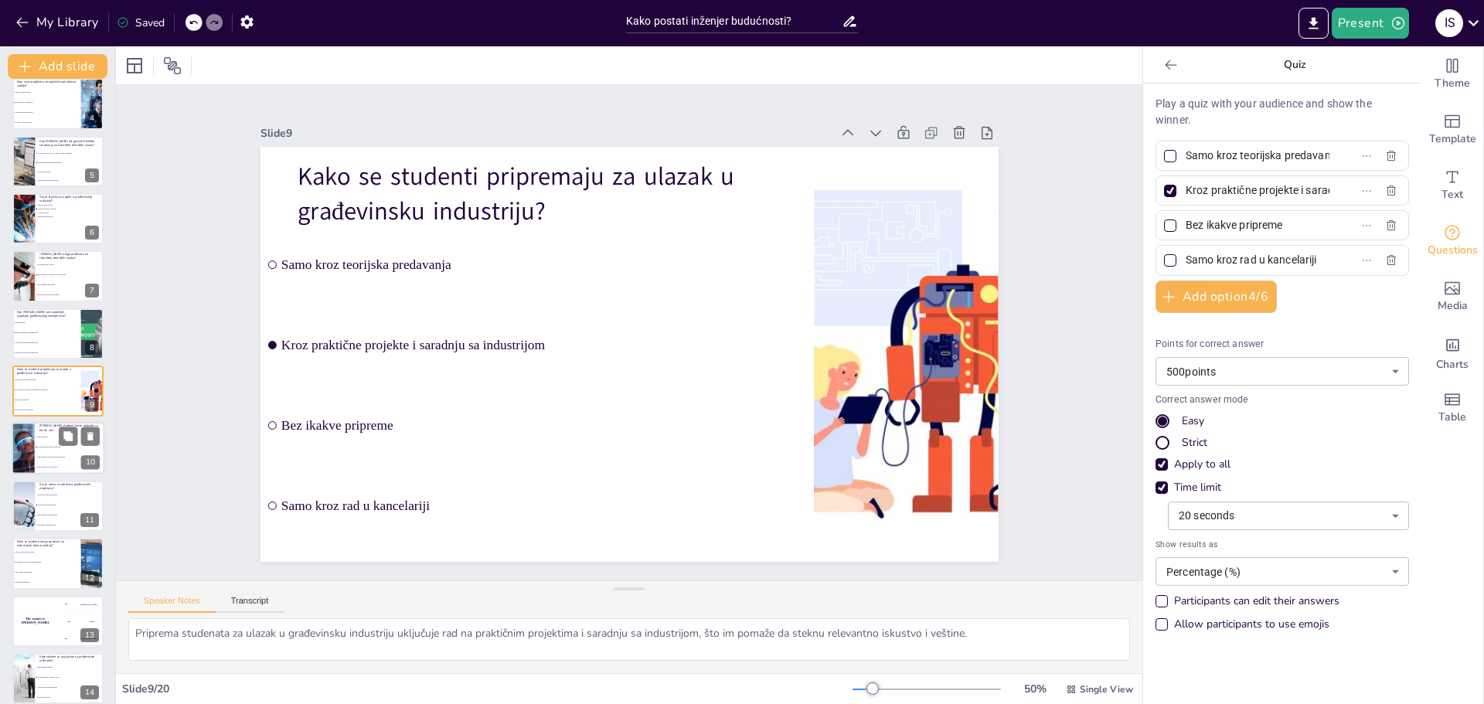
click at [53, 458] on span "Samo studenti na teorijskim predmetima" at bounding box center [70, 458] width 66 height 2
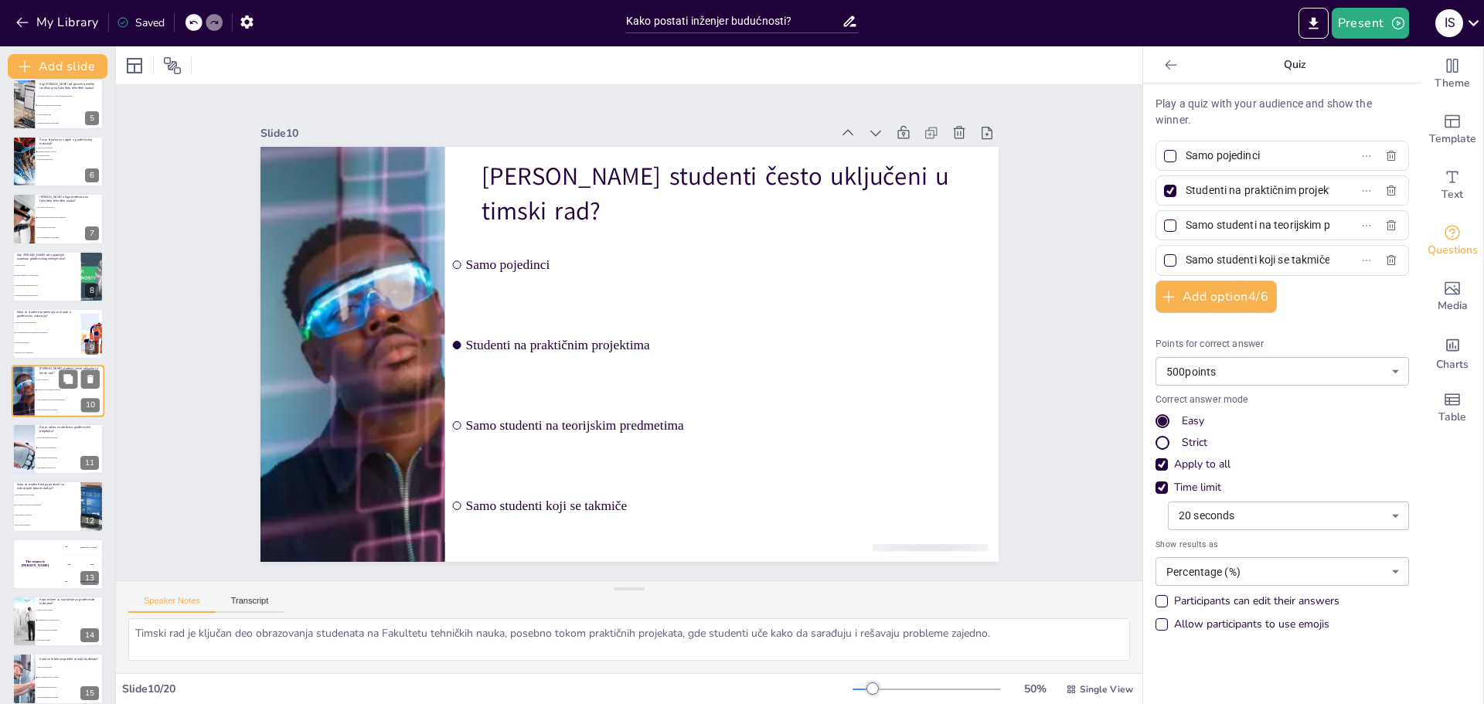
click at [53, 458] on span "Brza izgradnja bez planiranja" at bounding box center [70, 458] width 65 height 2
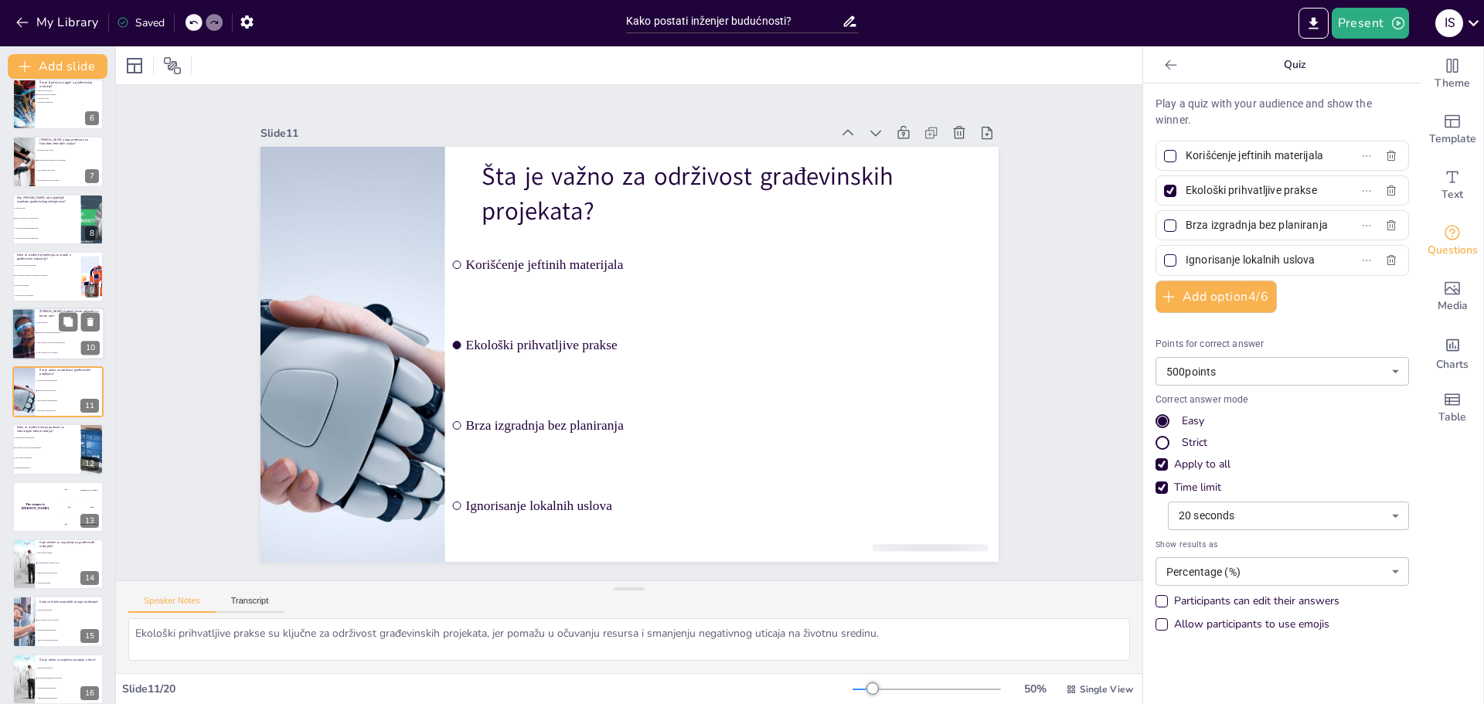
click at [53, 458] on span "Samo radom na fakultetu" at bounding box center [47, 458] width 65 height 2
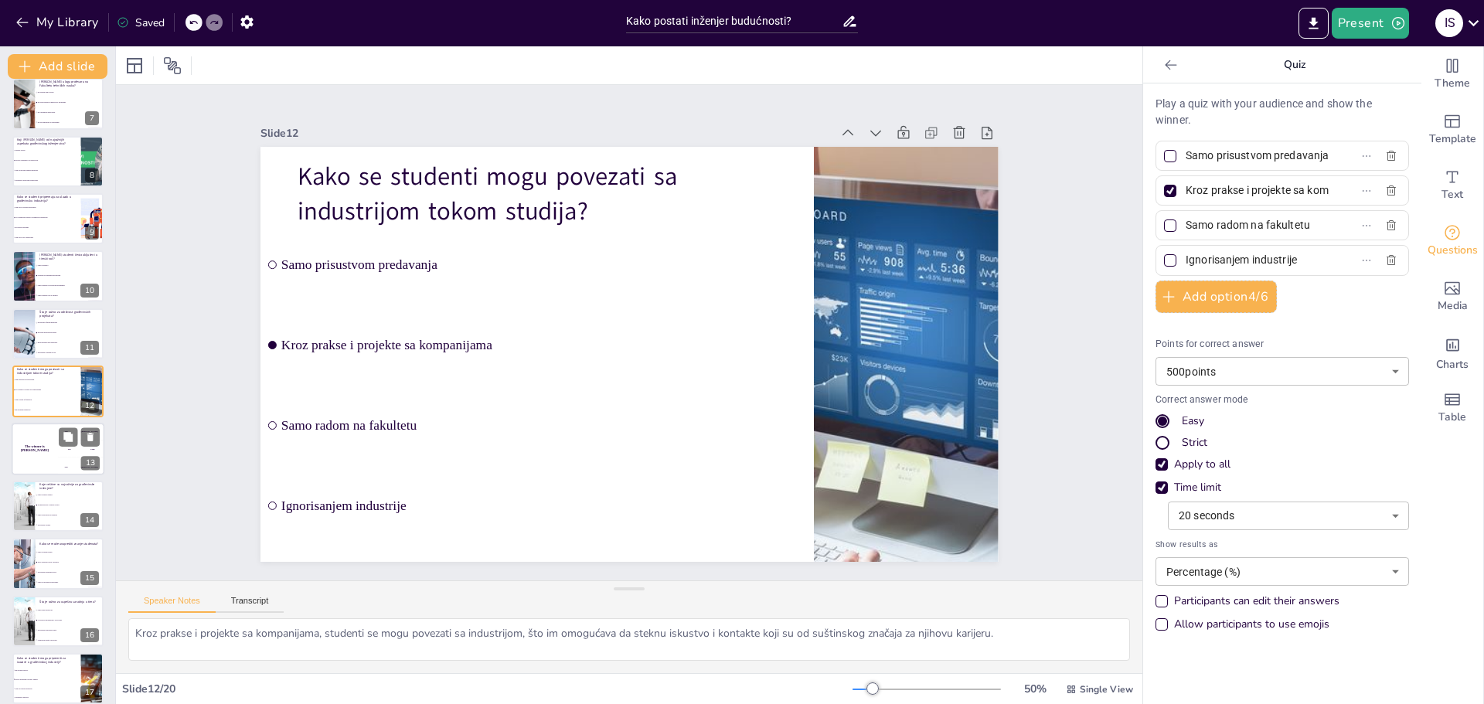
click at [56, 458] on div "The winner is Niels 🏆" at bounding box center [35, 449] width 46 height 53
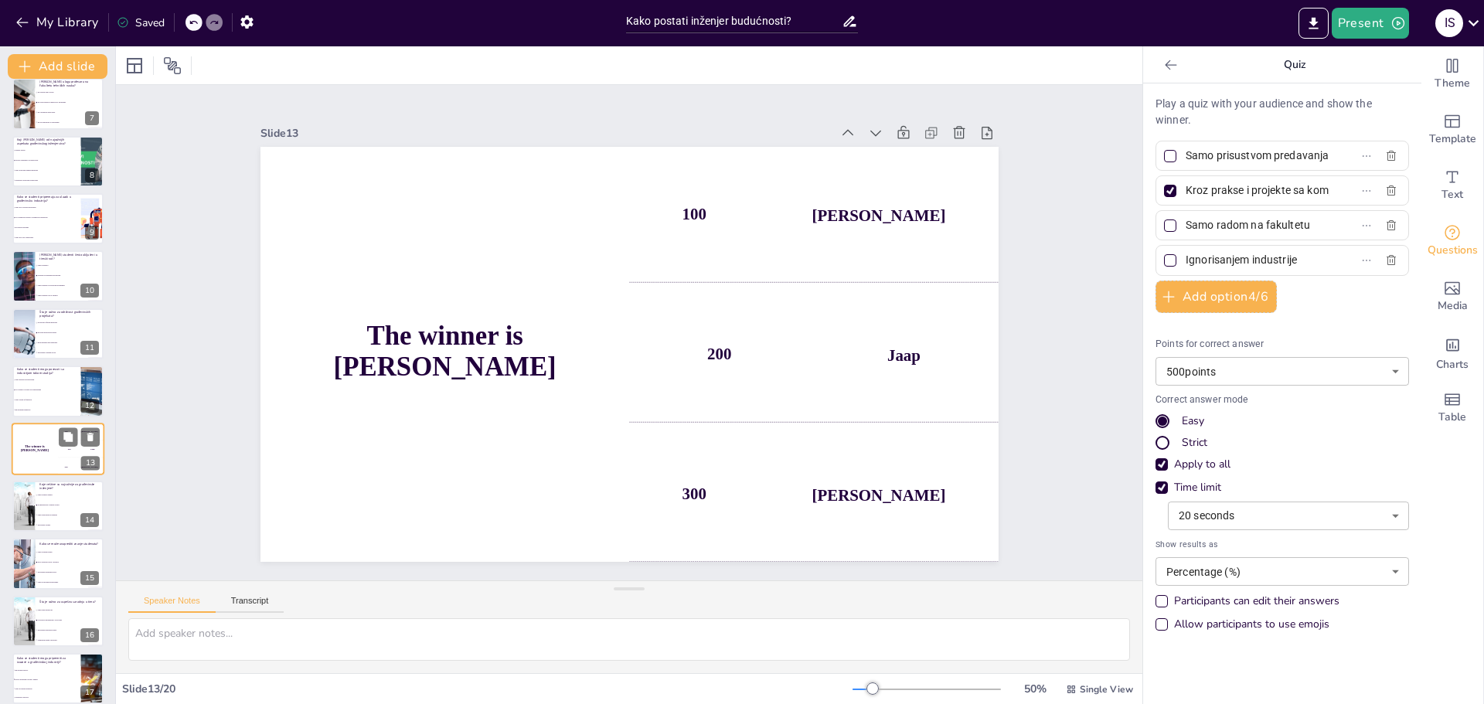
scroll to position [415, 0]
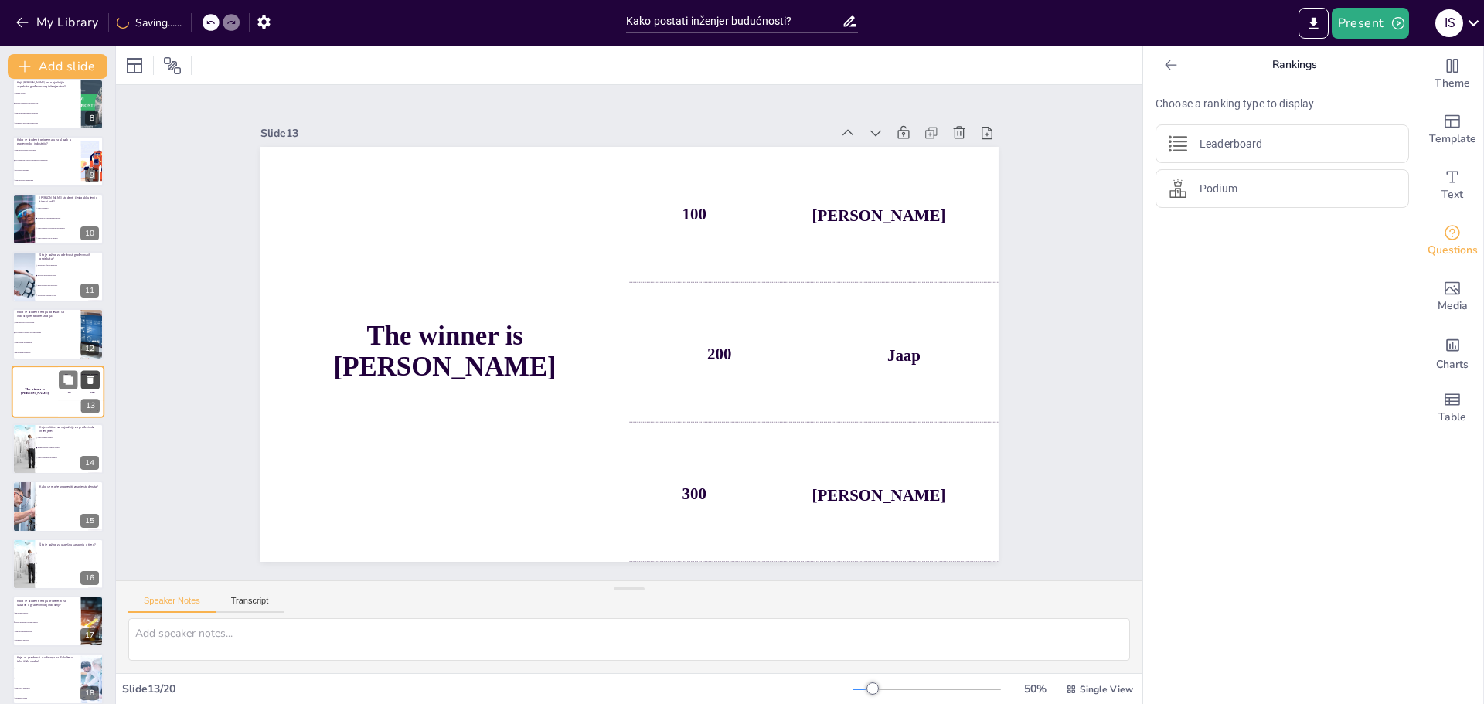
click at [87, 377] on icon at bounding box center [90, 380] width 6 height 9
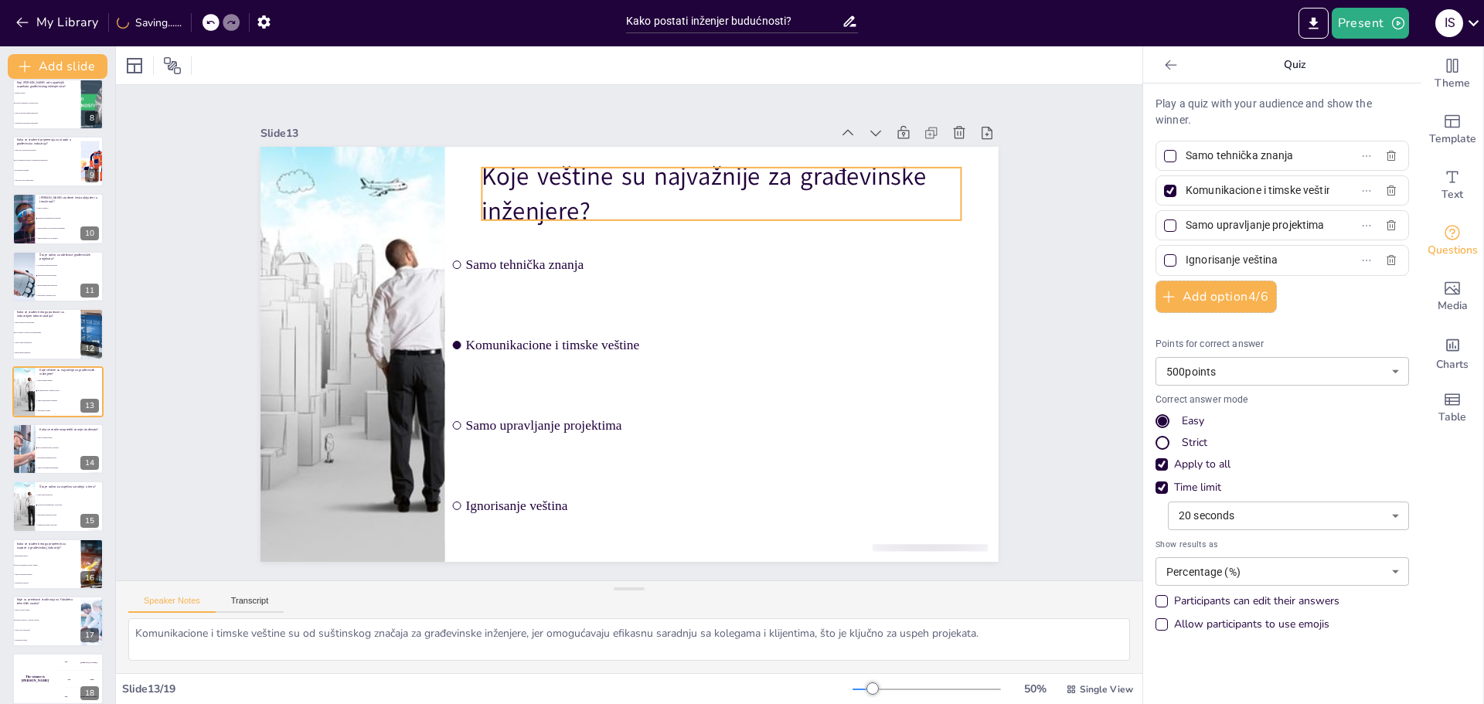
click at [549, 179] on p "Koje veštine su najvažnije za građevinske inženjere?" at bounding box center [722, 193] width 480 height 69
click at [544, 176] on p "Koje veštine su najvažnije za građevinske inženjere?" at bounding box center [722, 193] width 480 height 69
click at [541, 174] on p "Koje veštine su najvažnije za građevinske inženjere?" at bounding box center [722, 193] width 480 height 69
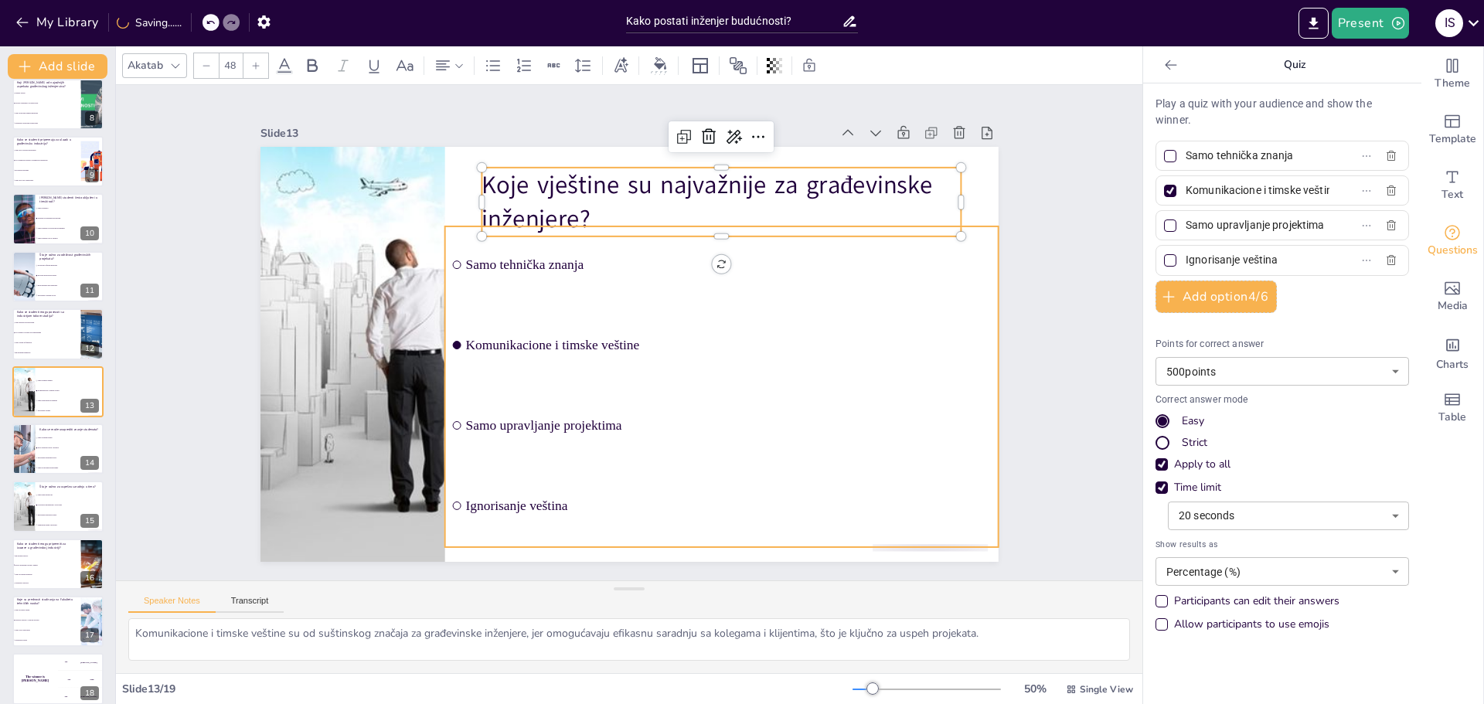
click at [878, 267] on span "Samo tehnička znanja" at bounding box center [728, 264] width 527 height 15
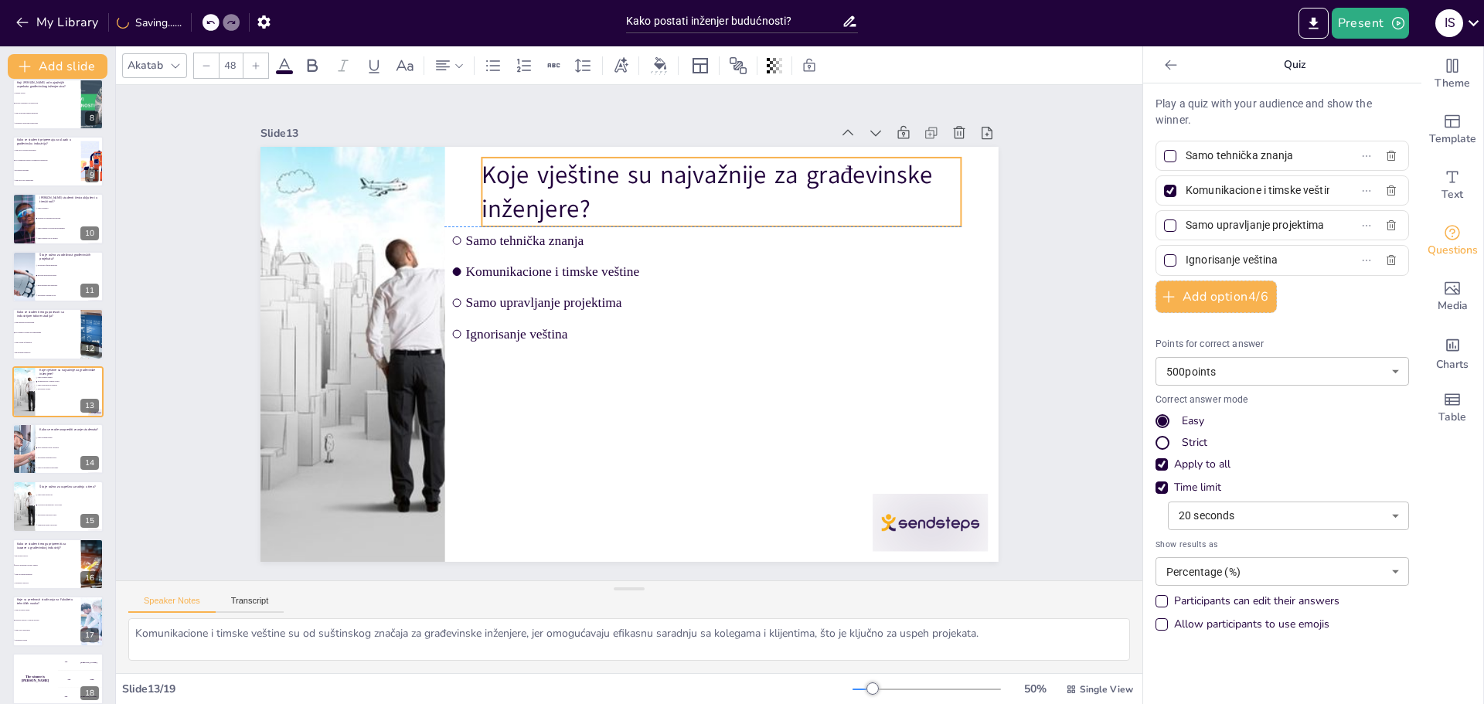
drag, startPoint x: 772, startPoint y: 184, endPoint x: 772, endPoint y: 175, distance: 9.3
click at [772, 175] on p "Koje vještine su najvažnije za građevinske inženjere?" at bounding box center [722, 192] width 480 height 69
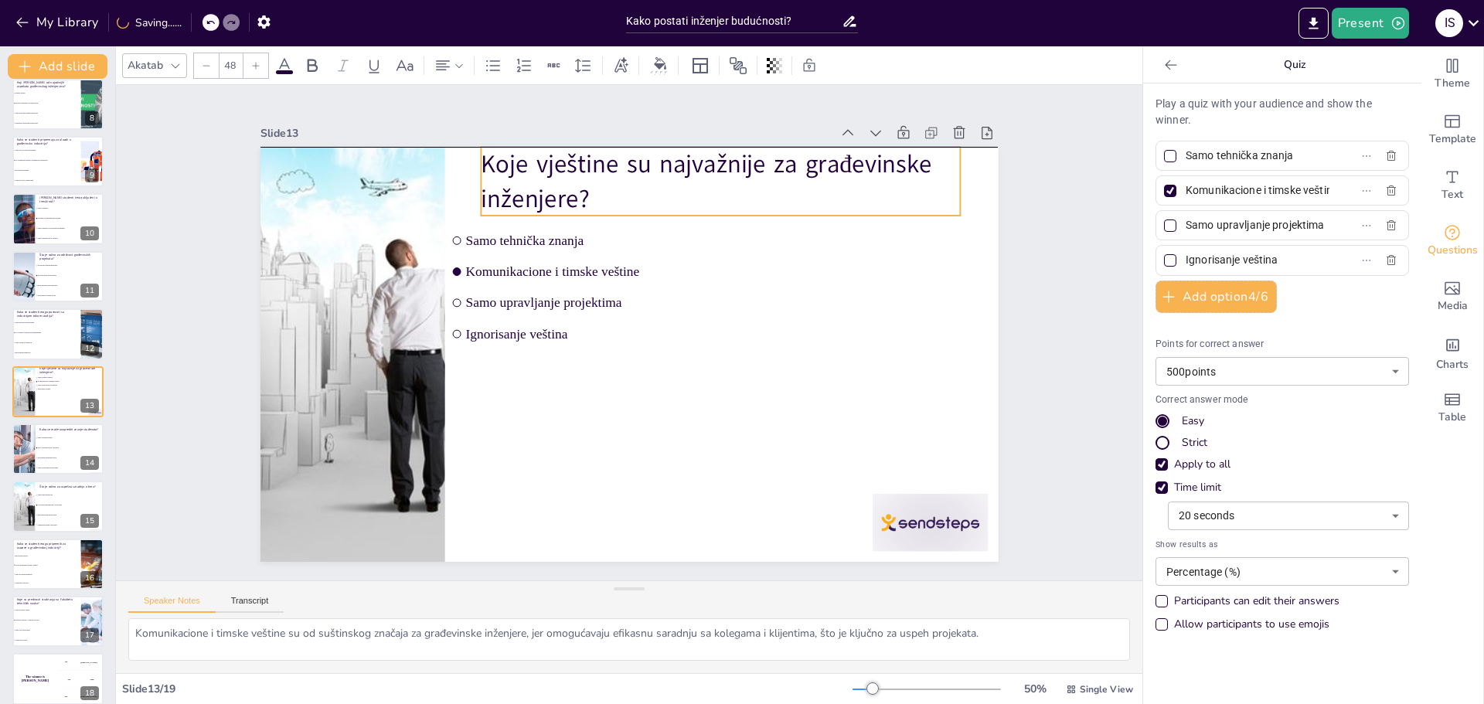
drag, startPoint x: 806, startPoint y: 181, endPoint x: 806, endPoint y: 172, distance: 9.3
click at [806, 172] on p "Koje vještine su najvažnije za građevinske inženjere?" at bounding box center [721, 181] width 480 height 69
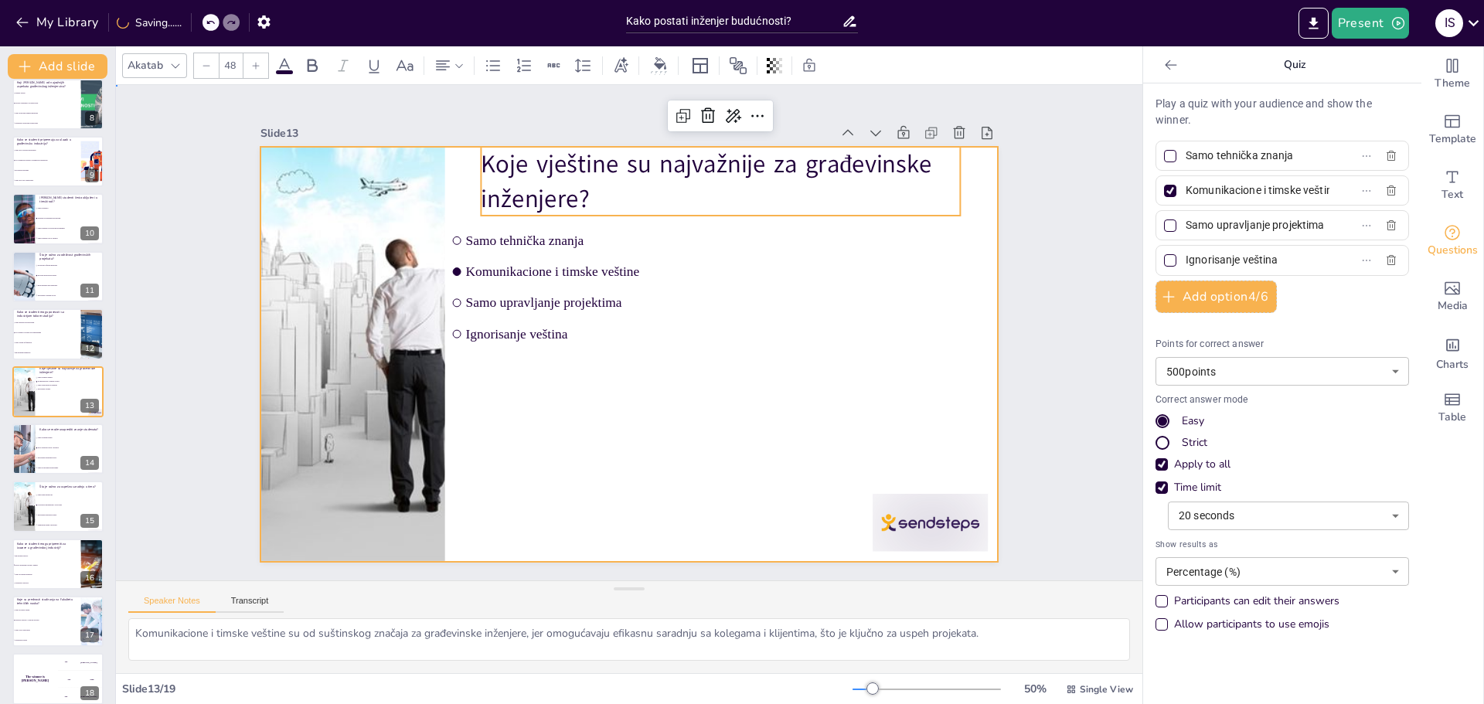
click at [807, 244] on div at bounding box center [630, 354] width 738 height 415
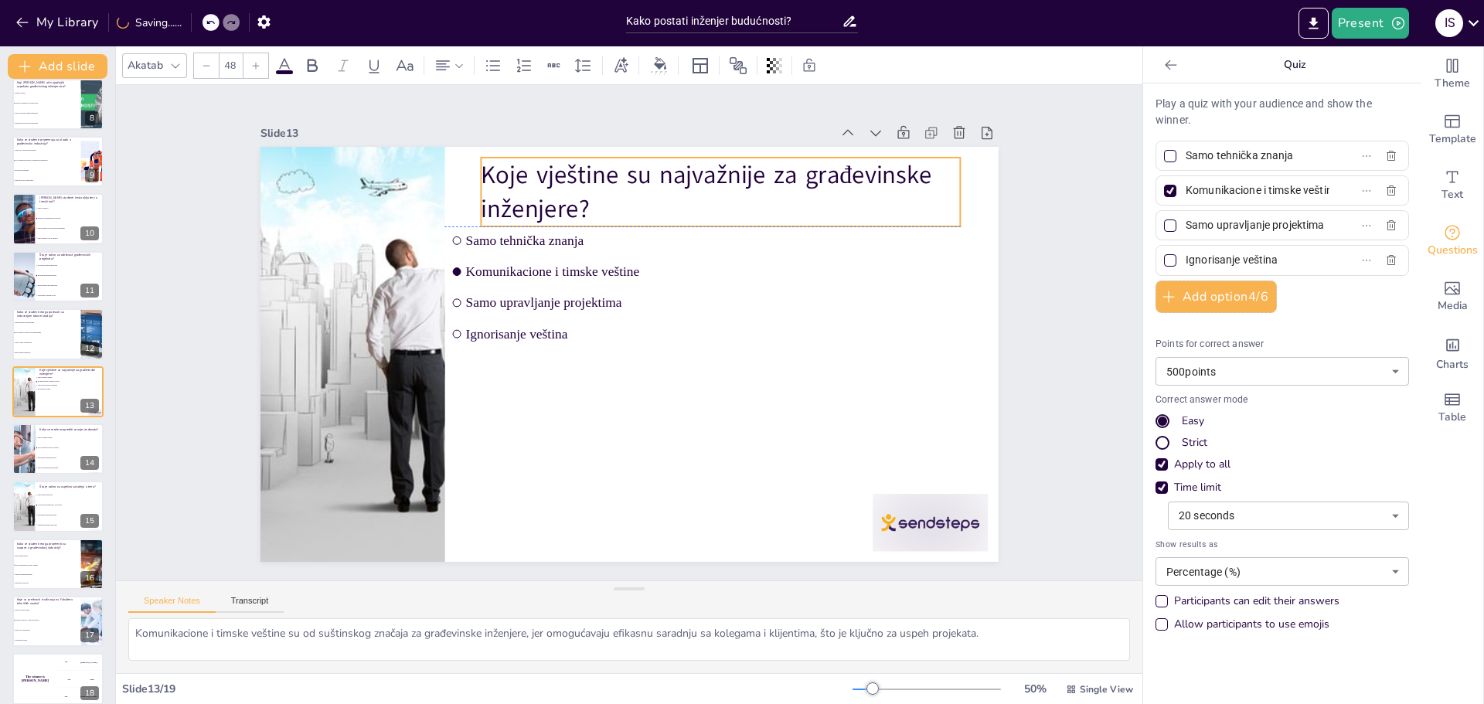
drag, startPoint x: 719, startPoint y: 164, endPoint x: 719, endPoint y: 181, distance: 17.0
click at [719, 181] on p "Koje vještine su najvažnije za građevinske inženjere?" at bounding box center [721, 192] width 480 height 69
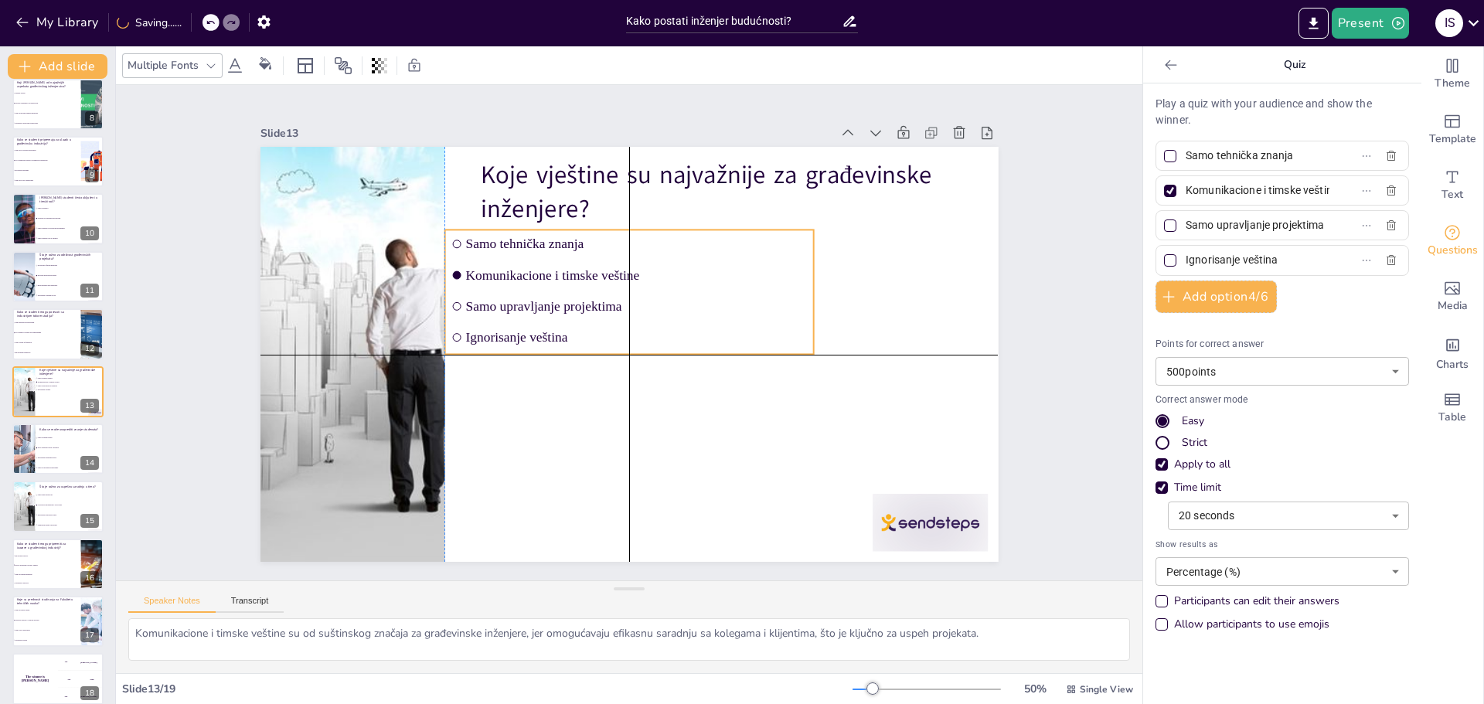
click at [635, 298] on span "Samo upravljanje projektima" at bounding box center [636, 305] width 342 height 15
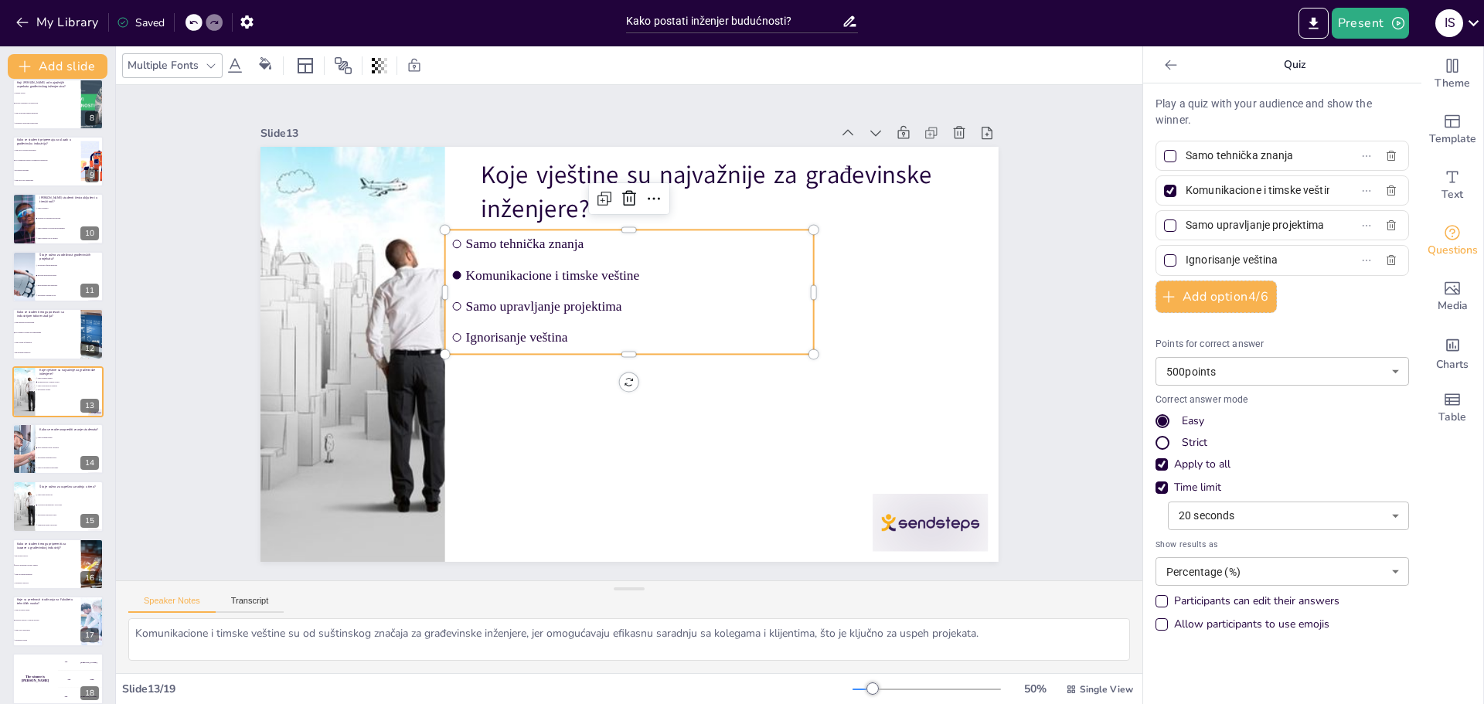
click at [606, 268] on span "Komunikacione i timske veštine" at bounding box center [636, 275] width 342 height 15
click at [1286, 186] on input "Komunikacione i timske veštine" at bounding box center [1258, 190] width 144 height 22
click at [1237, 256] on input "Ignorisanje veština" at bounding box center [1258, 260] width 144 height 22
click at [51, 429] on p "Kako se može unaprediti znanje studenata?" at bounding box center [69, 429] width 60 height 5
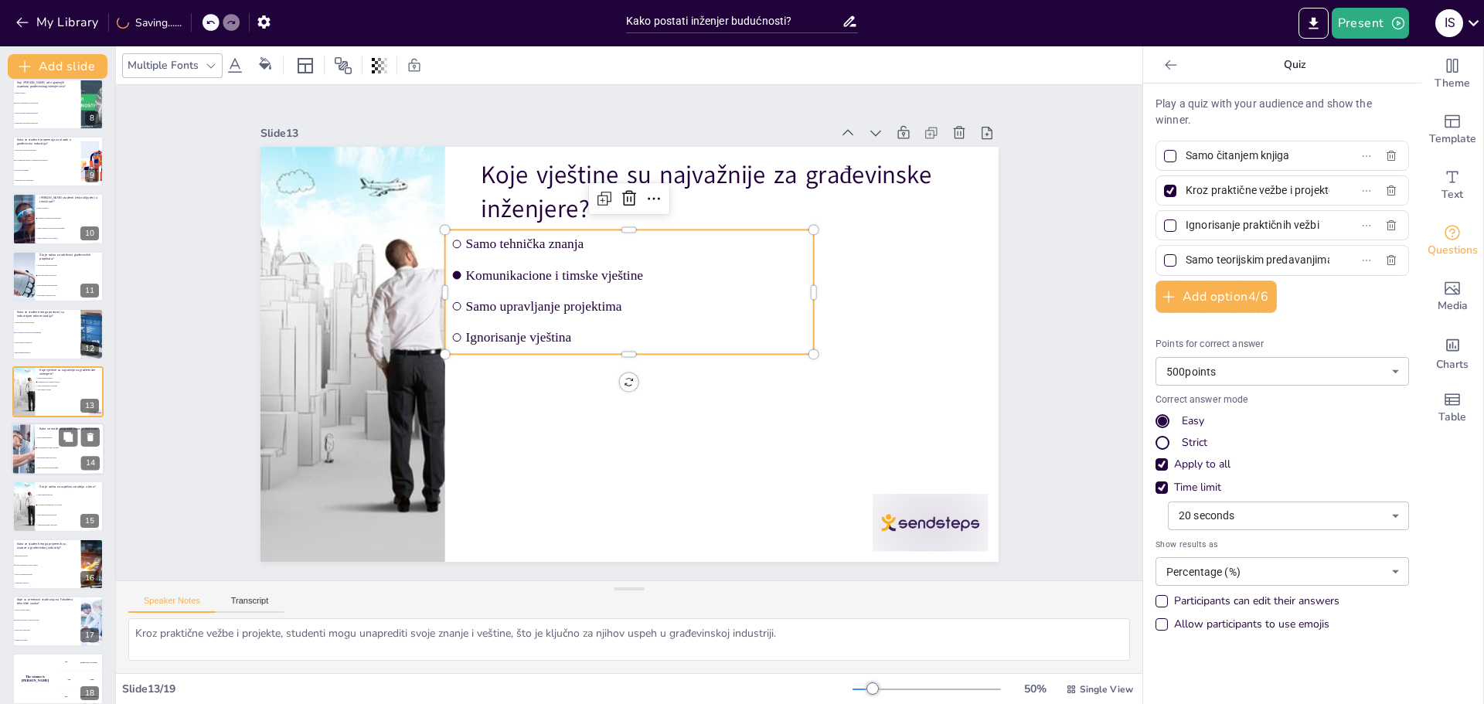
scroll to position [473, 0]
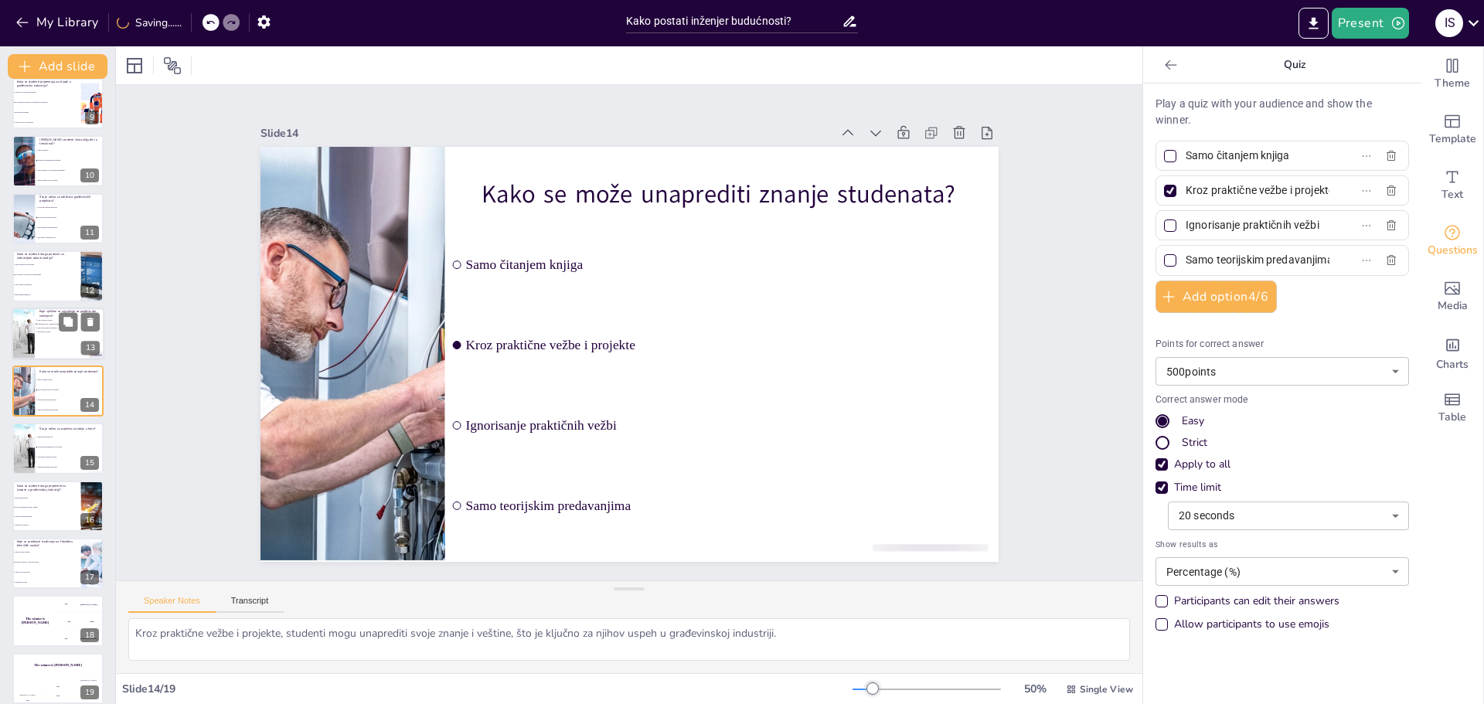
click at [46, 345] on div at bounding box center [58, 334] width 93 height 53
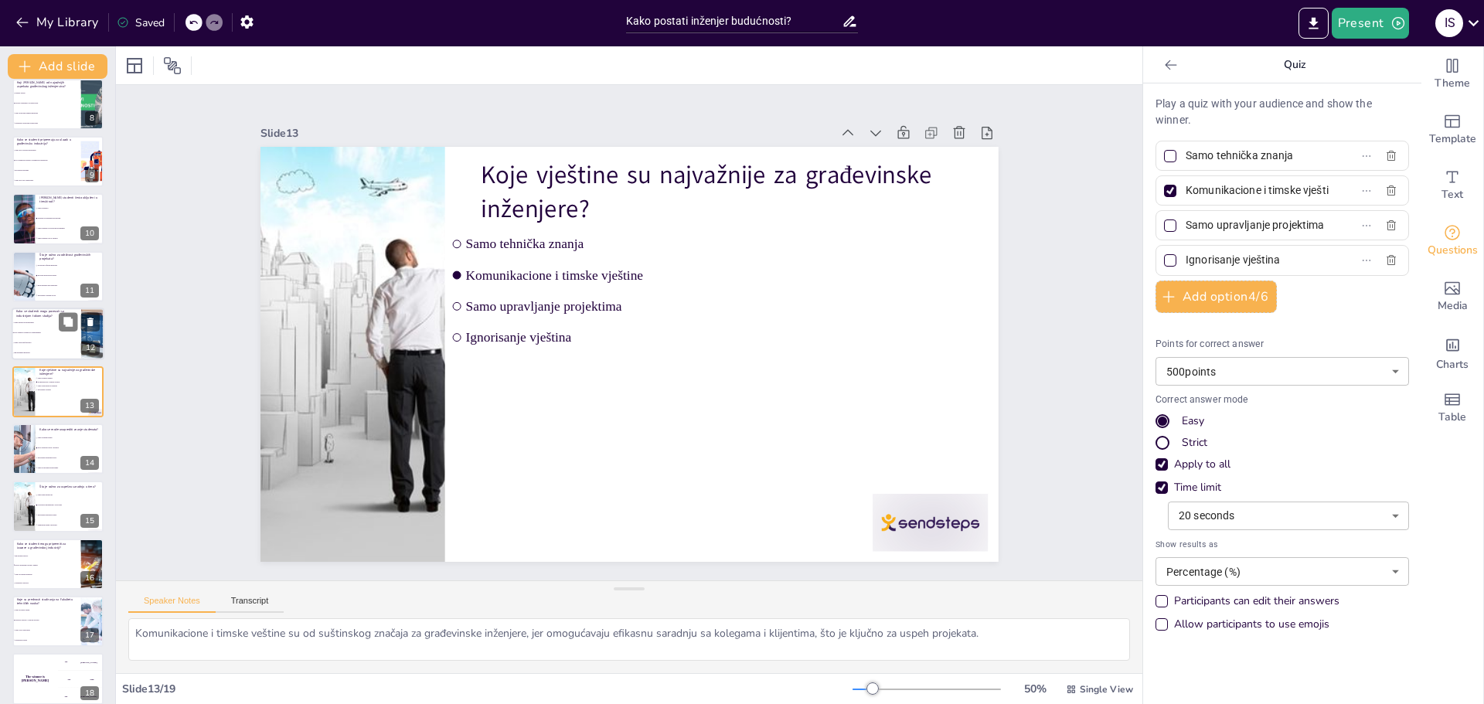
click at [46, 339] on li "Samo radom na fakultetu" at bounding box center [47, 344] width 70 height 10
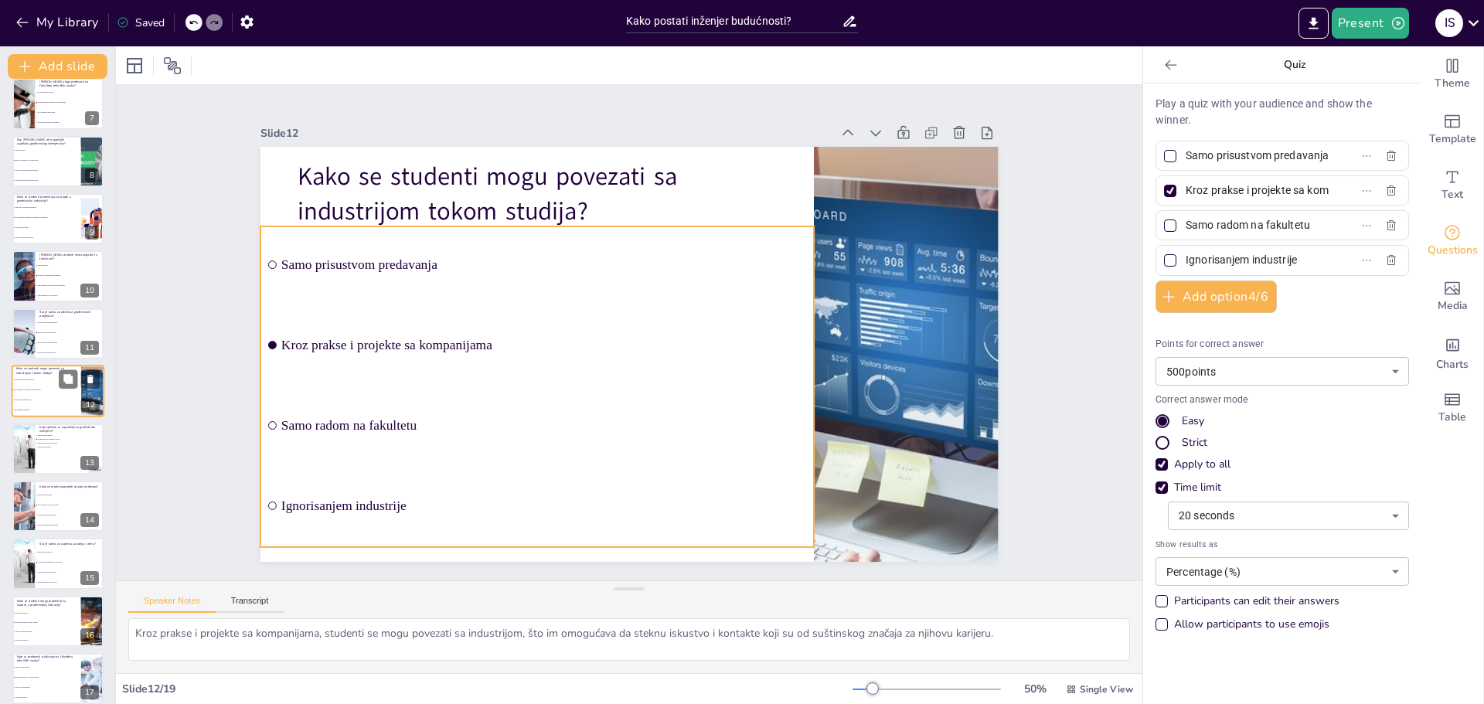
click at [43, 387] on li "Kroz prakse i projekte sa kompanijama" at bounding box center [47, 391] width 70 height 10
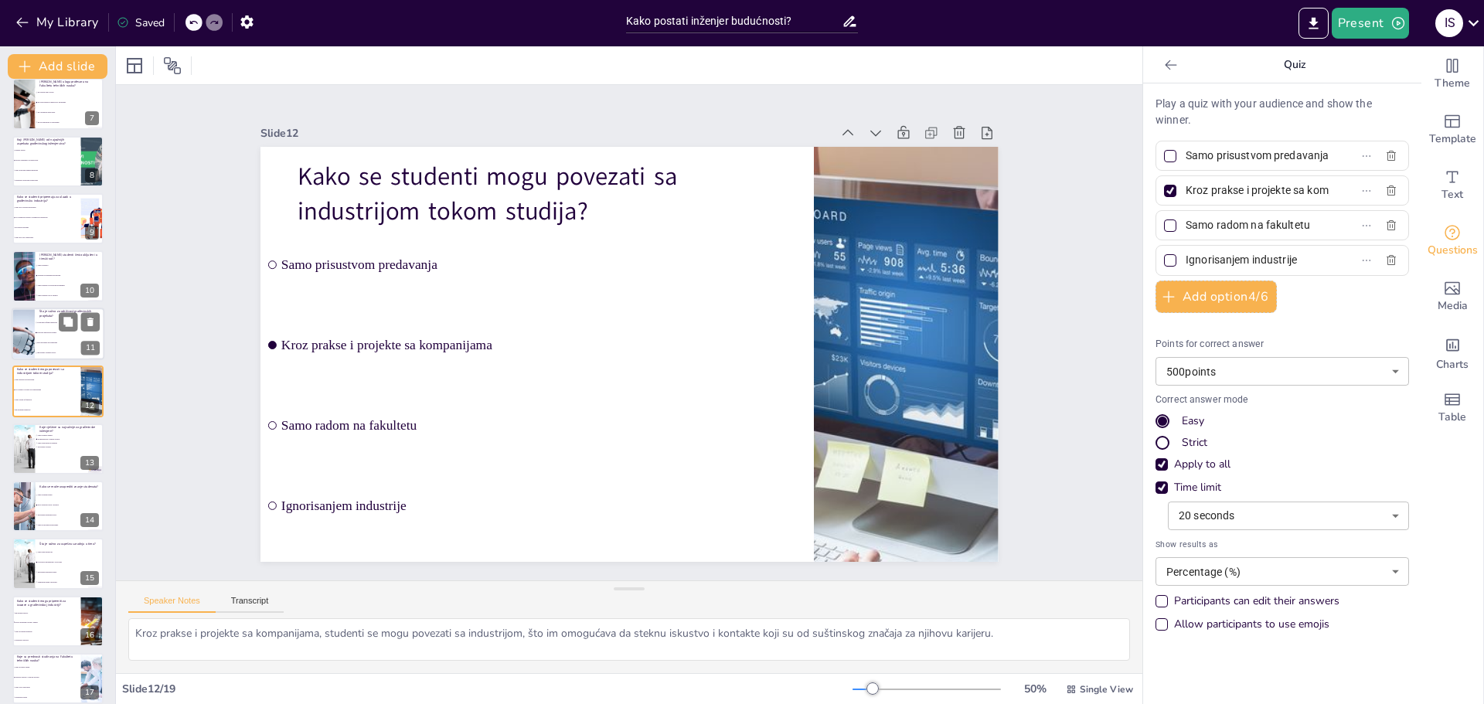
click at [41, 336] on li "Ekološki prihvatljive prakse" at bounding box center [70, 333] width 70 height 10
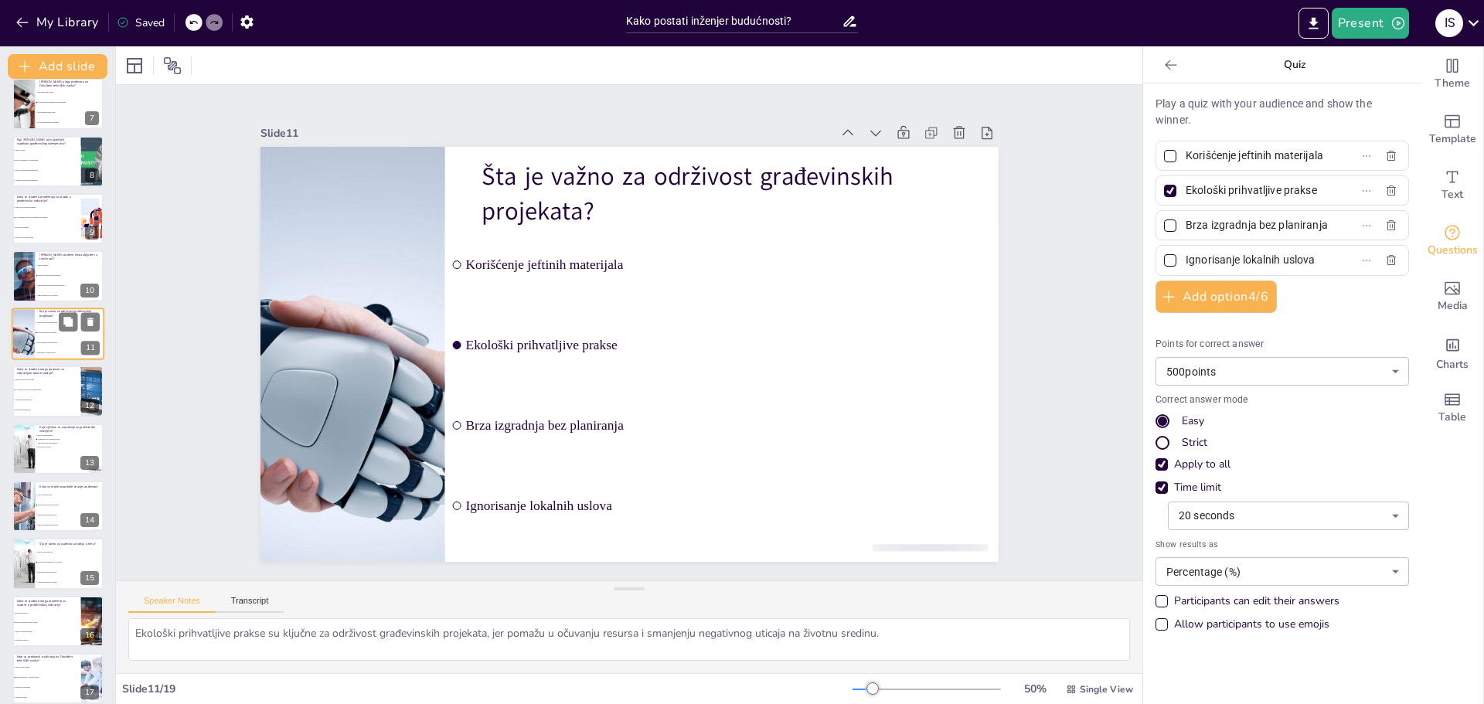
scroll to position [300, 0]
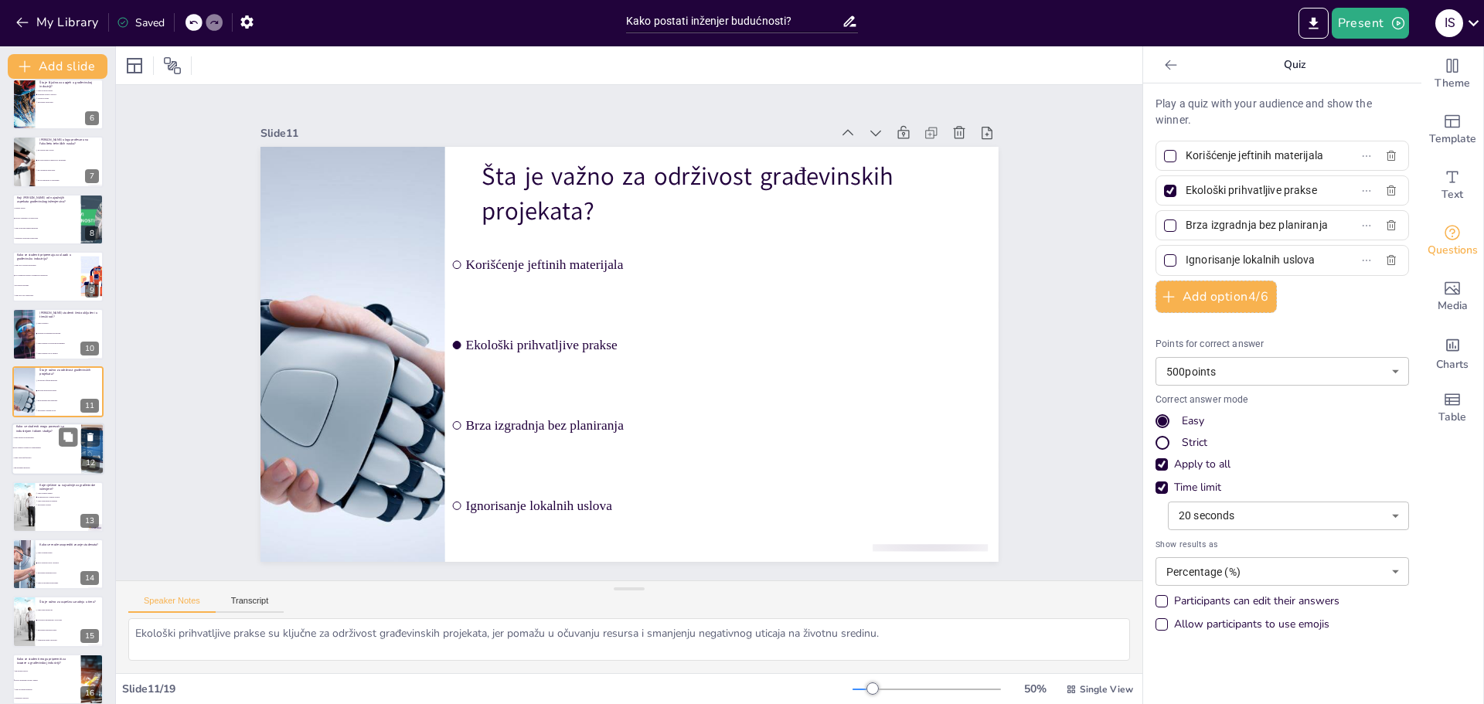
click at [40, 445] on li "Kroz prakse i projekte sa kompanijama" at bounding box center [47, 449] width 70 height 10
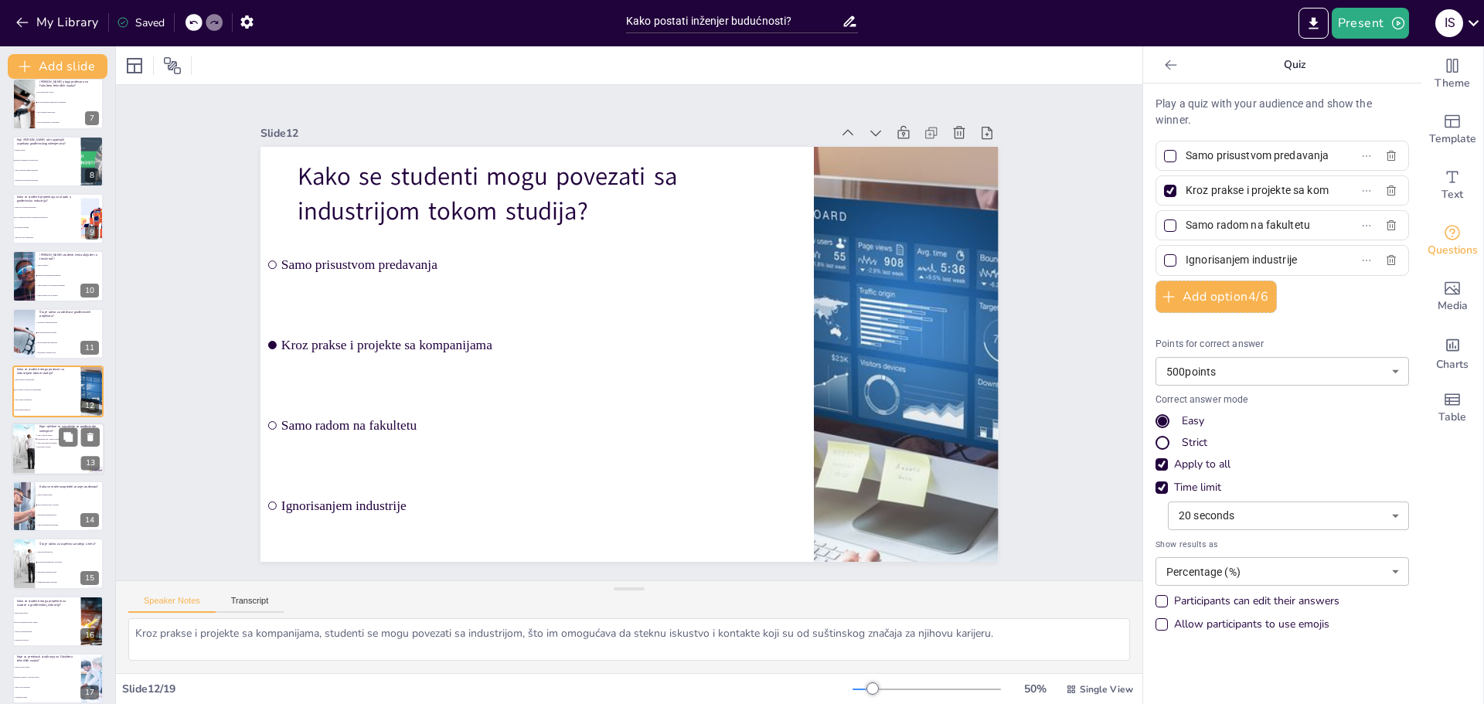
click at [41, 448] on li "Ignorisanje vještina" at bounding box center [58, 447] width 46 height 4
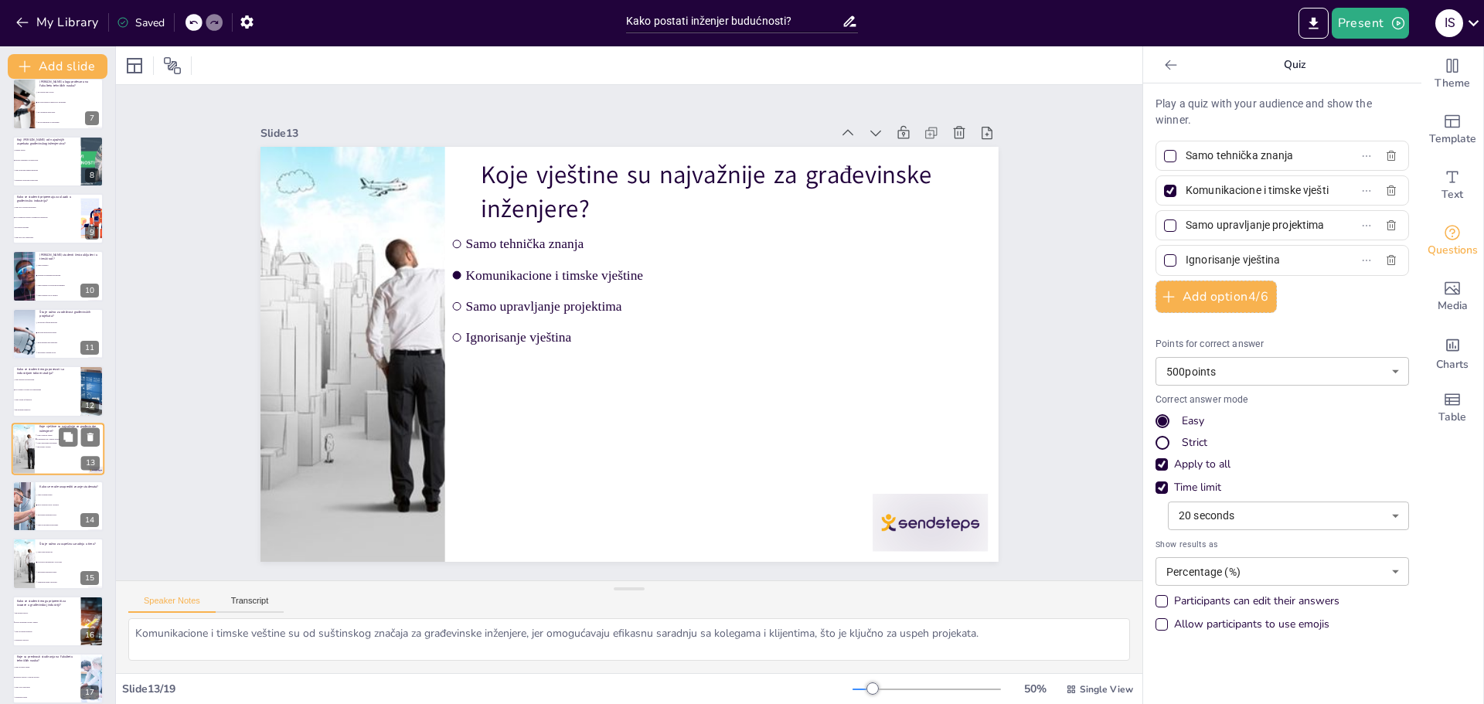
scroll to position [415, 0]
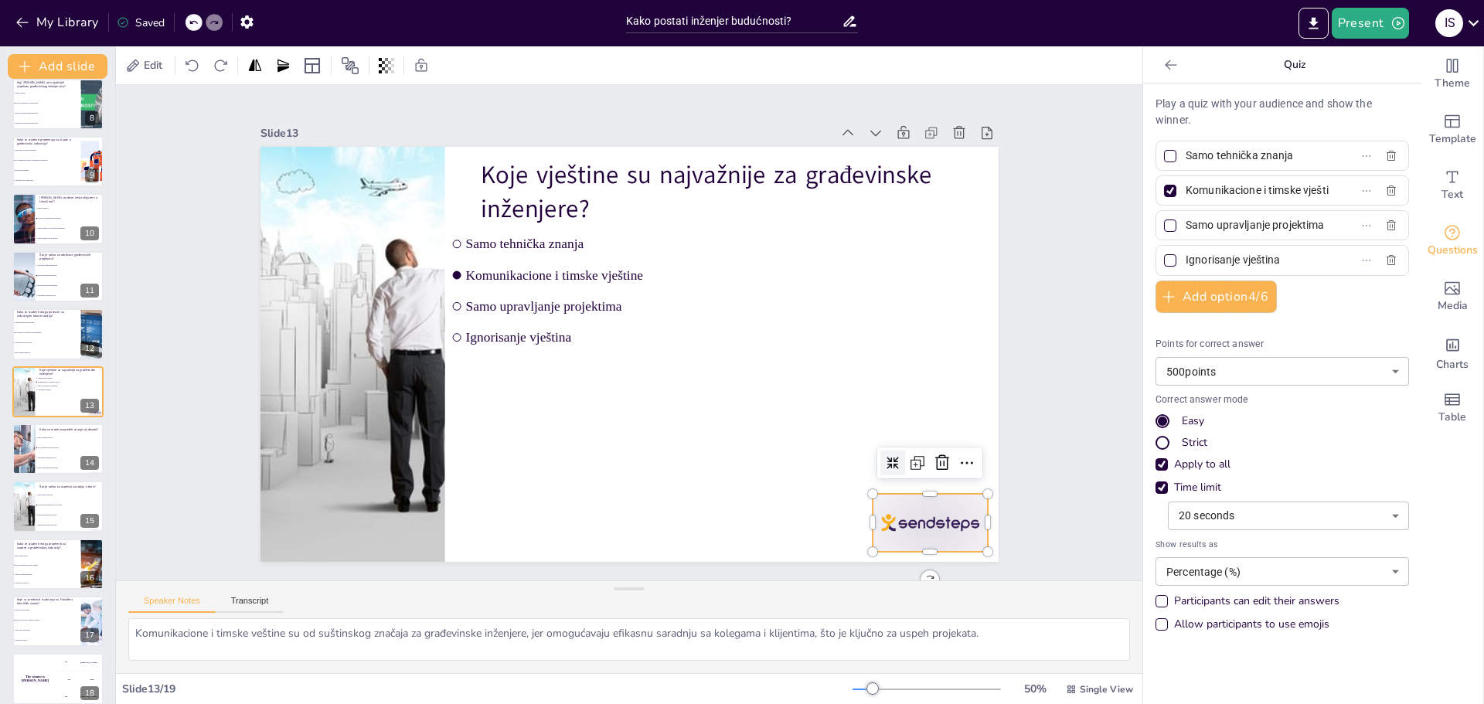
click at [915, 520] on div at bounding box center [930, 523] width 115 height 58
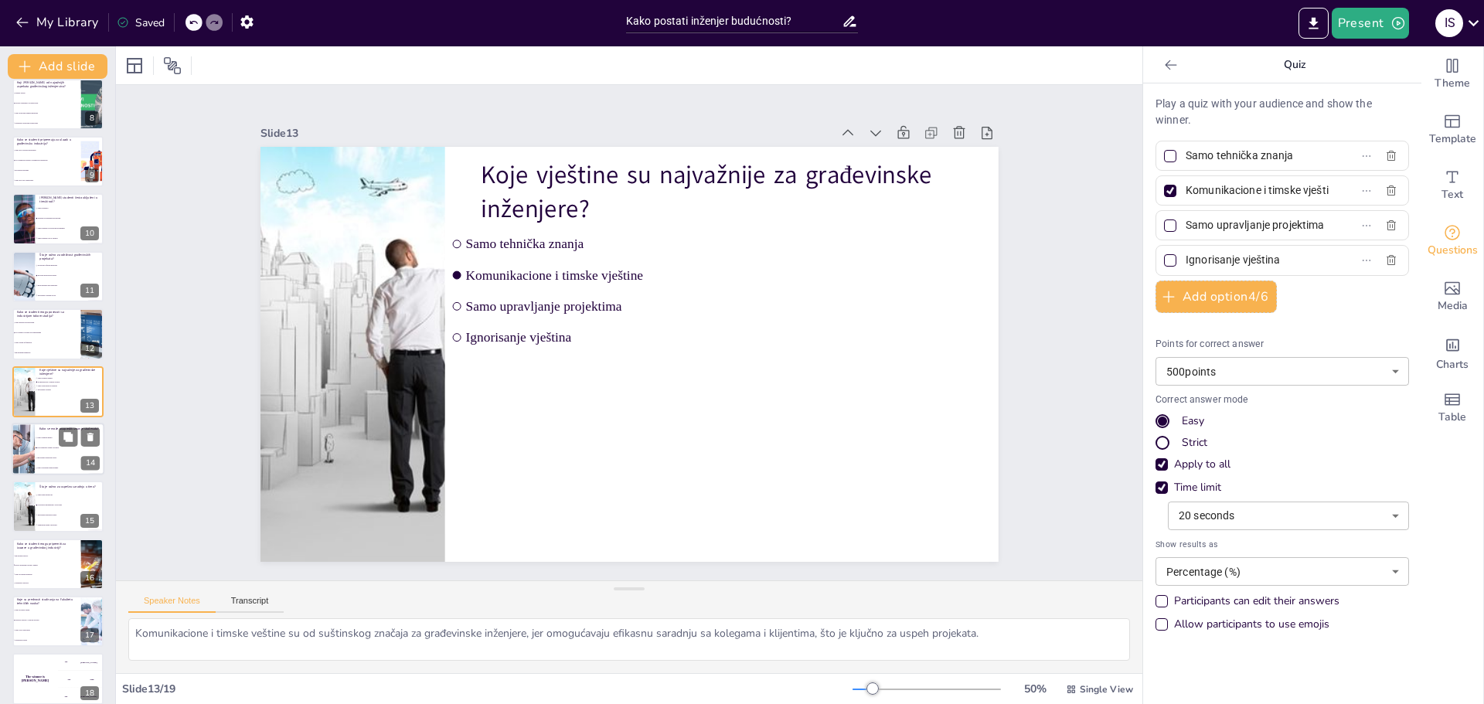
click at [47, 455] on li "Ignorisanje praktičnih vežbi" at bounding box center [70, 458] width 70 height 10
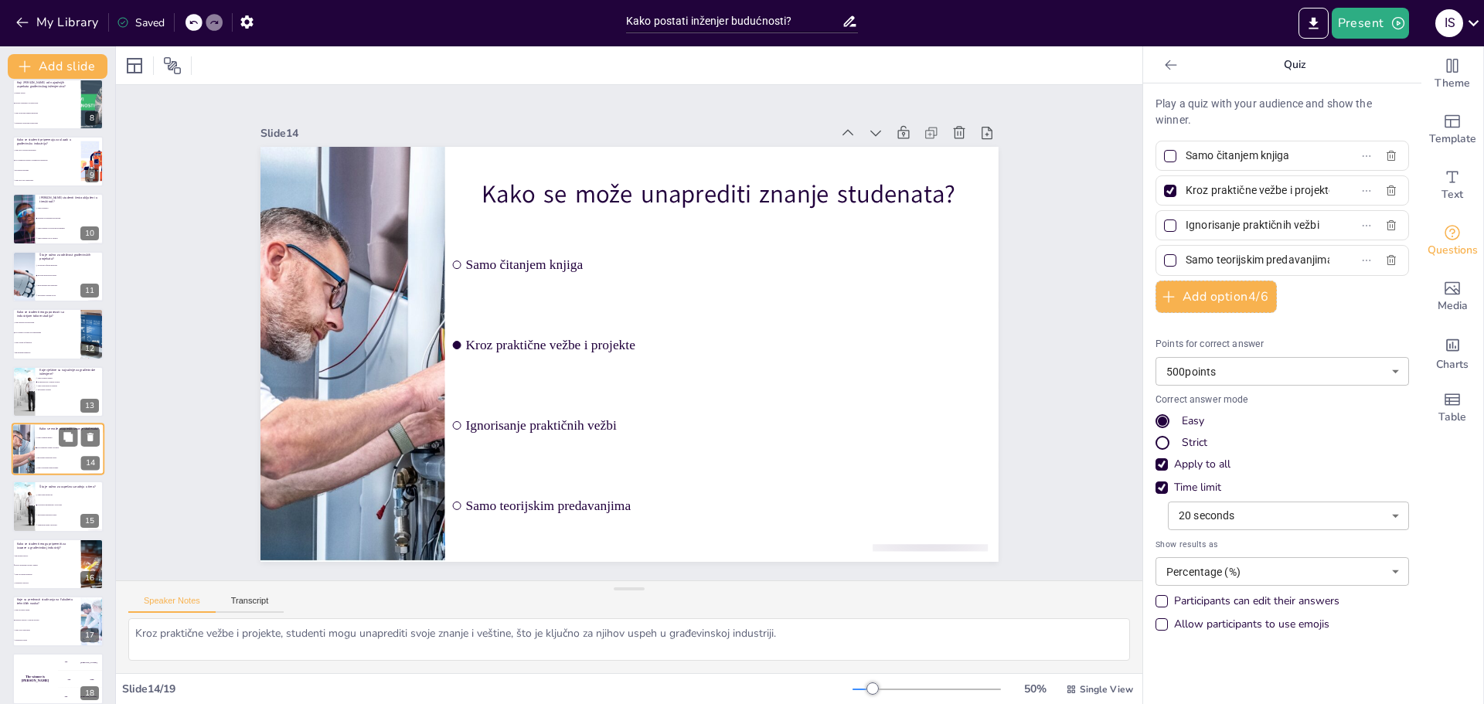
scroll to position [473, 0]
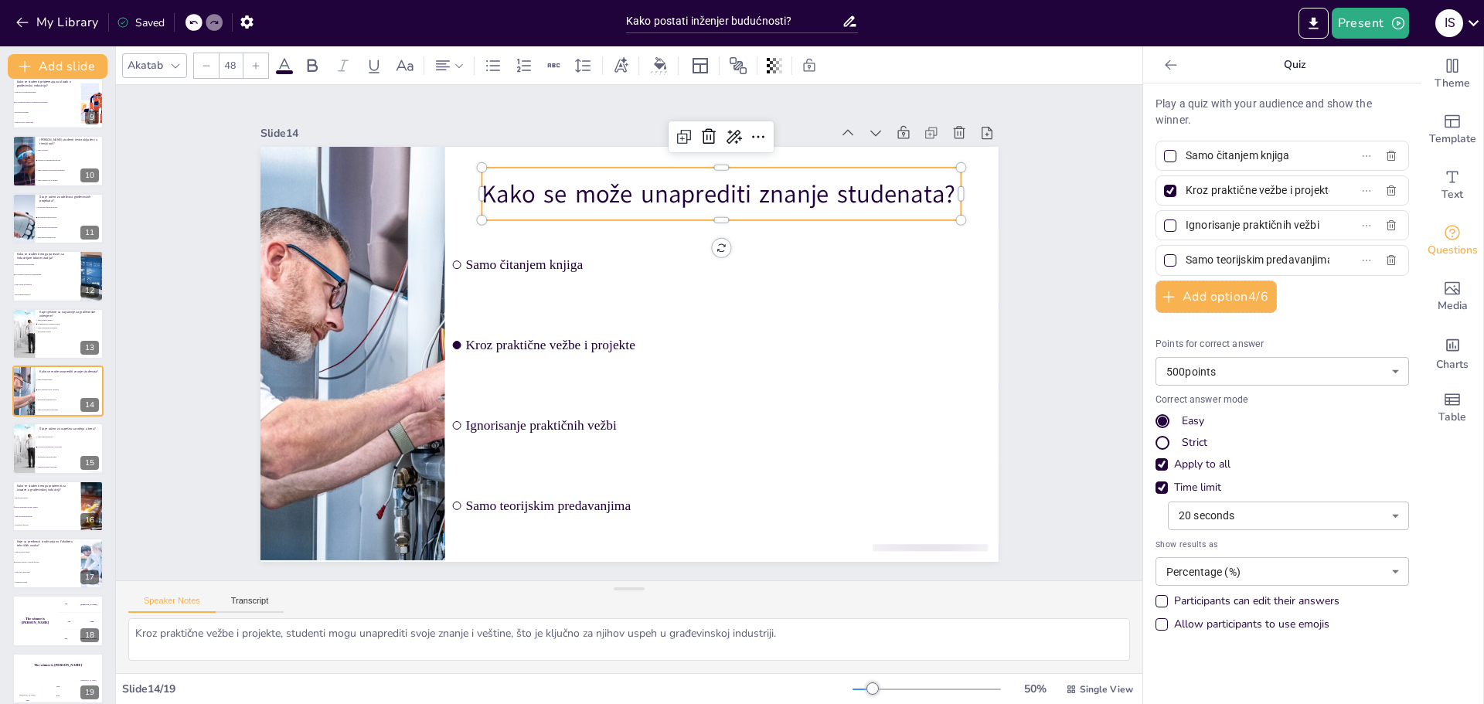
click at [690, 186] on p "Kako se može unaprediti znanje studenata?" at bounding box center [722, 194] width 480 height 35
click at [690, 188] on p "Kako se može unaprediti znanje studenata?" at bounding box center [722, 194] width 480 height 35
click at [691, 188] on p "Kako se može unaprediti znanje studenata?" at bounding box center [722, 194] width 480 height 35
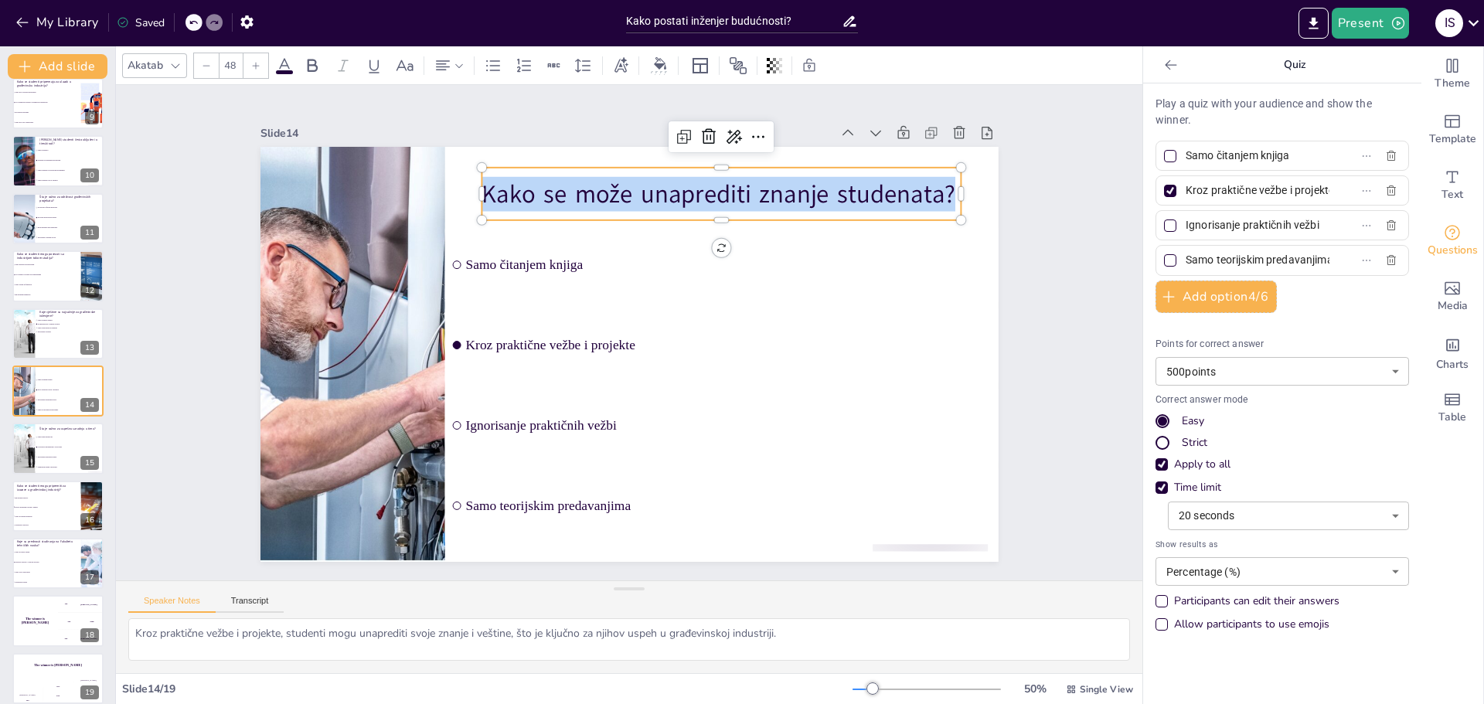
click at [691, 188] on p "Kako se može unaprediti znanje studenata?" at bounding box center [722, 194] width 480 height 35
click at [690, 192] on p "Kako se može unaprediti znanje studenata?" at bounding box center [722, 194] width 480 height 35
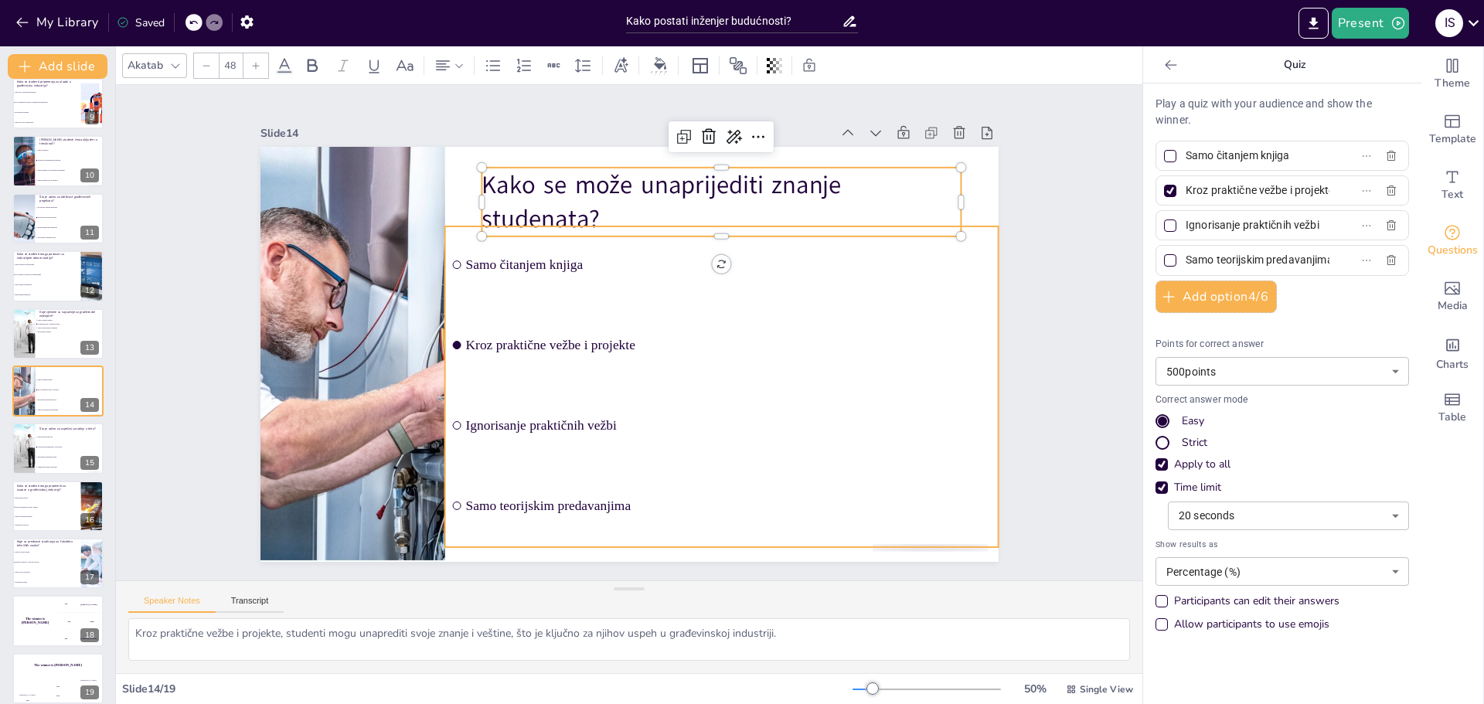
click at [549, 339] on span "Kroz praktične vežbe i projekte" at bounding box center [728, 345] width 527 height 15
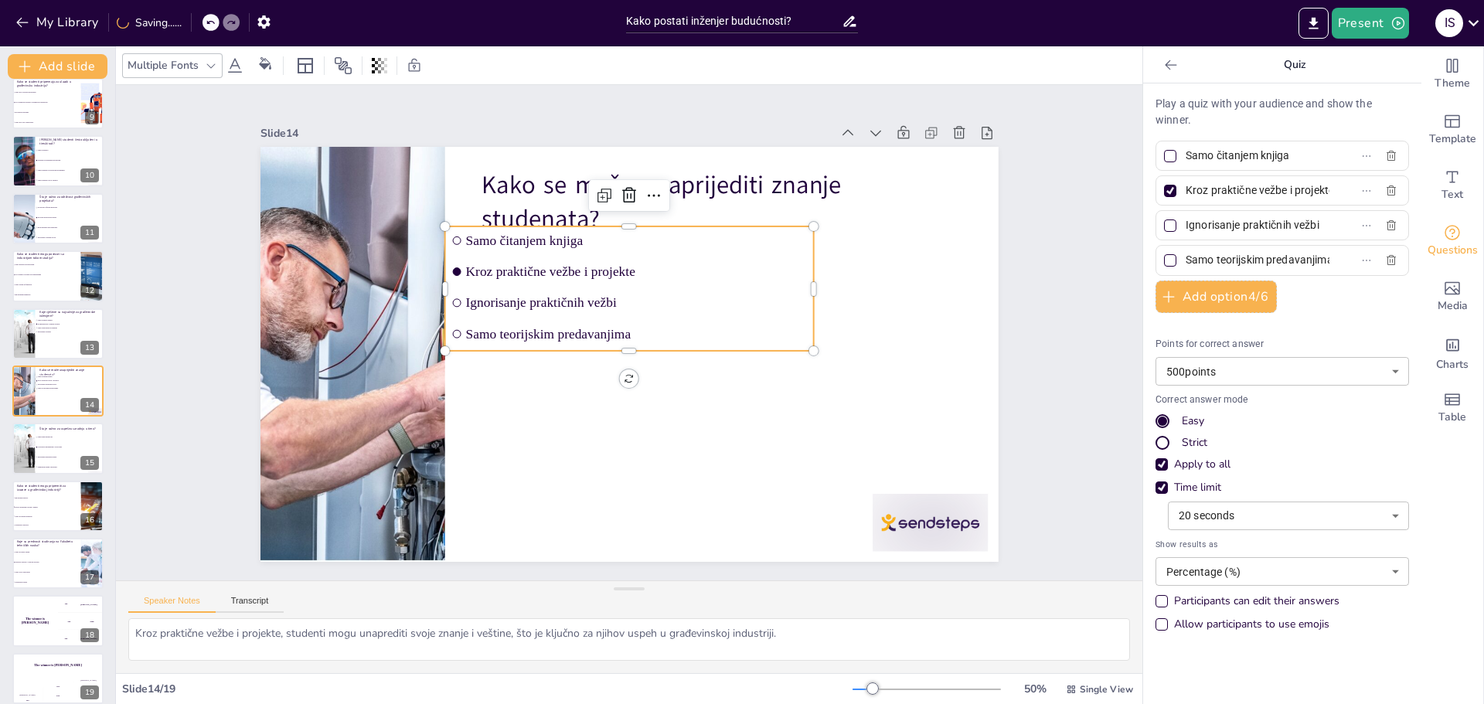
click at [1255, 186] on input "Kroz praktične vežbe i projekte" at bounding box center [1258, 190] width 144 height 22
click at [1292, 227] on input "Ignorisanje praktičnih vežbi" at bounding box center [1258, 225] width 144 height 22
click at [1290, 226] on input "Ignorisanje praktičnih vežbi" at bounding box center [1258, 225] width 144 height 22
click at [935, 526] on div at bounding box center [930, 523] width 115 height 58
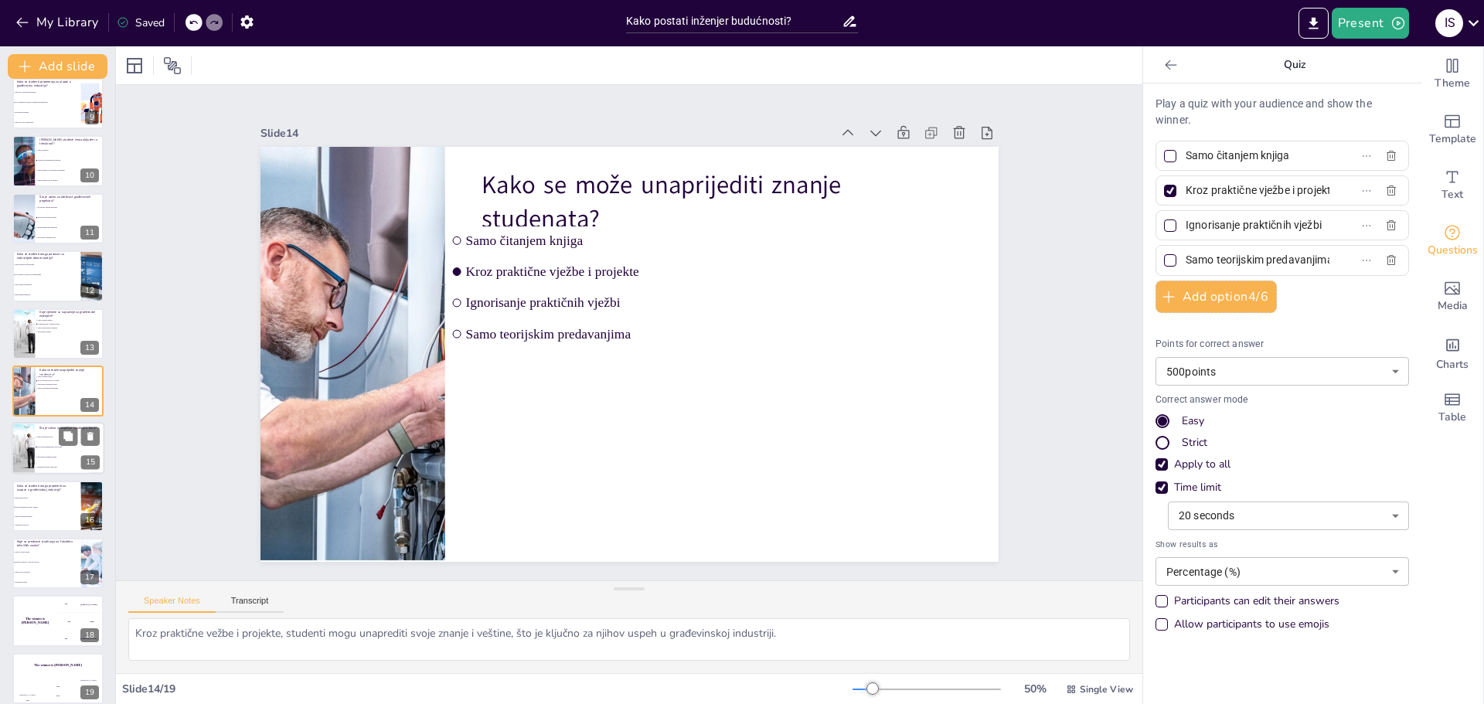
click at [51, 462] on li "Ignorisanje mišljenja drugih" at bounding box center [70, 458] width 70 height 10
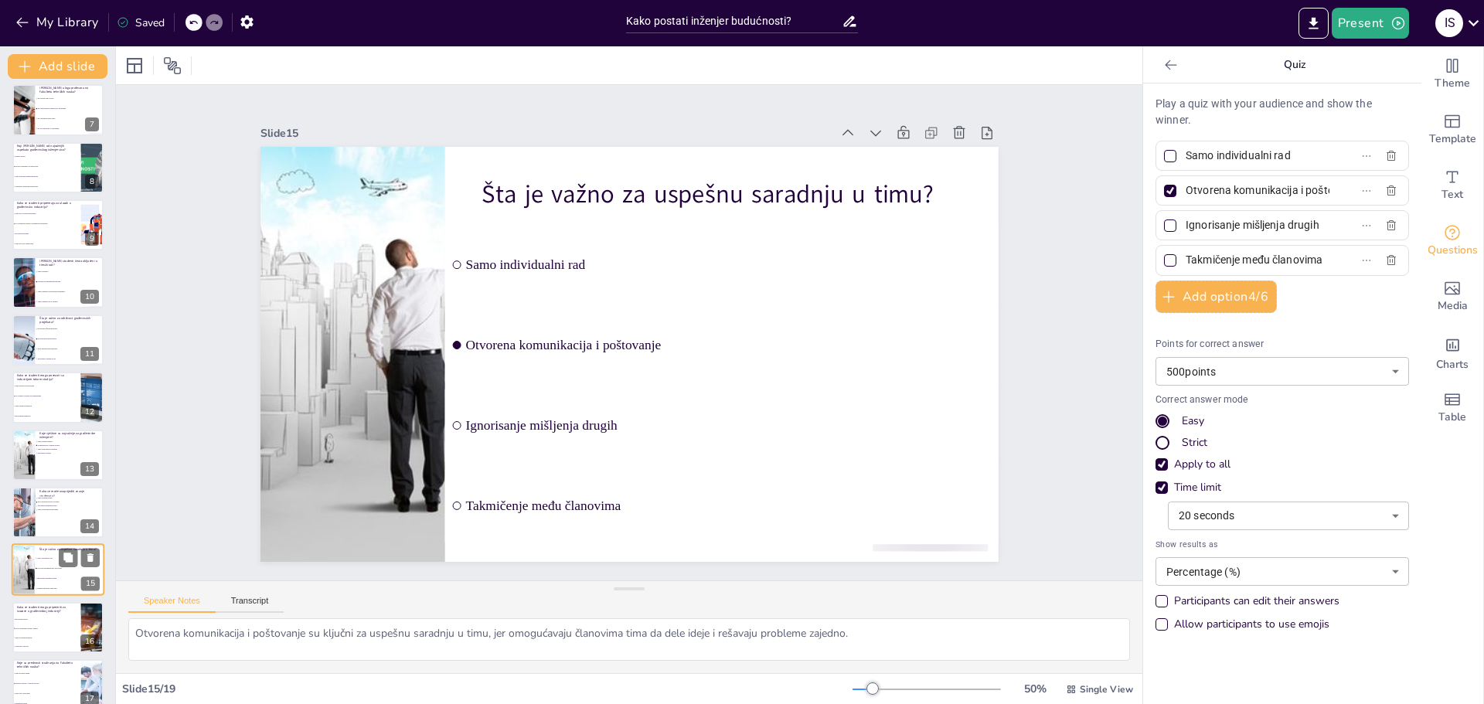
scroll to position [408, 0]
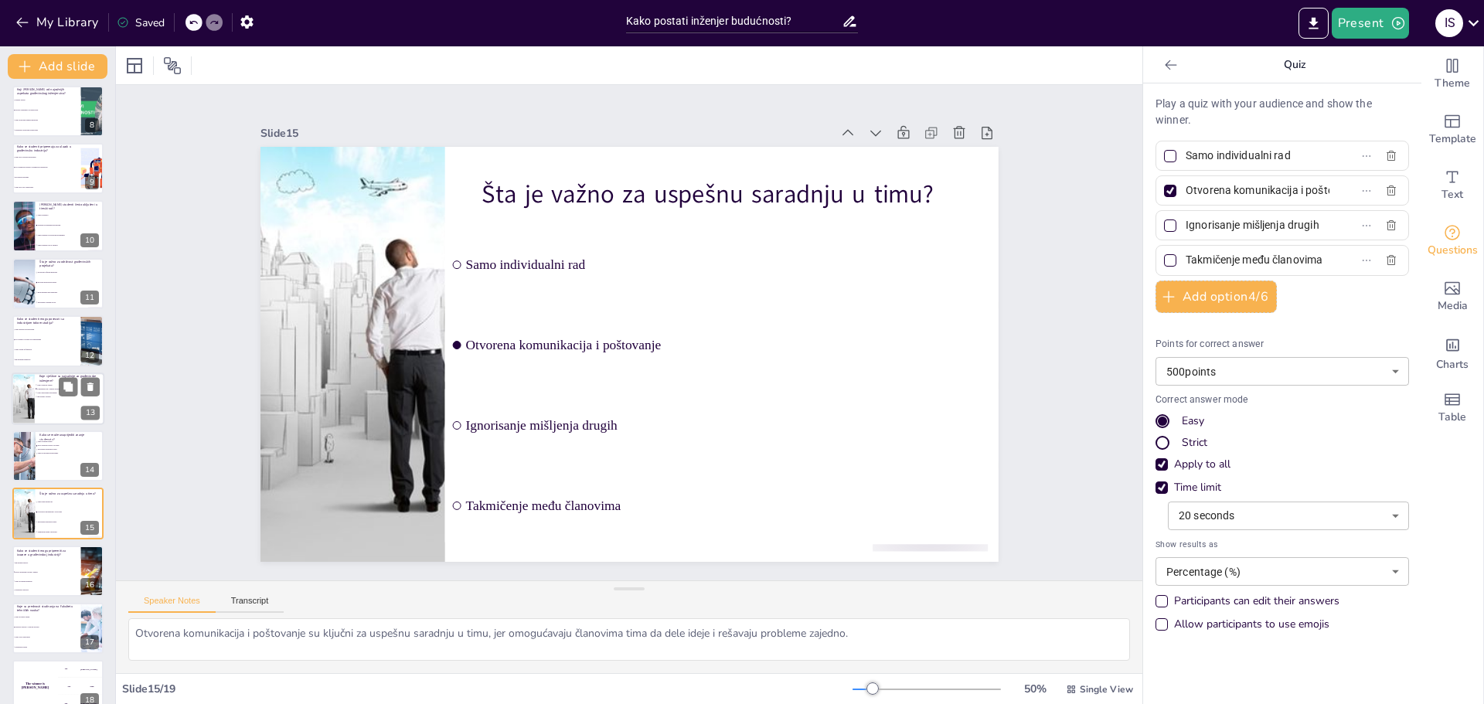
click at [51, 411] on div at bounding box center [58, 399] width 93 height 53
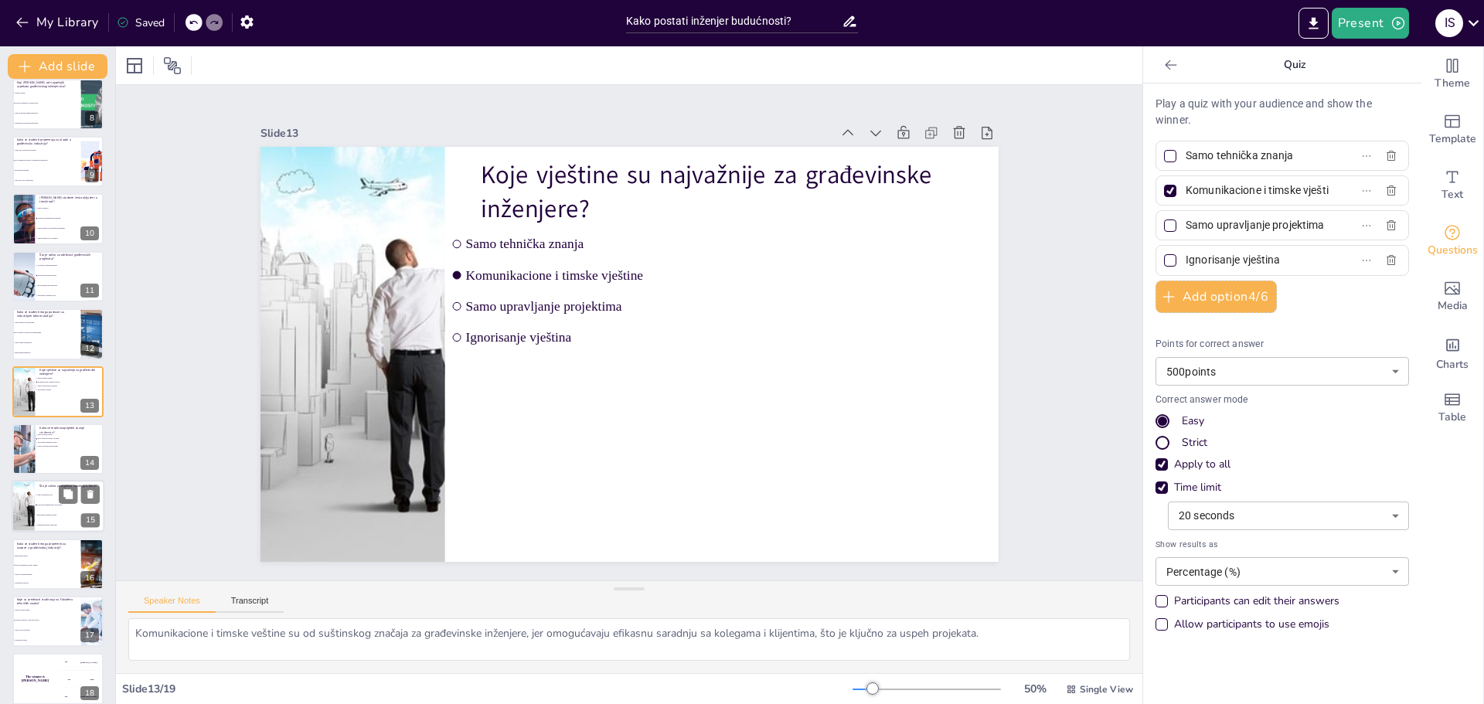
click at [52, 520] on li "Ignorisanje mišljenja drugih" at bounding box center [70, 516] width 70 height 10
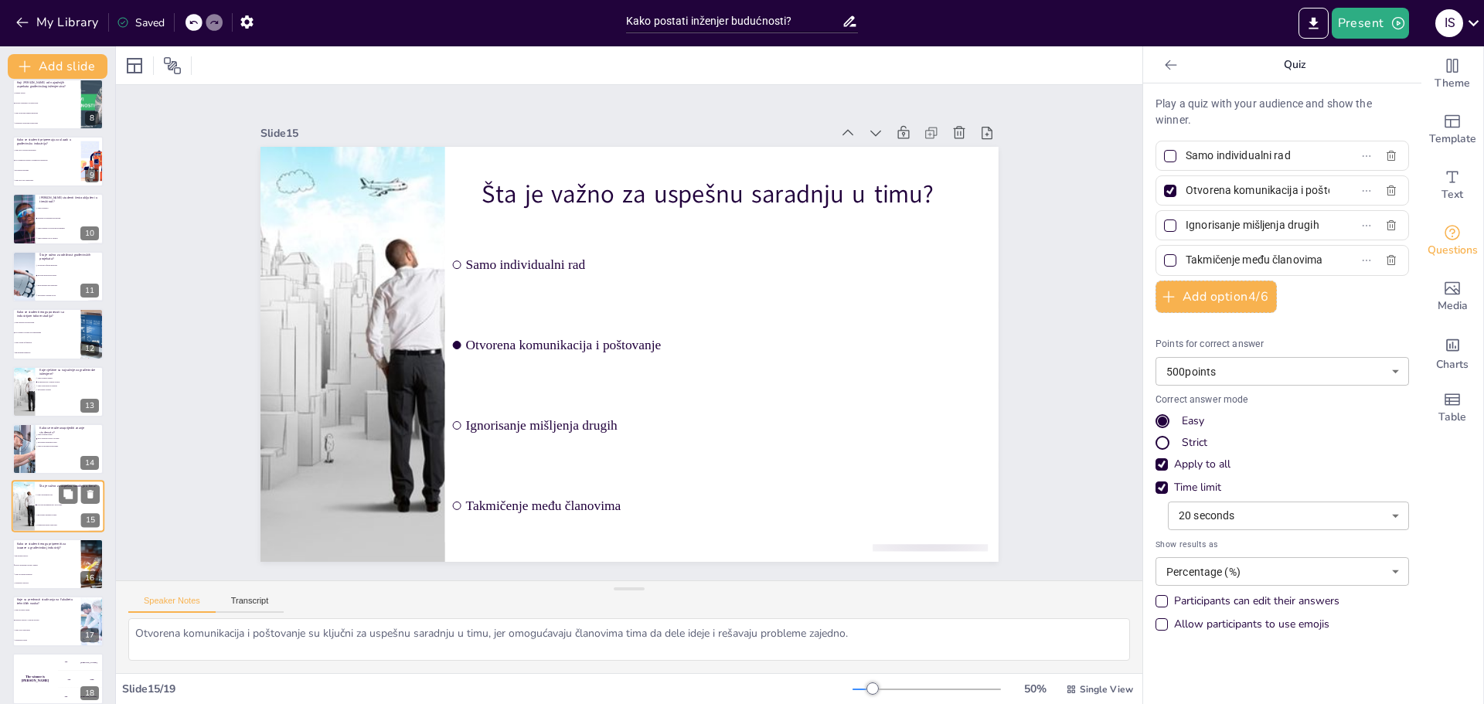
scroll to position [486, 0]
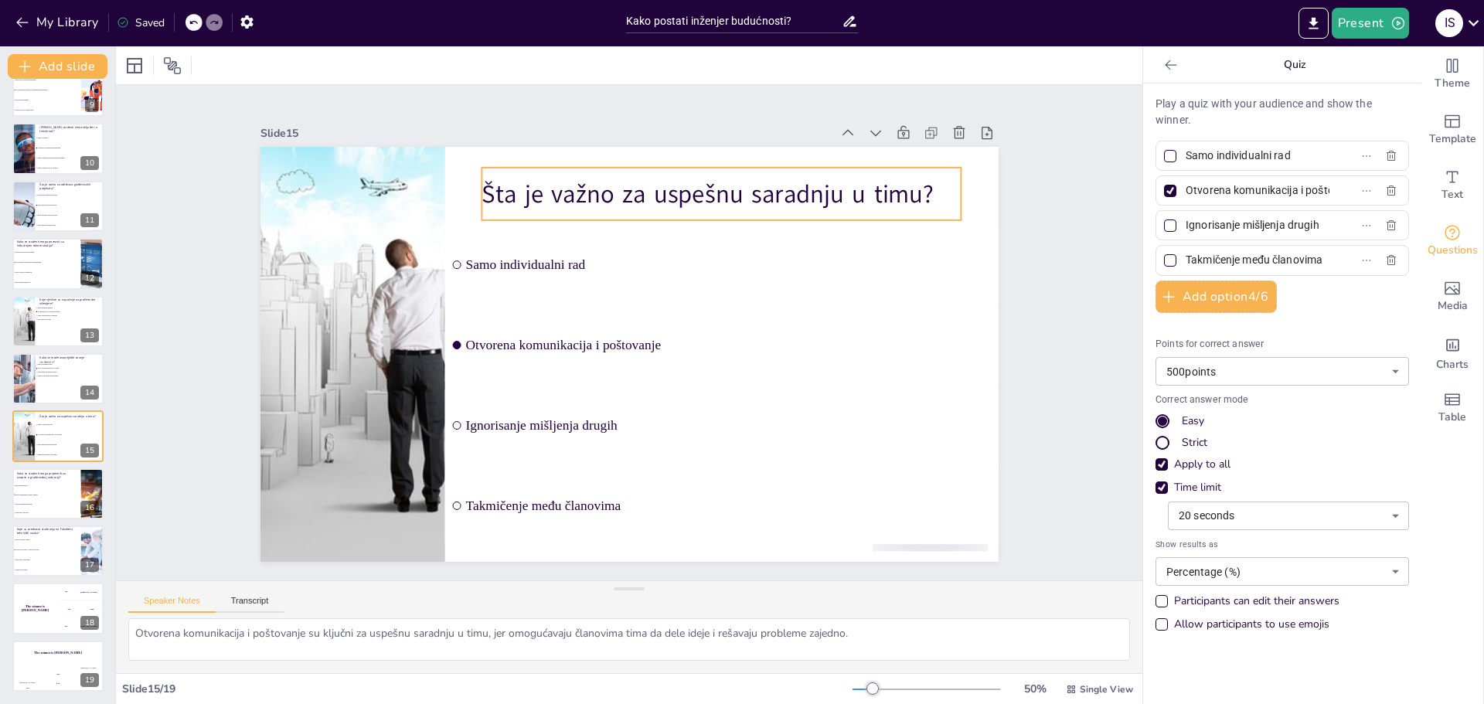
click at [703, 193] on p "Šta je važno za uspešnu saradnju u timu?" at bounding box center [722, 194] width 480 height 35
click at [680, 188] on p "Šta je važno za uspešnu saradnju u timu?" at bounding box center [722, 194] width 480 height 35
click at [677, 188] on p "Šta je važno za uspešnu saradnju u timu?" at bounding box center [722, 194] width 480 height 35
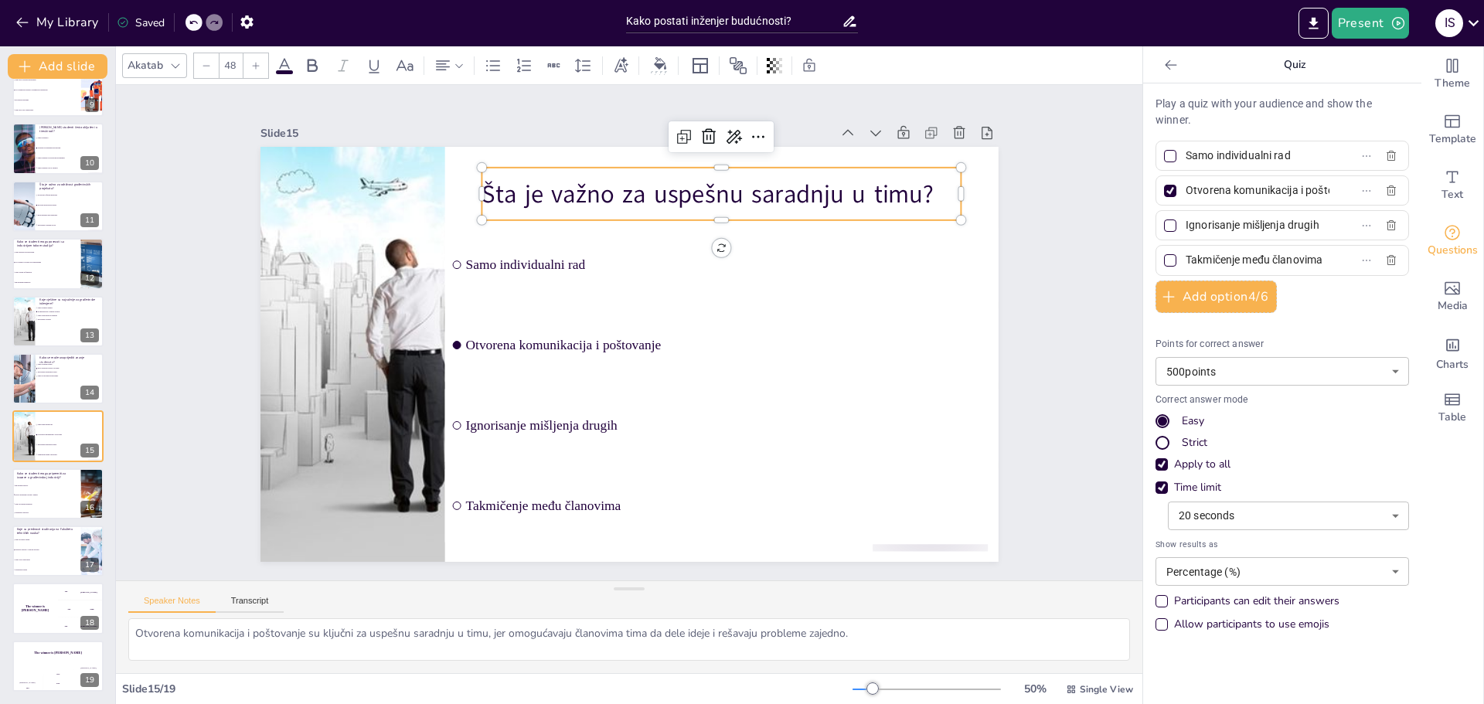
click at [677, 188] on p "Šta je važno za uspešnu saradnju u timu?" at bounding box center [722, 194] width 480 height 35
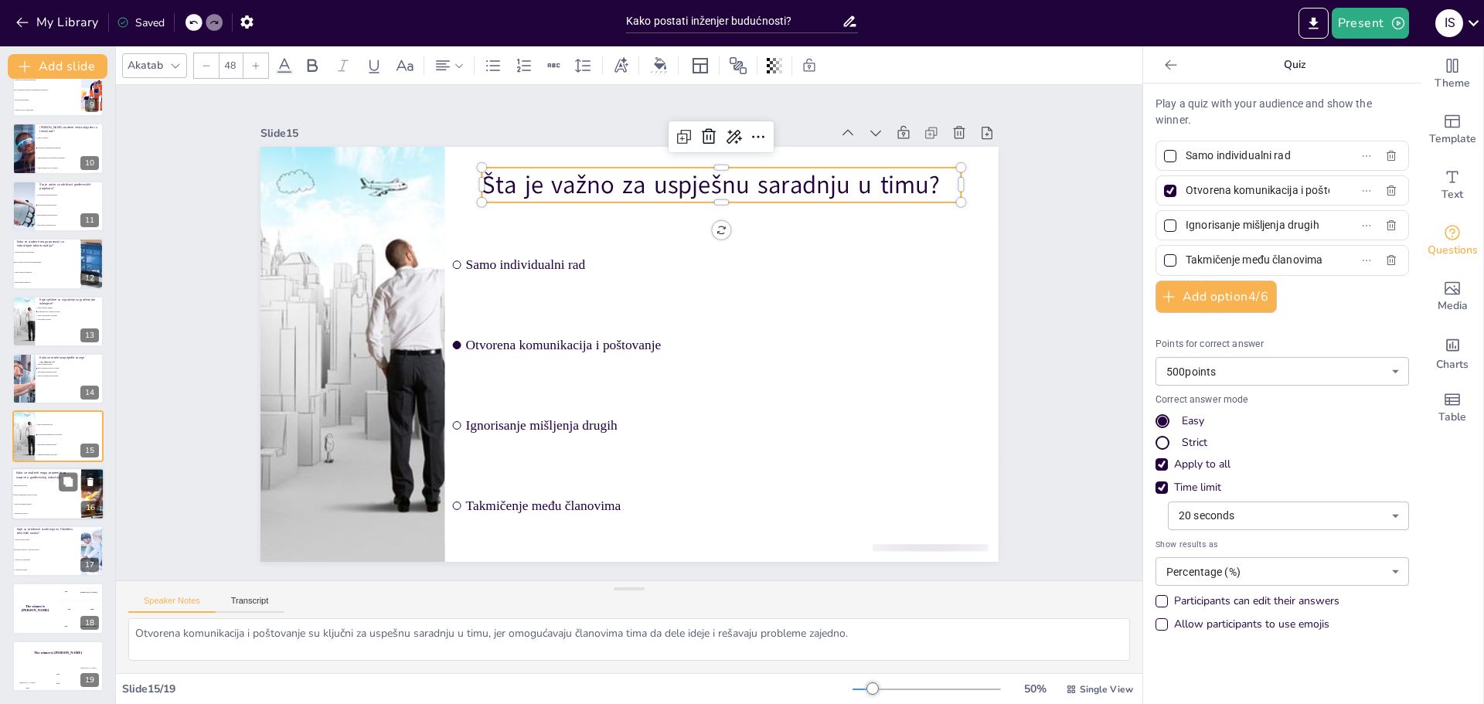
click at [53, 498] on li "Razvoj praktičnih veština i znanja" at bounding box center [47, 494] width 70 height 9
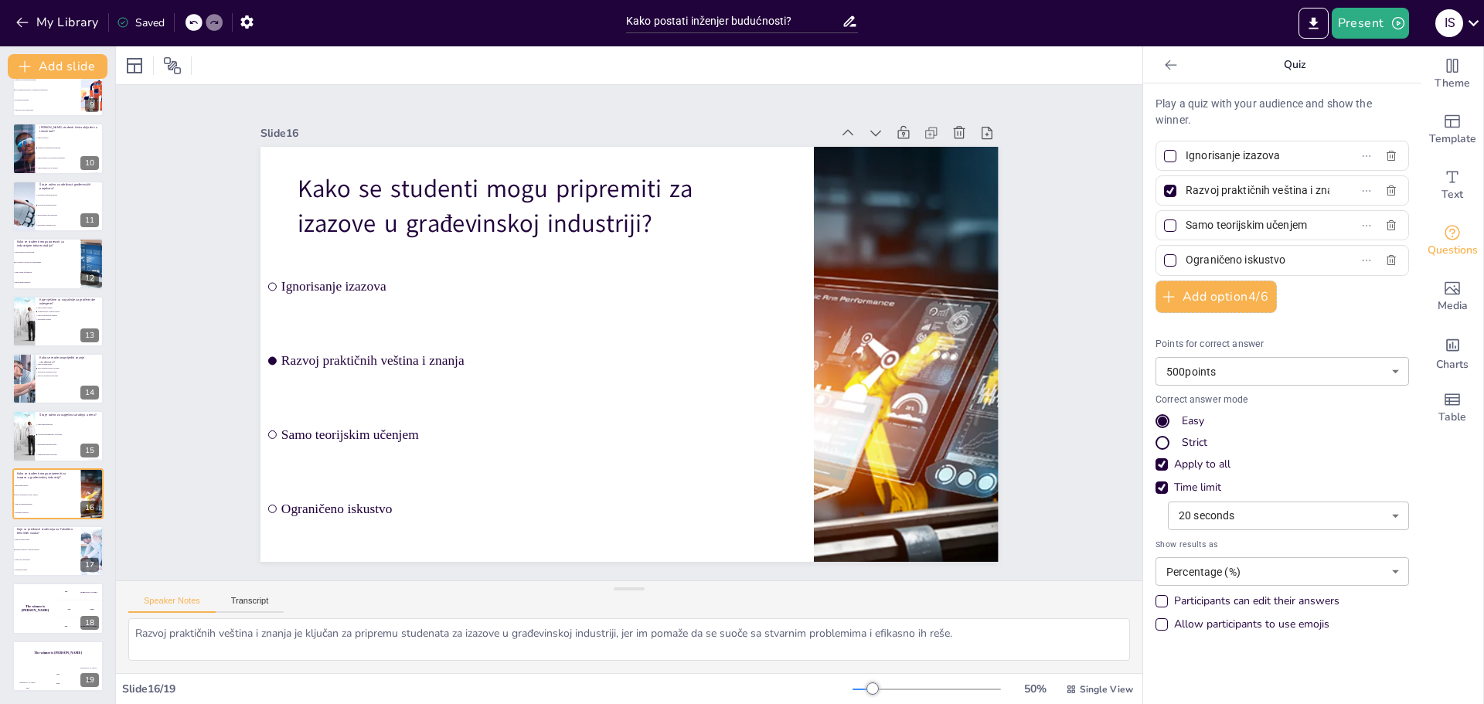
click at [1266, 190] on input "Razvoj praktičnih veština i znanja" at bounding box center [1258, 190] width 144 height 22
click at [25, 554] on li "Praktično iskustvo i stručna podrška" at bounding box center [47, 550] width 70 height 10
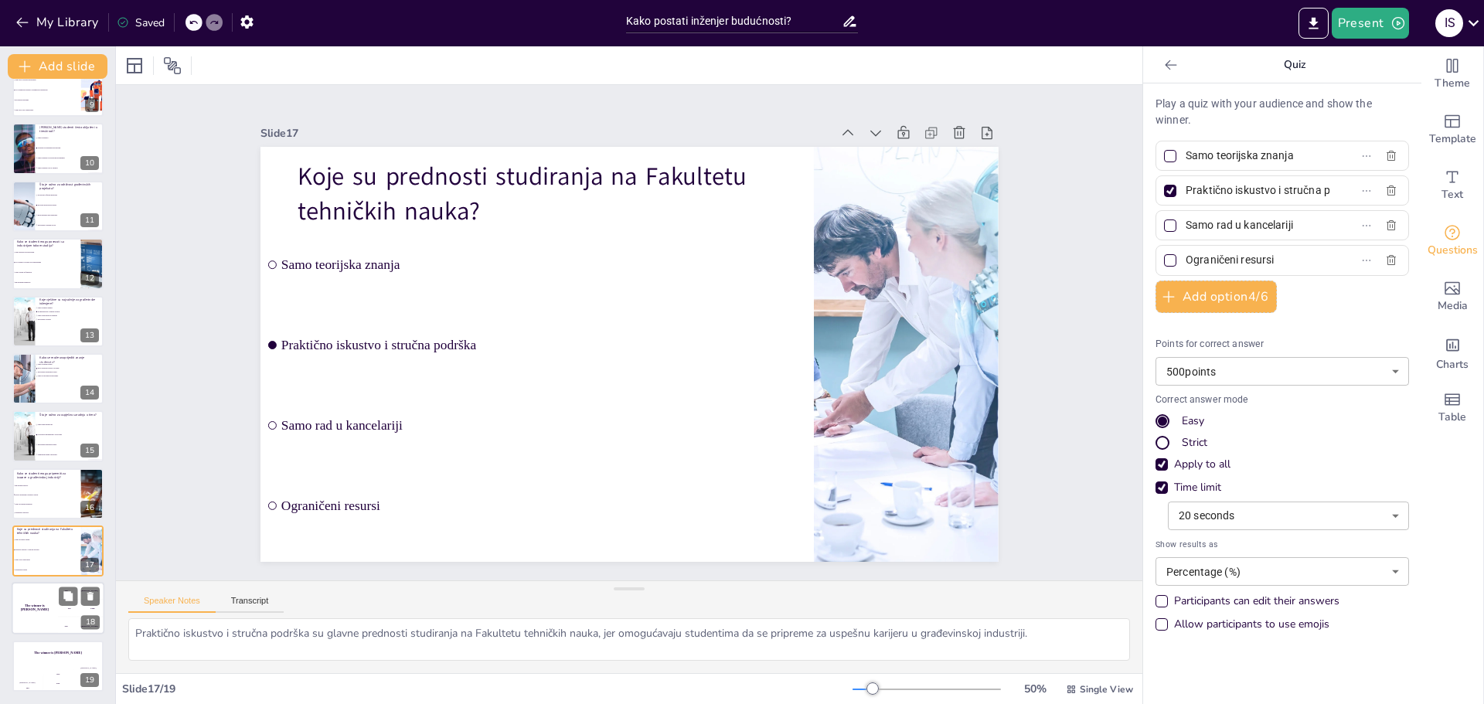
click at [43, 612] on div "The winner is Niels 🏆" at bounding box center [35, 609] width 46 height 53
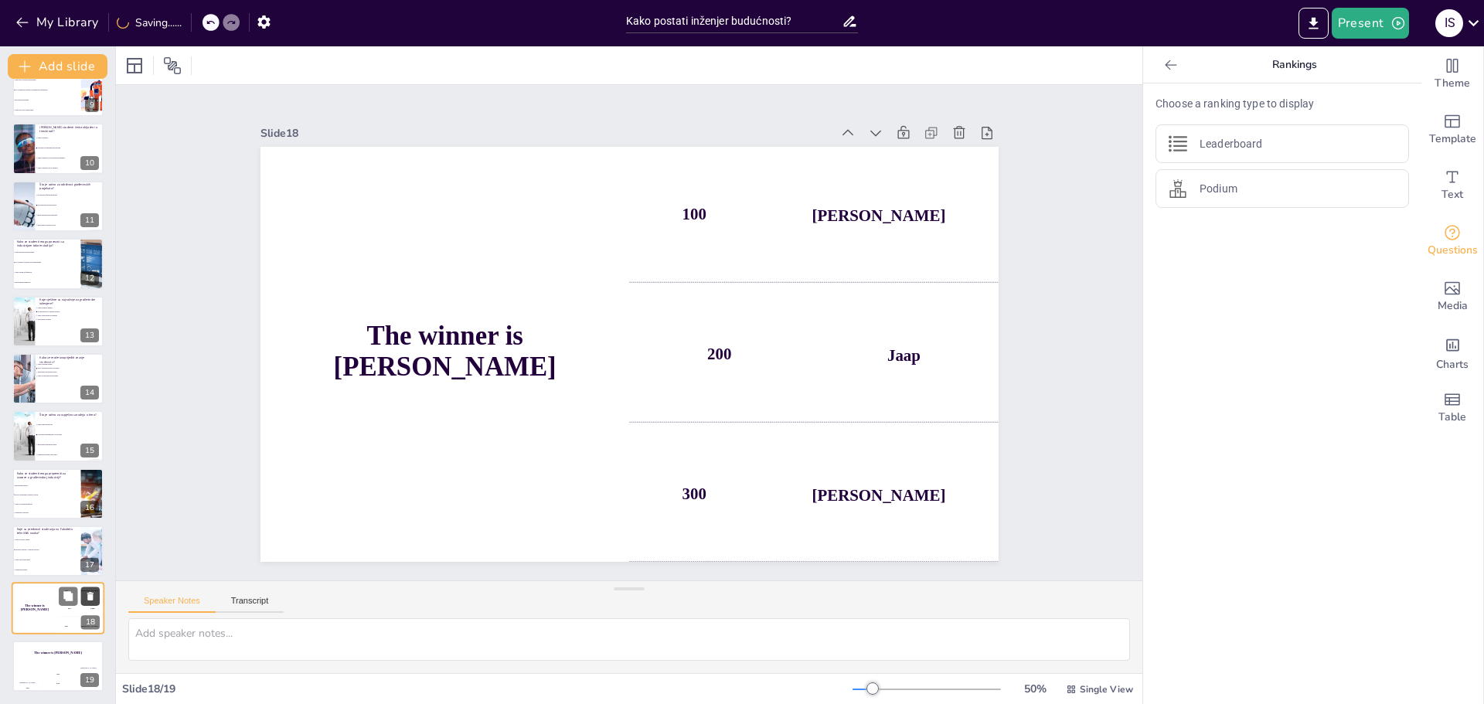
click at [90, 603] on button at bounding box center [90, 597] width 19 height 19
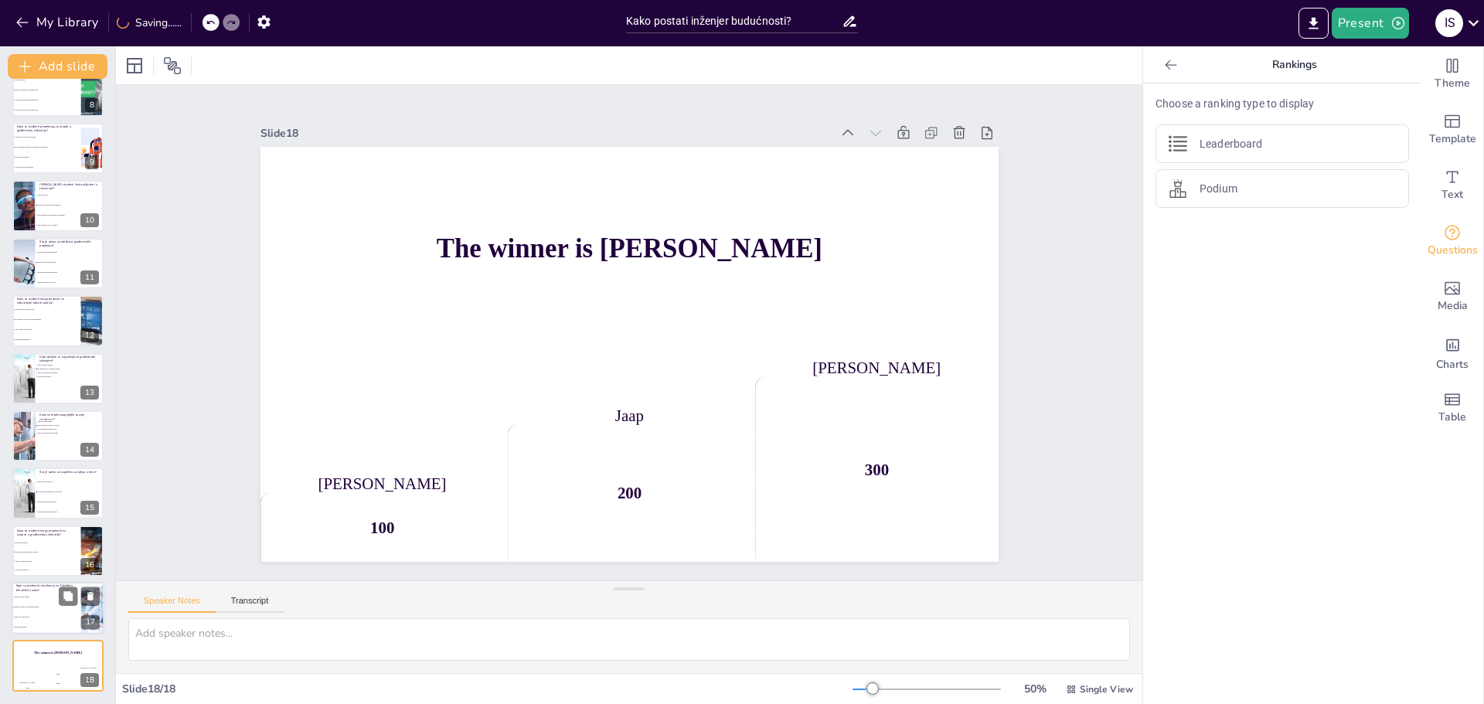
click at [30, 605] on li "Praktično iskustvo i stručna podrška" at bounding box center [47, 607] width 70 height 10
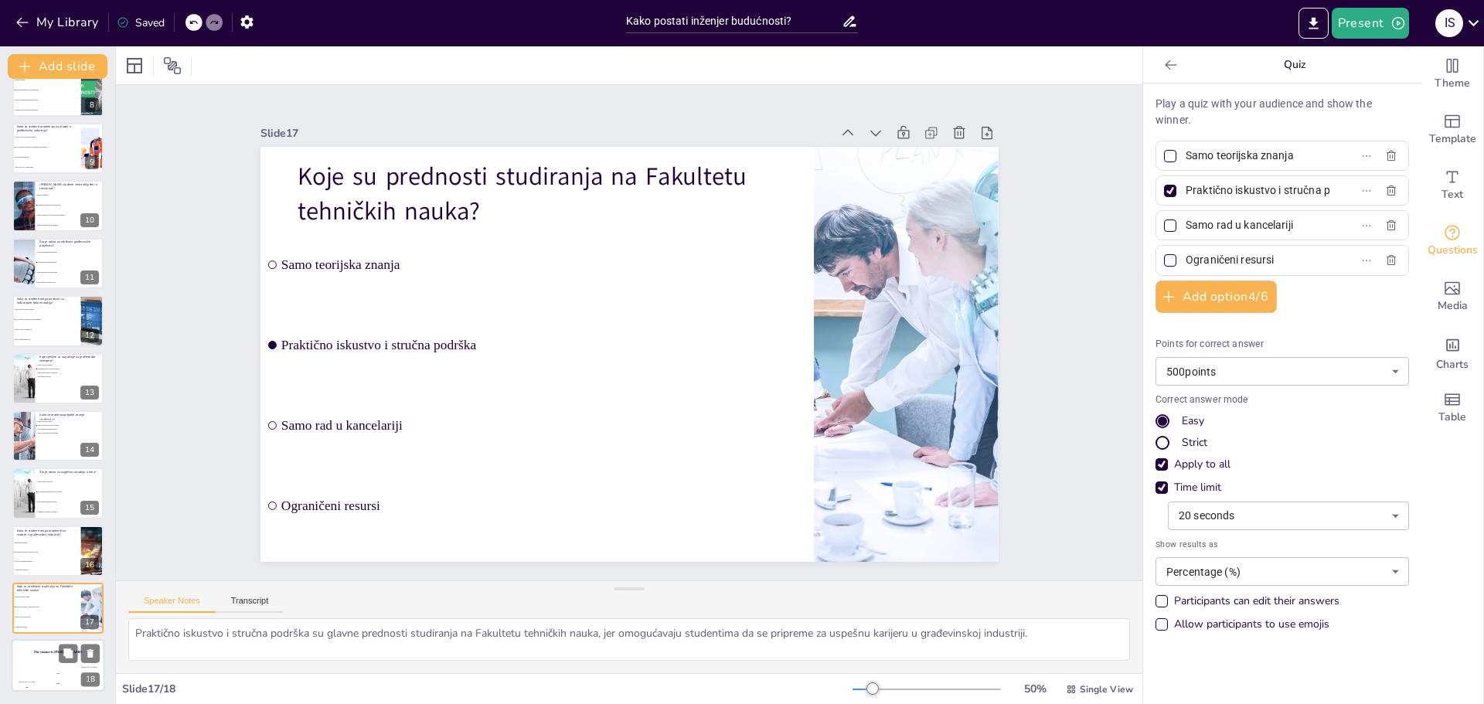
click at [38, 652] on h4 "The winner is Niels 🏆" at bounding box center [58, 653] width 93 height 4
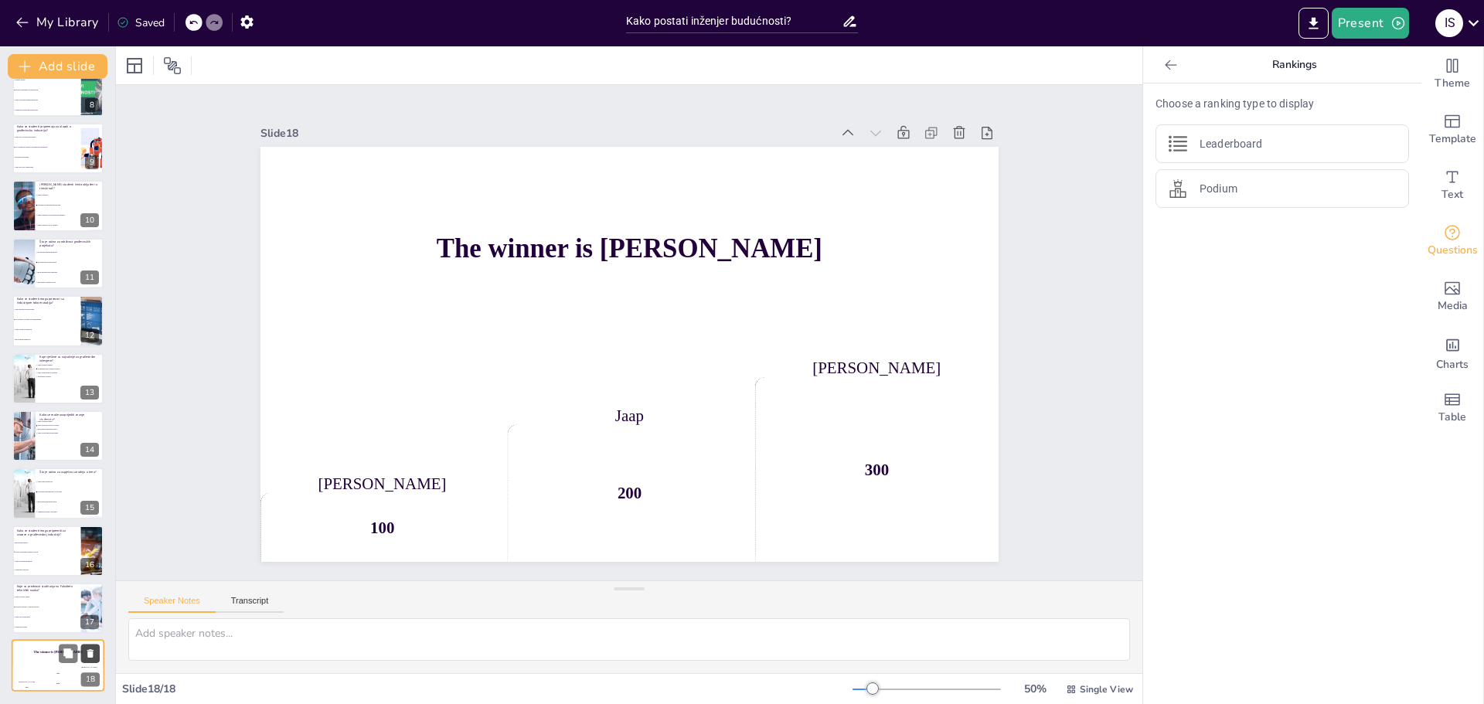
click at [91, 649] on icon at bounding box center [90, 654] width 11 height 11
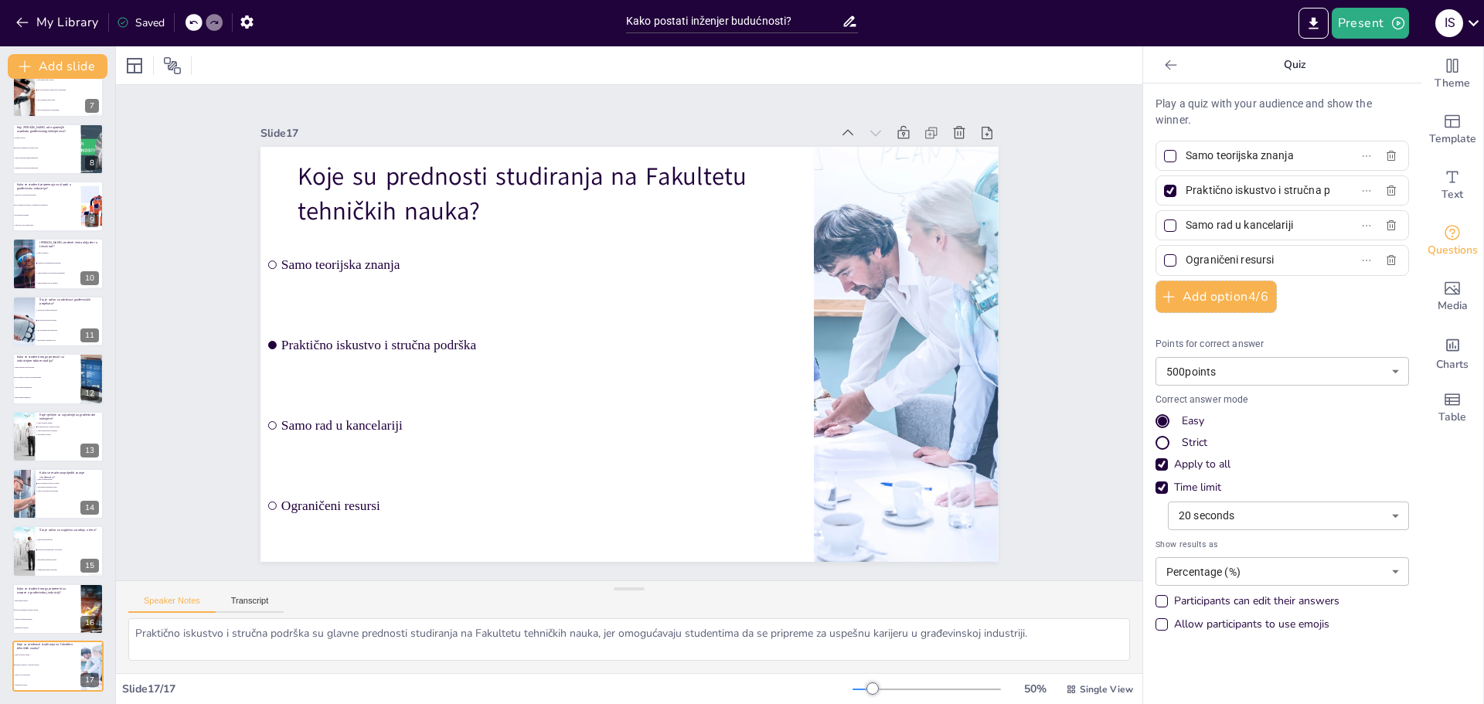
scroll to position [370, 0]
click at [1389, 33] on button "Present" at bounding box center [1370, 23] width 77 height 31
click at [1392, 63] on li "Preview presentation" at bounding box center [1394, 57] width 121 height 25
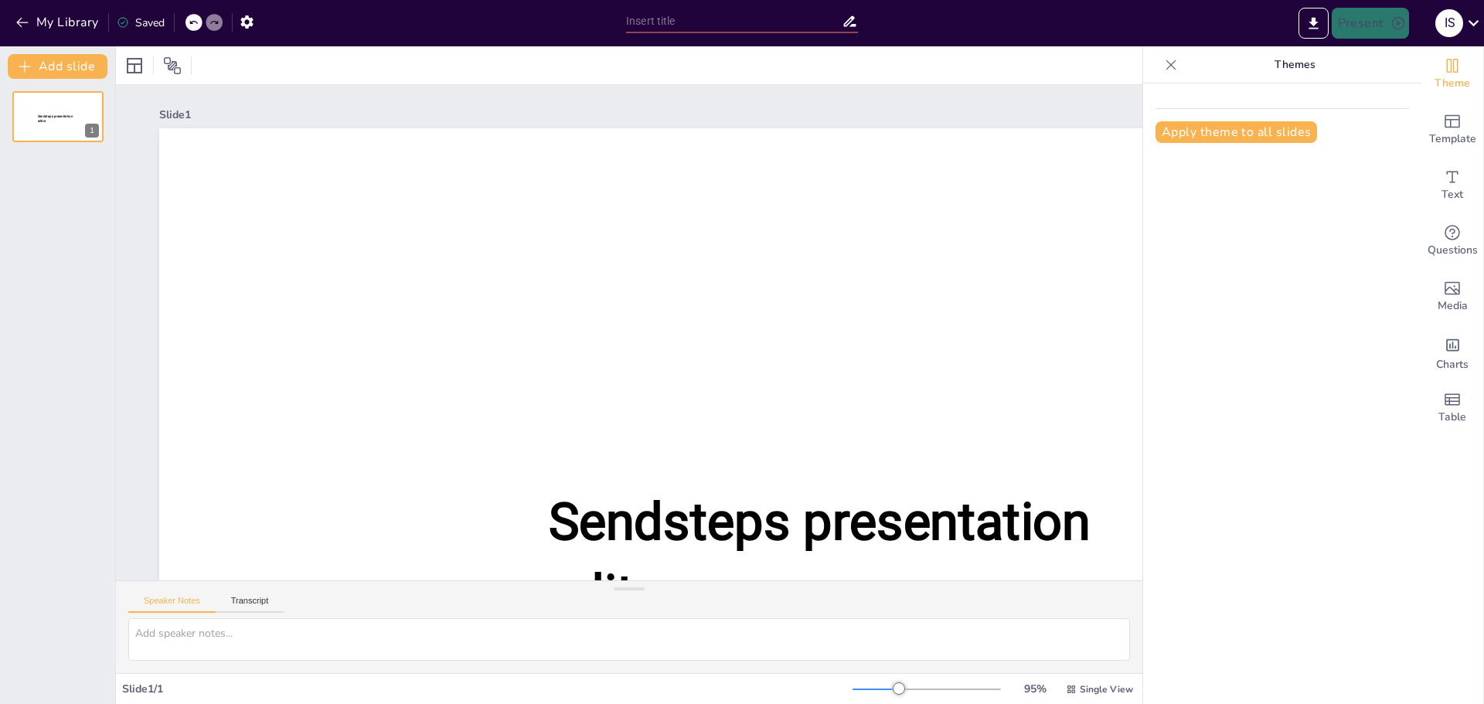
type input "Kako postati inženjer budućnosti?"
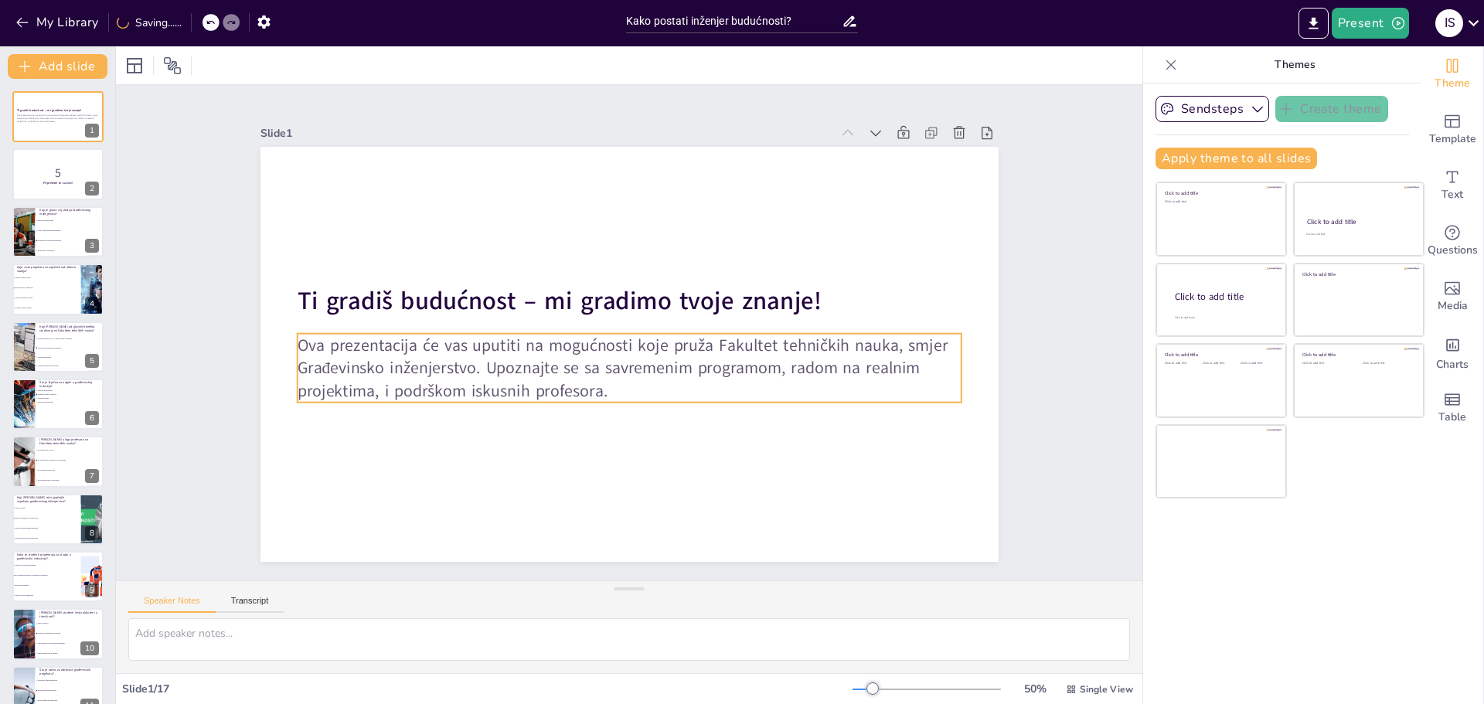
checkbox input "true"
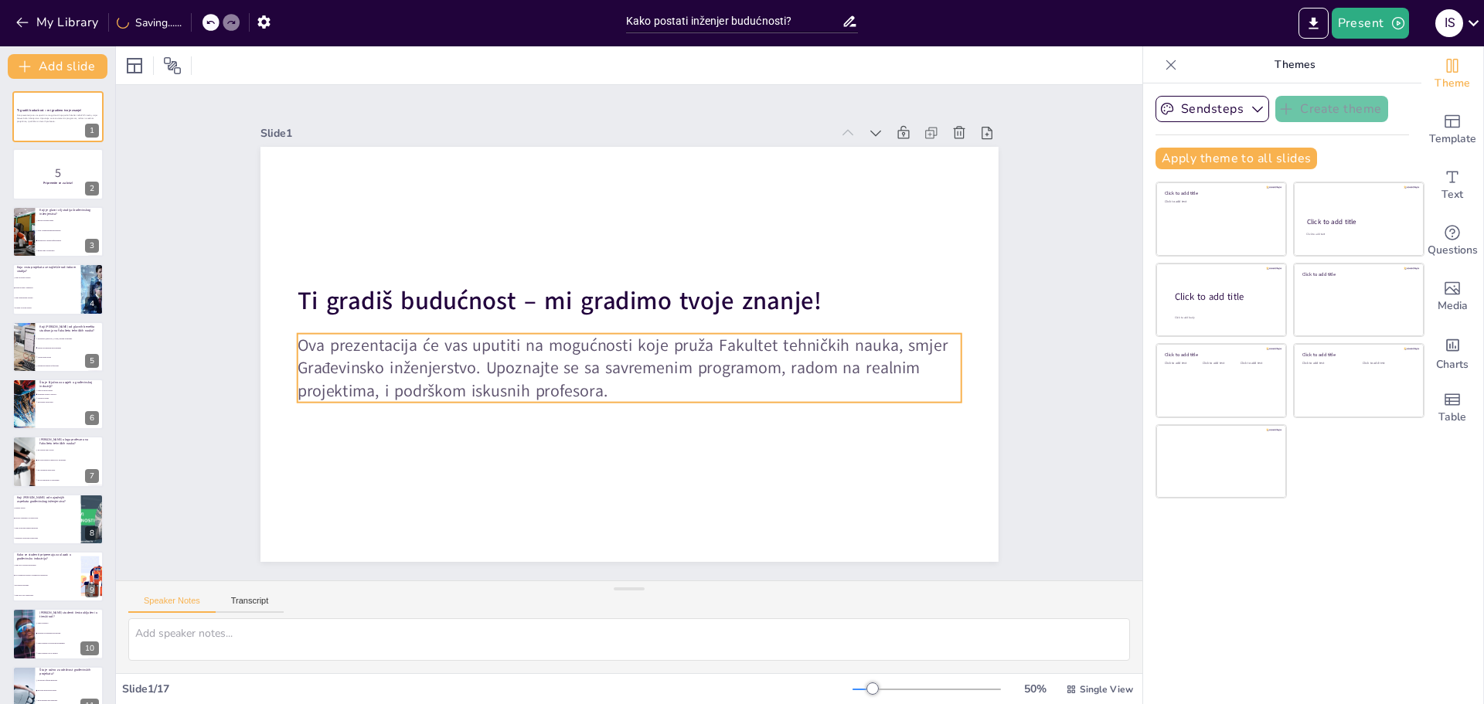
checkbox input "true"
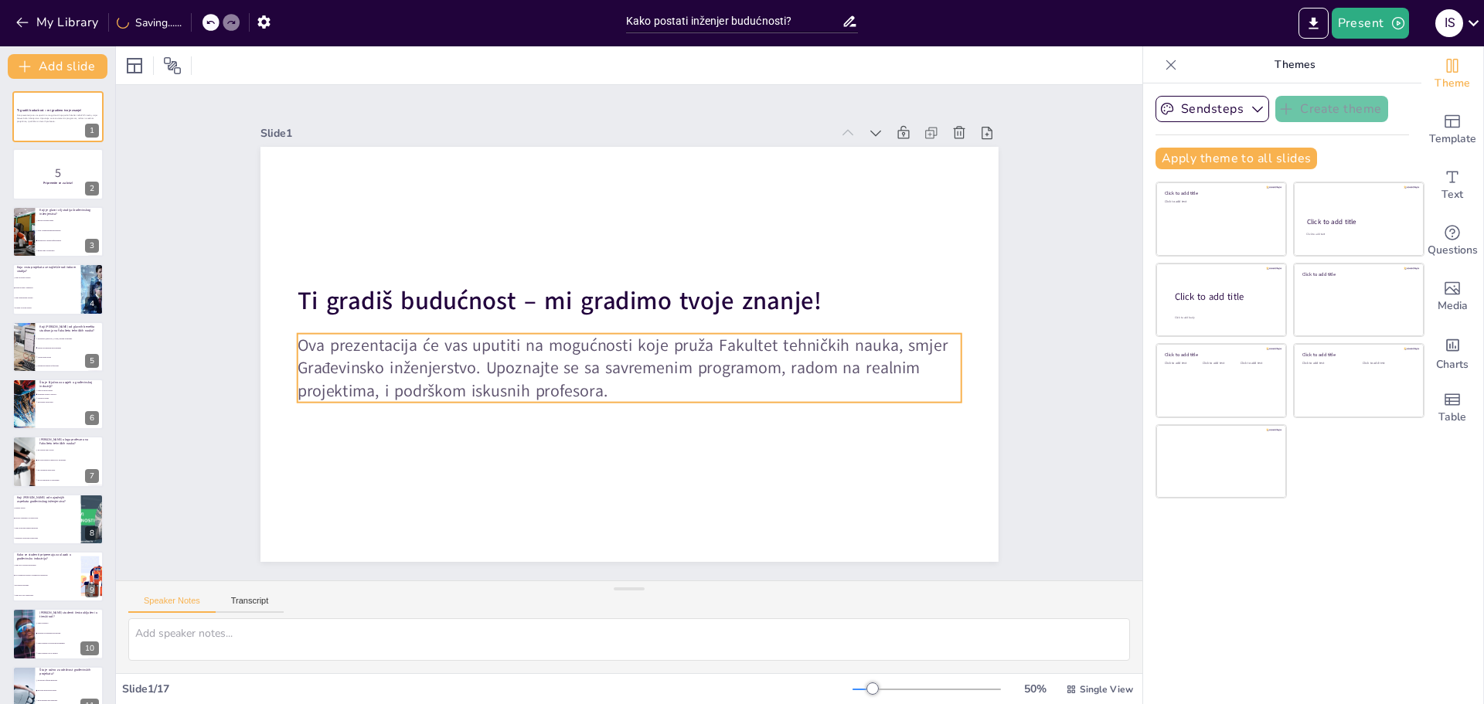
checkbox input "true"
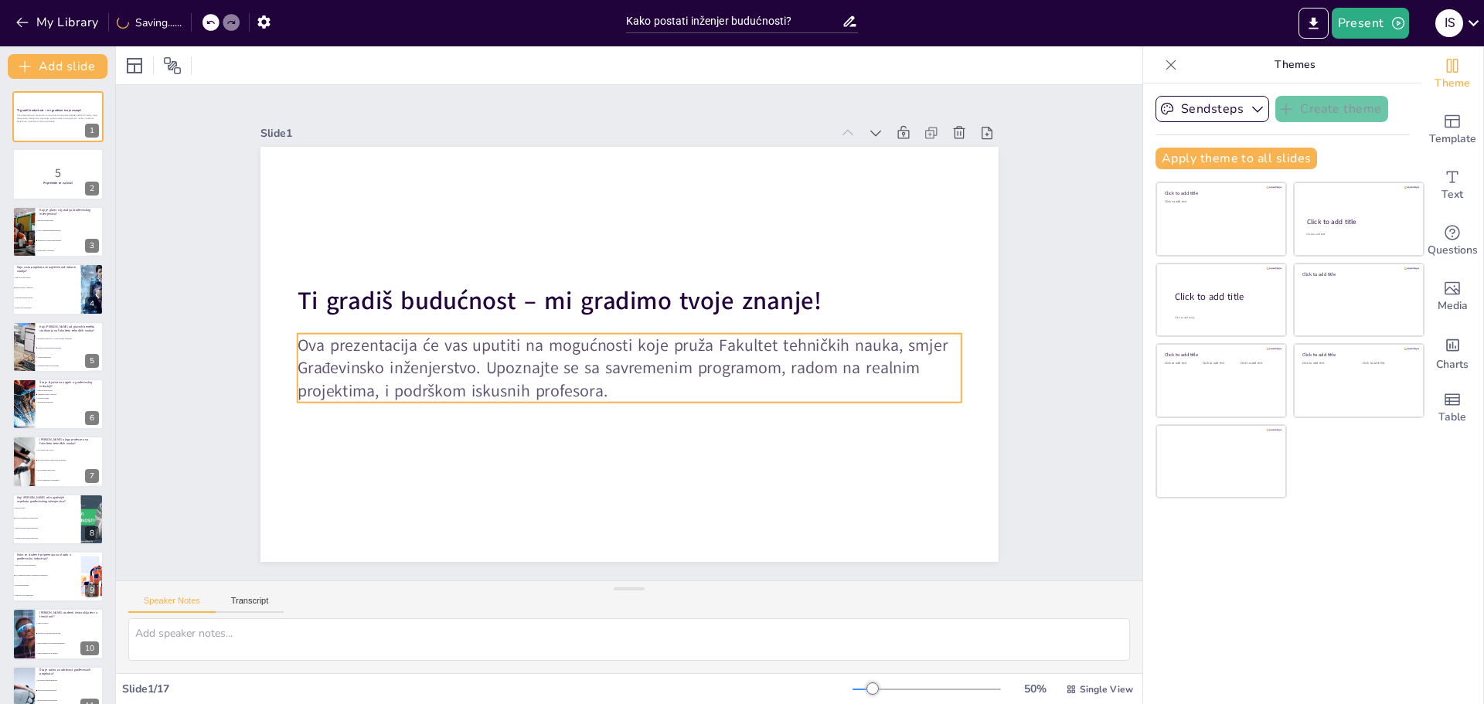
checkbox input "true"
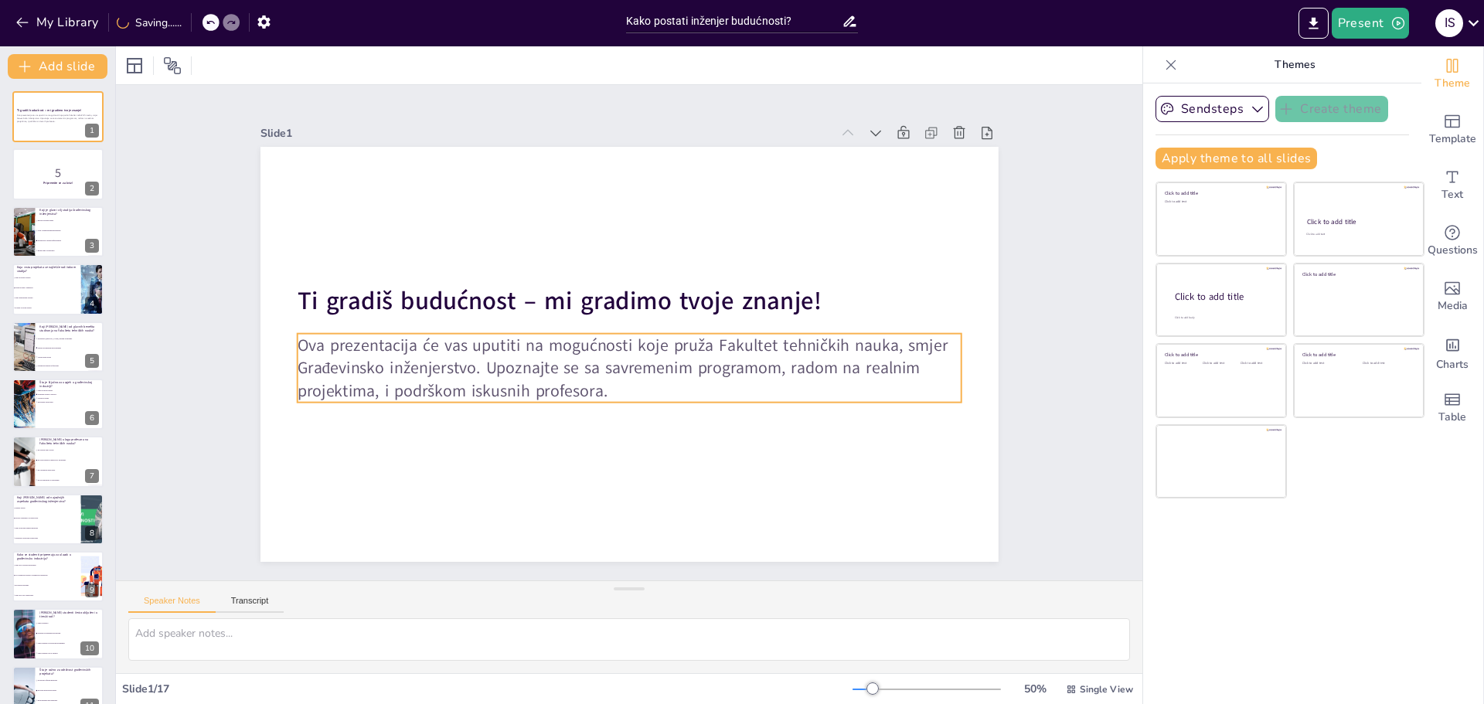
checkbox input "true"
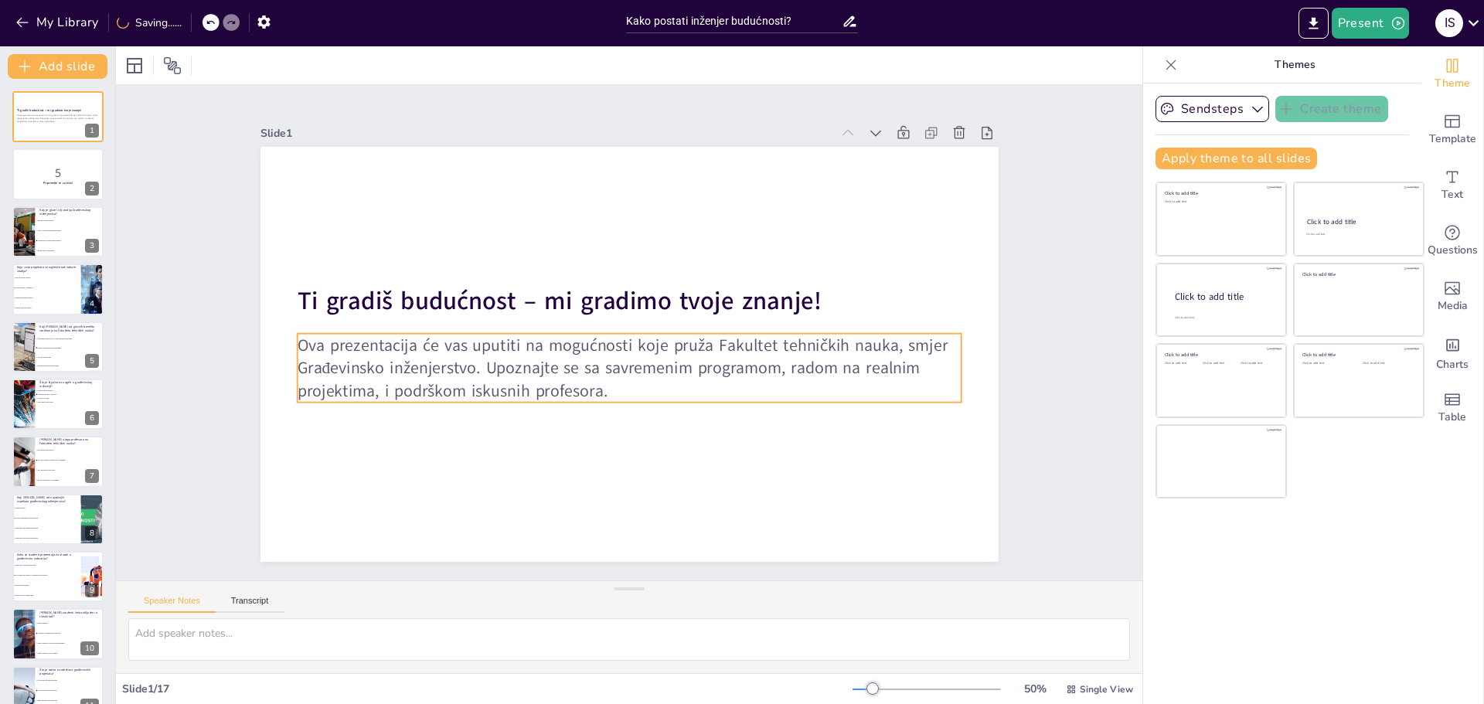
checkbox input "true"
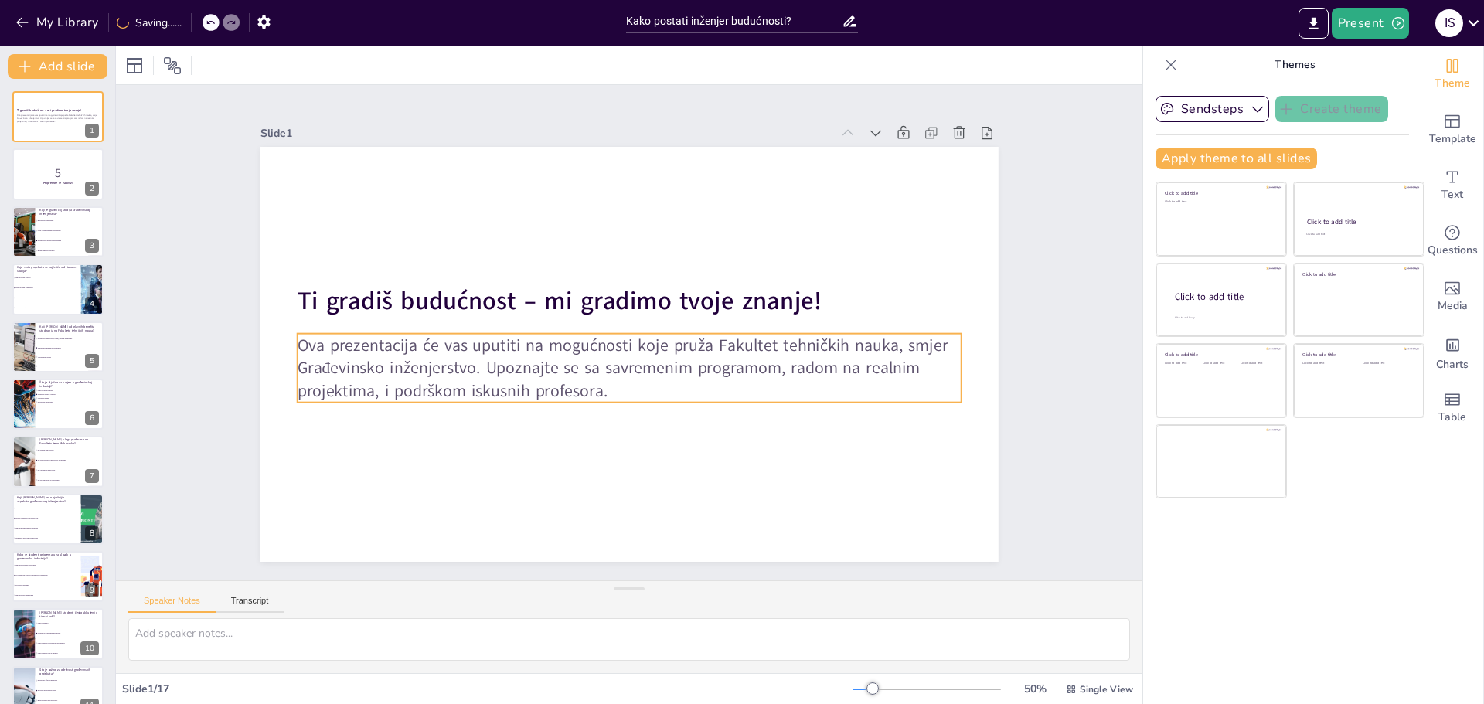
checkbox input "true"
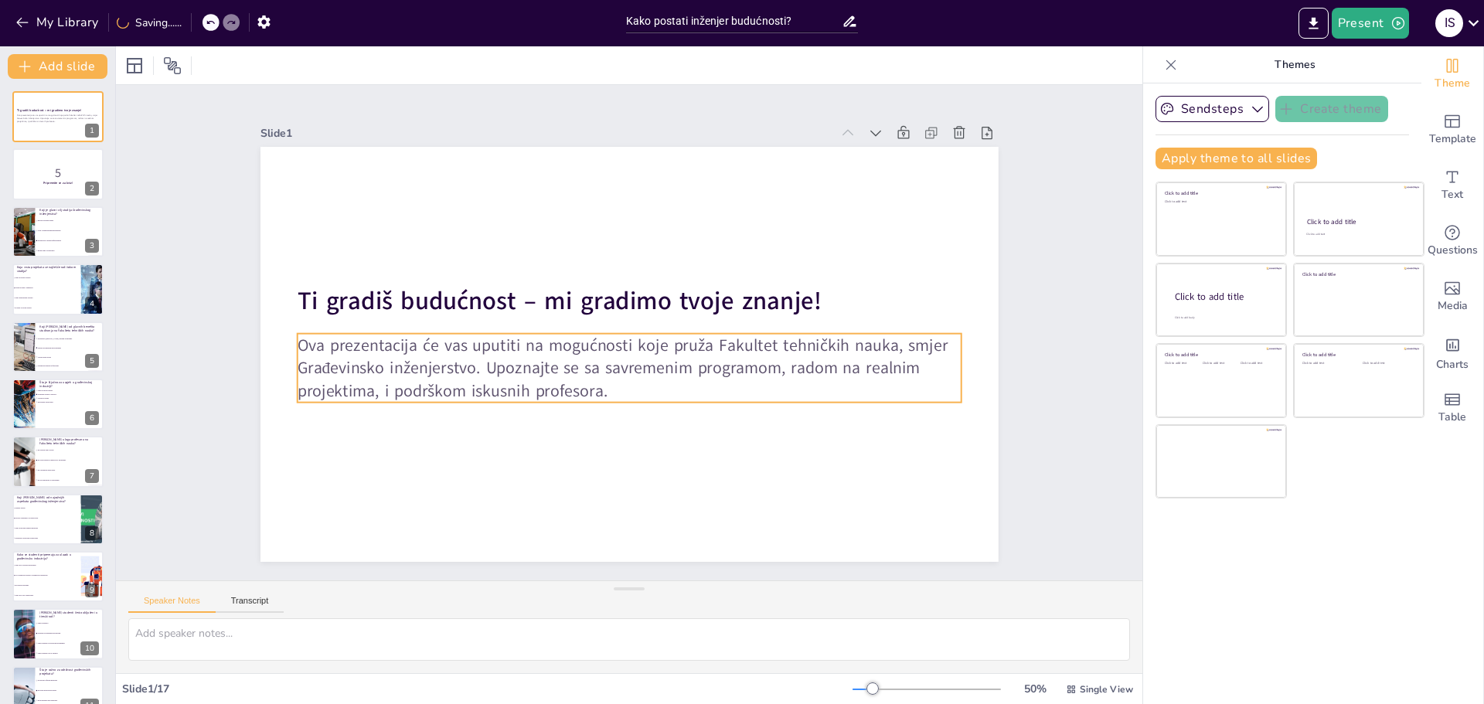
checkbox input "true"
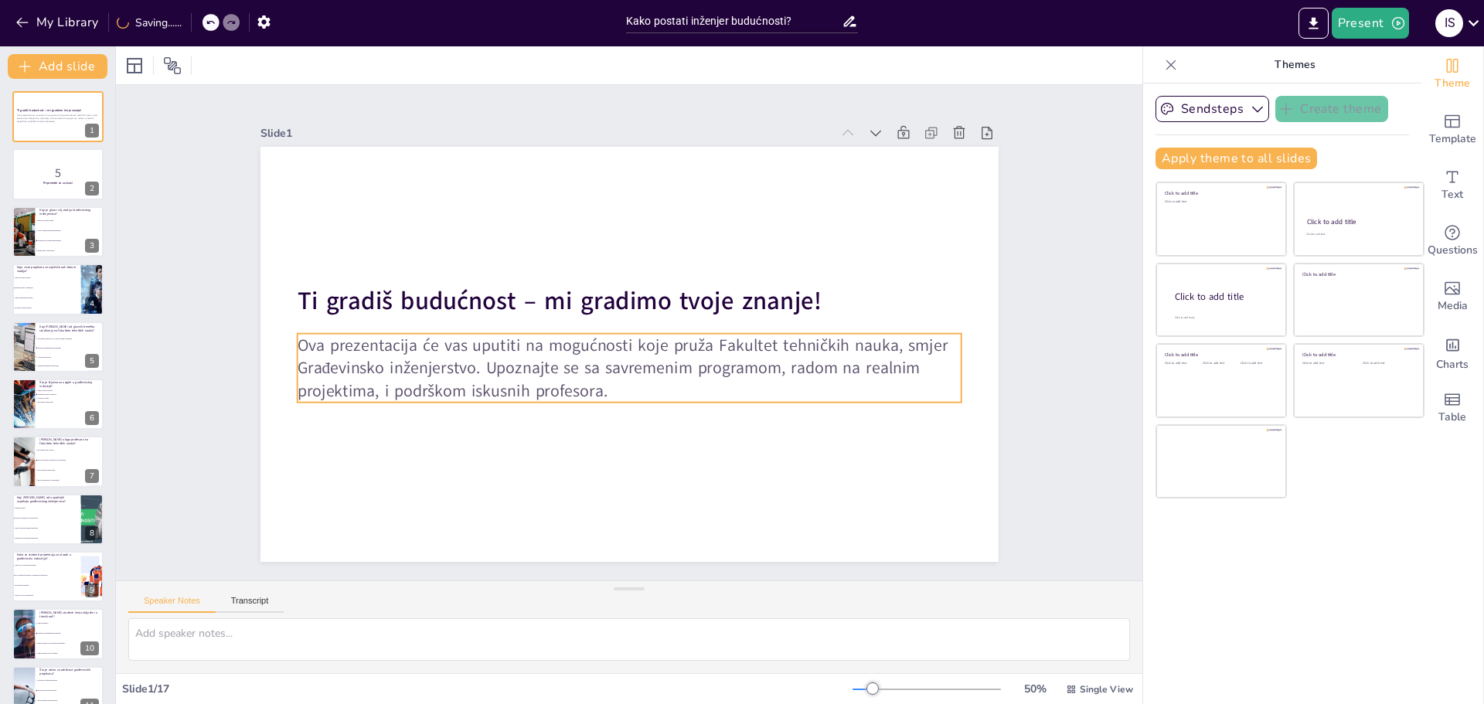
checkbox input "true"
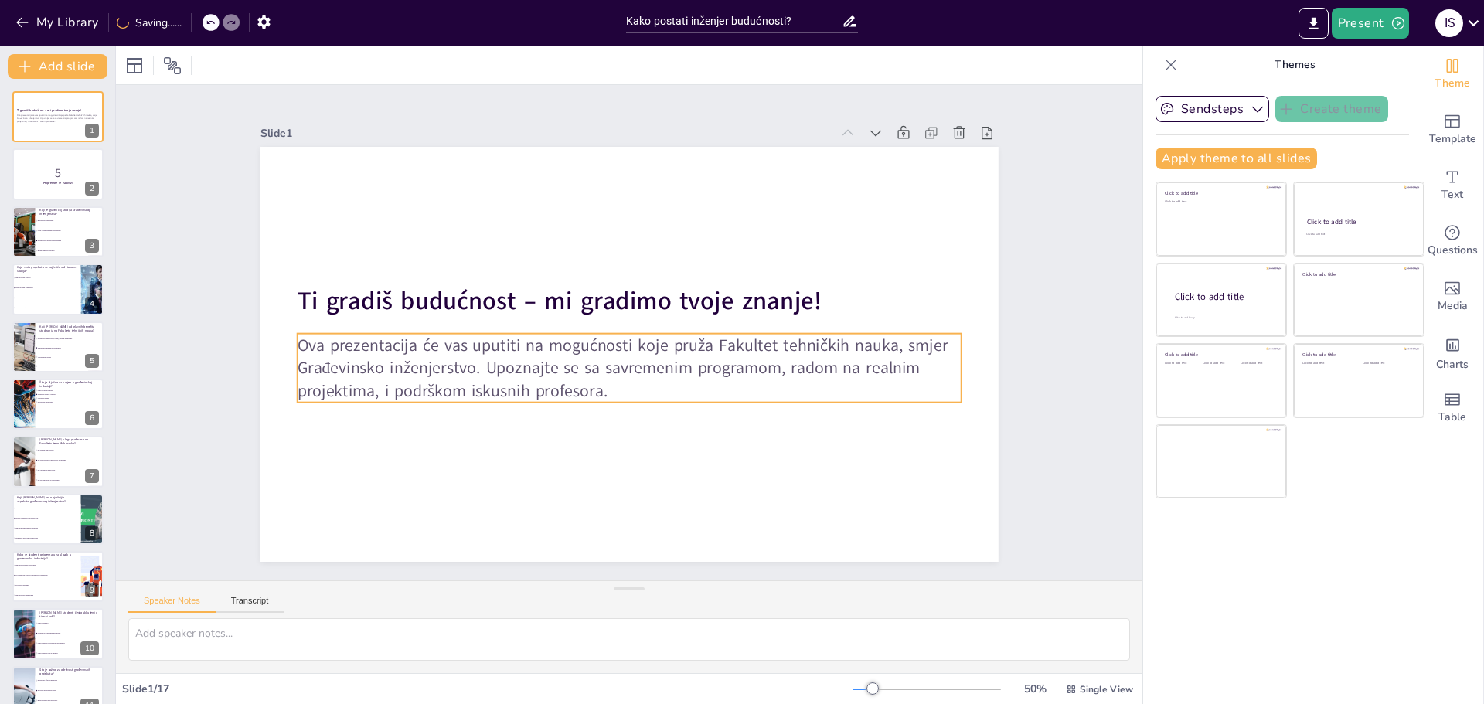
checkbox input "true"
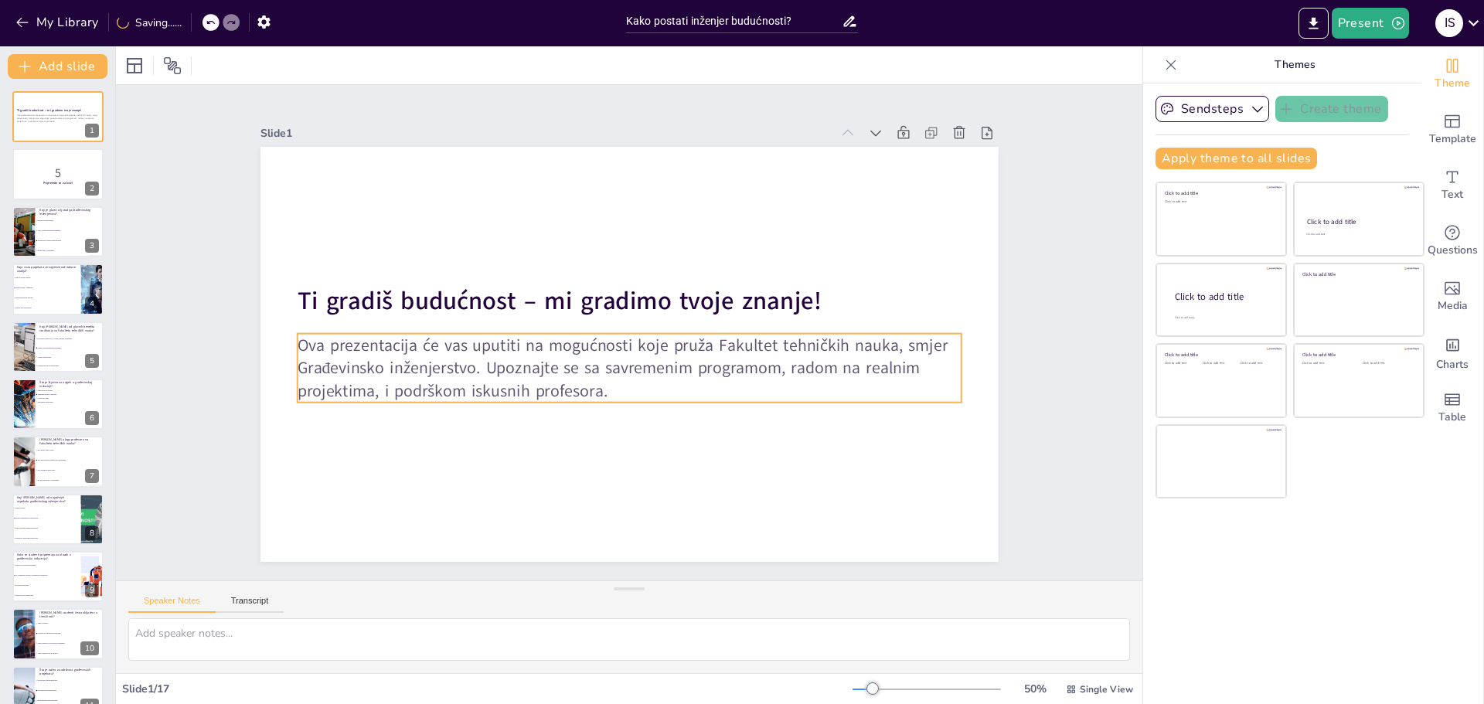
checkbox input "true"
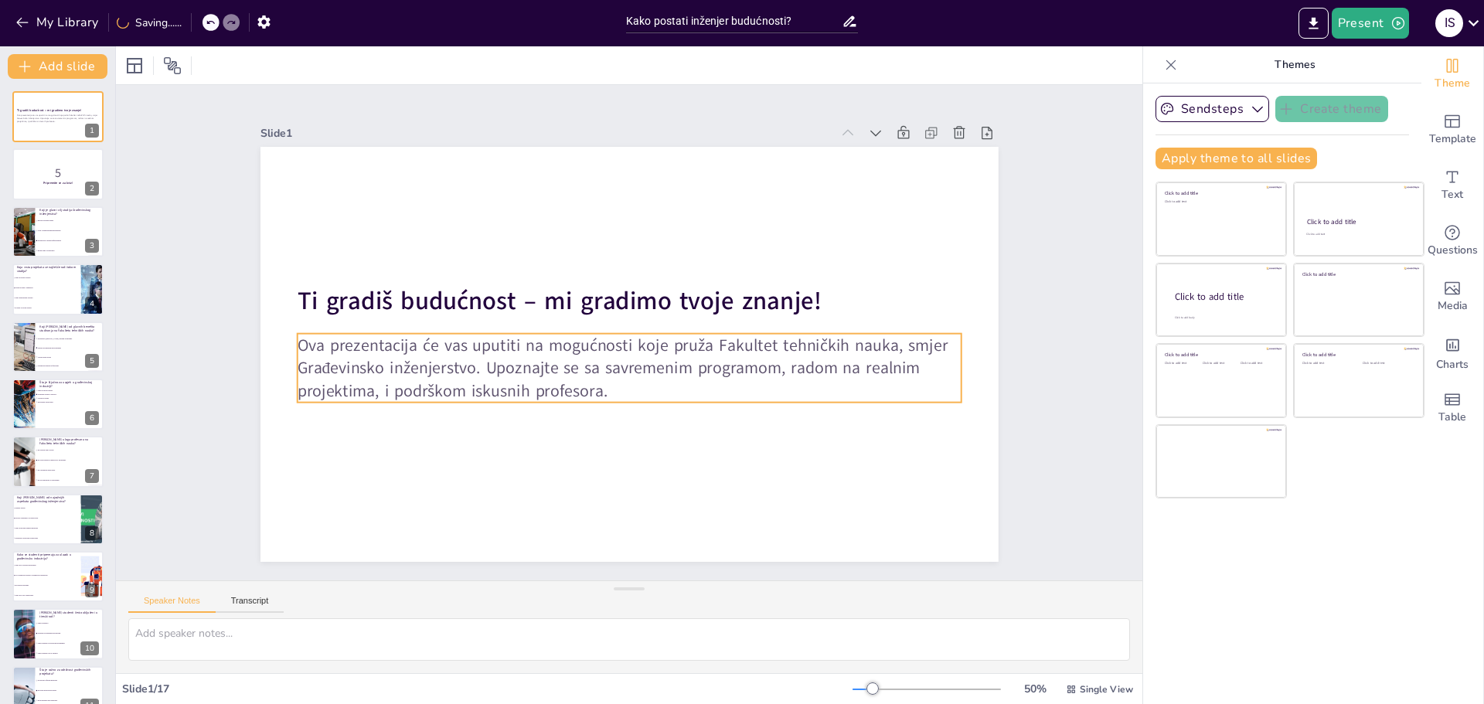
checkbox input "true"
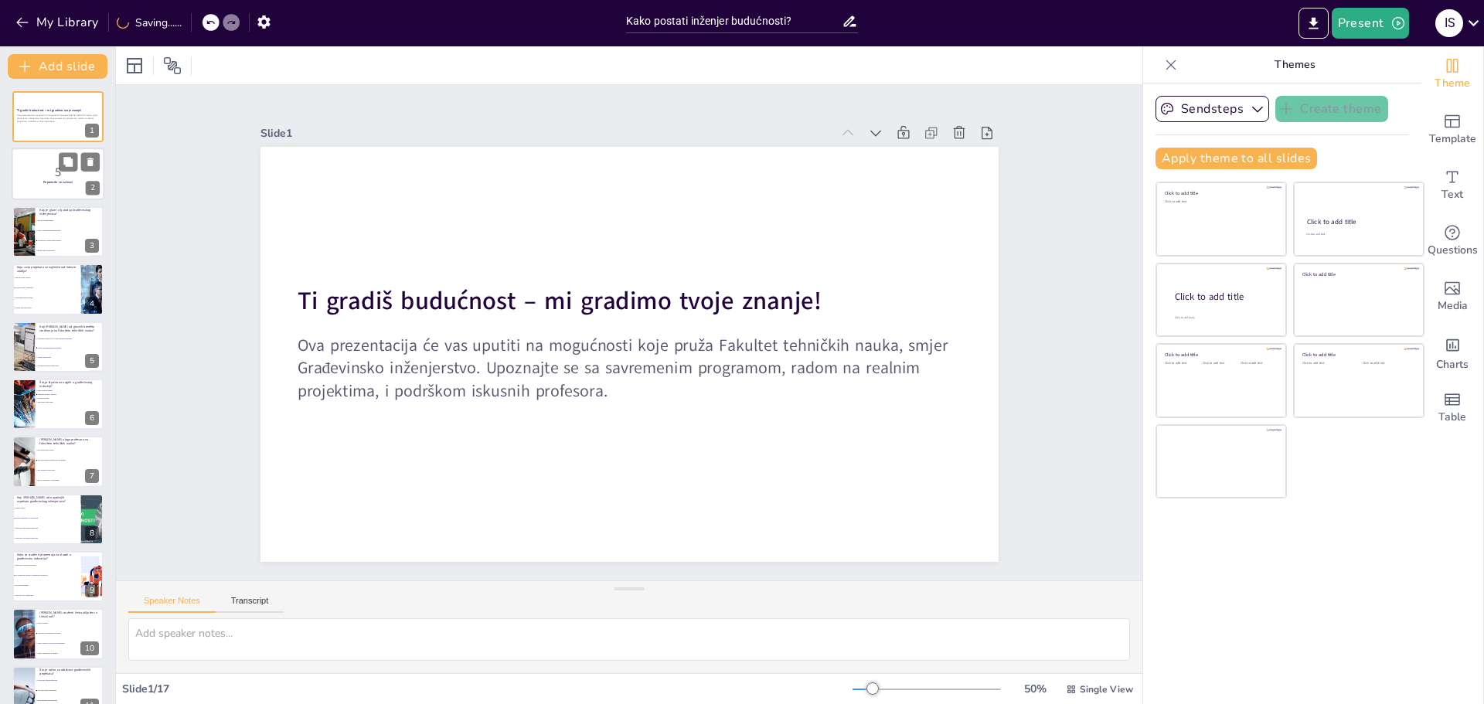
checkbox input "true"
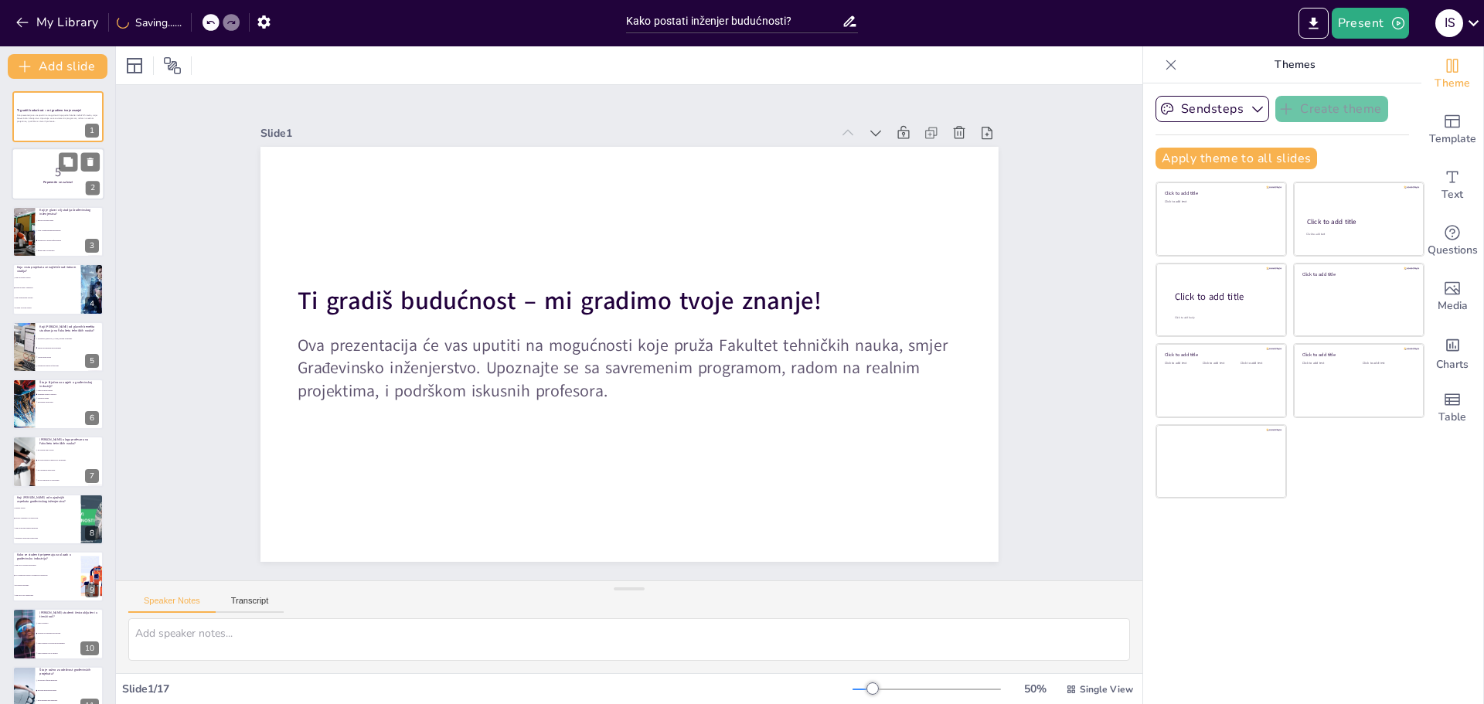
checkbox input "true"
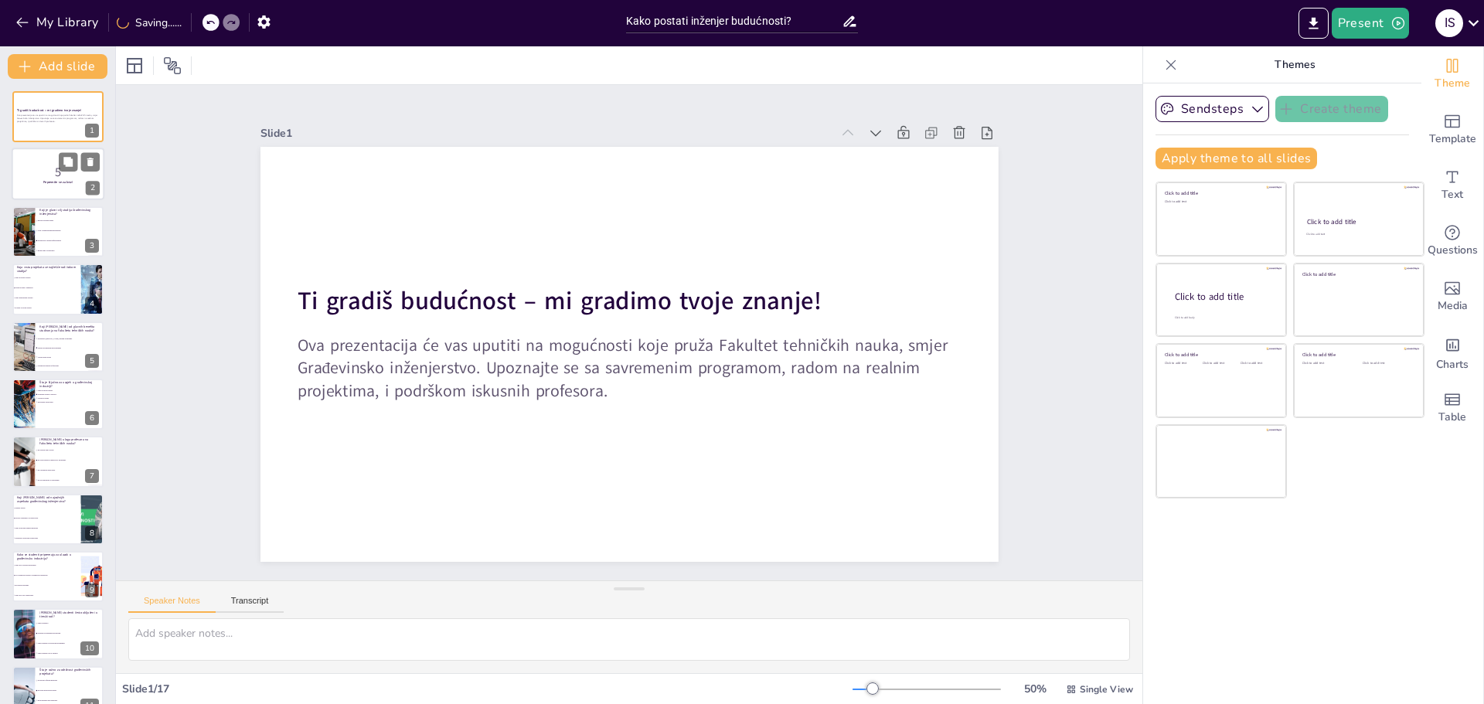
checkbox input "true"
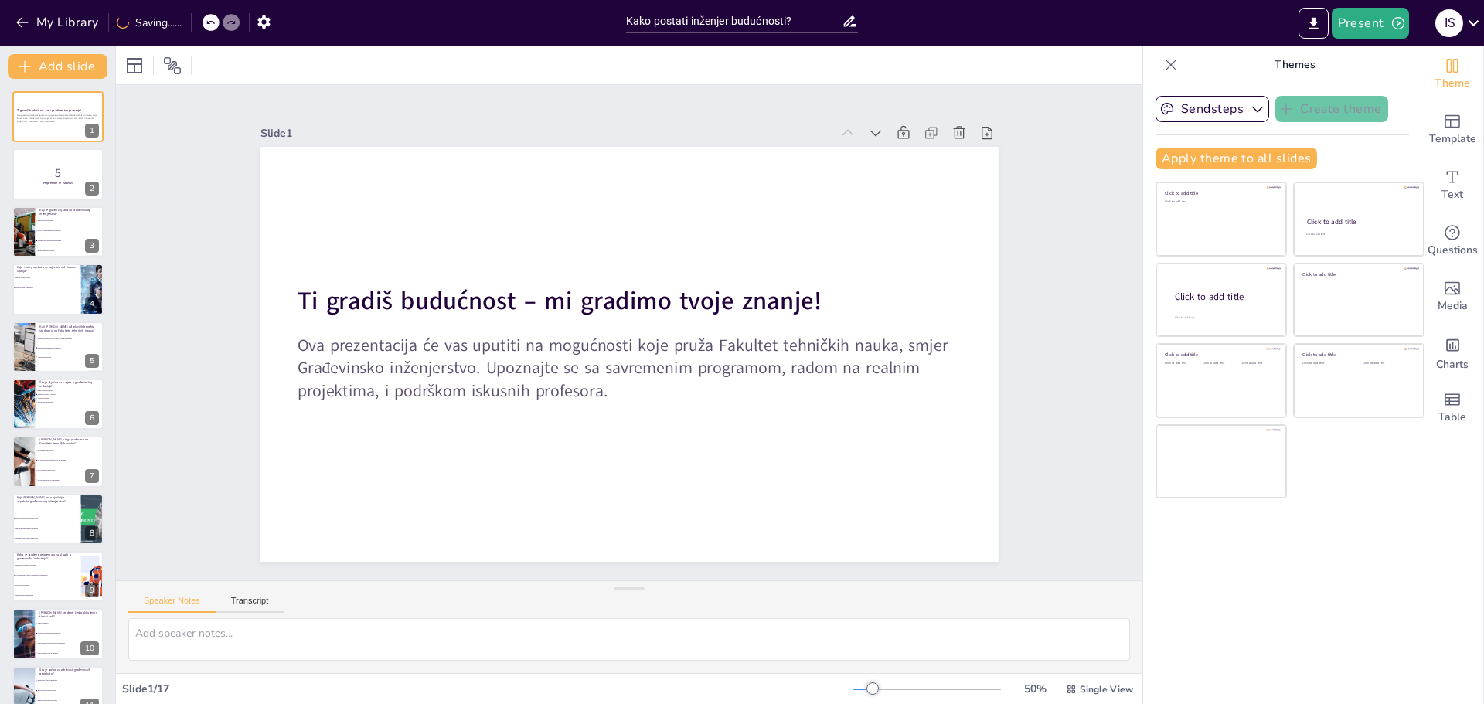
checkbox input "true"
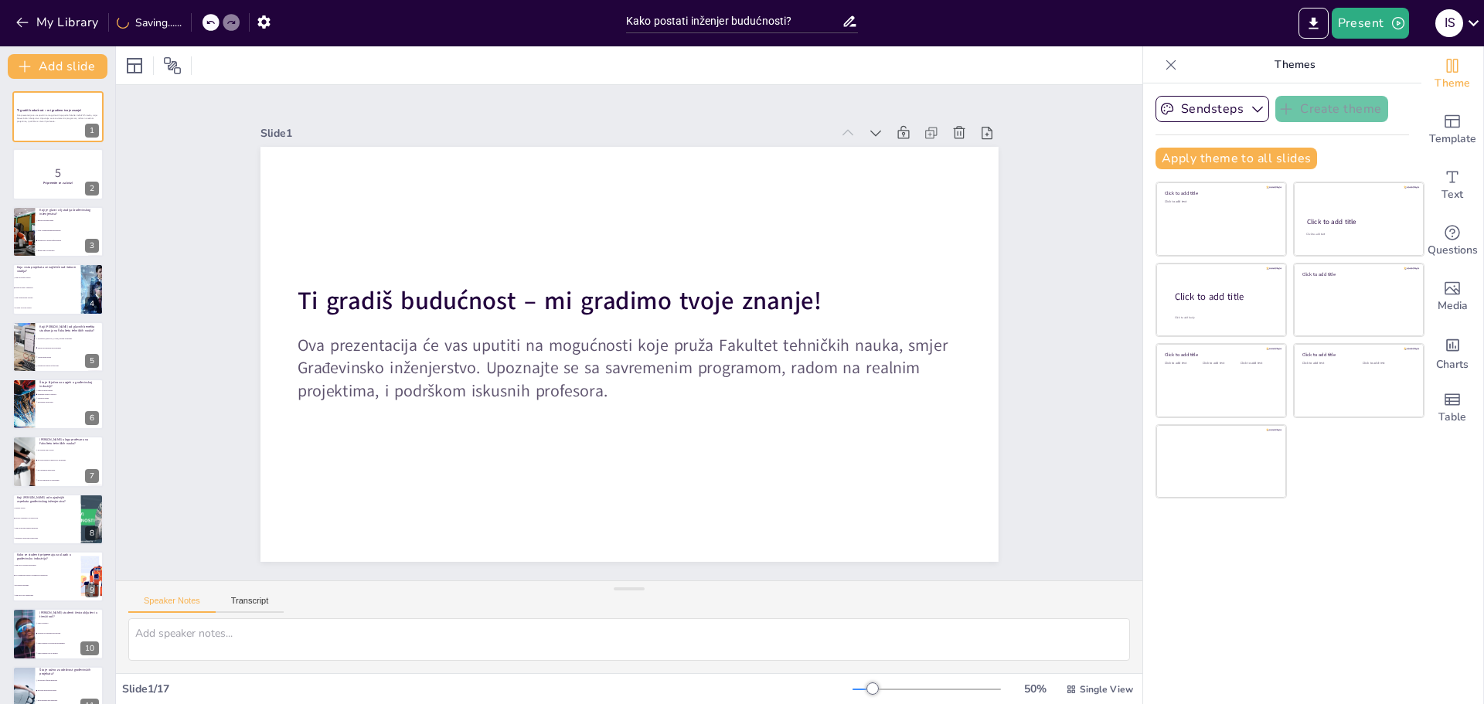
checkbox input "true"
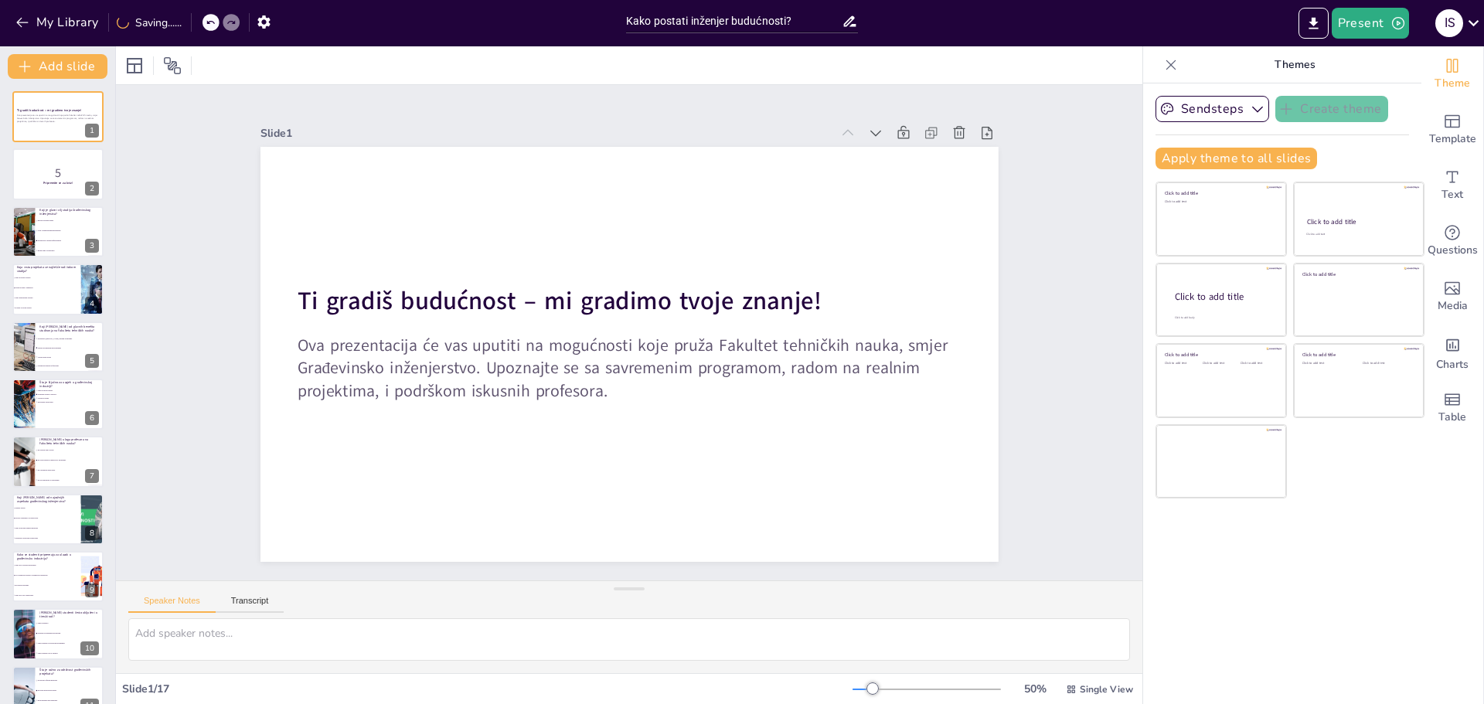
checkbox input "true"
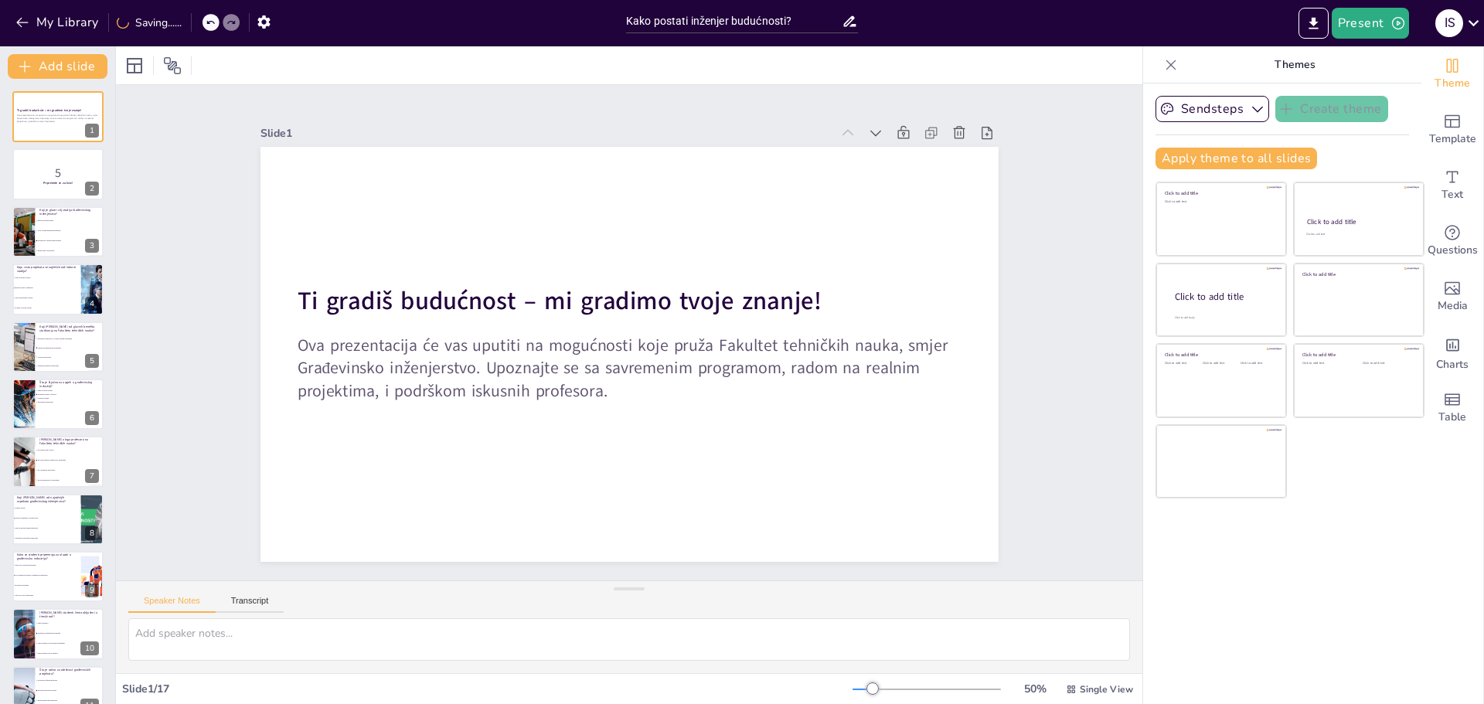
checkbox input "true"
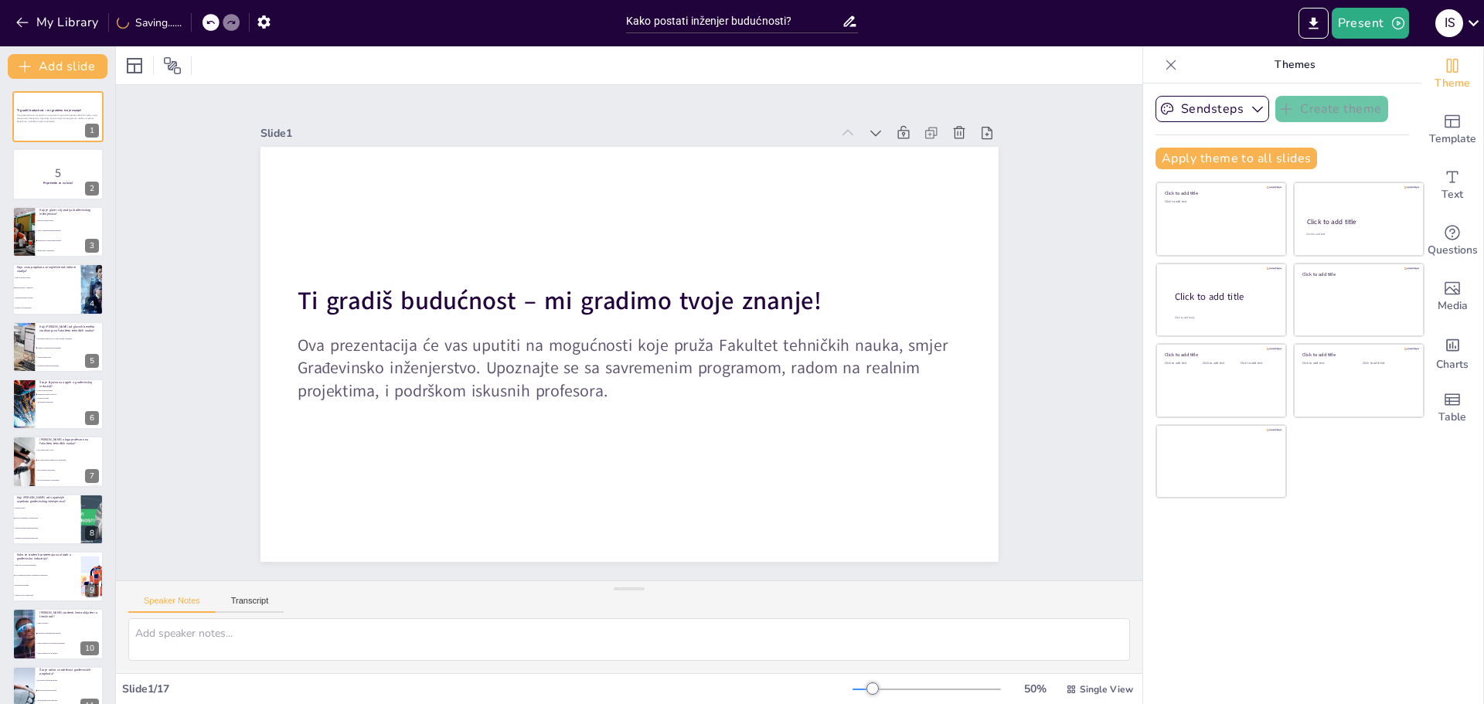
checkbox input "true"
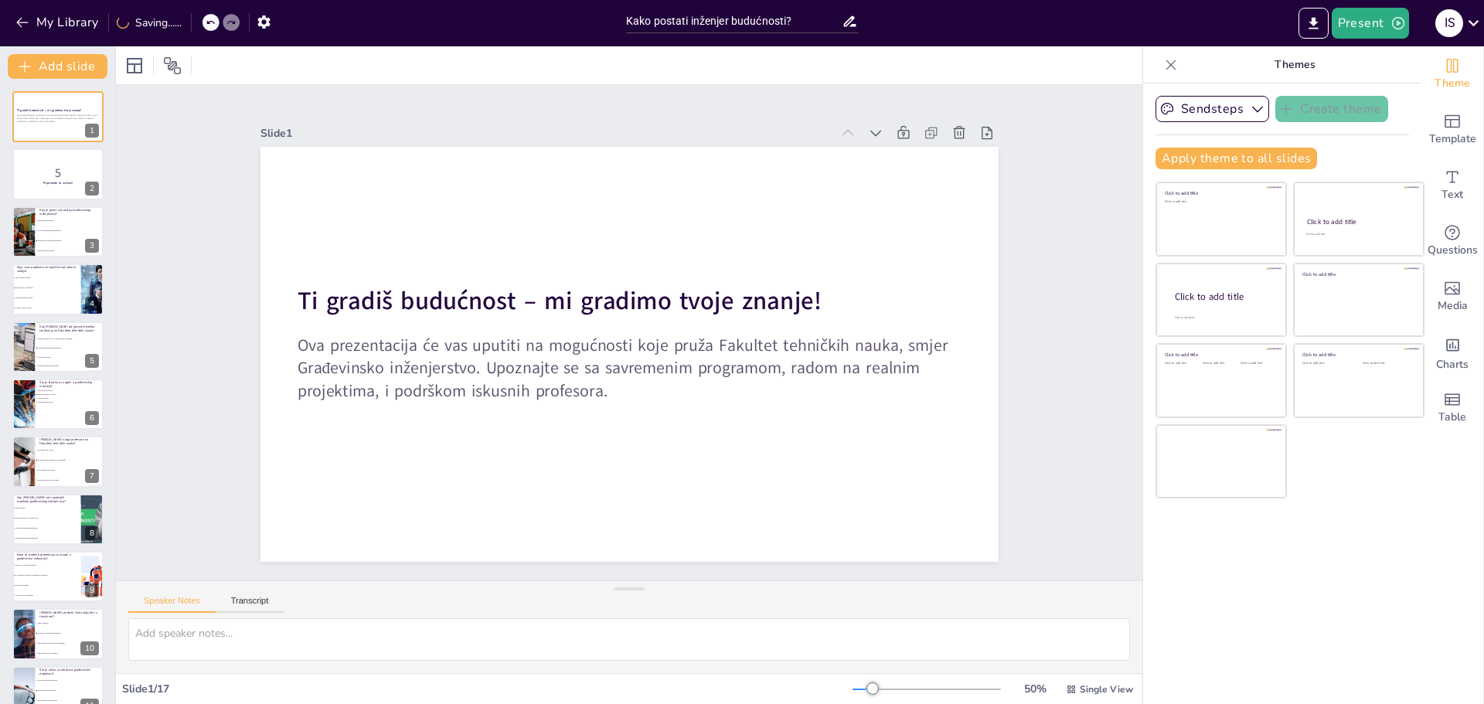
checkbox input "true"
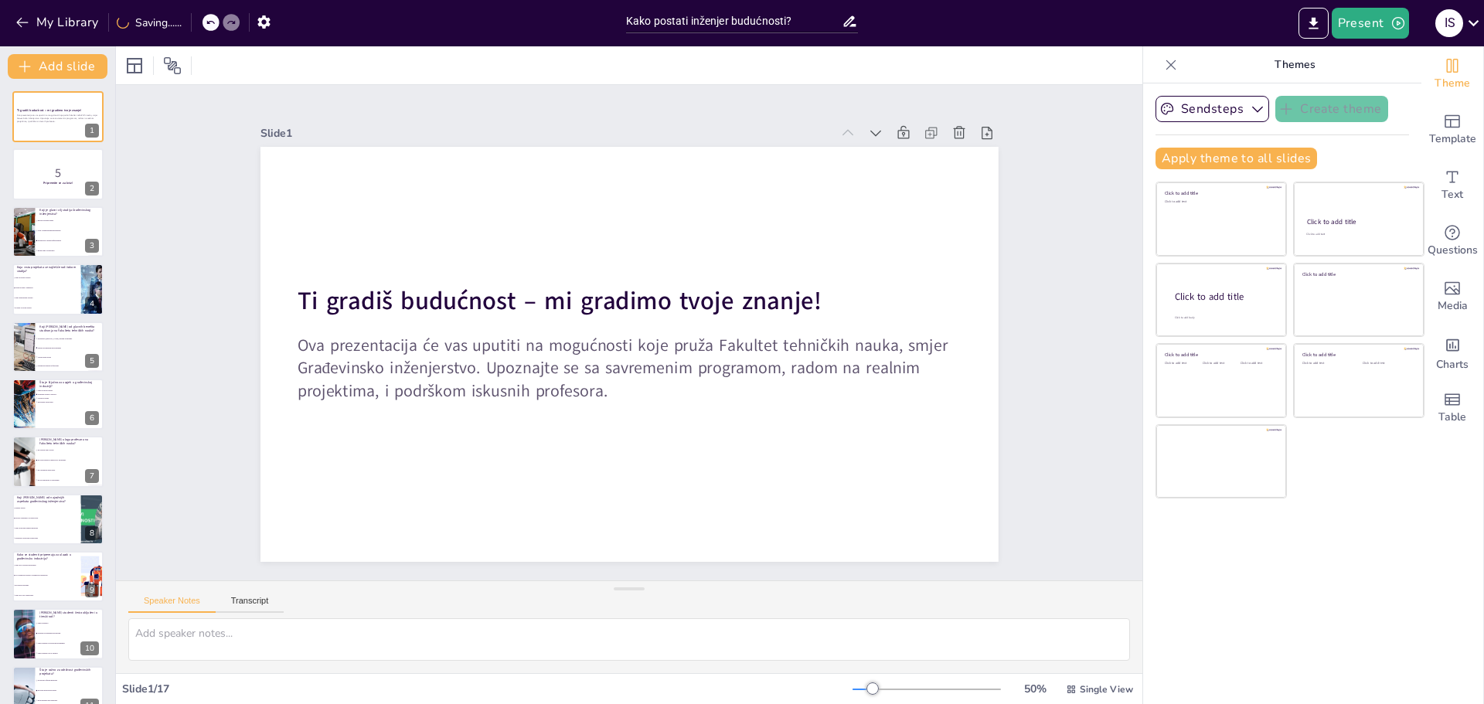
checkbox input "true"
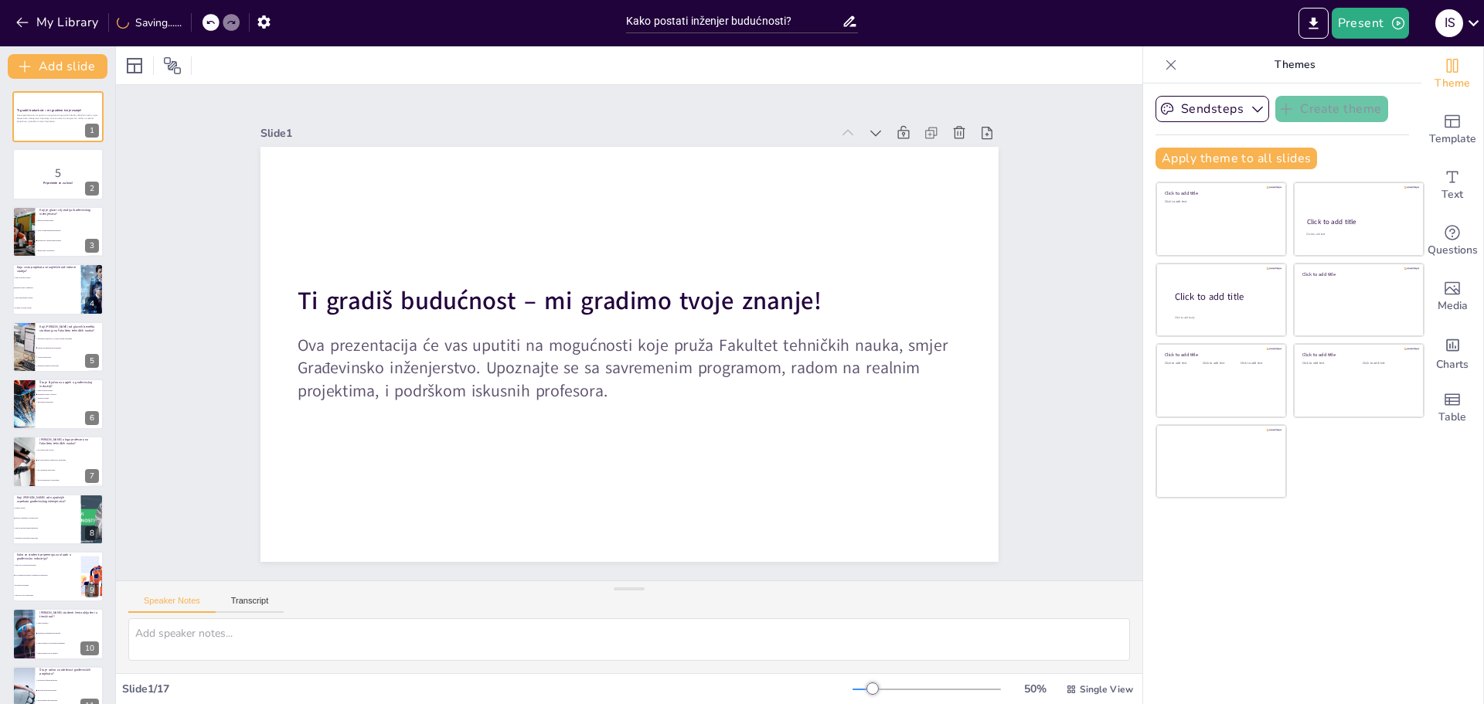
checkbox input "true"
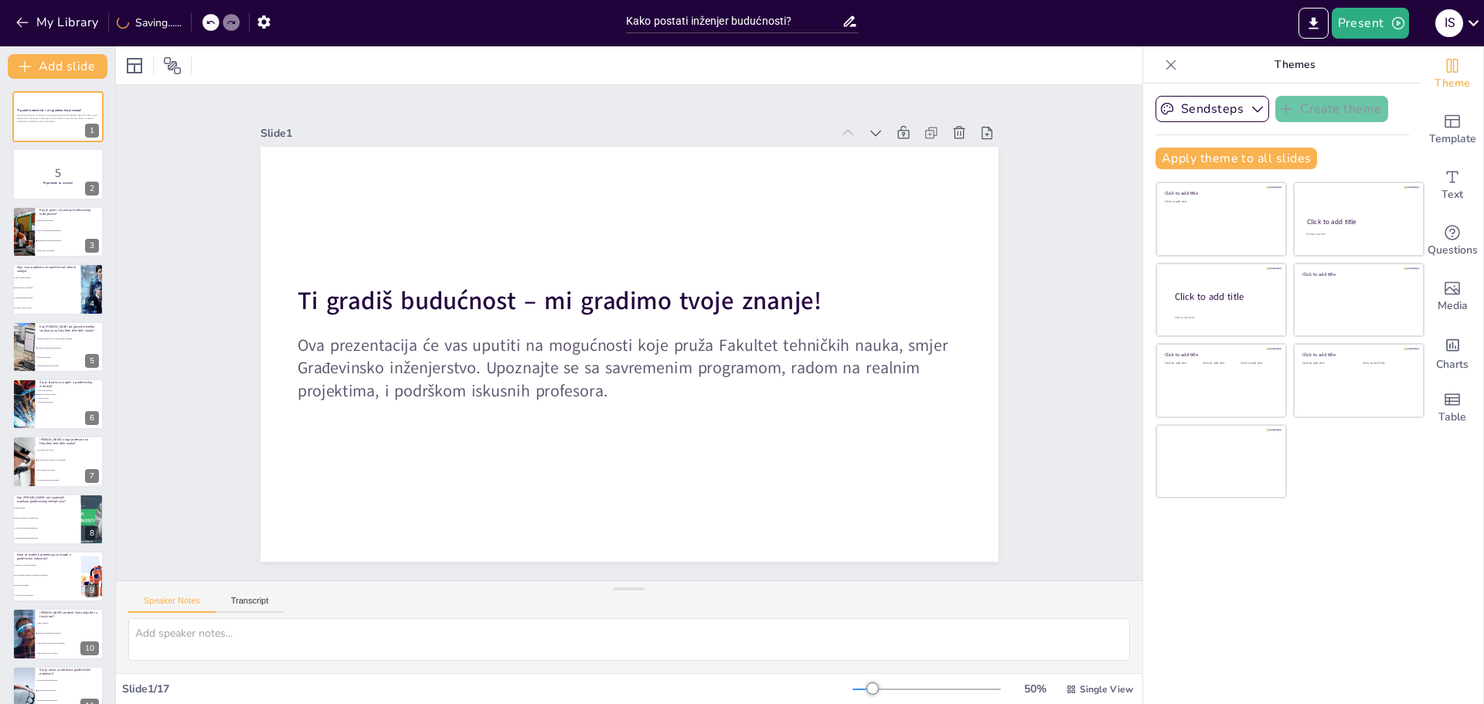
checkbox input "true"
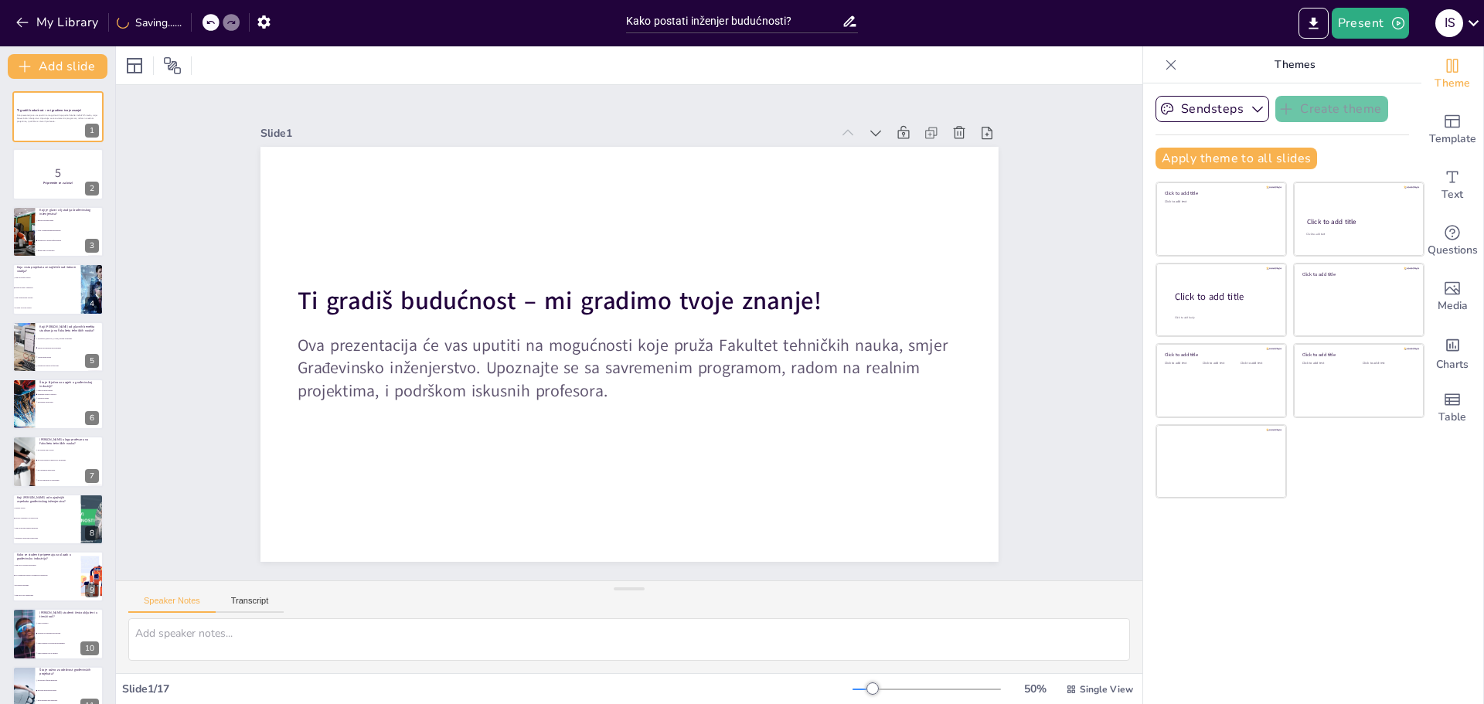
checkbox input "true"
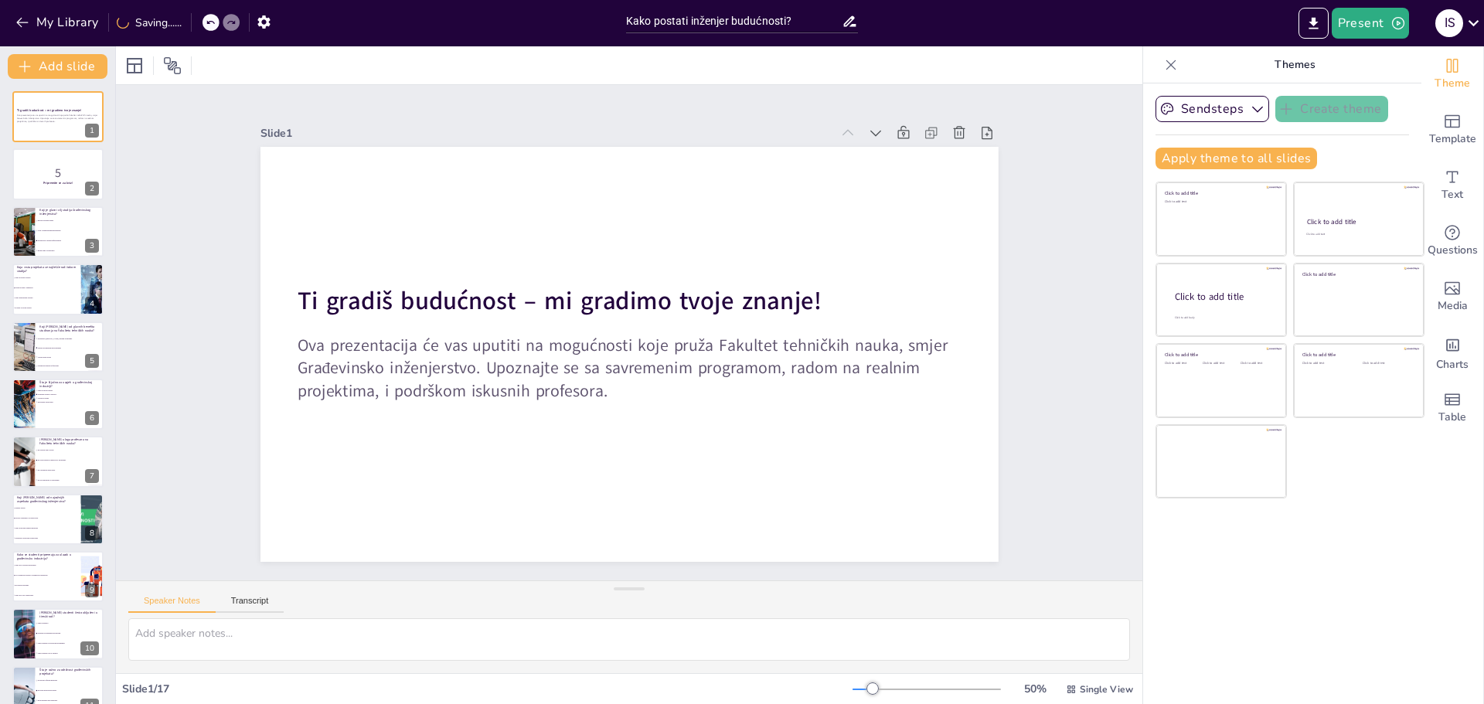
checkbox input "true"
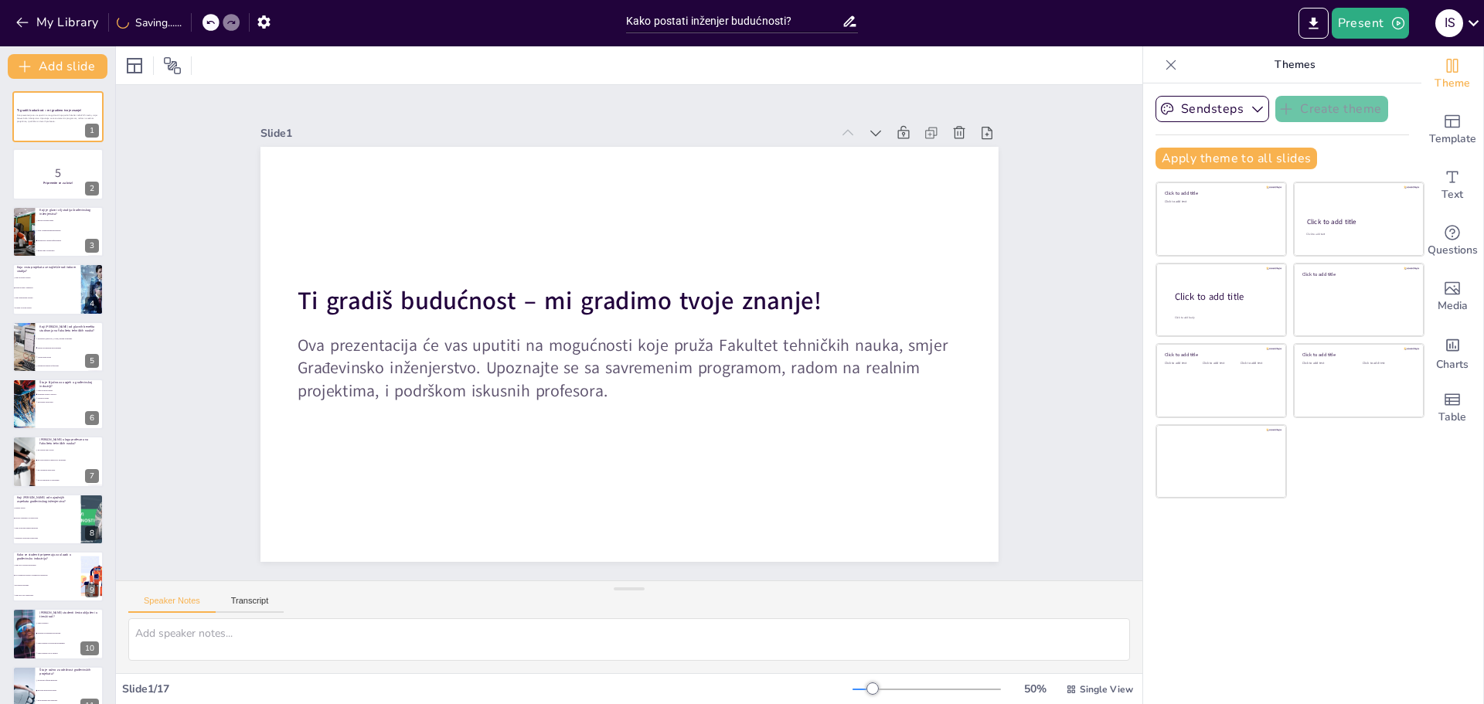
checkbox input "true"
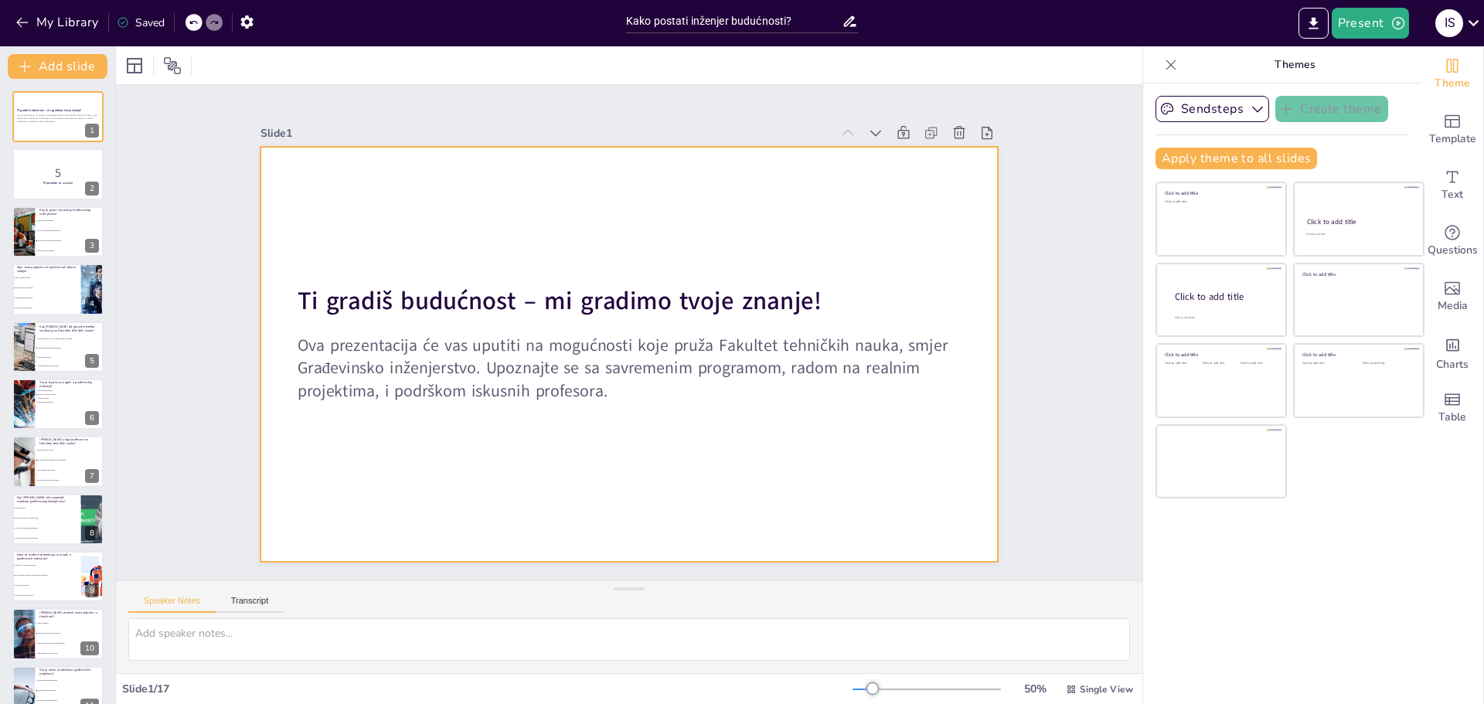
checkbox input "true"
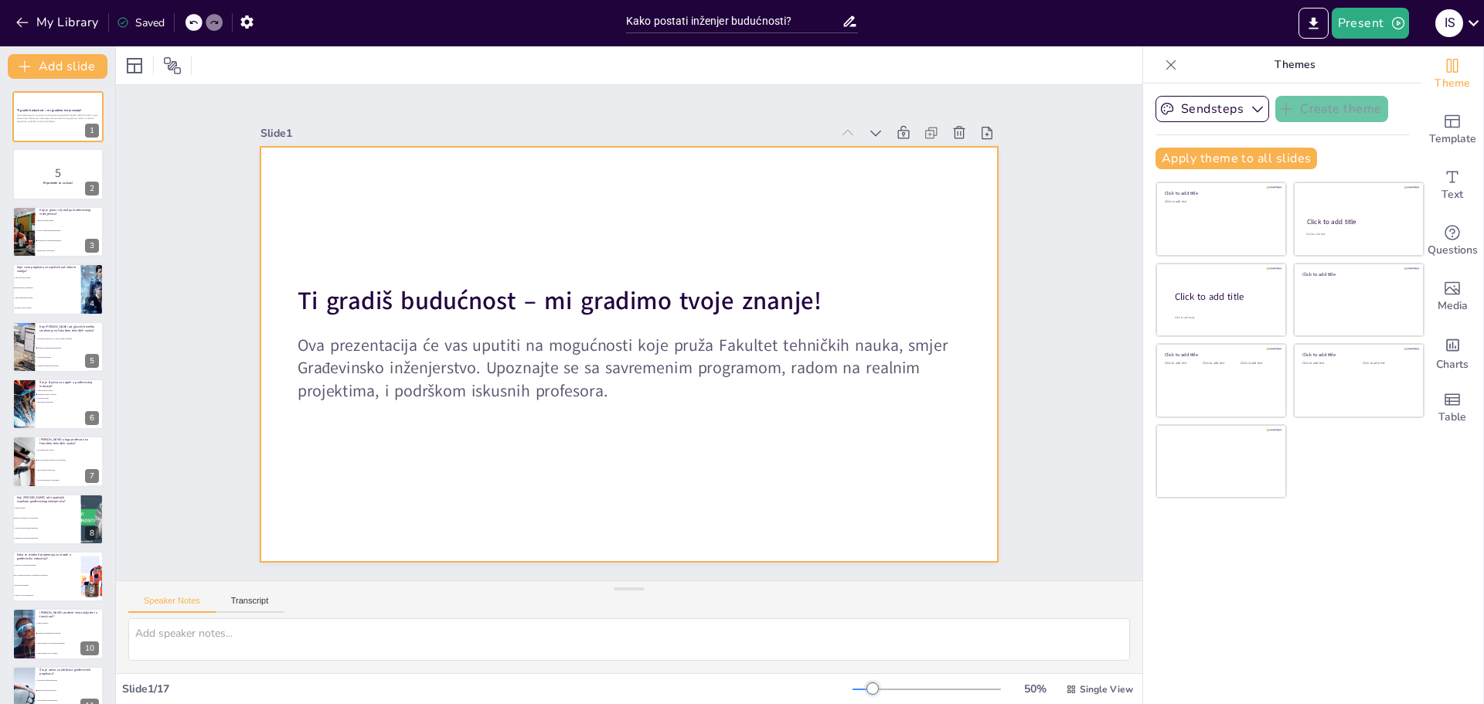
checkbox input "true"
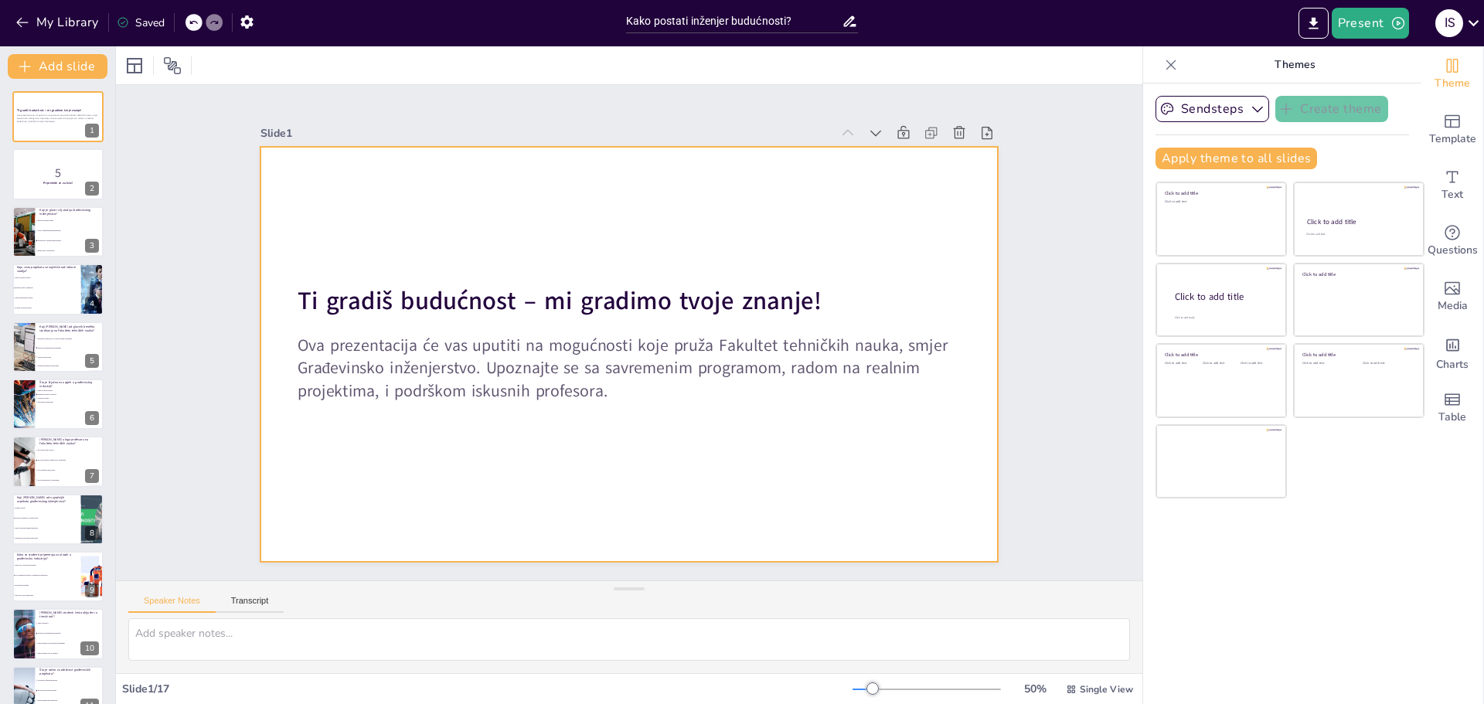
checkbox input "true"
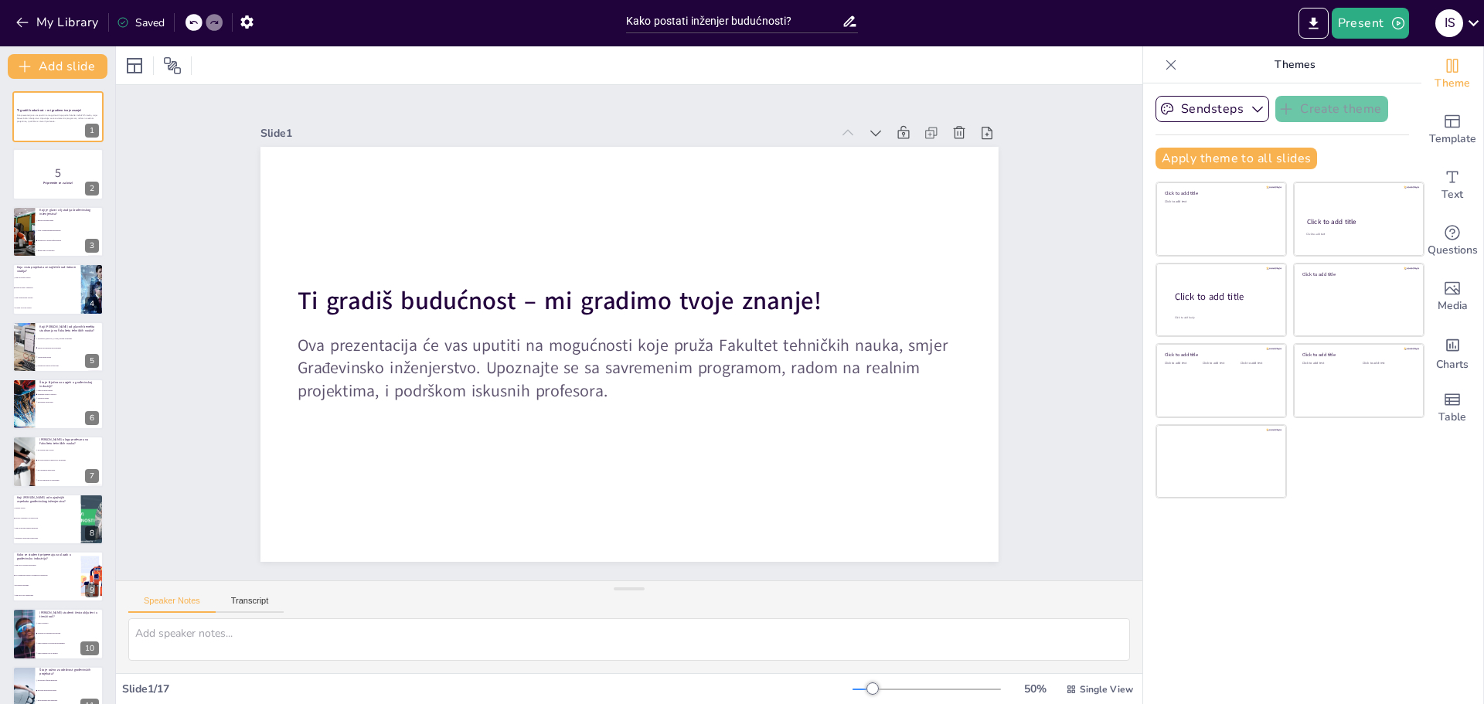
checkbox input "true"
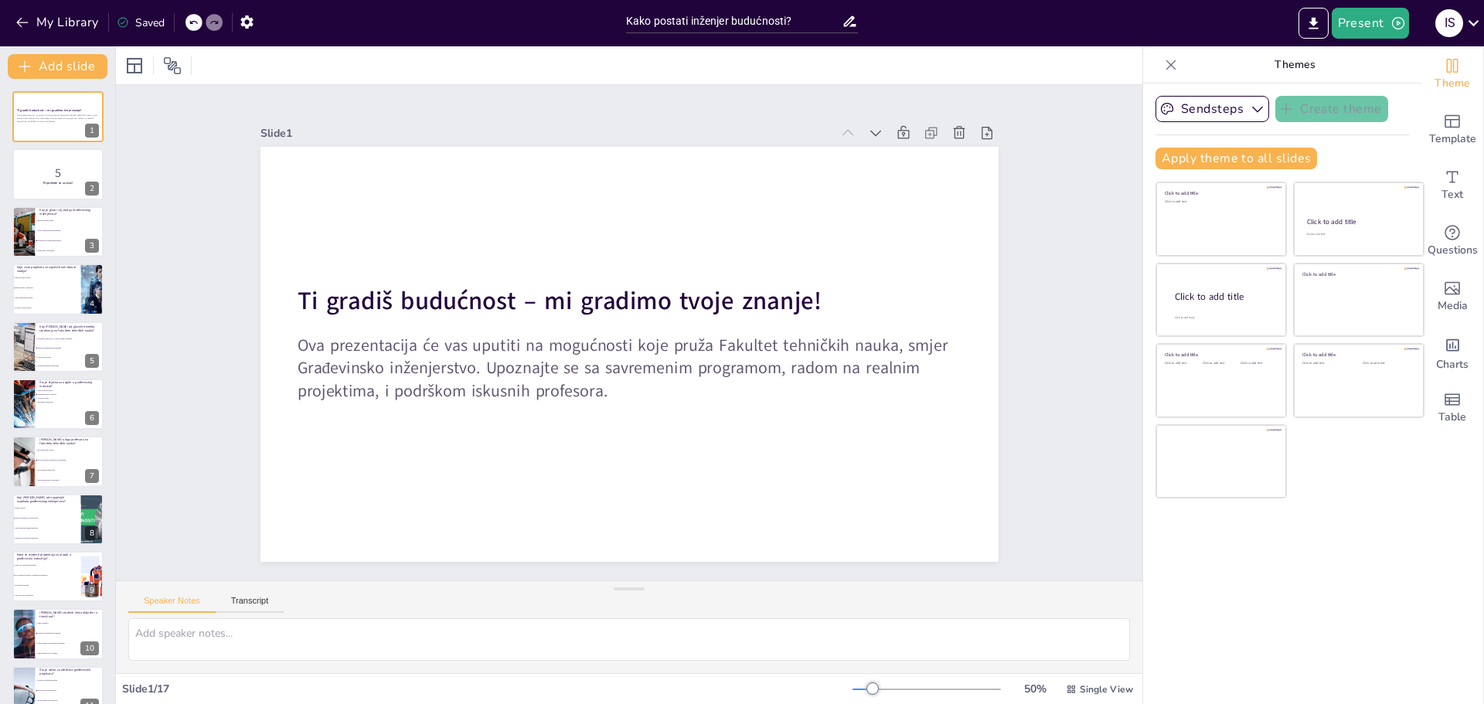
checkbox input "true"
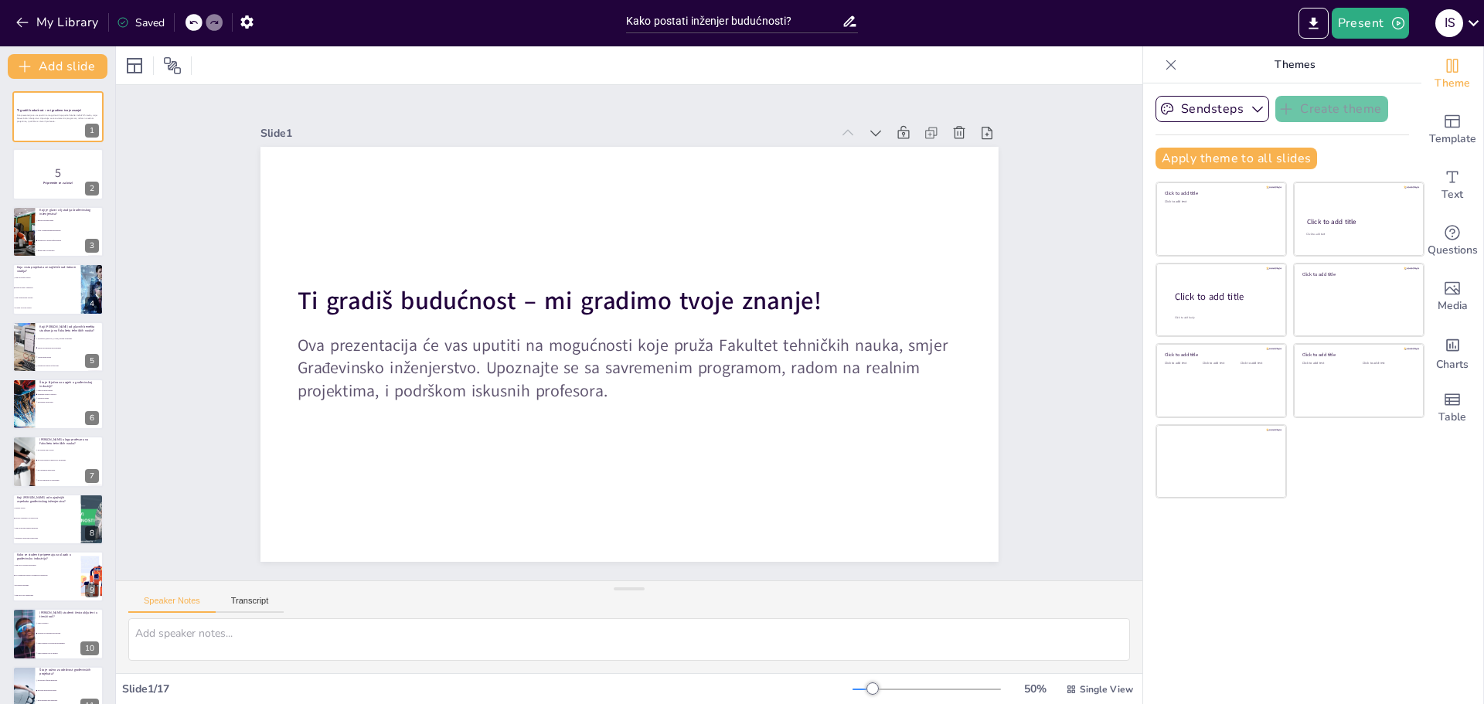
checkbox input "true"
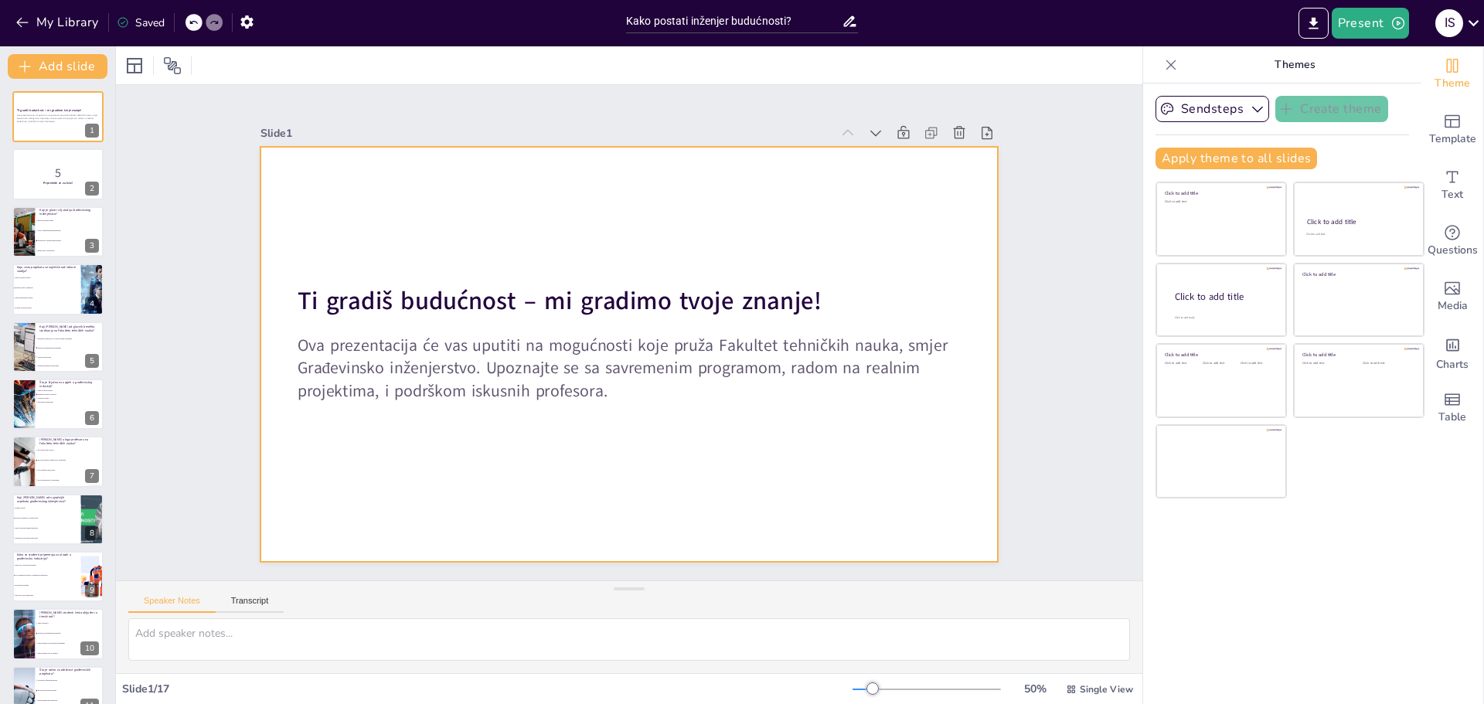
checkbox input "true"
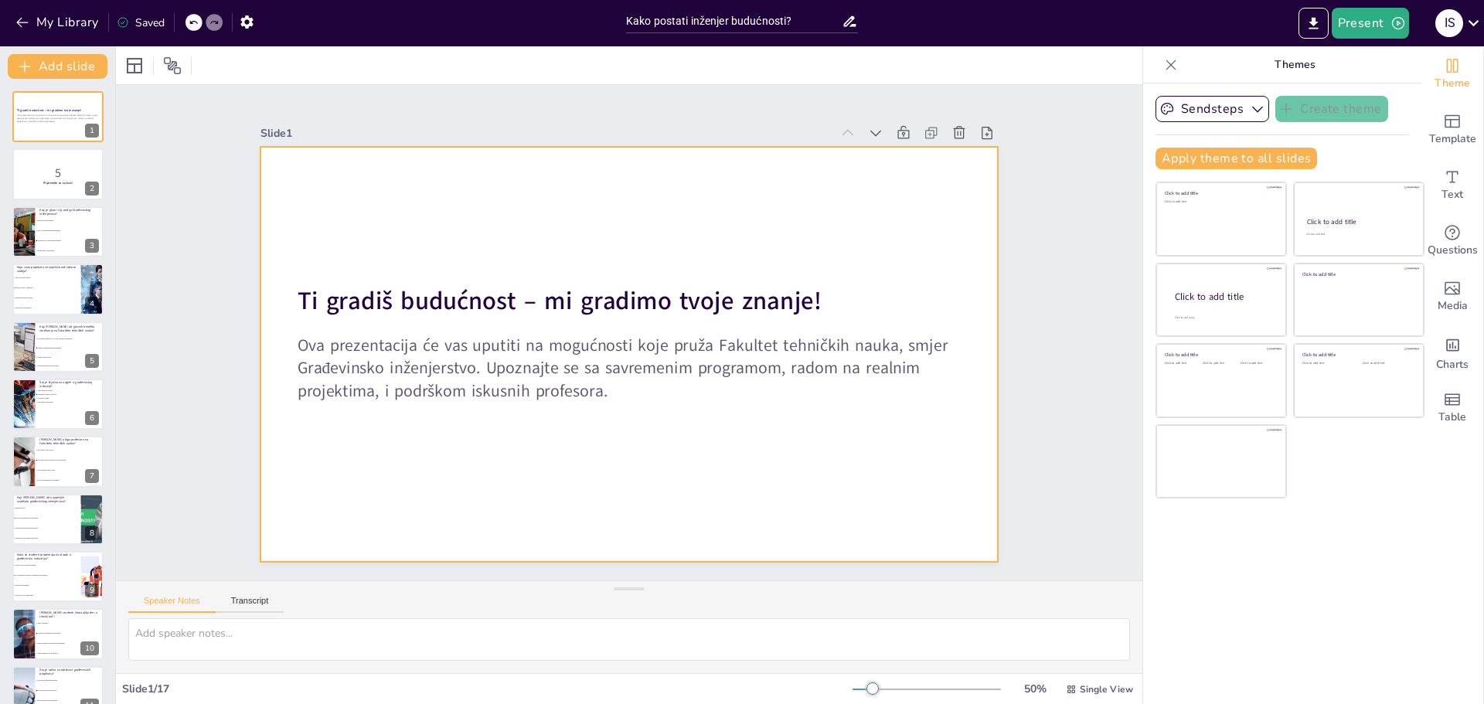
checkbox input "true"
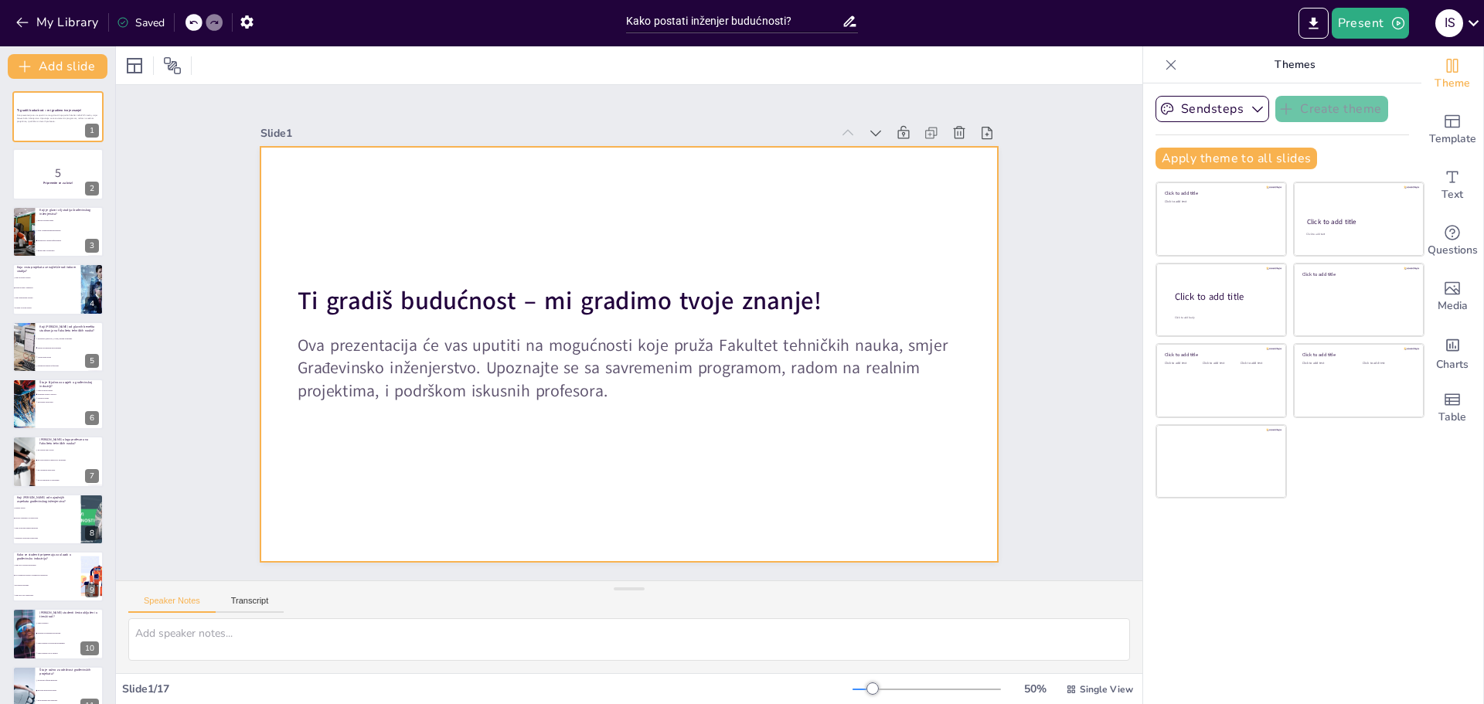
checkbox input "true"
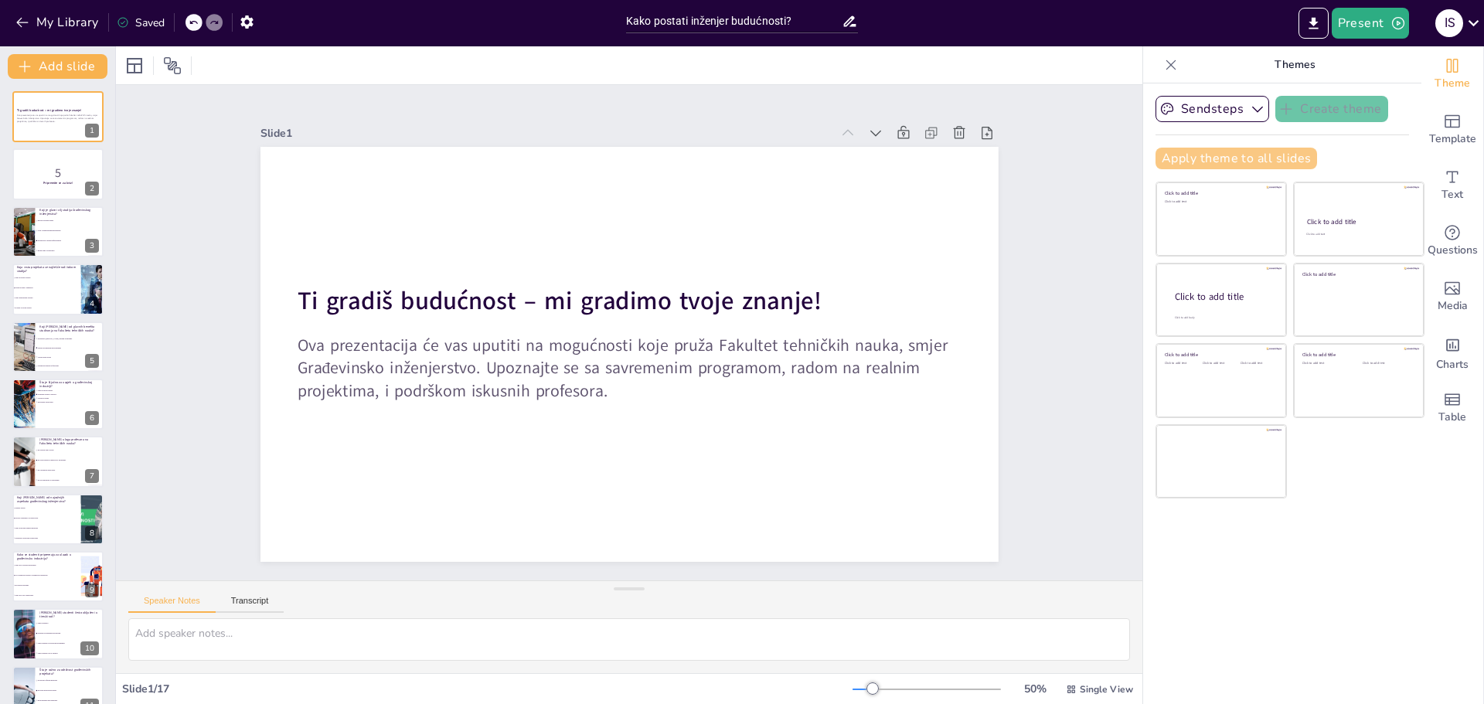
click at [1178, 155] on button "Apply theme to all slides" at bounding box center [1237, 159] width 162 height 22
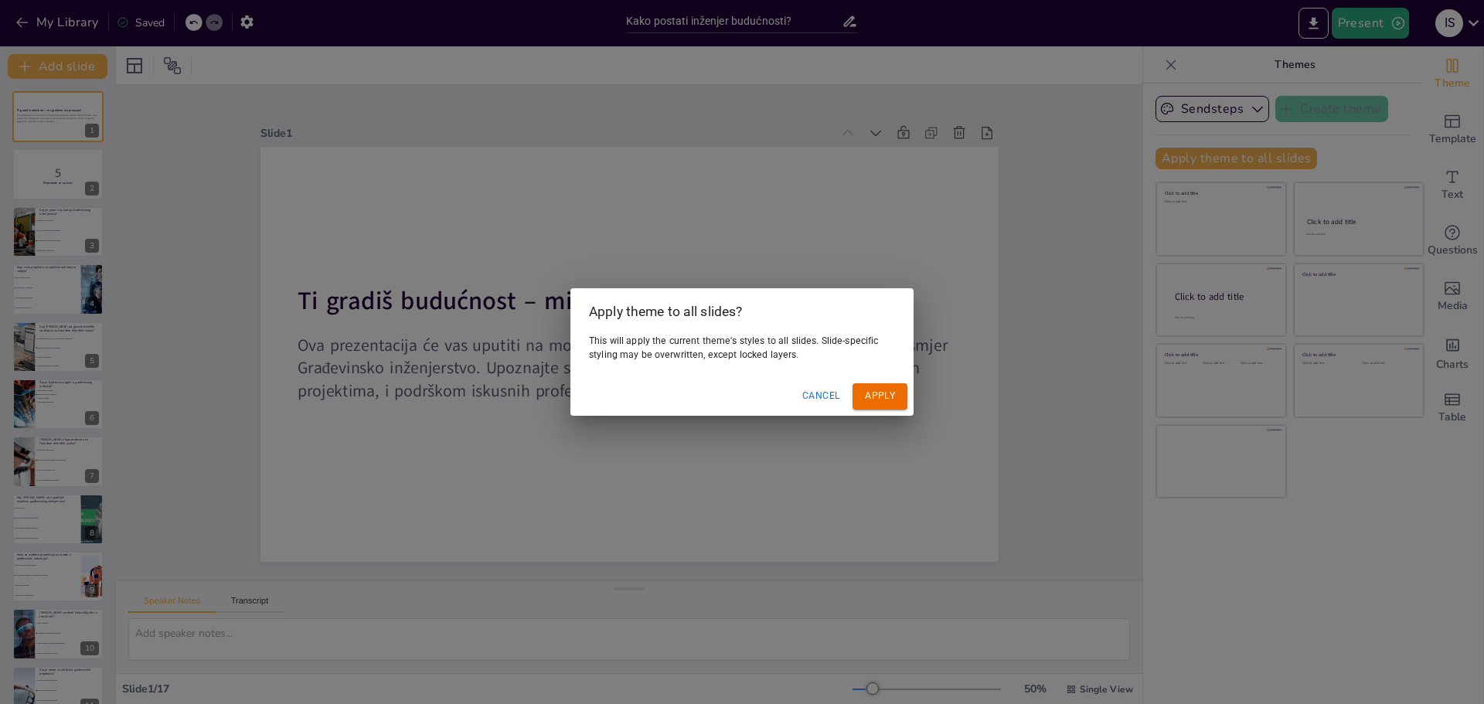
click at [872, 392] on button "Apply" at bounding box center [880, 396] width 55 height 26
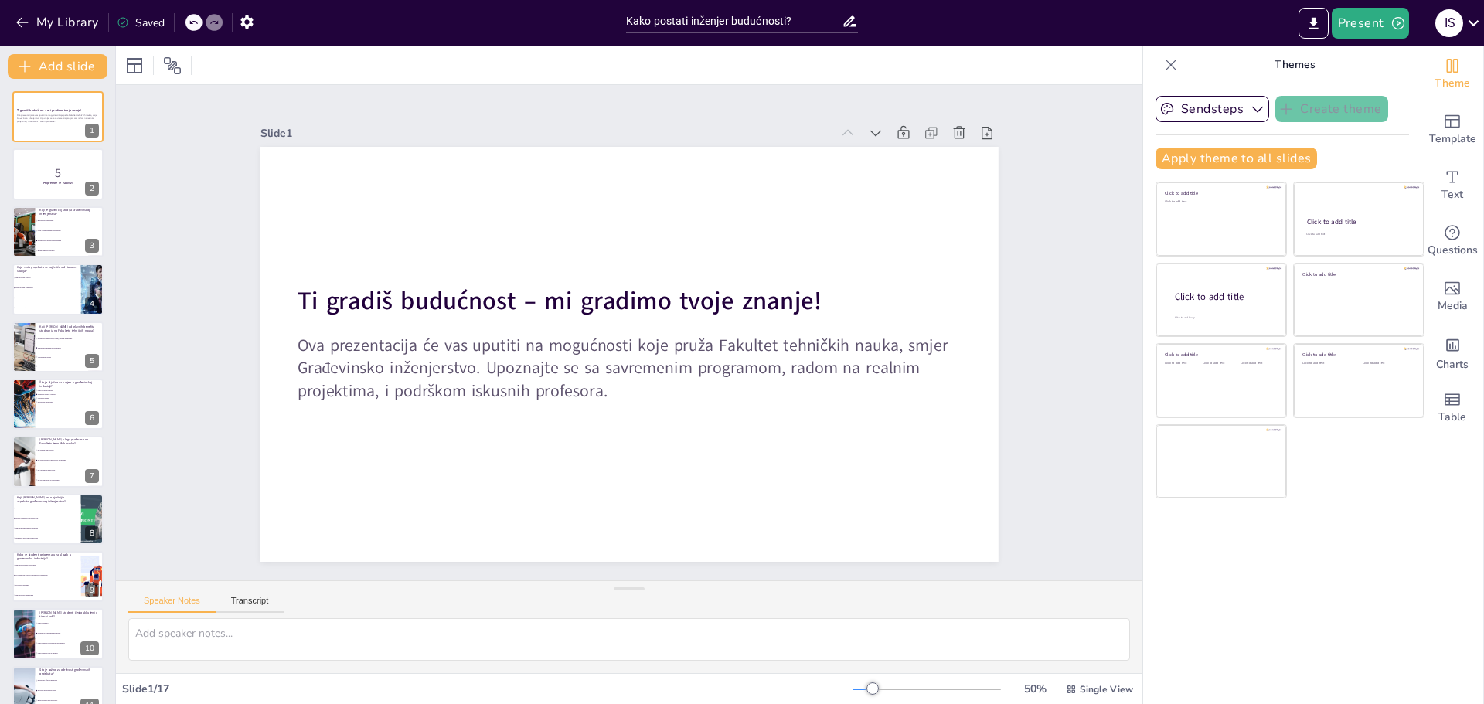
checkbox input "true"
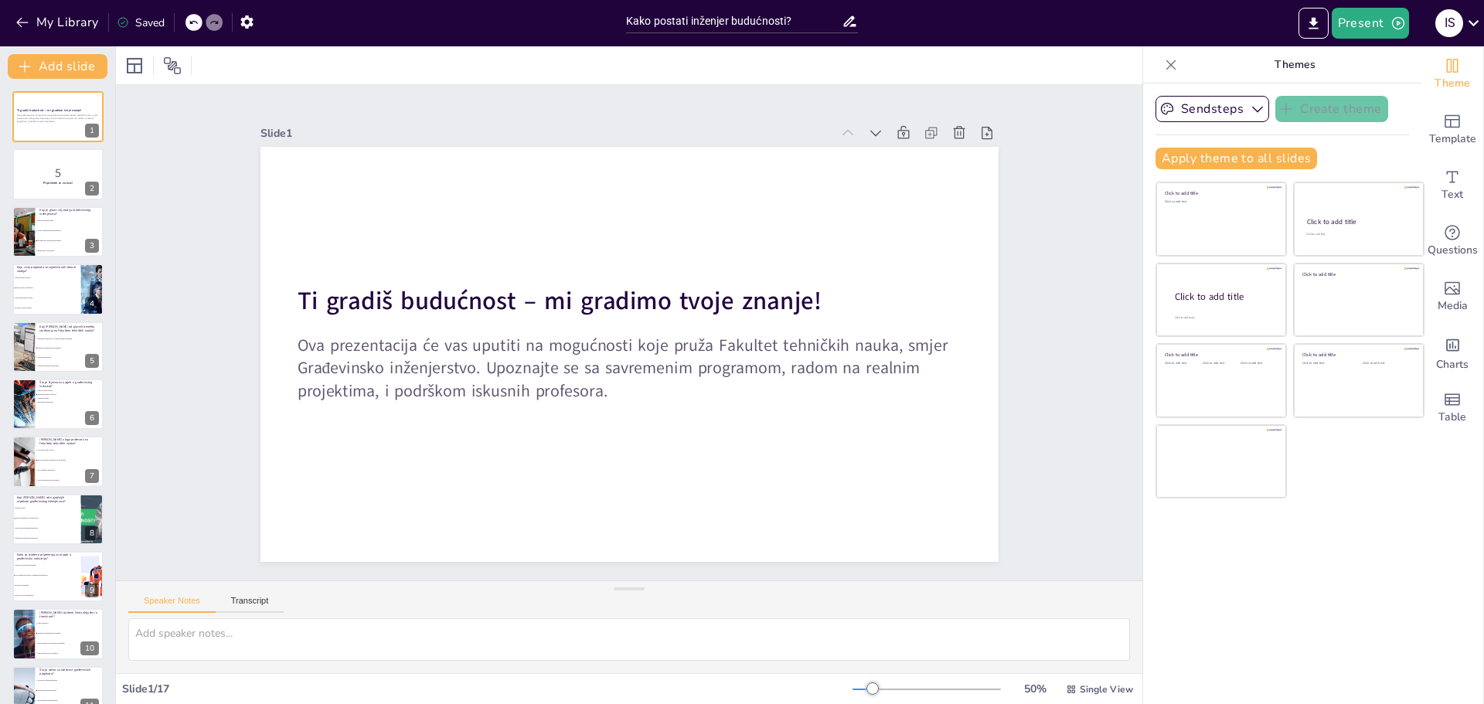
checkbox input "true"
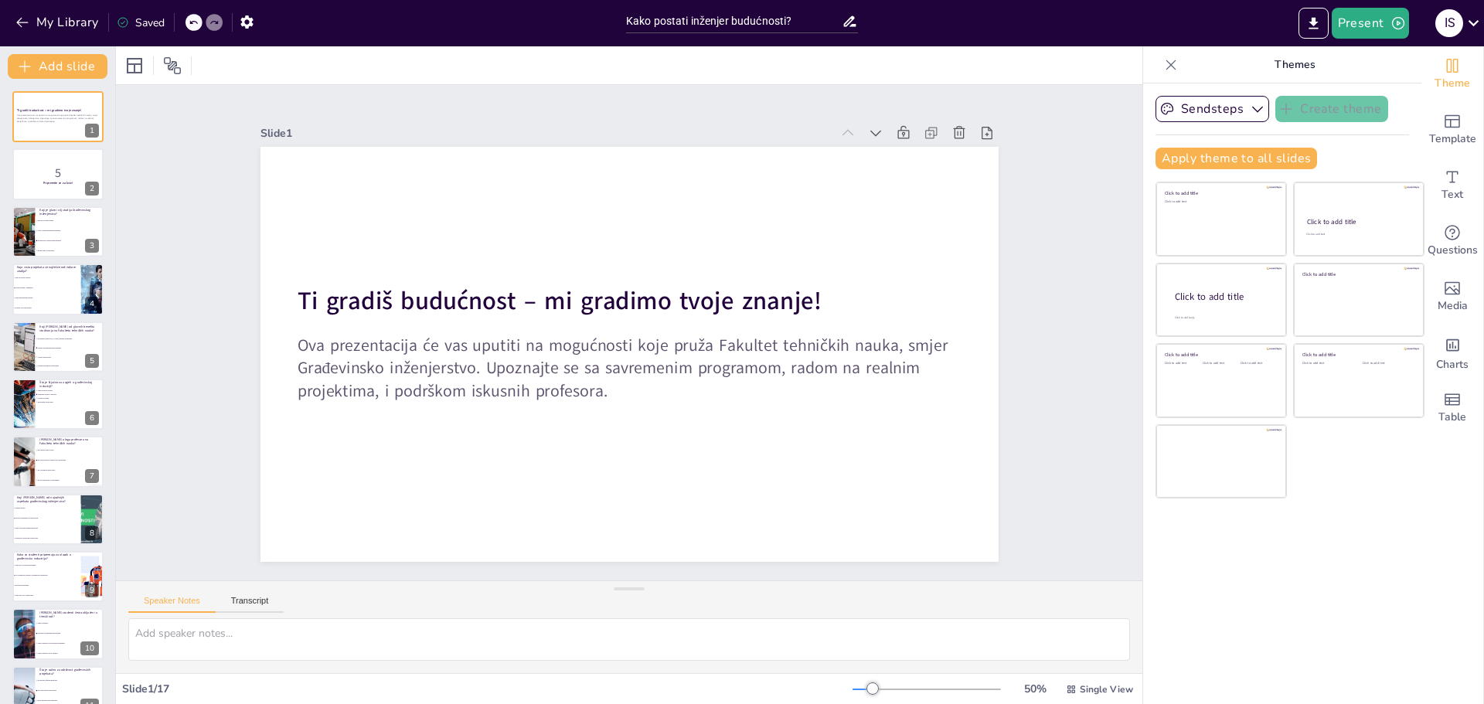
checkbox input "true"
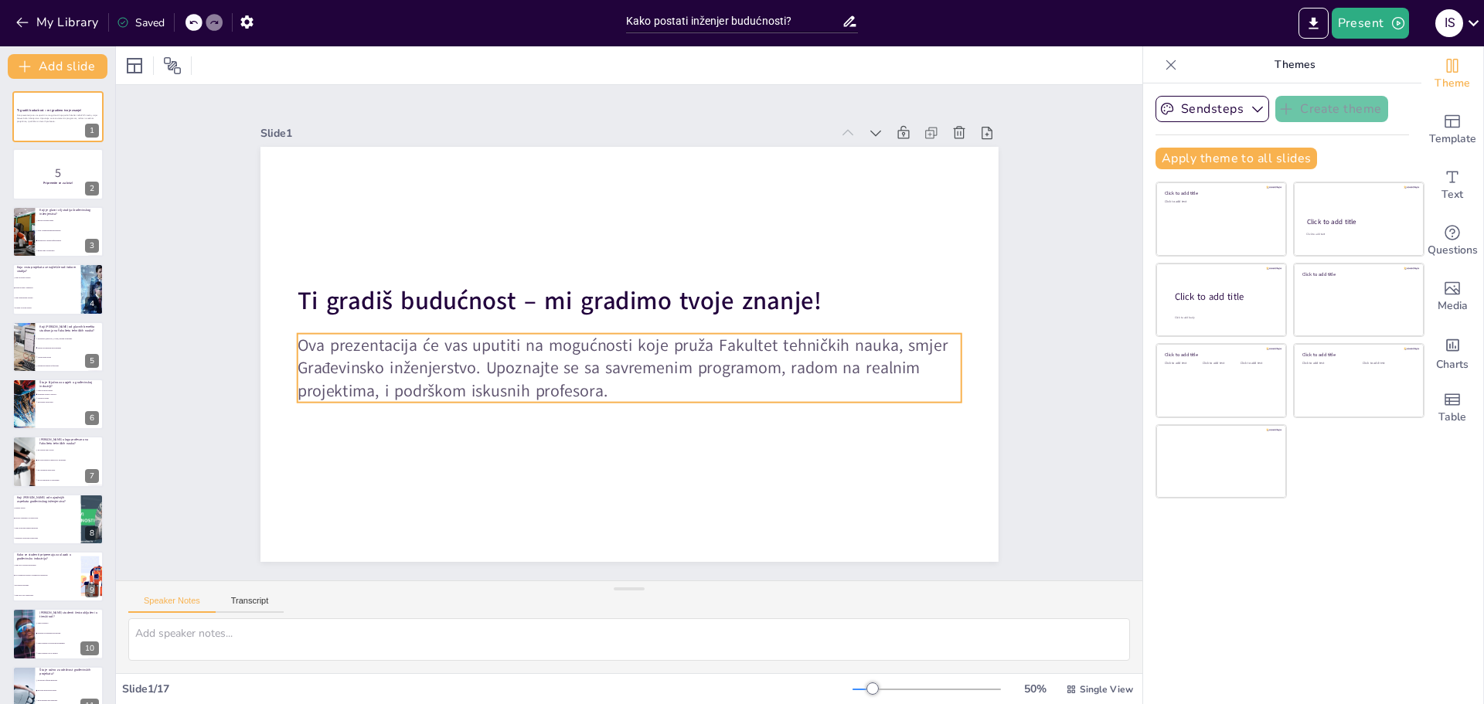
checkbox input "true"
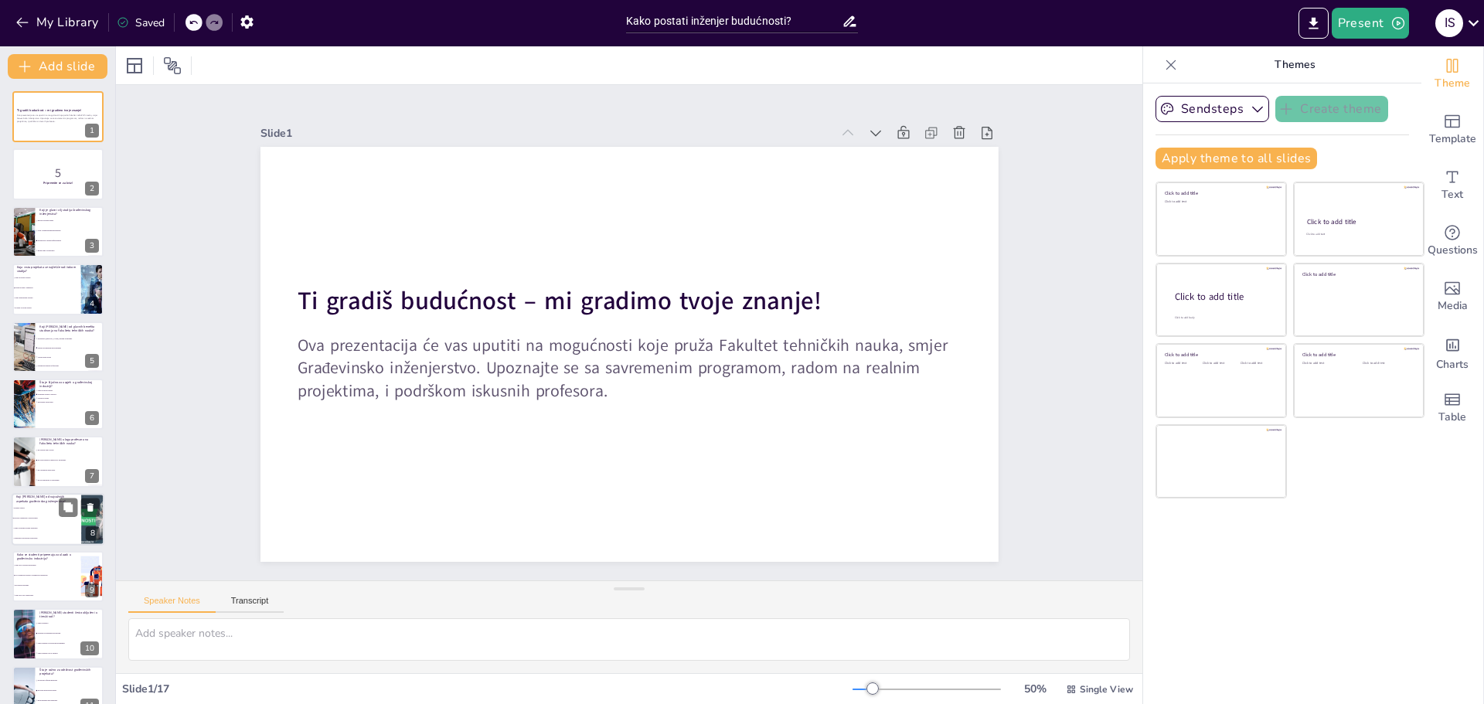
scroll to position [370, 0]
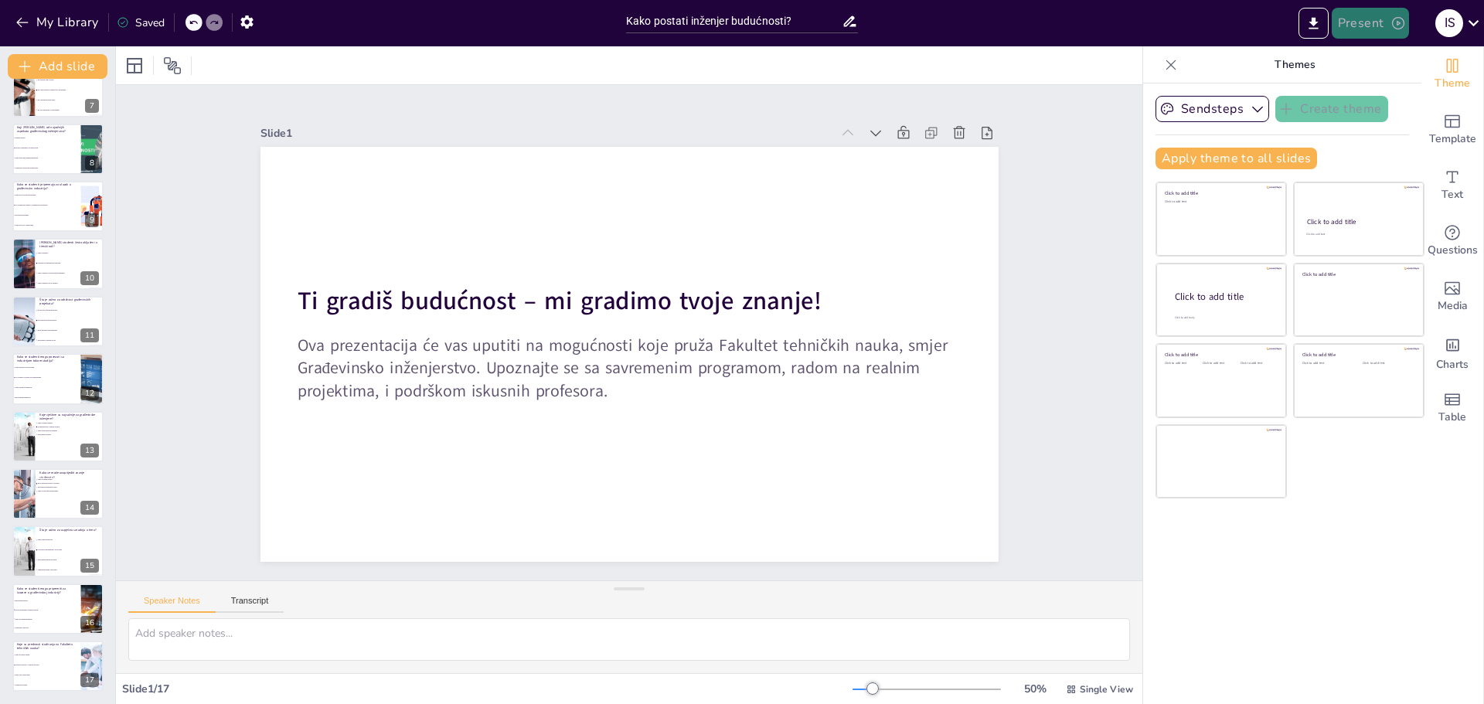
click at [1374, 32] on button "Present" at bounding box center [1370, 23] width 77 height 31
click at [1393, 64] on li "Preview presentation" at bounding box center [1394, 57] width 121 height 25
